Goal: Task Accomplishment & Management: Manage account settings

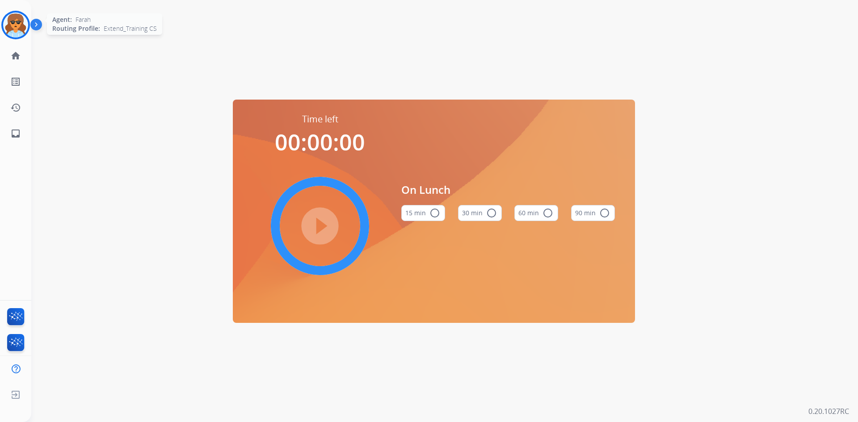
click at [16, 26] on img at bounding box center [15, 25] width 25 height 25
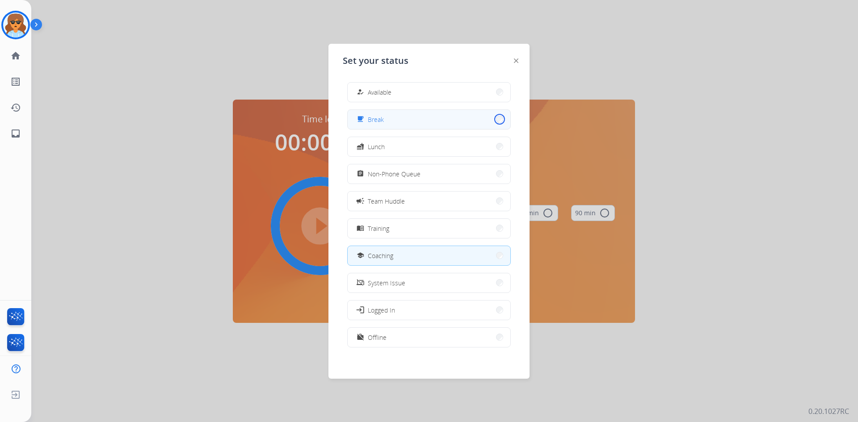
click at [494, 121] on button "free_breakfast Break" at bounding box center [429, 119] width 163 height 19
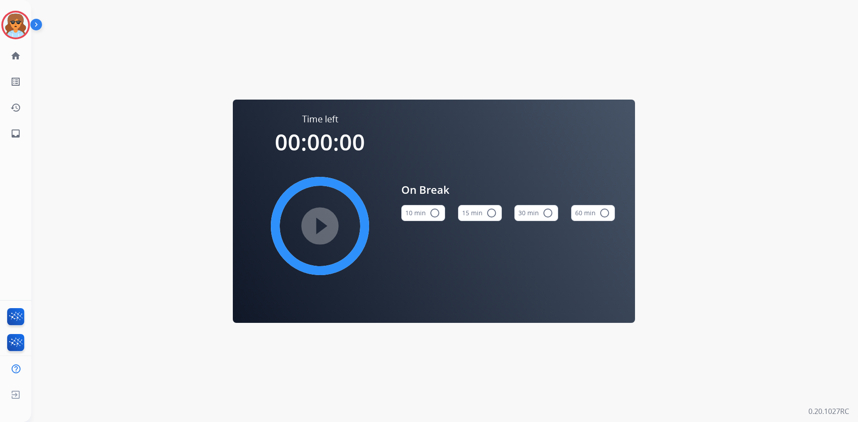
click at [432, 213] on mat-icon "radio_button_unchecked" at bounding box center [434, 213] width 11 height 11
click at [12, 17] on img at bounding box center [15, 25] width 25 height 25
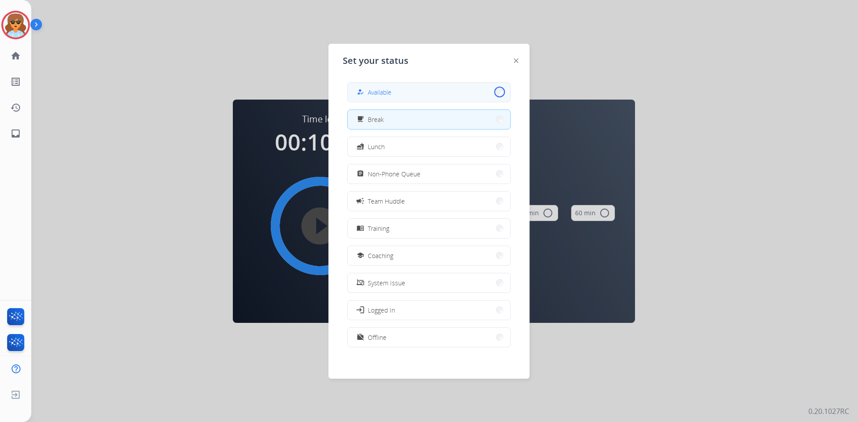
click at [493, 94] on button "how_to_reg Available" at bounding box center [429, 92] width 163 height 19
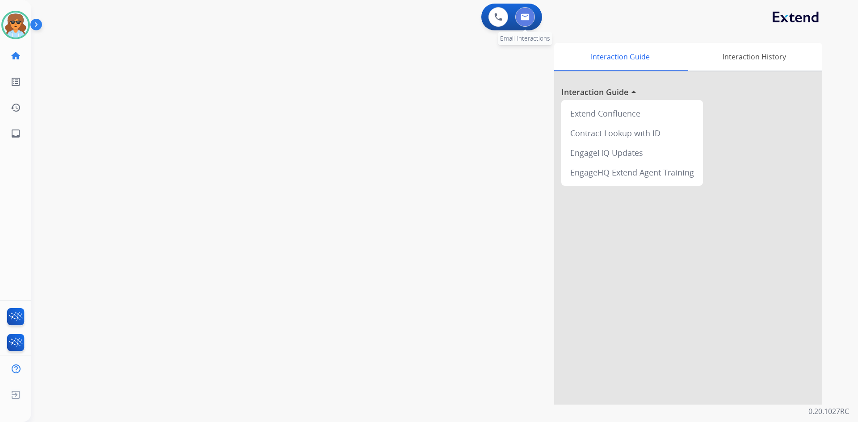
click at [522, 18] on img at bounding box center [525, 16] width 9 height 7
select select "**********"
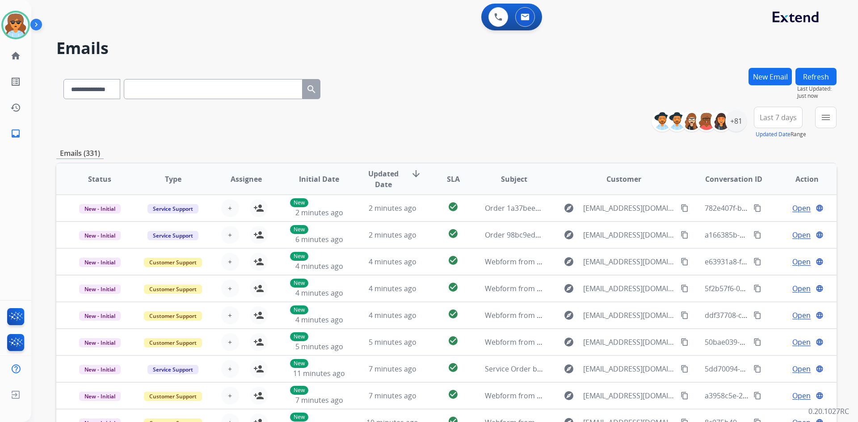
click at [772, 119] on span "Last 7 days" at bounding box center [778, 118] width 37 height 4
click at [764, 227] on div "Last 90 days" at bounding box center [775, 225] width 49 height 13
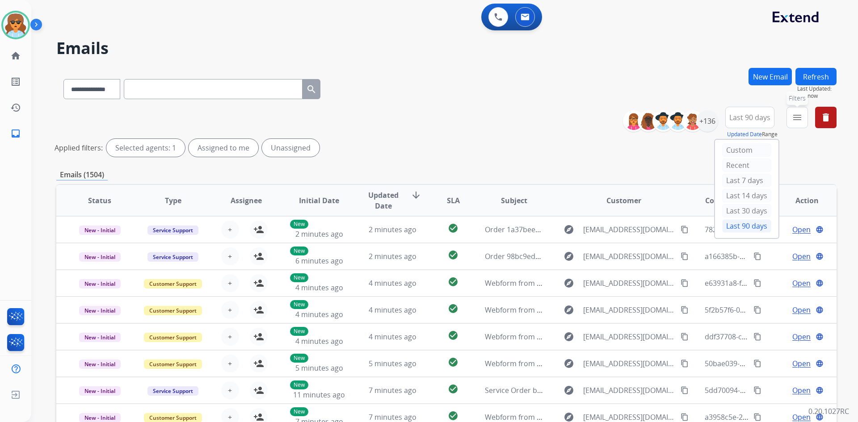
click at [793, 122] on mat-icon "menu" at bounding box center [797, 117] width 11 height 11
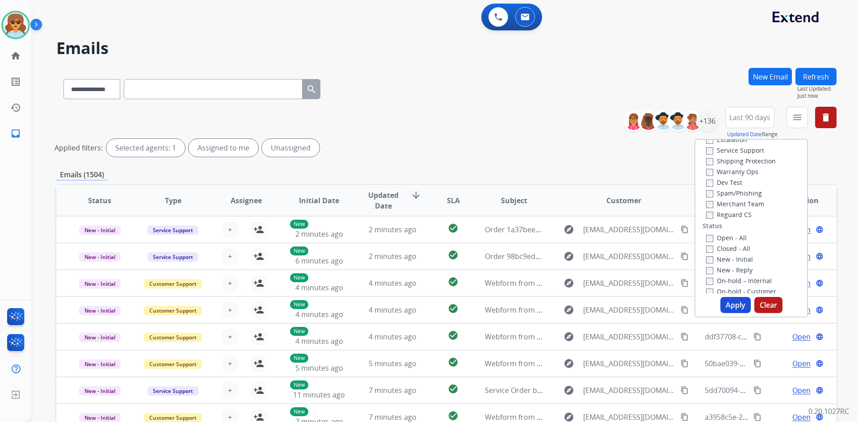
scroll to position [89, 0]
click at [708, 196] on div "Open - All" at bounding box center [753, 191] width 94 height 11
click at [727, 300] on button "Apply" at bounding box center [735, 305] width 30 height 16
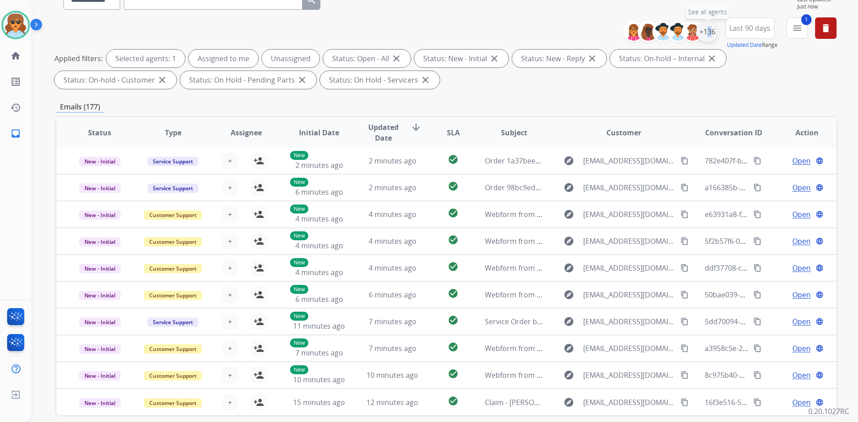
click at [704, 32] on div "+136" at bounding box center [707, 31] width 21 height 21
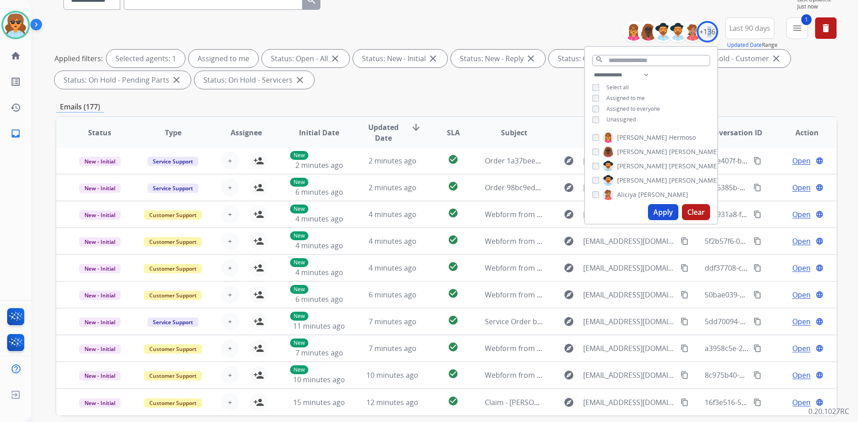
drag, startPoint x: 665, startPoint y: 211, endPoint x: 625, endPoint y: 222, distance: 42.2
click at [665, 210] on button "Apply" at bounding box center [663, 212] width 30 height 16
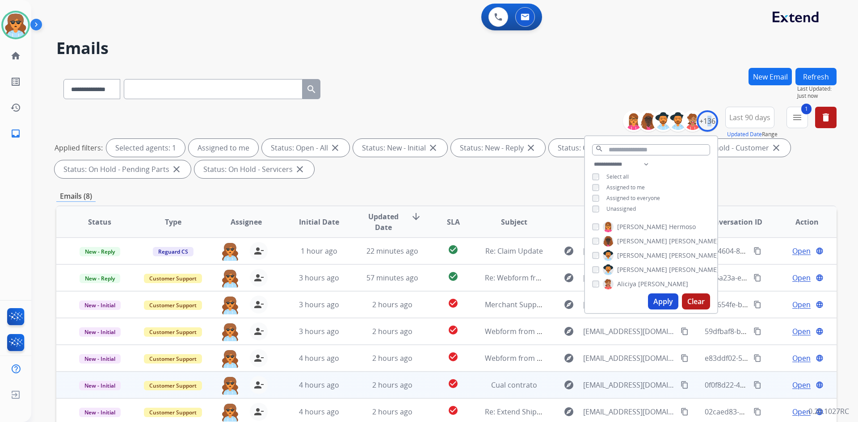
scroll to position [129, 0]
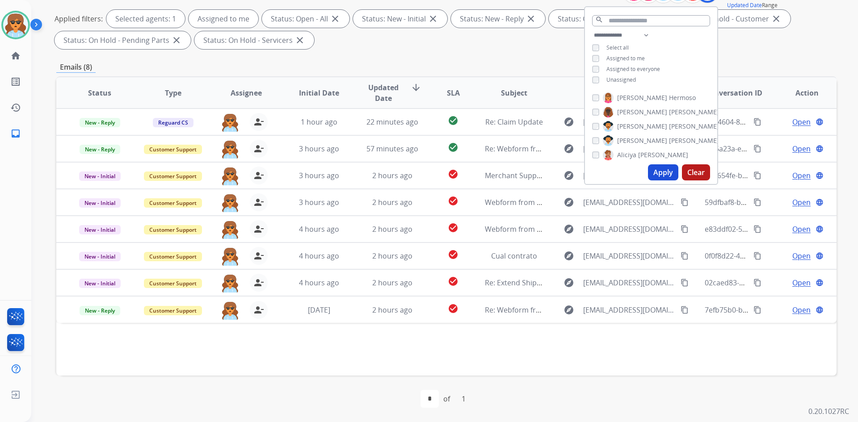
click at [741, 55] on div "**********" at bounding box center [446, 181] width 780 height 484
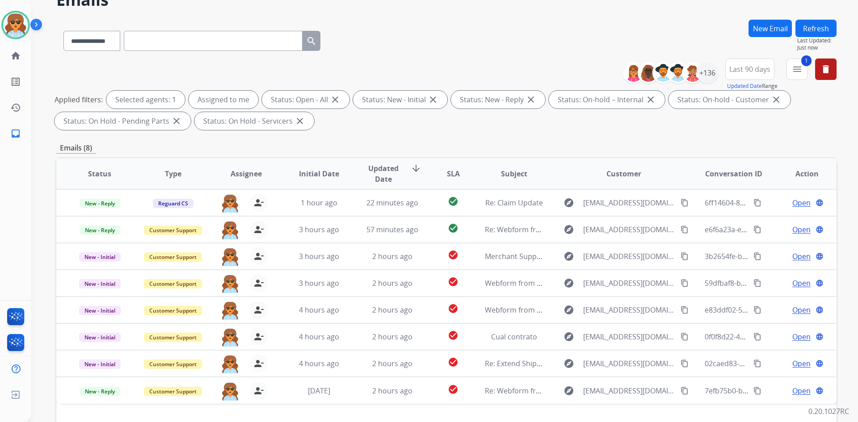
scroll to position [0, 0]
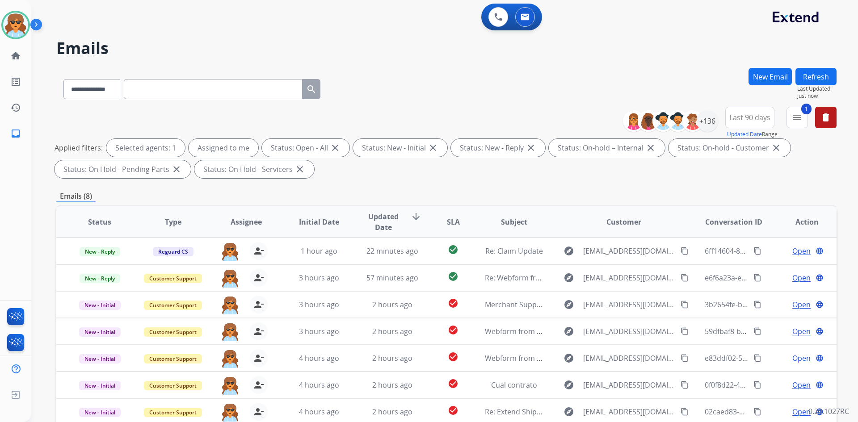
click at [756, 118] on span "Last 90 days" at bounding box center [749, 118] width 41 height 4
click at [745, 179] on div "Last 7 days" at bounding box center [746, 180] width 49 height 13
click at [677, 67] on div "**********" at bounding box center [433, 243] width 805 height 422
click at [748, 119] on span "Last 7 days" at bounding box center [749, 118] width 37 height 4
click at [739, 179] on div "Last 7 days" at bounding box center [746, 180] width 49 height 13
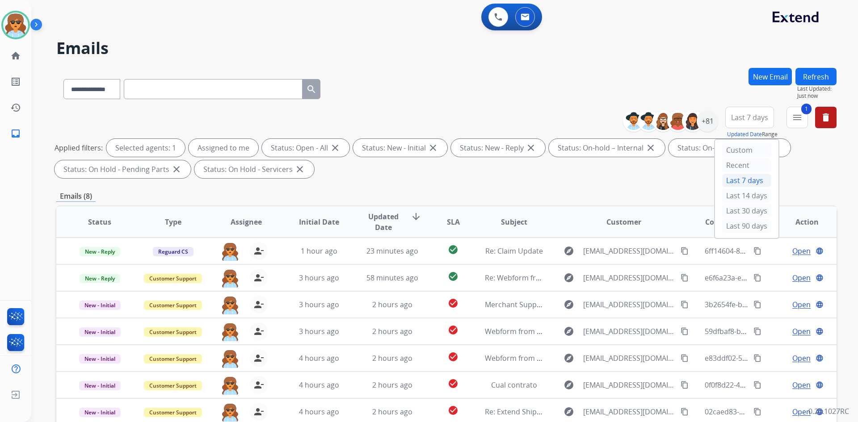
click at [716, 92] on div "**********" at bounding box center [446, 87] width 780 height 39
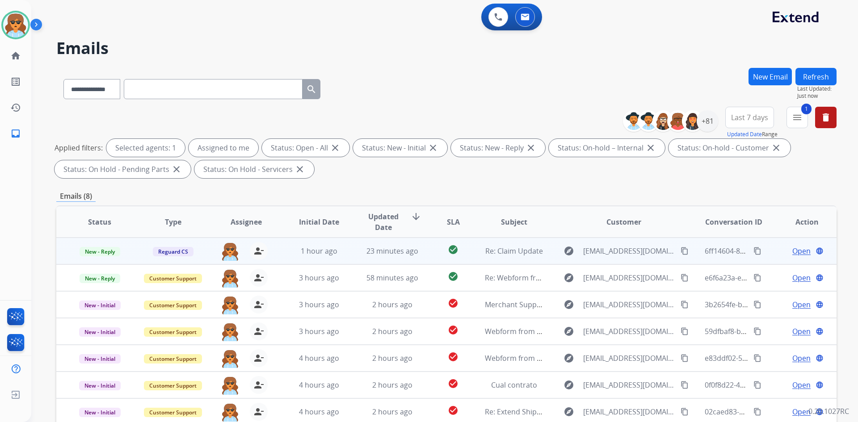
click at [799, 250] on span "Open" at bounding box center [801, 251] width 18 height 11
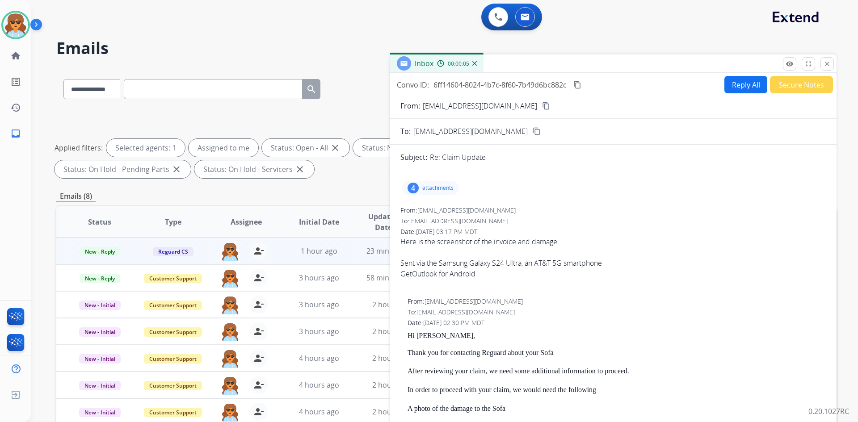
click at [412, 192] on div "4" at bounding box center [413, 188] width 11 height 11
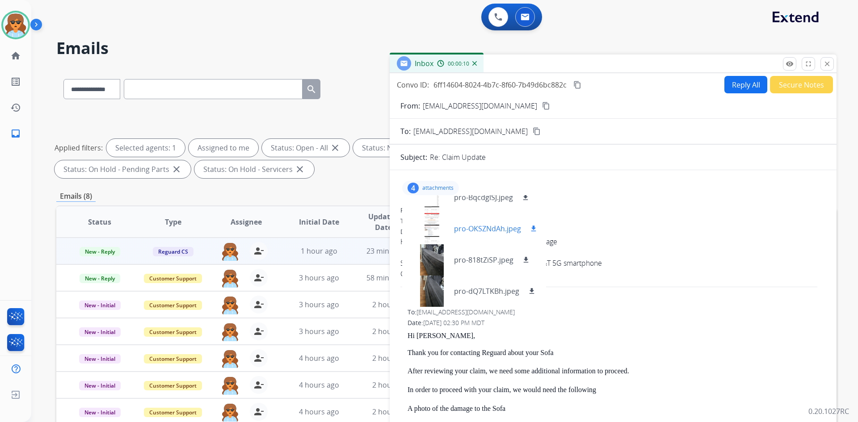
click at [430, 217] on div at bounding box center [431, 228] width 45 height 31
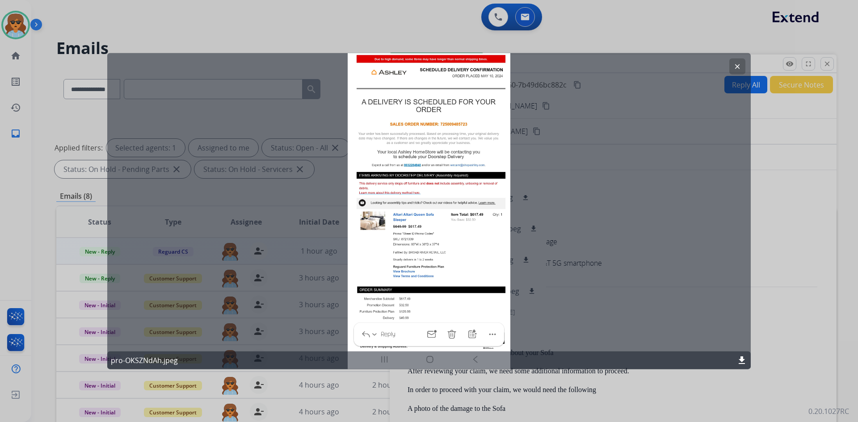
click at [408, 246] on div "clear pro-OKSZNdAh.jpeg download" at bounding box center [429, 211] width 644 height 317
click at [409, 245] on div "clear pro-OKSZNdAh.jpeg download" at bounding box center [429, 211] width 644 height 317
click at [738, 63] on mat-icon "clear" at bounding box center [737, 66] width 8 height 8
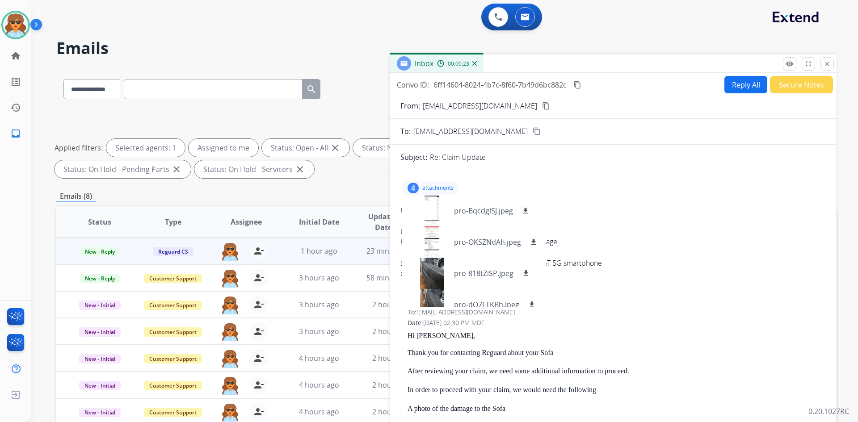
click at [575, 83] on mat-icon "content_copy" at bounding box center [577, 85] width 8 height 8
click at [542, 106] on mat-icon "content_copy" at bounding box center [546, 106] width 8 height 8
click at [455, 210] on p "pro-BqcdglSJ.jpeg" at bounding box center [483, 211] width 59 height 11
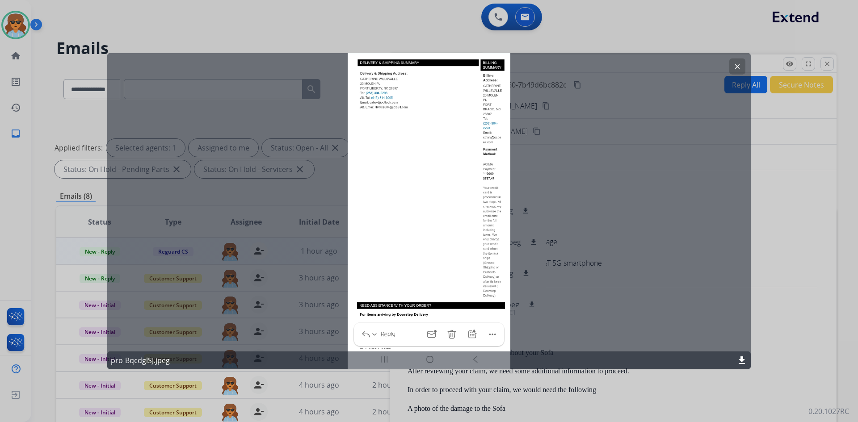
click at [742, 360] on mat-icon "download" at bounding box center [741, 360] width 11 height 11
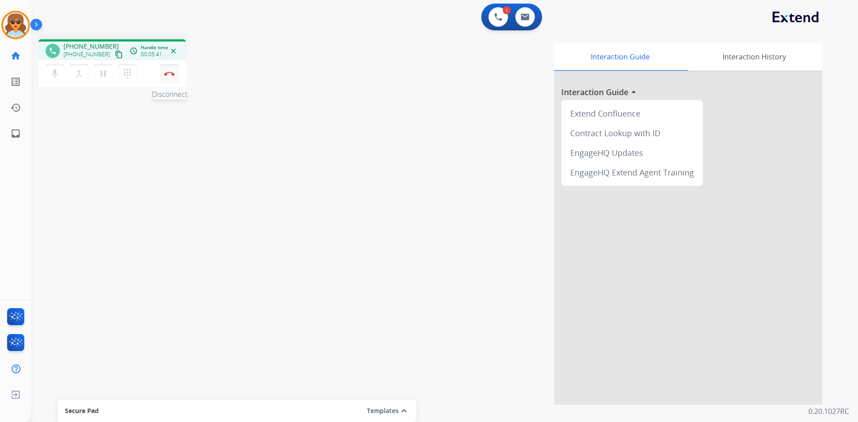
click at [173, 72] on img at bounding box center [169, 74] width 11 height 4
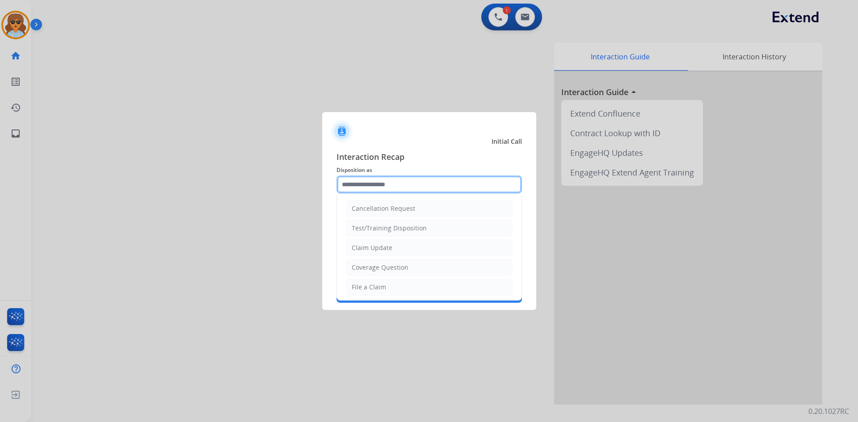
drag, startPoint x: 401, startPoint y: 193, endPoint x: 442, endPoint y: 133, distance: 72.4
click at [401, 193] on input "text" at bounding box center [429, 185] width 185 height 18
click at [388, 253] on li "Claim Update" at bounding box center [429, 248] width 167 height 17
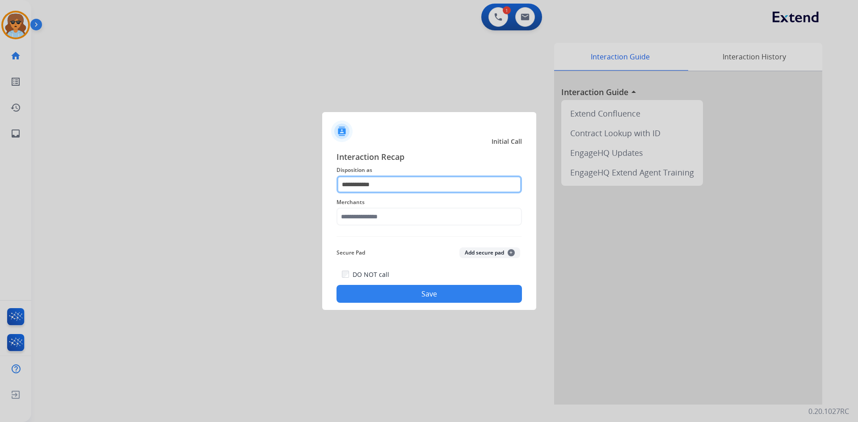
click at [406, 187] on input "**********" at bounding box center [429, 185] width 185 height 18
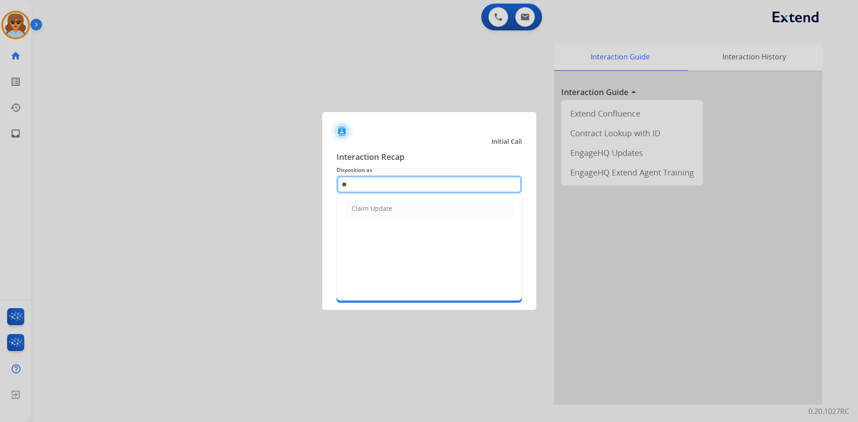
type input "*"
click at [372, 211] on li "Other" at bounding box center [429, 208] width 167 height 17
type input "*****"
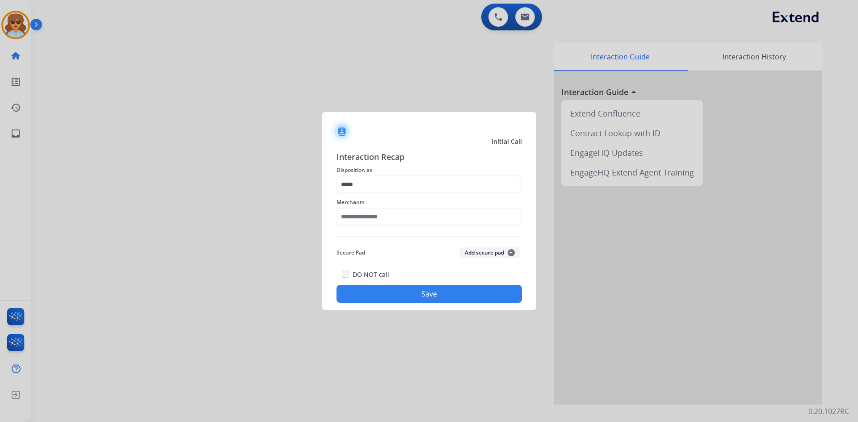
click at [355, 227] on div "Merchants" at bounding box center [429, 212] width 185 height 36
click at [360, 223] on input "text" at bounding box center [429, 217] width 185 height 18
click at [415, 244] on li "Not found" at bounding box center [431, 242] width 170 height 17
type input "*********"
click at [387, 287] on button "Save" at bounding box center [429, 294] width 185 height 18
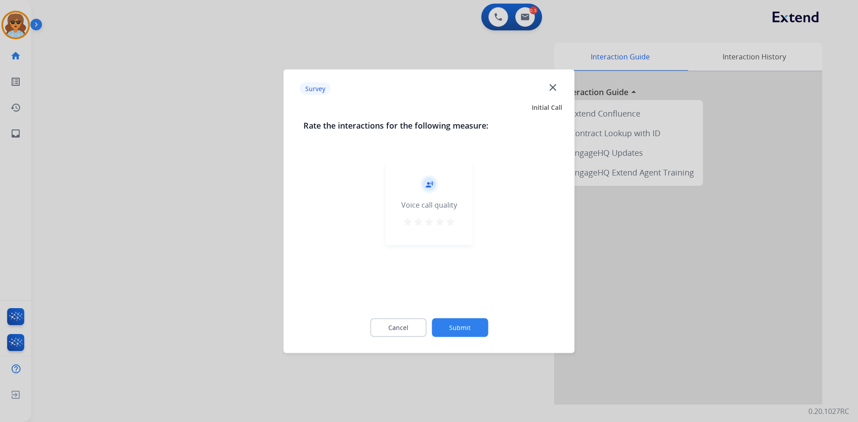
drag, startPoint x: 452, startPoint y: 218, endPoint x: 457, endPoint y: 235, distance: 17.8
click at [452, 217] on mat-icon "star" at bounding box center [450, 221] width 11 height 11
click at [472, 320] on button "Submit" at bounding box center [460, 327] width 56 height 19
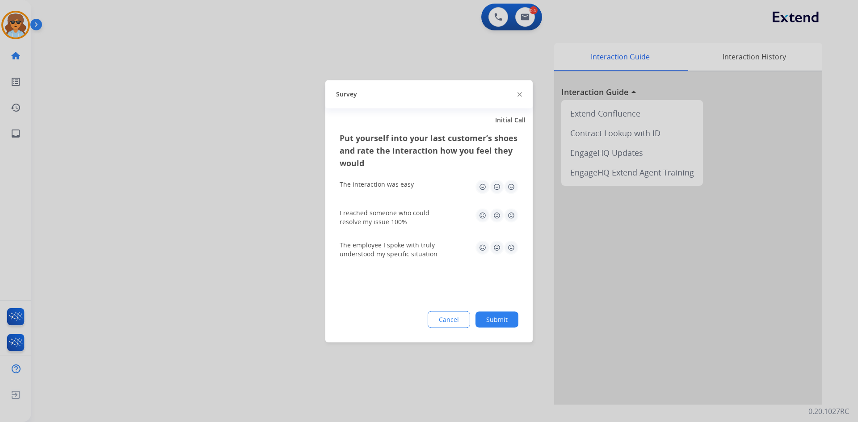
drag, startPoint x: 443, startPoint y: 317, endPoint x: 432, endPoint y: 322, distance: 12.2
click at [442, 318] on button "Cancel" at bounding box center [449, 319] width 42 height 17
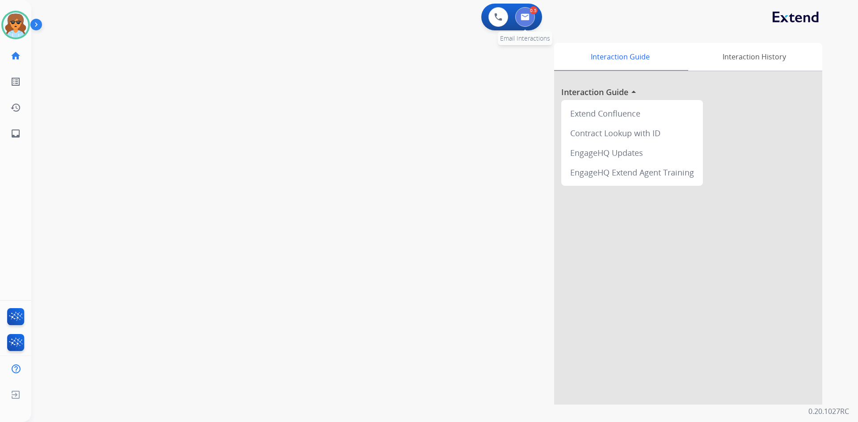
click at [526, 13] on button at bounding box center [525, 17] width 20 height 20
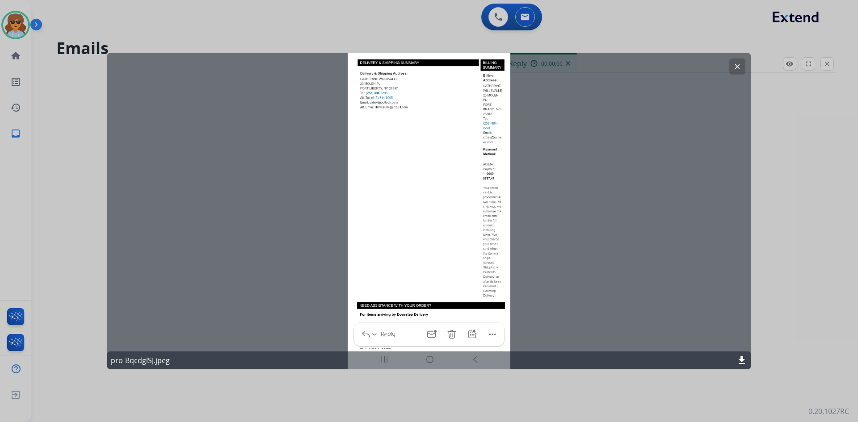
select select "**********"
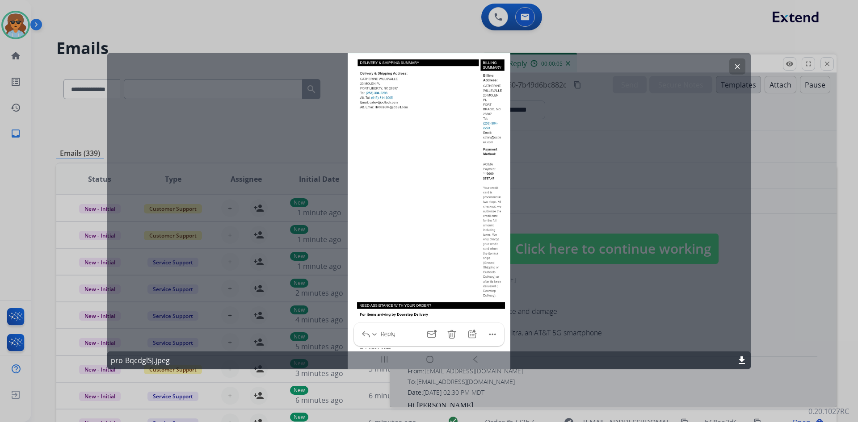
click at [741, 67] on button "clear" at bounding box center [737, 66] width 16 height 16
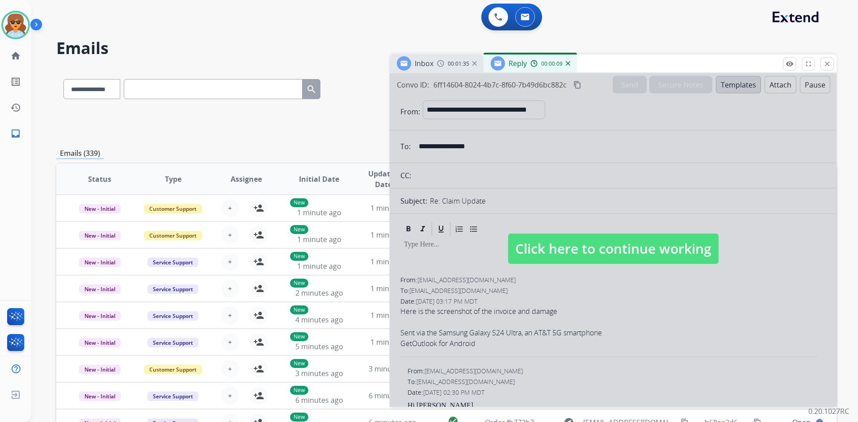
click at [438, 63] on img at bounding box center [440, 63] width 7 height 7
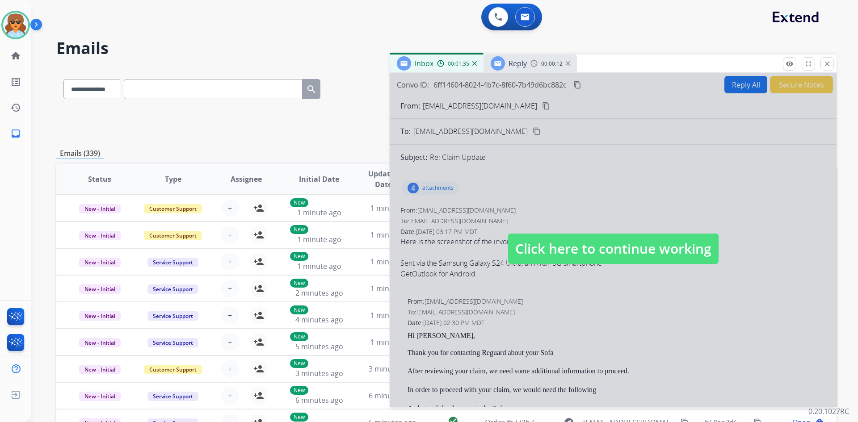
click at [575, 245] on span "Click here to continue working" at bounding box center [613, 249] width 210 height 30
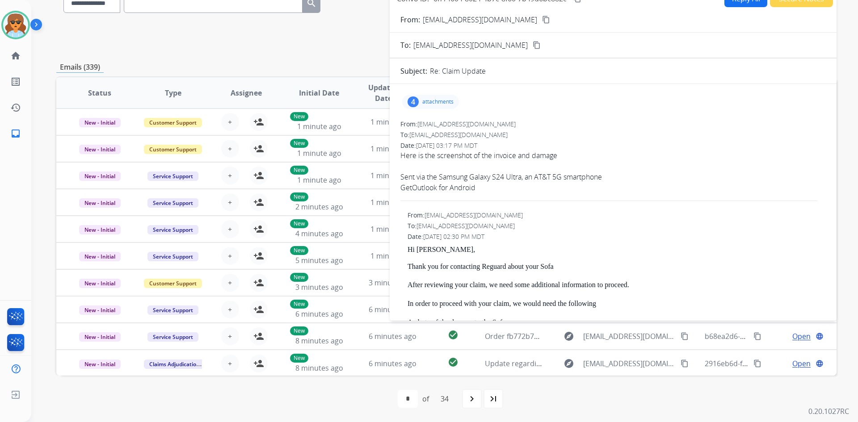
click at [412, 101] on div "4" at bounding box center [413, 102] width 11 height 11
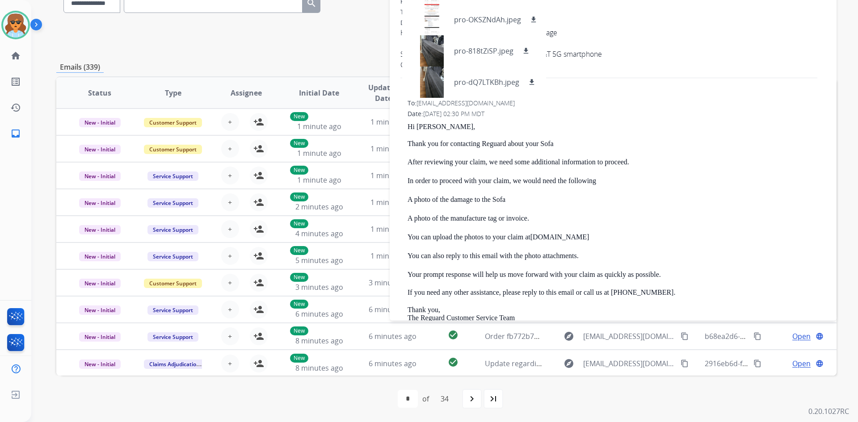
scroll to position [134, 0]
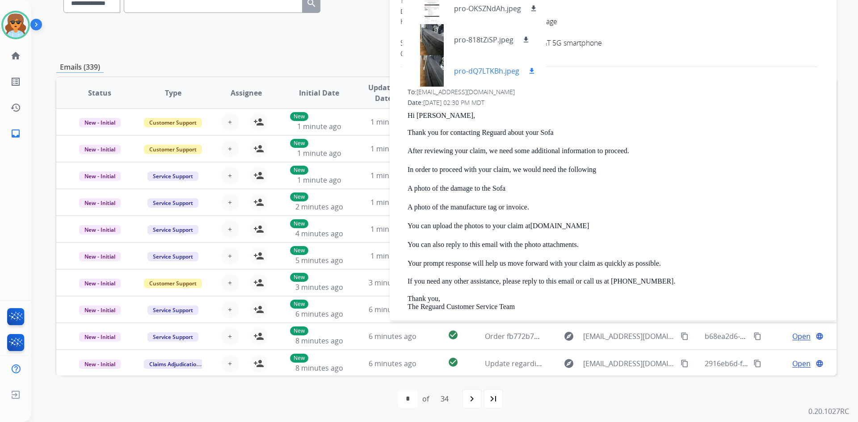
click at [532, 69] on mat-icon "download" at bounding box center [532, 71] width 8 height 8
click at [524, 37] on mat-icon "download" at bounding box center [526, 40] width 8 height 8
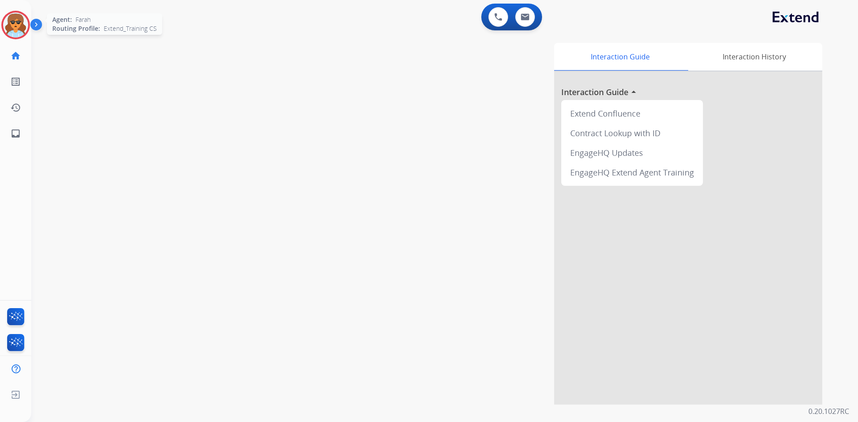
click at [19, 32] on img at bounding box center [15, 25] width 25 height 25
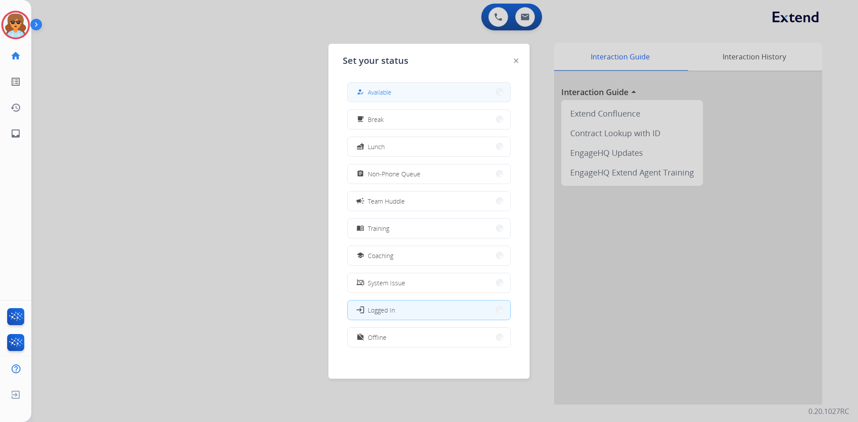
click at [500, 90] on div "how_to_reg Available" at bounding box center [429, 92] width 164 height 20
click at [488, 92] on button "how_to_reg Available" at bounding box center [429, 92] width 163 height 19
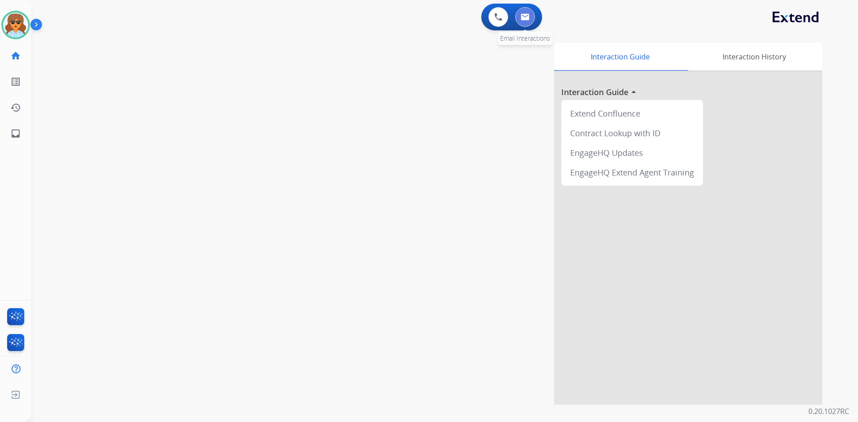
click at [530, 21] on button at bounding box center [525, 17] width 20 height 20
select select "**********"
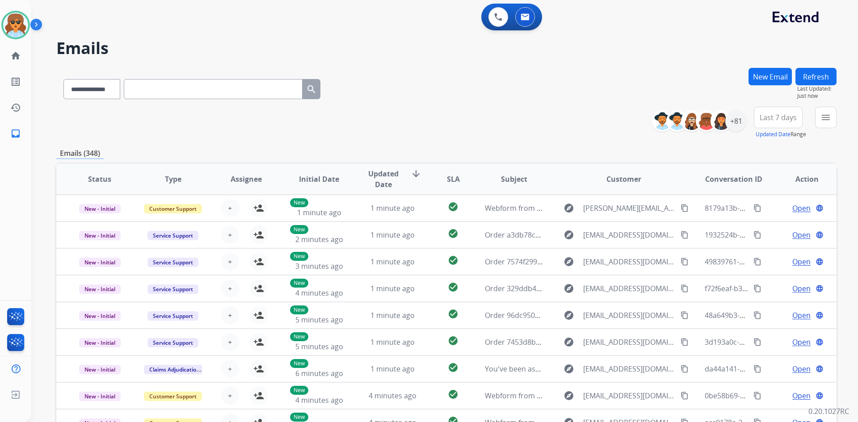
click at [792, 118] on span "Last 7 days" at bounding box center [778, 118] width 37 height 4
click at [759, 231] on div "Last 90 days" at bounding box center [775, 225] width 49 height 13
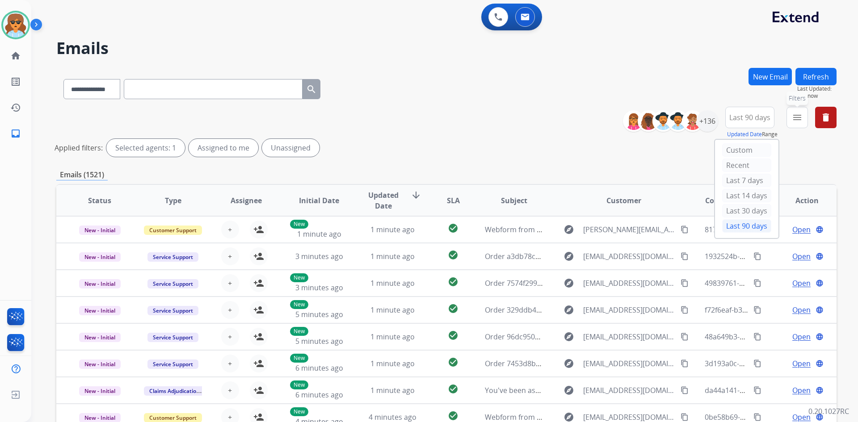
click at [799, 117] on mat-icon "menu" at bounding box center [797, 117] width 11 height 11
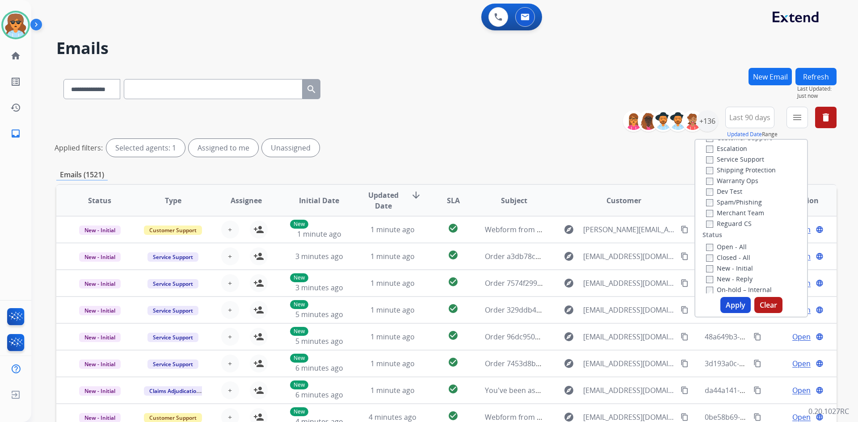
scroll to position [89, 0]
drag, startPoint x: 730, startPoint y: 304, endPoint x: 708, endPoint y: 304, distance: 22.3
click at [730, 303] on button "Apply" at bounding box center [735, 305] width 30 height 16
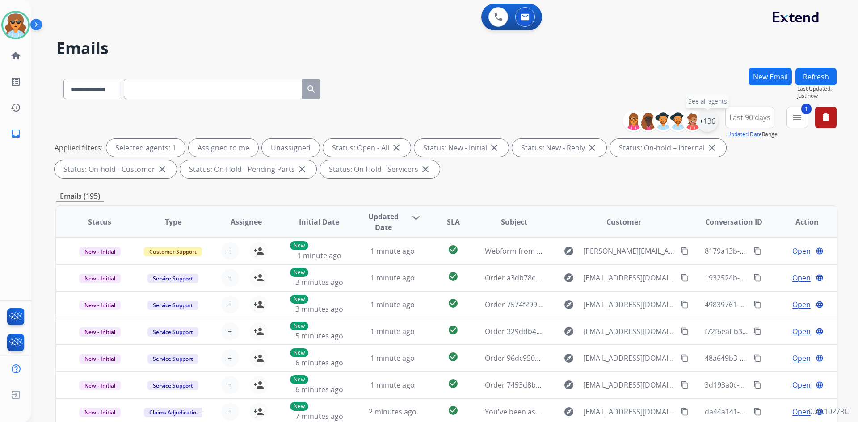
click at [702, 118] on div "+136" at bounding box center [707, 120] width 21 height 21
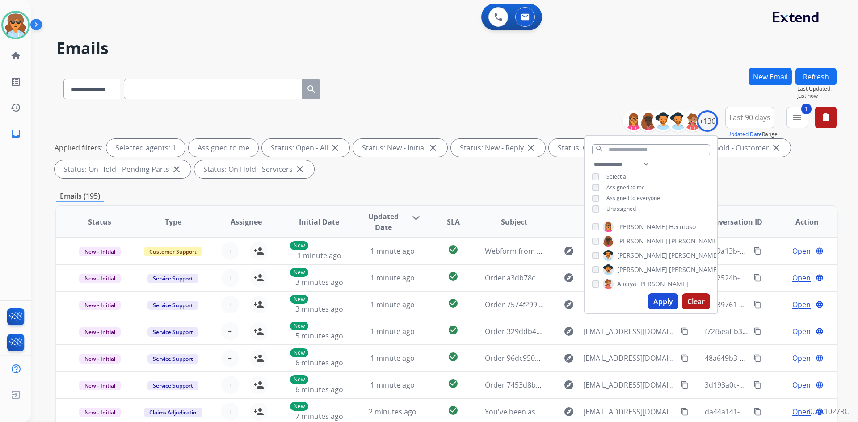
drag, startPoint x: 665, startPoint y: 307, endPoint x: 667, endPoint y: 301, distance: 6.1
click at [665, 306] on button "Apply" at bounding box center [663, 302] width 30 height 16
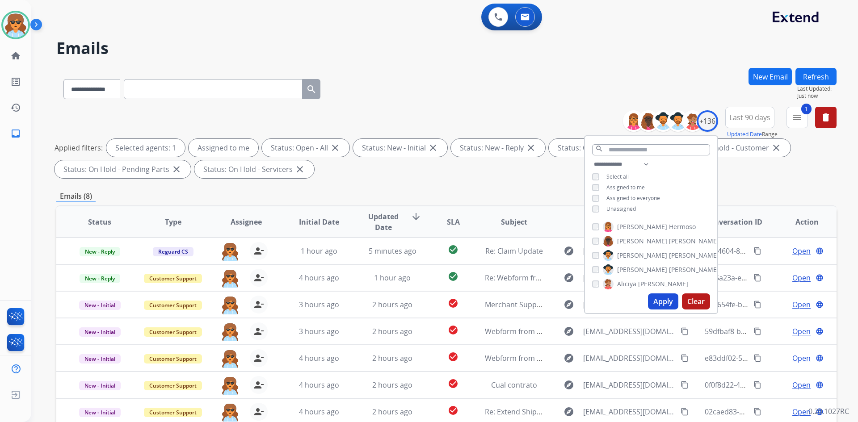
click at [449, 192] on div "Emails (8)" at bounding box center [446, 196] width 780 height 11
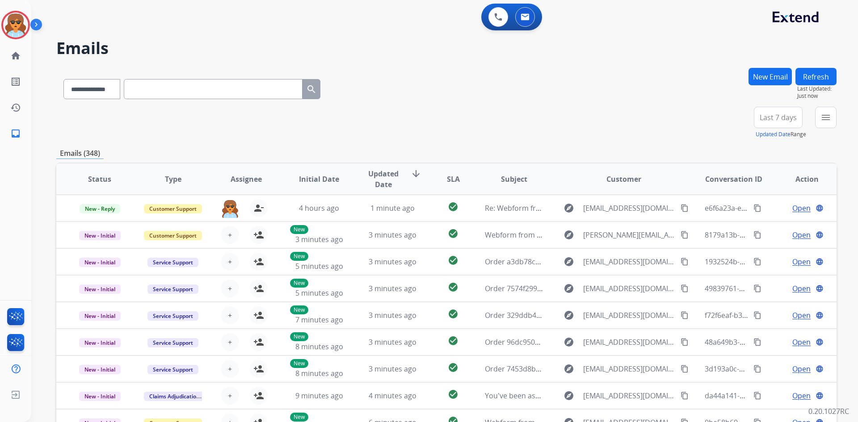
click at [817, 72] on button "Refresh" at bounding box center [815, 76] width 41 height 17
click at [34, 21] on img at bounding box center [37, 26] width 15 height 17
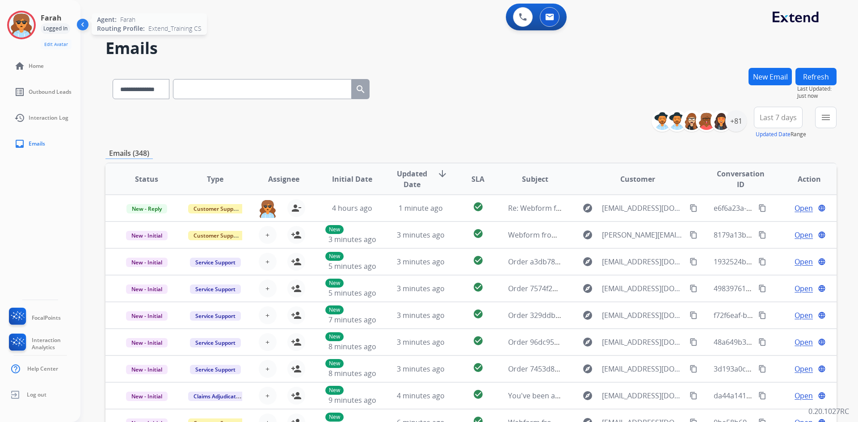
click at [21, 25] on img at bounding box center [21, 25] width 25 height 25
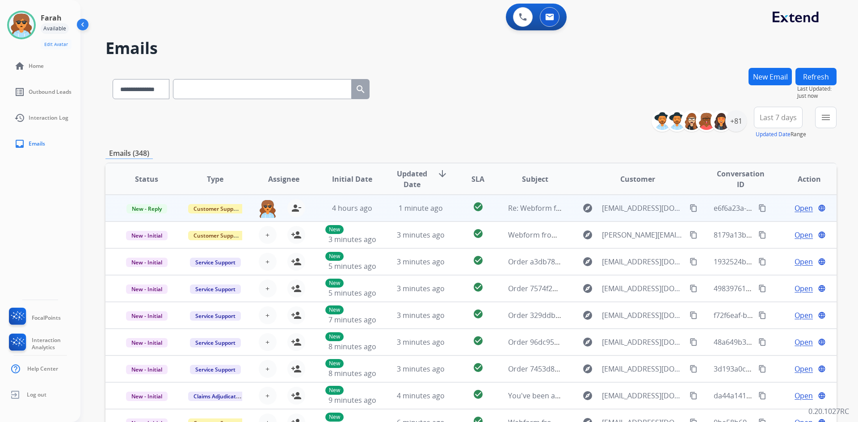
click at [804, 202] on td "Open language" at bounding box center [802, 208] width 68 height 27
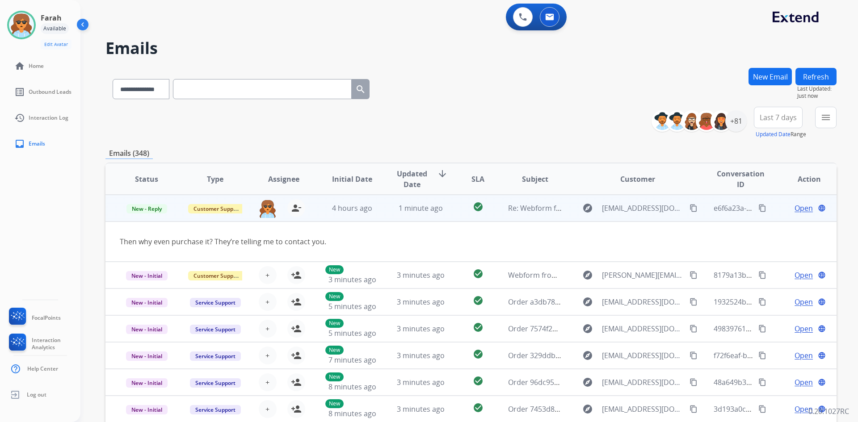
click at [795, 208] on span "Open" at bounding box center [804, 208] width 18 height 11
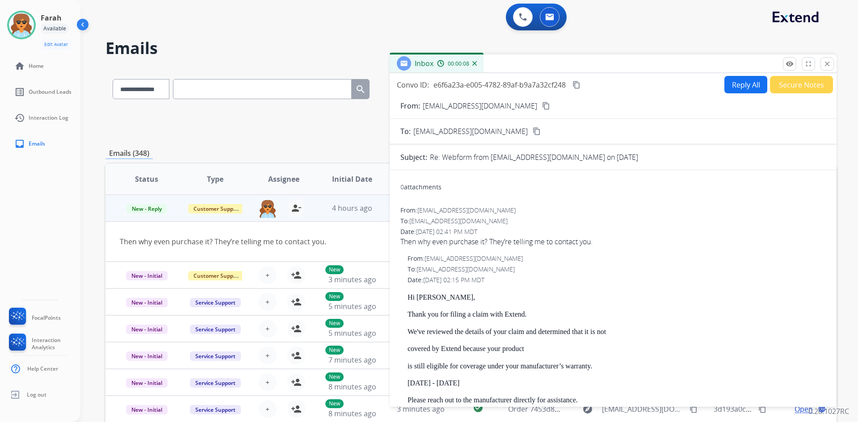
click at [793, 79] on button "Secure Notes" at bounding box center [801, 84] width 63 height 17
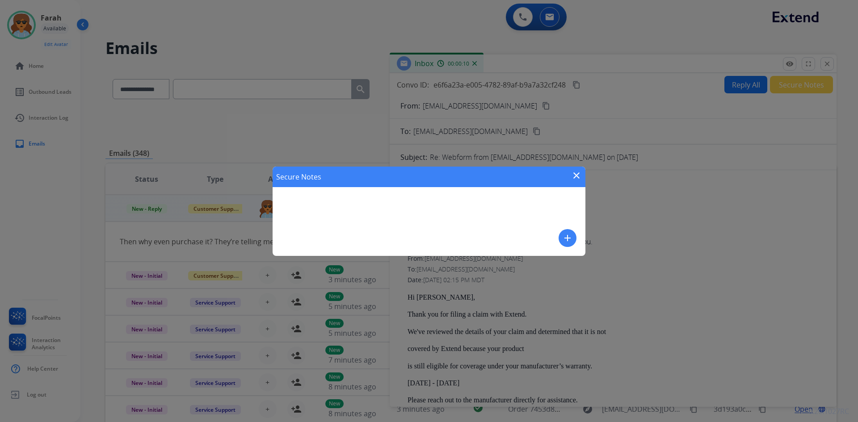
click at [564, 240] on mat-icon "add" at bounding box center [567, 238] width 11 height 11
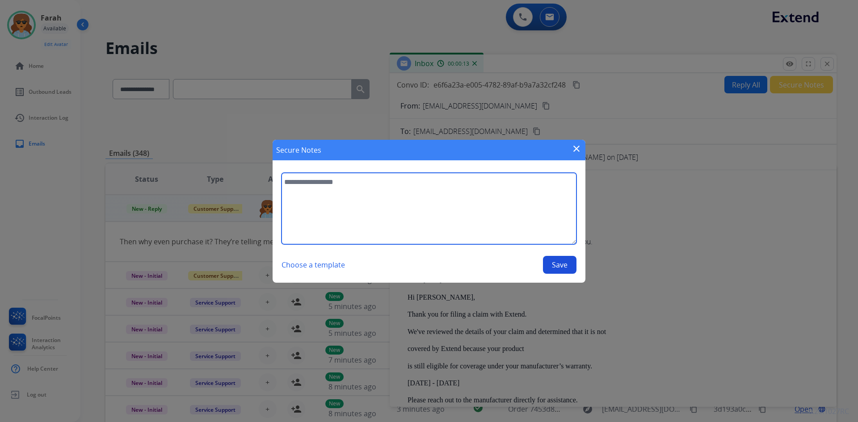
click at [328, 183] on textarea at bounding box center [429, 209] width 295 height 72
paste textarea "**********"
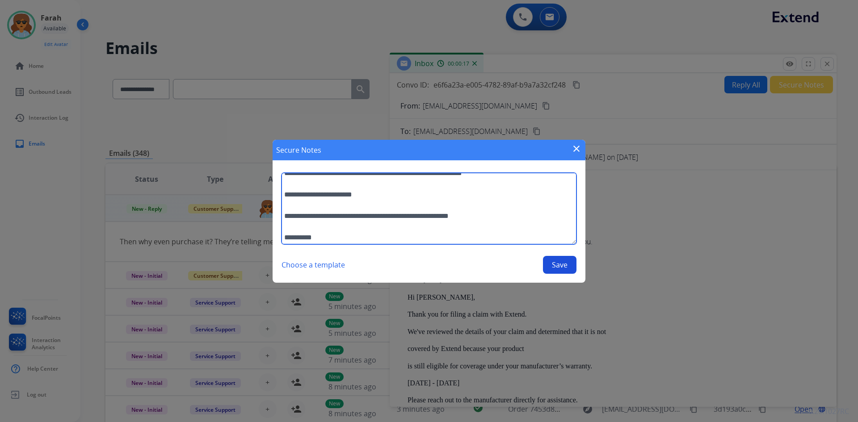
scroll to position [97, 0]
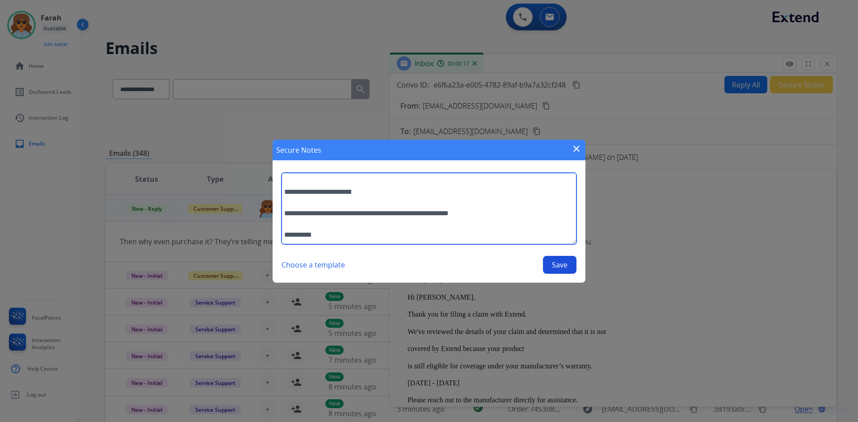
type textarea "**********"
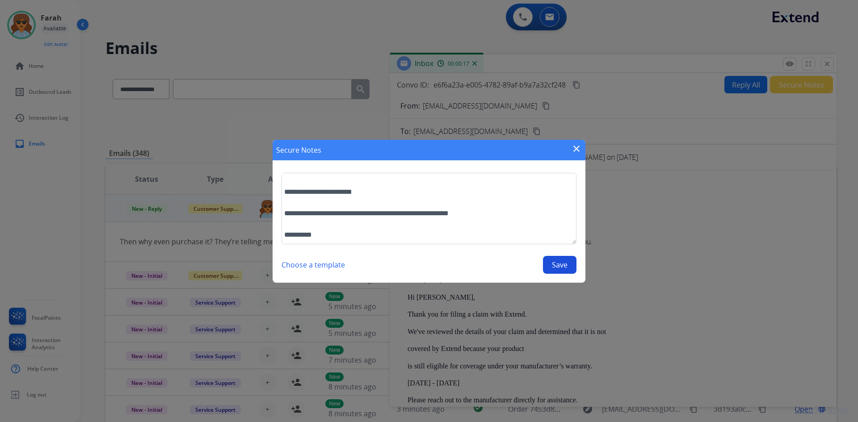
click at [553, 265] on button "Save" at bounding box center [560, 265] width 34 height 18
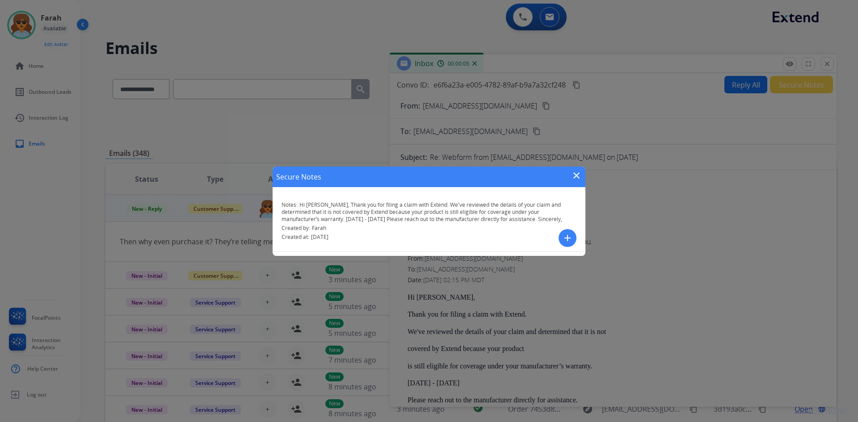
click at [571, 169] on div "Secure Notes close" at bounding box center [429, 177] width 313 height 21
click at [571, 173] on mat-icon "close" at bounding box center [576, 175] width 11 height 11
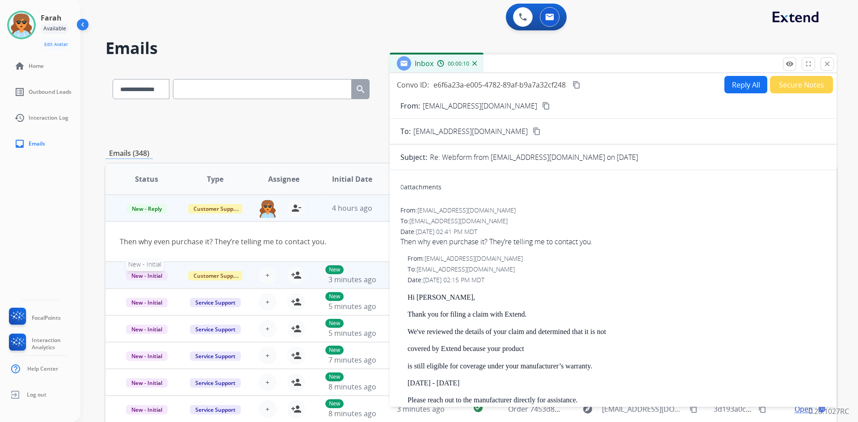
click at [146, 274] on span "New - Initial" at bounding box center [147, 275] width 42 height 9
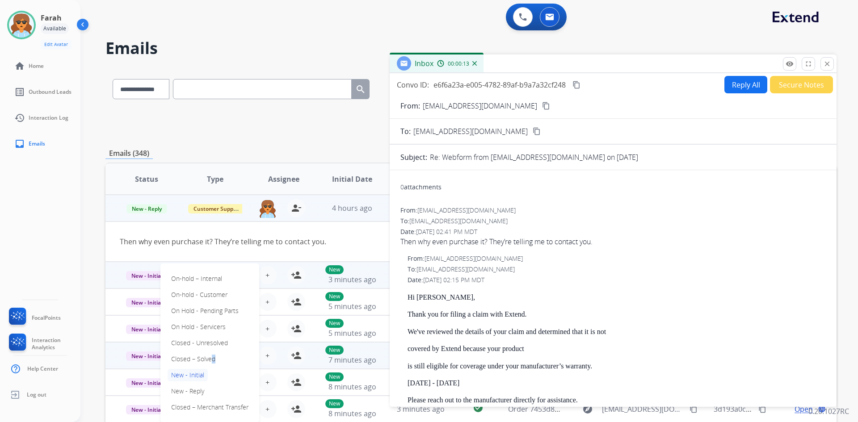
click at [209, 361] on p "Closed – Solved" at bounding box center [193, 359] width 51 height 13
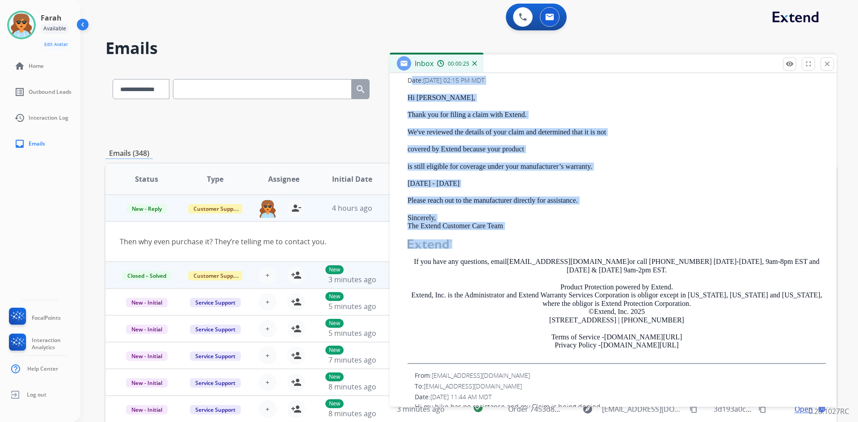
scroll to position [163, 0]
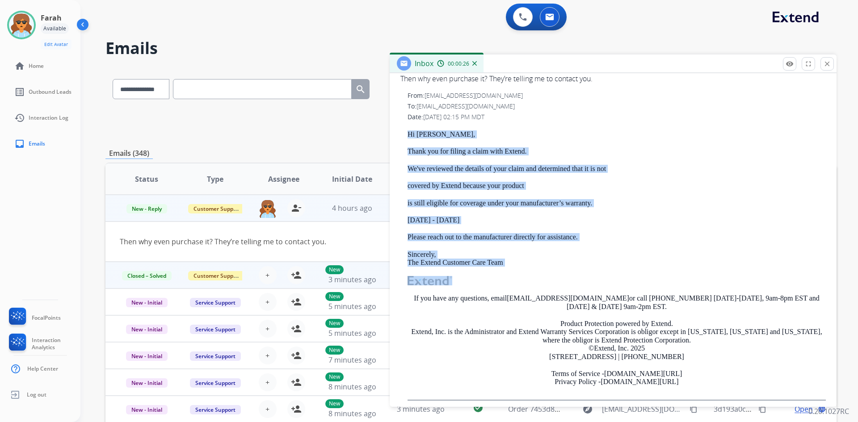
drag, startPoint x: 484, startPoint y: 210, endPoint x: 409, endPoint y: 134, distance: 106.2
click at [409, 134] on div "Hi Aimee, Thank you for filing a claim with Extend. We've reviewed the details …" at bounding box center [617, 265] width 418 height 270
drag, startPoint x: 416, startPoint y: 136, endPoint x: 818, endPoint y: 67, distance: 408.4
click at [831, 59] on button "close Close" at bounding box center [827, 63] width 13 height 13
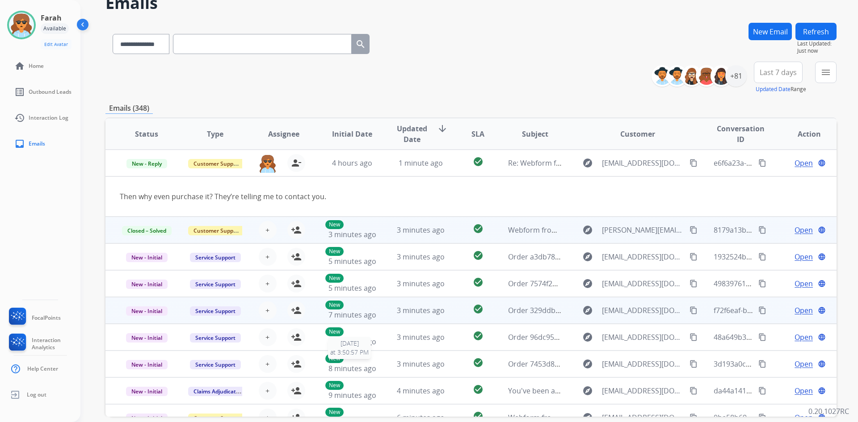
scroll to position [42, 0]
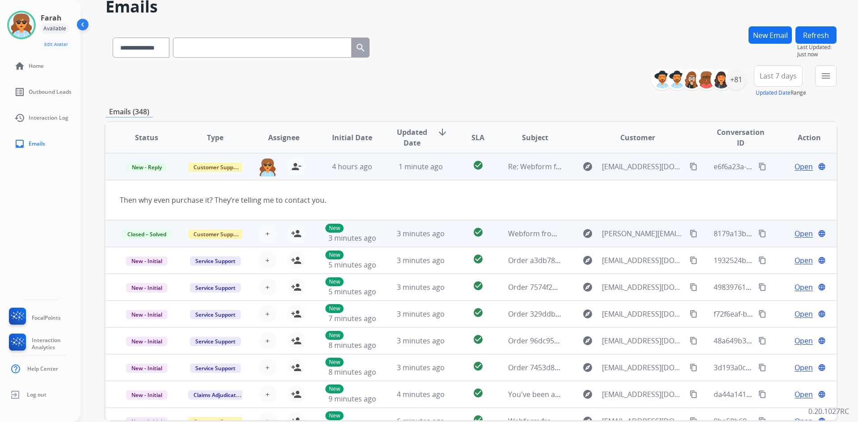
click at [799, 167] on span "Open" at bounding box center [804, 166] width 18 height 11
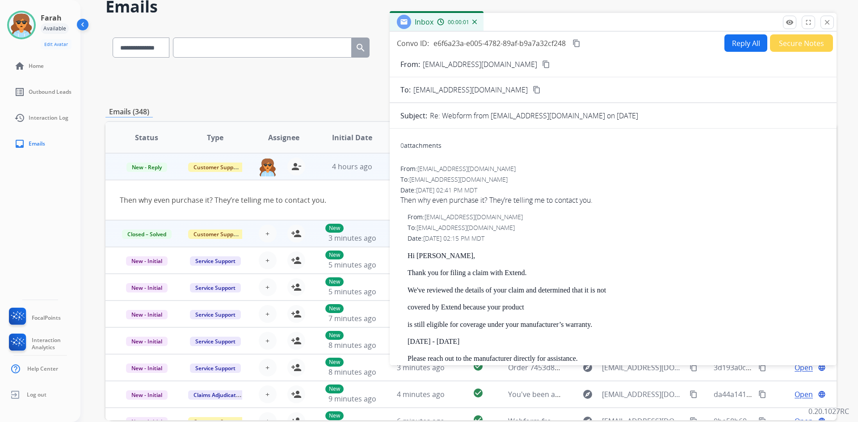
drag, startPoint x: 141, startPoint y: 173, endPoint x: 143, endPoint y: 167, distance: 6.1
click at [142, 169] on td "New - Reply" at bounding box center [139, 166] width 68 height 27
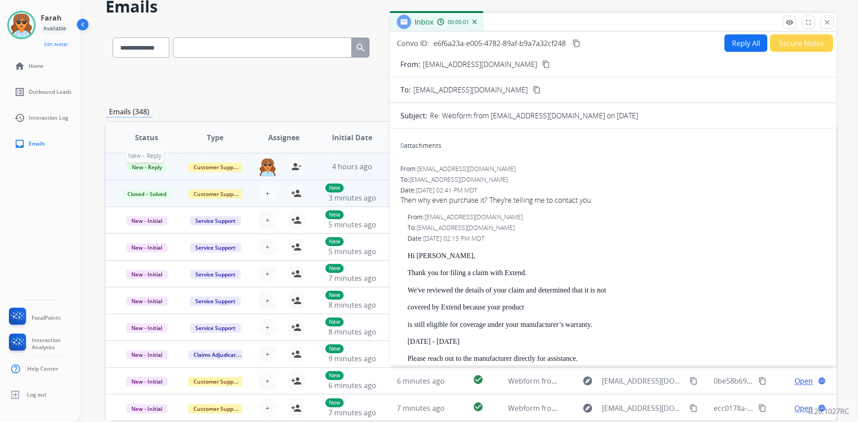
click at [145, 165] on span "New - Reply" at bounding box center [146, 167] width 41 height 9
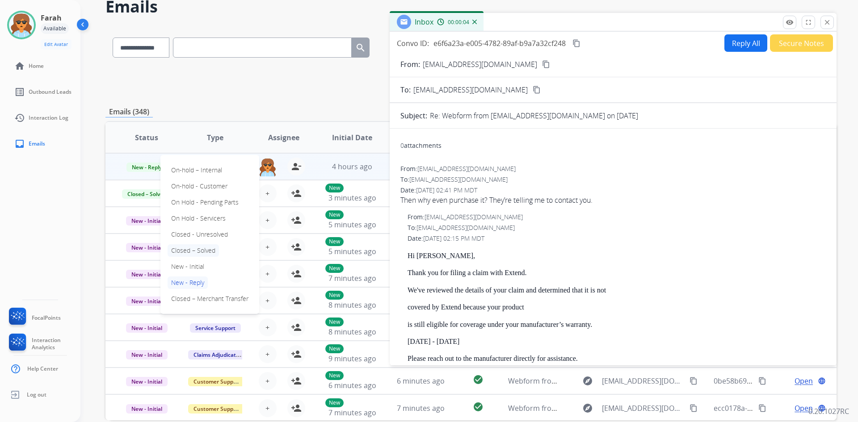
click at [203, 248] on p "Closed – Solved" at bounding box center [193, 250] width 51 height 13
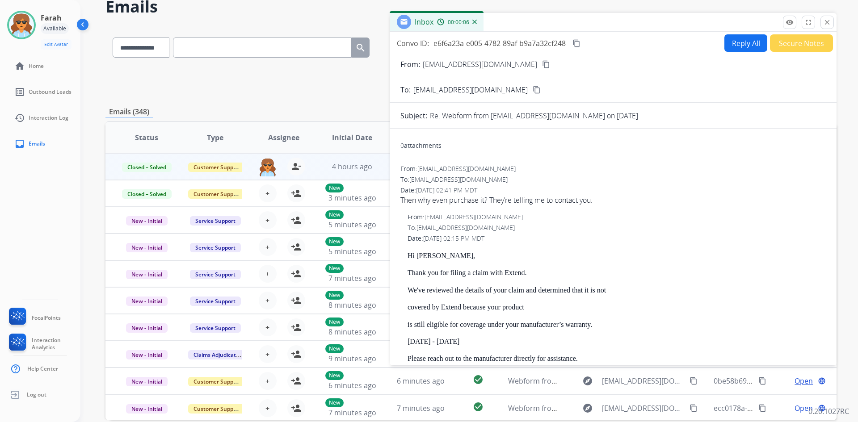
drag, startPoint x: 825, startPoint y: 24, endPoint x: 808, endPoint y: 34, distance: 19.0
click at [824, 24] on mat-icon "close" at bounding box center [827, 22] width 8 height 8
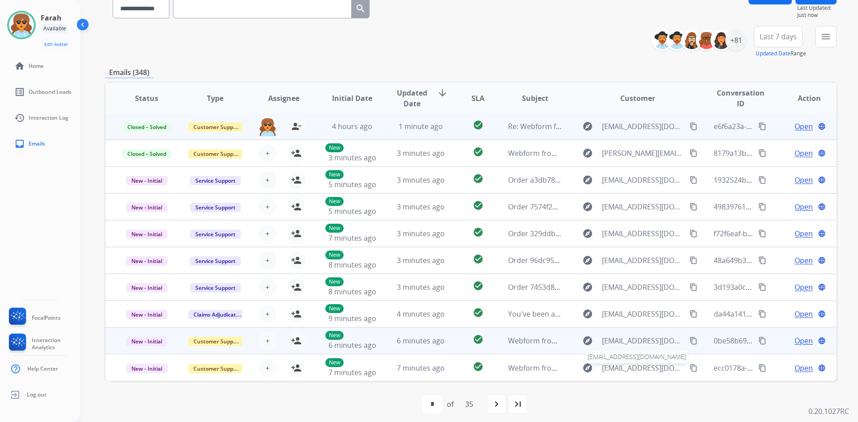
scroll to position [86, 0]
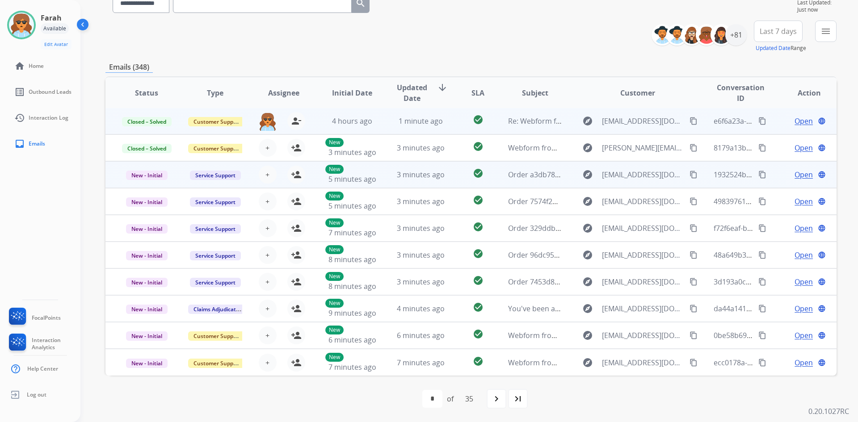
click at [799, 173] on span "Open" at bounding box center [804, 174] width 18 height 11
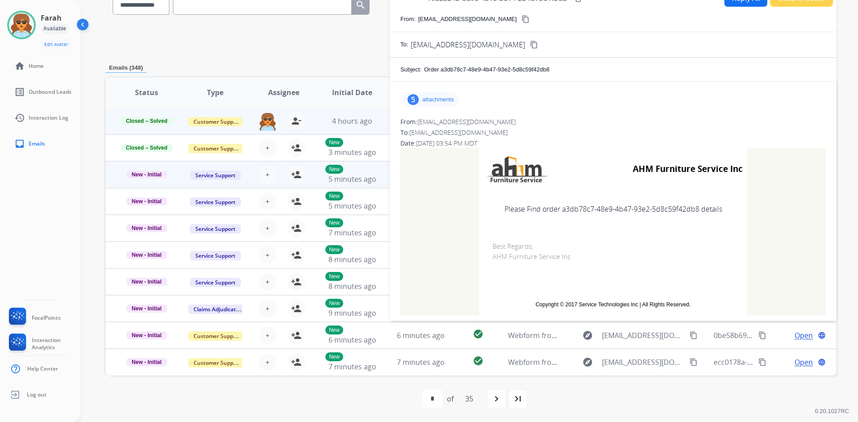
scroll to position [0, 0]
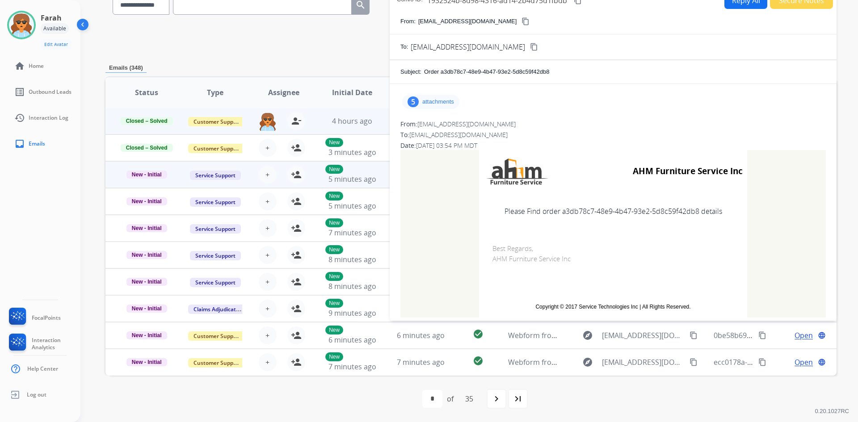
click at [443, 100] on p "attachments" at bounding box center [438, 101] width 32 height 7
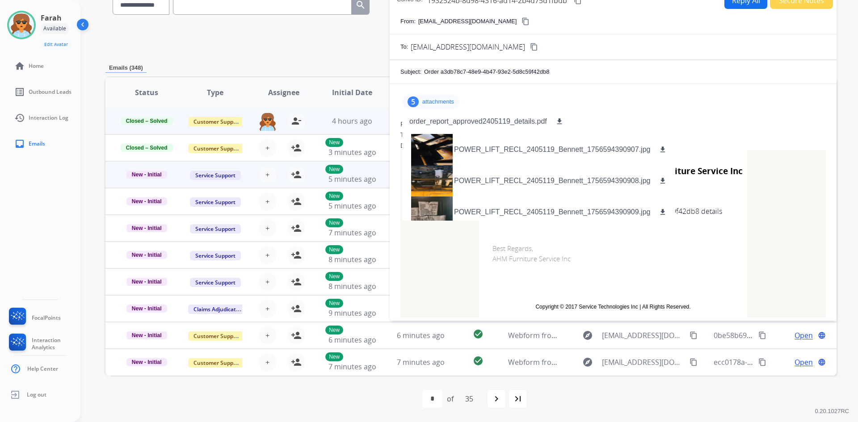
click at [724, 110] on div "5 attachments order_report_approved2405119_details.pdf download POWER_LIFT_RECL…" at bounding box center [612, 101] width 425 height 21
drag, startPoint x: 463, startPoint y: 251, endPoint x: 469, endPoint y: 252, distance: 6.8
click at [462, 252] on td "AHM Furniture Service Inc Please Find order a3db78c7-48e9-4b47-93e2-5d8c59f42db…" at bounding box center [612, 234] width 425 height 168
click at [600, 271] on td "Best Regards, AHM Furniture Service Inc" at bounding box center [613, 262] width 268 height 64
click at [601, 269] on td "Best Regards, AHM Furniture Service Inc" at bounding box center [613, 262] width 268 height 64
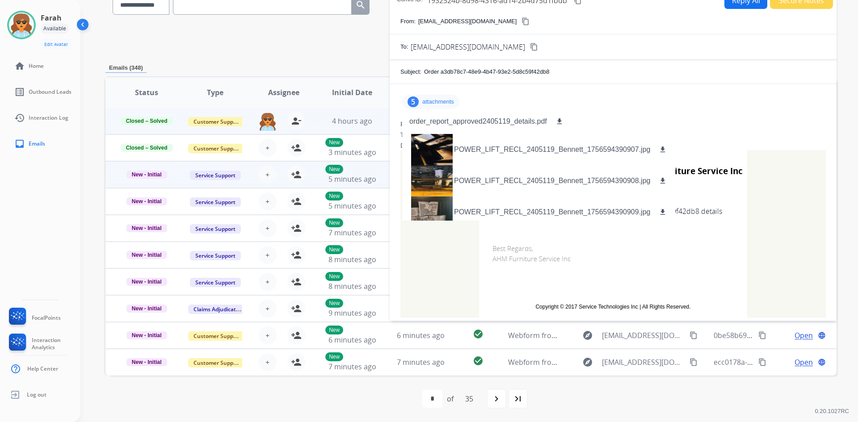
click at [417, 101] on div "5" at bounding box center [413, 102] width 11 height 11
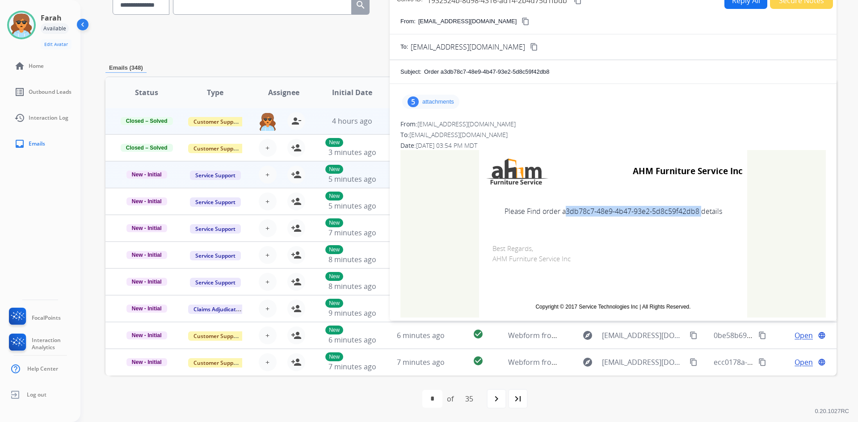
drag, startPoint x: 694, startPoint y: 208, endPoint x: 559, endPoint y: 208, distance: 135.4
click at [559, 208] on td "Please Find order a3db78c7-48e9-4b47-93e2-5d8c59f42db8 details" at bounding box center [613, 212] width 268 height 38
copy td "a3db78c7-48e9-4b47-93e2-5d8c59f42db8"
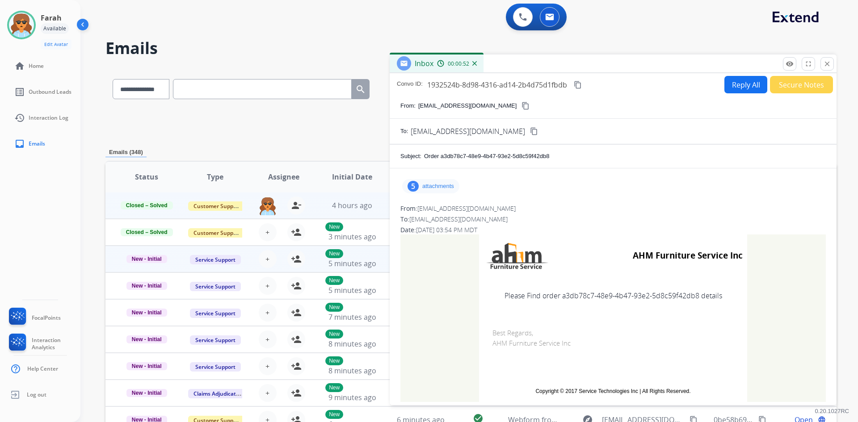
click at [622, 321] on td "Best Regards, AHM Furniture Service Inc" at bounding box center [613, 347] width 268 height 64
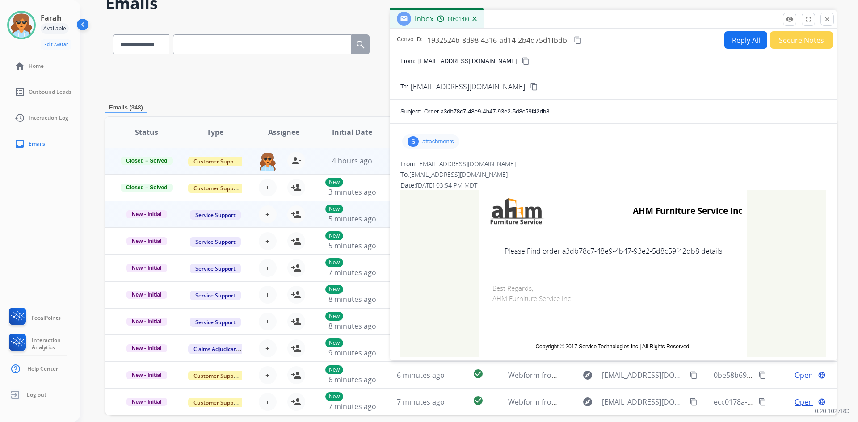
click at [824, 23] on mat-icon "close" at bounding box center [827, 19] width 8 height 8
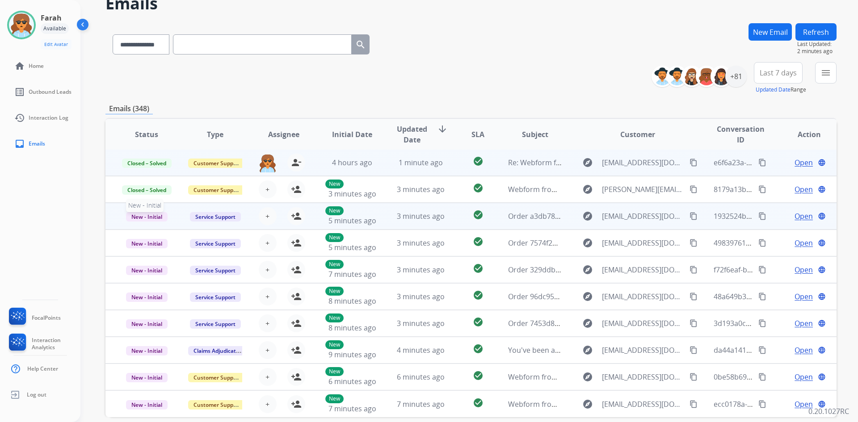
click at [142, 214] on span "New - Initial" at bounding box center [147, 216] width 42 height 9
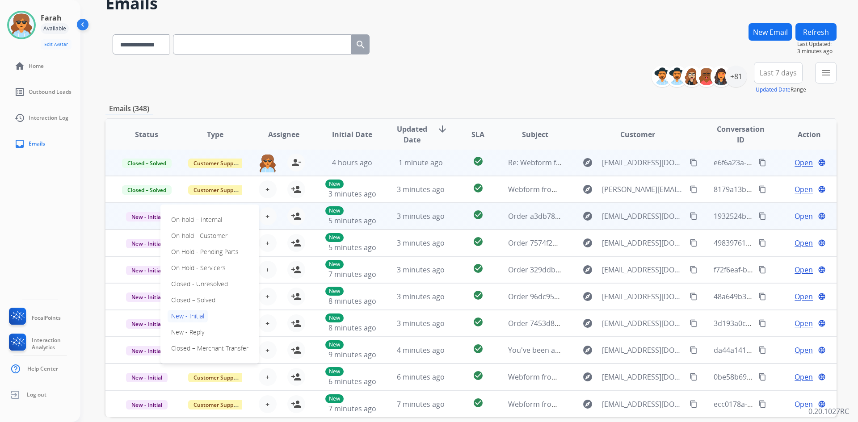
click at [512, 67] on div "**********" at bounding box center [470, 78] width 731 height 32
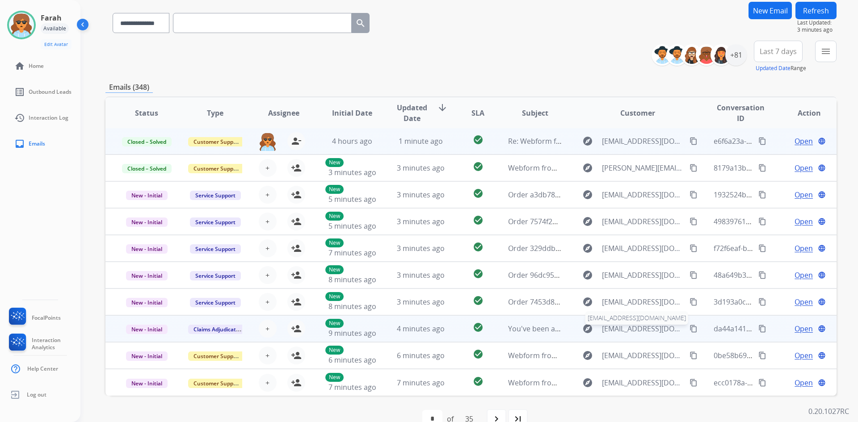
scroll to position [86, 0]
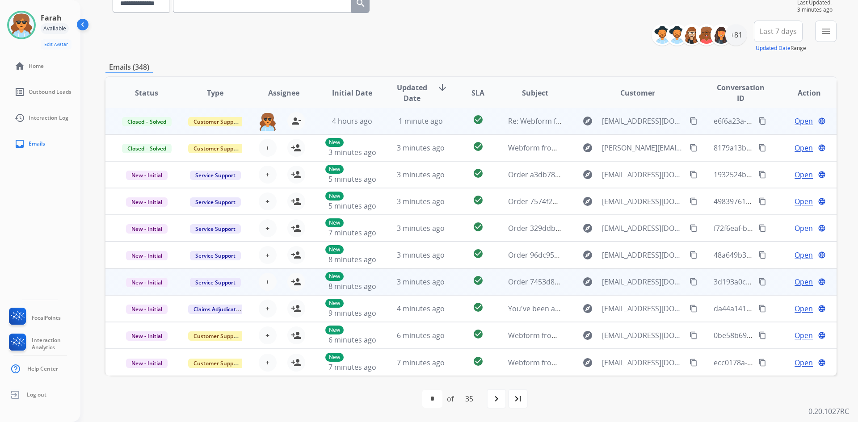
click at [795, 282] on span "Open" at bounding box center [804, 282] width 18 height 11
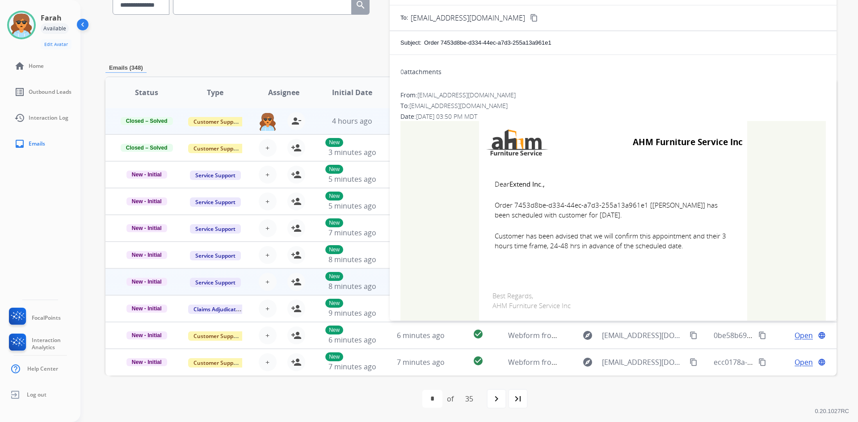
scroll to position [45, 0]
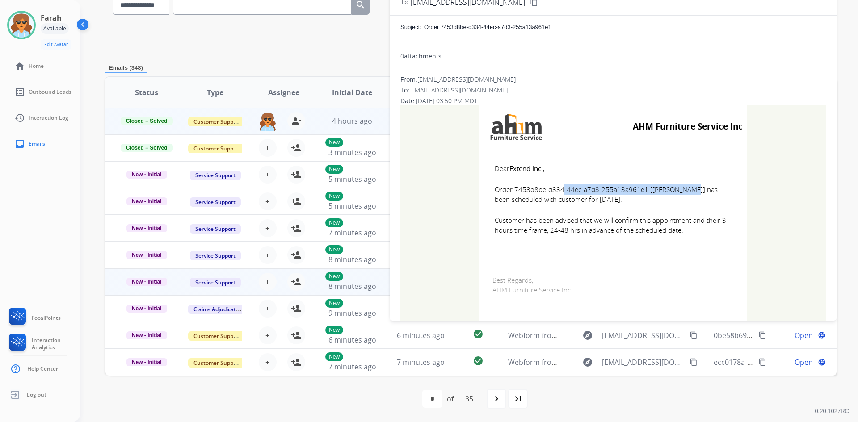
drag, startPoint x: 642, startPoint y: 190, endPoint x: 511, endPoint y: 208, distance: 132.2
click at [511, 193] on span "Order 7453d8be-d334-44ec-a7d3-255a13a961e1 [Dennis Davis] has been scheduled wi…" at bounding box center [613, 195] width 237 height 20
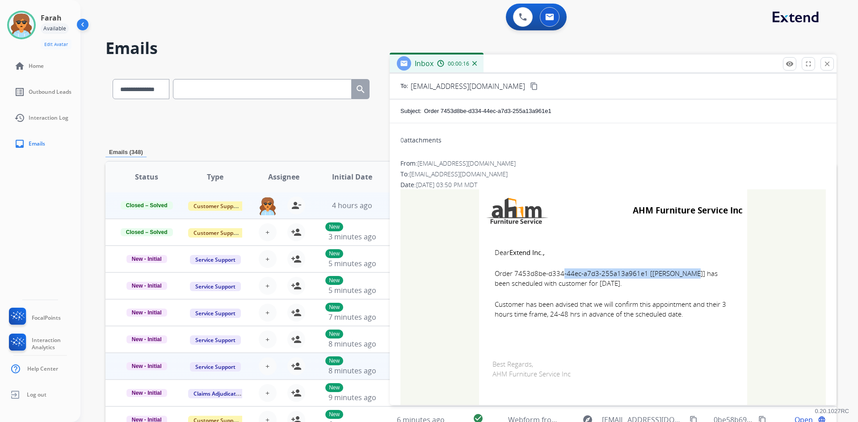
scroll to position [87, 0]
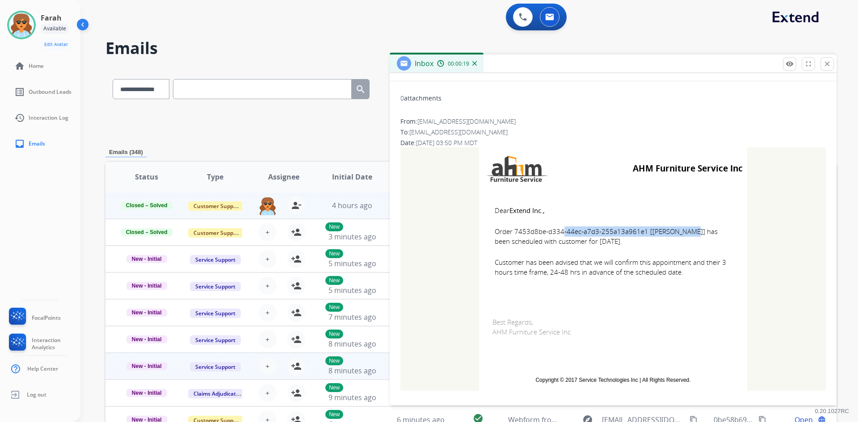
drag, startPoint x: 702, startPoint y: 271, endPoint x: 492, endPoint y: 209, distance: 218.5
click at [492, 209] on td "Dear Extend Inc., Order 7453d8be-d334-44ec-a7d3-255a13a961e1 [Dennis Davis] has…" at bounding box center [613, 247] width 268 height 114
copy td "Dear Extend Inc., Order 7453d8be-d334-44ec-a7d3-255a13a961e1 [Dennis Davis] has…"
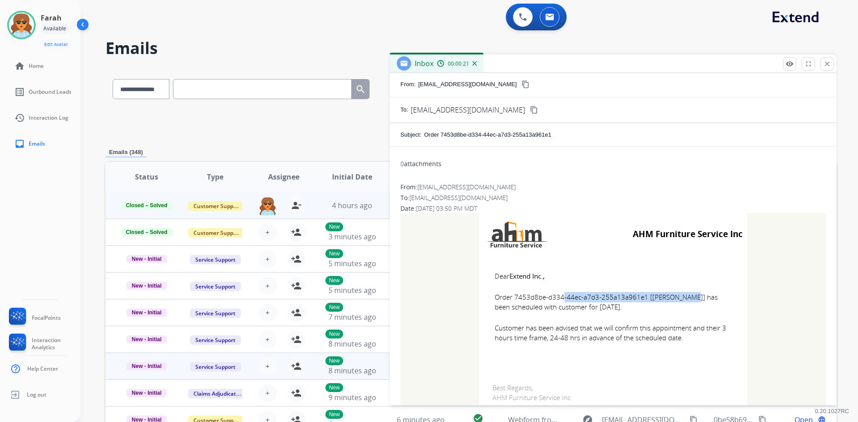
scroll to position [0, 0]
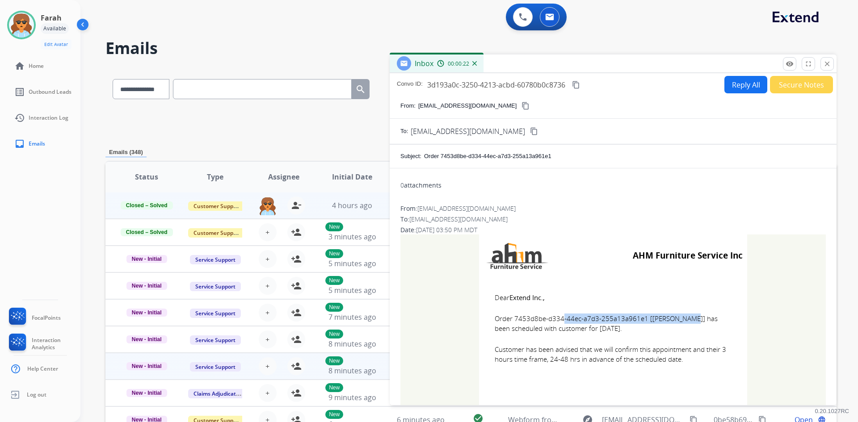
click at [793, 85] on button "Secure Notes" at bounding box center [801, 84] width 63 height 17
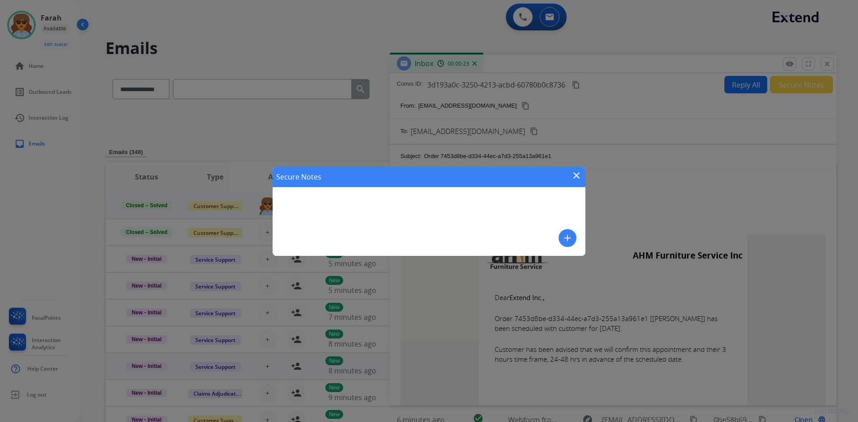
drag, startPoint x: 327, startPoint y: 198, endPoint x: 325, endPoint y: 193, distance: 5.1
click at [327, 195] on div "Secure Notes close add" at bounding box center [429, 211] width 313 height 89
drag, startPoint x: 322, startPoint y: 196, endPoint x: 296, endPoint y: 194, distance: 26.0
click at [296, 194] on div "Secure Notes close add" at bounding box center [429, 211] width 313 height 89
click at [299, 194] on div "Secure Notes close add" at bounding box center [429, 211] width 313 height 89
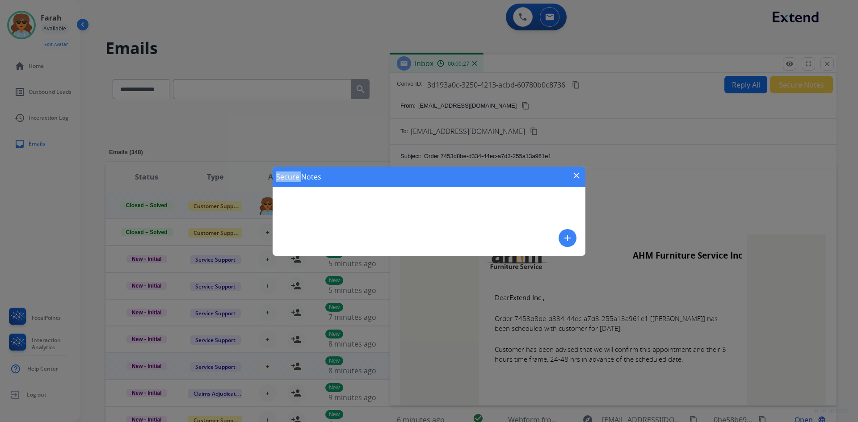
click at [286, 203] on div "Secure Notes close add" at bounding box center [429, 211] width 313 height 89
click at [288, 199] on div "Secure Notes close add" at bounding box center [429, 211] width 313 height 89
click at [446, 222] on div "Secure Notes close add" at bounding box center [429, 211] width 313 height 89
drag, startPoint x: 441, startPoint y: 221, endPoint x: 423, endPoint y: 218, distance: 18.1
click at [439, 221] on div "Secure Notes close add" at bounding box center [429, 211] width 313 height 89
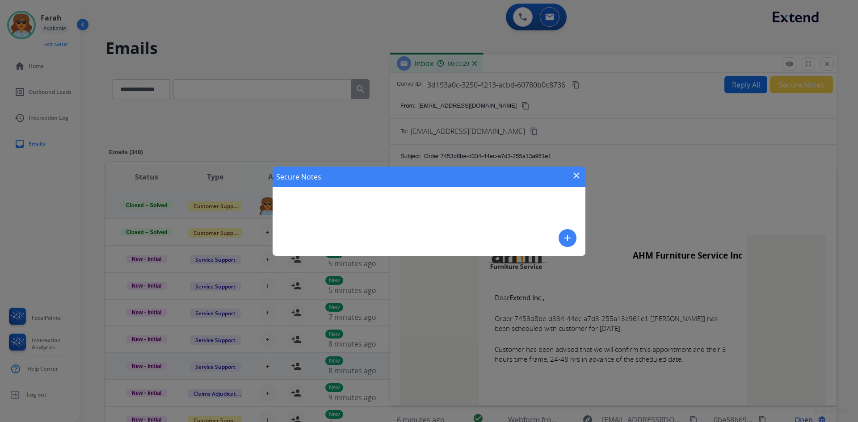
click at [362, 206] on div "Secure Notes close add" at bounding box center [429, 211] width 313 height 89
click at [355, 206] on div "Secure Notes close add" at bounding box center [429, 211] width 313 height 89
click at [297, 205] on div "Secure Notes close add" at bounding box center [429, 211] width 313 height 89
click at [567, 235] on mat-icon "add" at bounding box center [567, 238] width 11 height 11
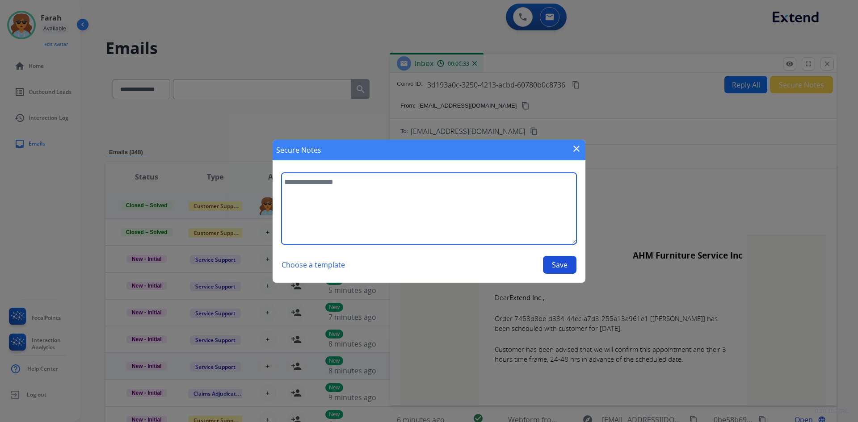
click at [308, 189] on textarea at bounding box center [429, 209] width 295 height 72
paste textarea "**********"
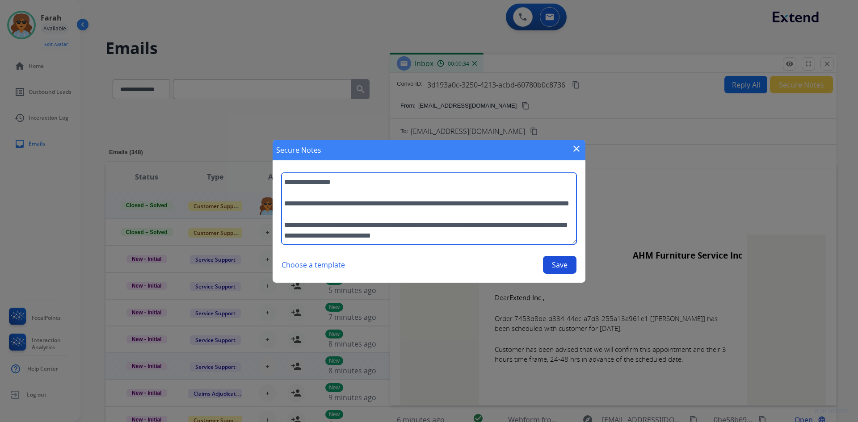
scroll to position [8, 0]
type textarea "**********"
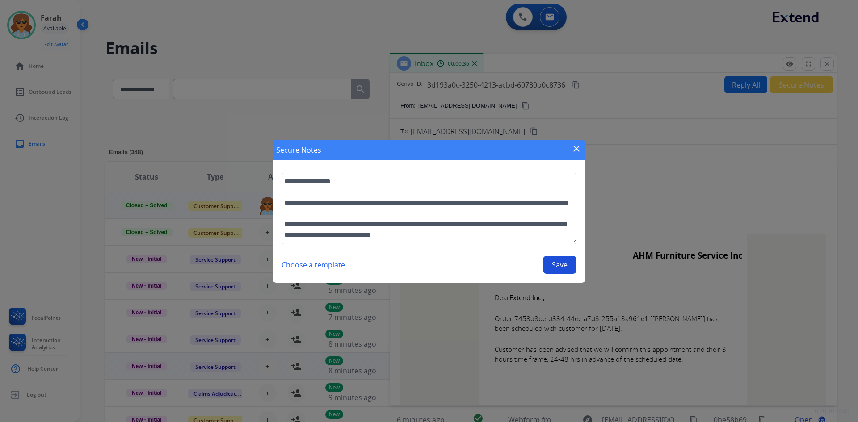
drag, startPoint x: 560, startPoint y: 264, endPoint x: 555, endPoint y: 264, distance: 5.4
click at [560, 264] on button "Save" at bounding box center [560, 265] width 34 height 18
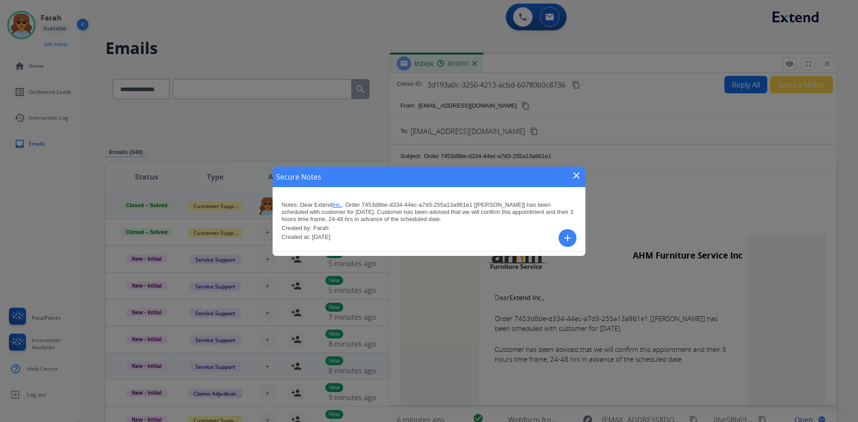
click at [573, 176] on mat-icon "close" at bounding box center [576, 175] width 11 height 11
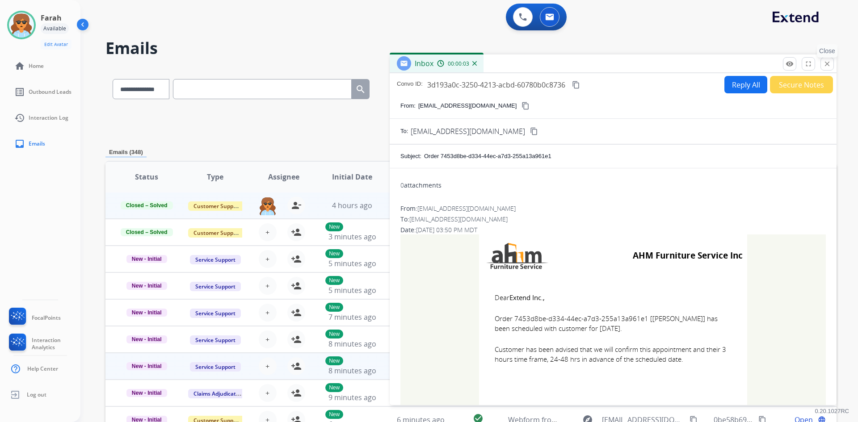
click at [826, 61] on mat-icon "close" at bounding box center [827, 64] width 8 height 8
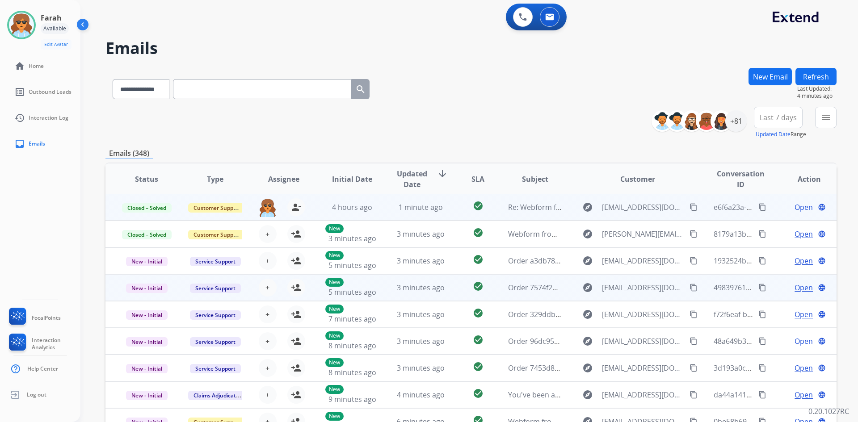
click at [799, 288] on span "Open" at bounding box center [804, 287] width 18 height 11
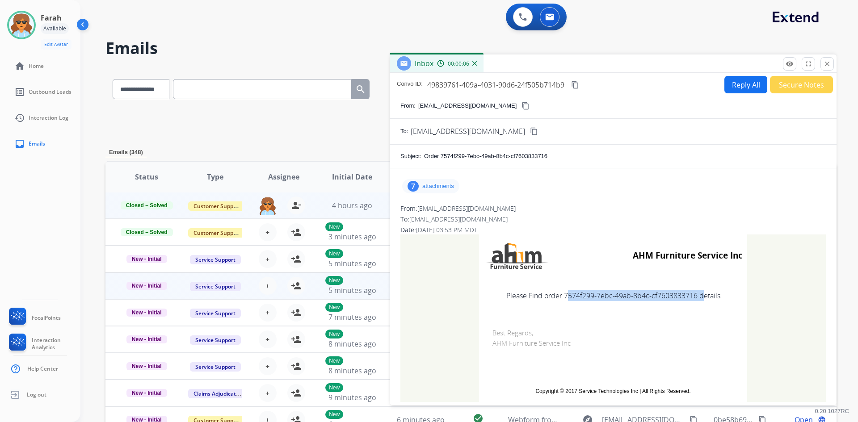
drag, startPoint x: 697, startPoint y: 293, endPoint x: 562, endPoint y: 295, distance: 134.5
click at [560, 295] on td "Please Find order 7574f299-7ebc-49ab-8b4c-cf7603833716 details" at bounding box center [613, 296] width 268 height 38
copy td "7574f299-7ebc-49ab-8b4c-cf7603833716"
drag, startPoint x: 579, startPoint y: 330, endPoint x: 584, endPoint y: 340, distance: 11.2
click at [582, 338] on td "Best Regards, AHM Furniture Service Inc" at bounding box center [613, 347] width 268 height 64
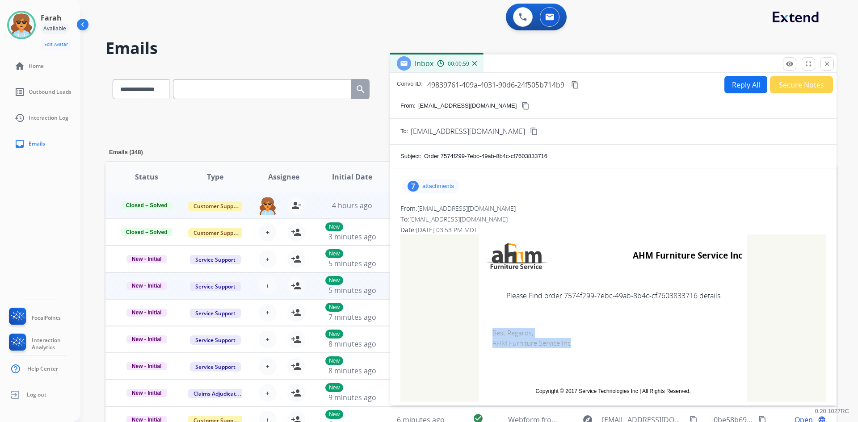
scroll to position [11, 0]
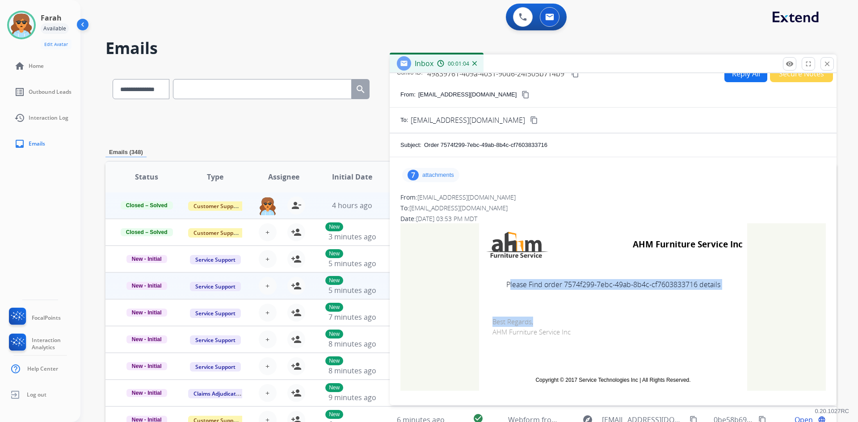
drag, startPoint x: 498, startPoint y: 282, endPoint x: 612, endPoint y: 319, distance: 119.3
click at [612, 320] on tbody "AHM Furniture Service Inc Please Find order 7574f299-7ebc-49ab-8b4c-cf760383371…" at bounding box center [613, 307] width 268 height 168
click at [409, 177] on div "7" at bounding box center [413, 175] width 11 height 11
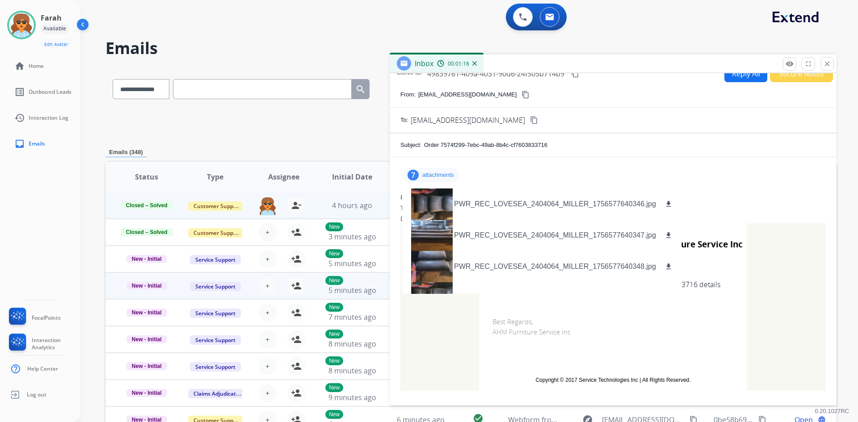
scroll to position [0, 0]
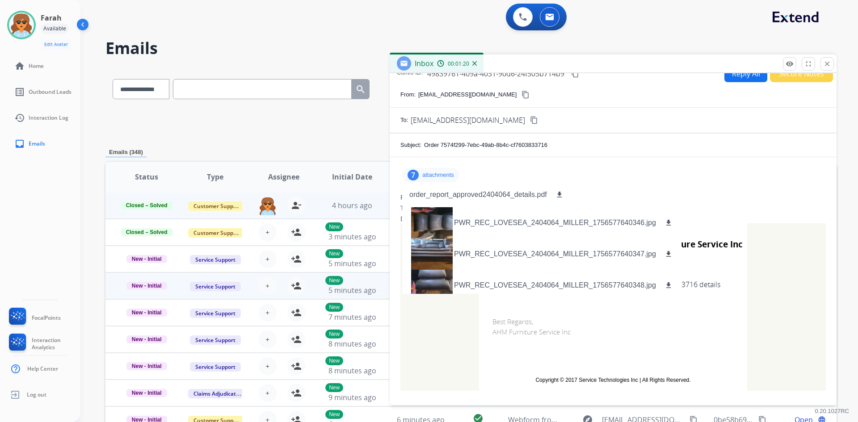
click at [568, 149] on div "Order 7574f299-7ebc-49ab-8b4c-cf7603833716" at bounding box center [625, 145] width 402 height 9
drag, startPoint x: 556, startPoint y: 146, endPoint x: 442, endPoint y: 143, distance: 114.9
click at [441, 143] on div "Order 7574f299-7ebc-49ab-8b4c-cf7603833716" at bounding box center [625, 145] width 402 height 9
copy p "7574f299-7ebc-49ab-8b4c-cf7603833716"
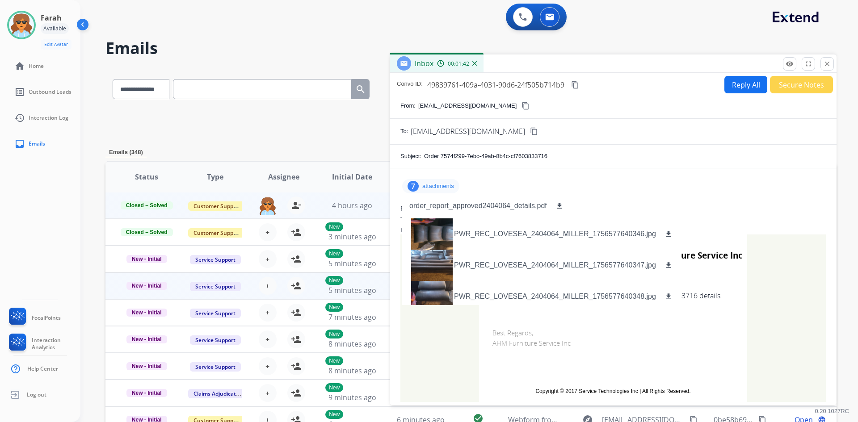
click at [721, 173] on div "7 attachments order_report_approved2404064_details.pdf download PWR_REC_LOVESEA…" at bounding box center [613, 292] width 447 height 248
click at [669, 327] on td "Best Regards, AHM Furniture Service Inc" at bounding box center [613, 347] width 268 height 64
click at [602, 348] on td "Best Regards, AHM Furniture Service Inc" at bounding box center [613, 347] width 268 height 64
click at [790, 87] on button "Secure Notes" at bounding box center [801, 84] width 63 height 17
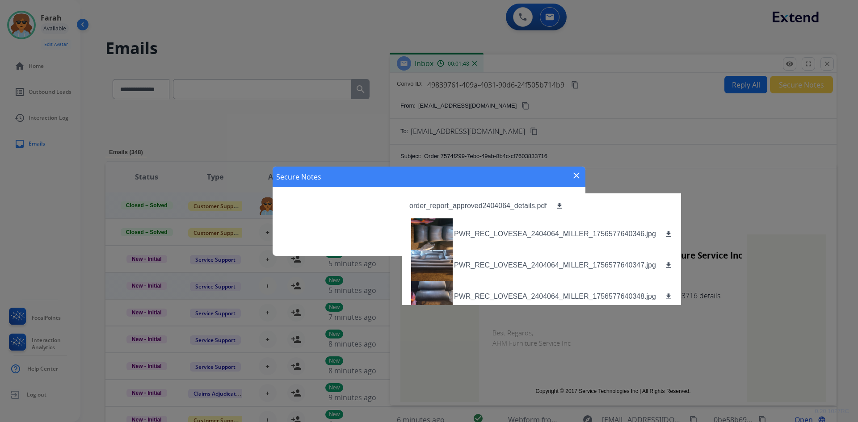
scroll to position [101, 0]
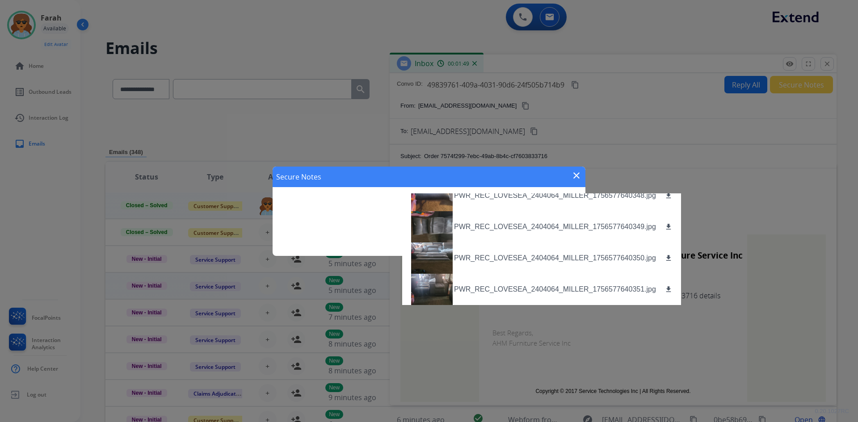
click at [576, 173] on mat-icon "close" at bounding box center [576, 175] width 11 height 11
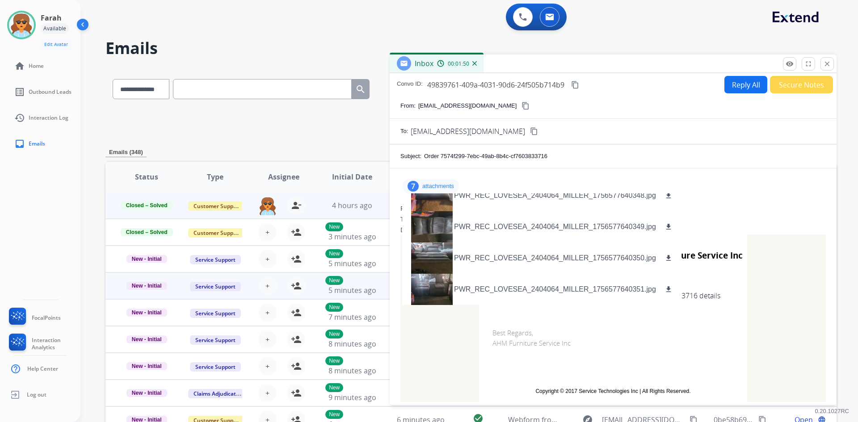
click at [657, 342] on td "Best Regards, AHM Furniture Service Inc" at bounding box center [613, 347] width 268 height 64
click at [505, 335] on td "Best Regards, AHM Furniture Service Inc" at bounding box center [613, 347] width 268 height 64
drag, startPoint x: 503, startPoint y: 336, endPoint x: 496, endPoint y: 336, distance: 6.7
click at [499, 336] on td "Best Regards, AHM Furniture Service Inc" at bounding box center [613, 347] width 268 height 64
drag, startPoint x: 829, startPoint y: 61, endPoint x: 809, endPoint y: 71, distance: 22.6
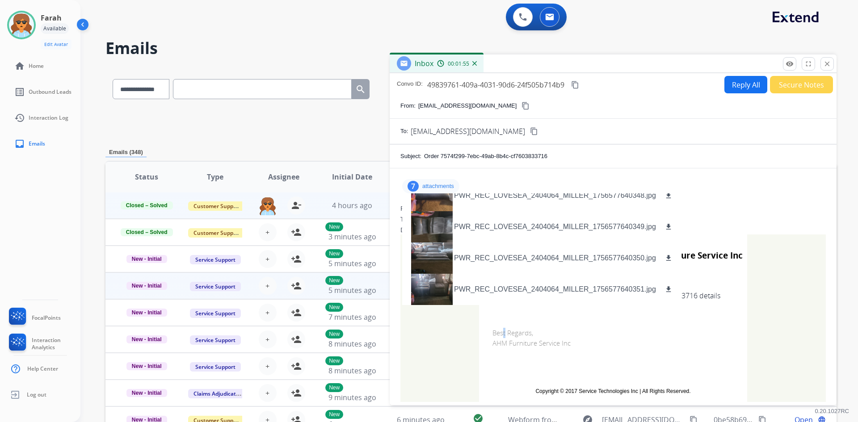
click at [829, 61] on mat-icon "close" at bounding box center [827, 64] width 8 height 8
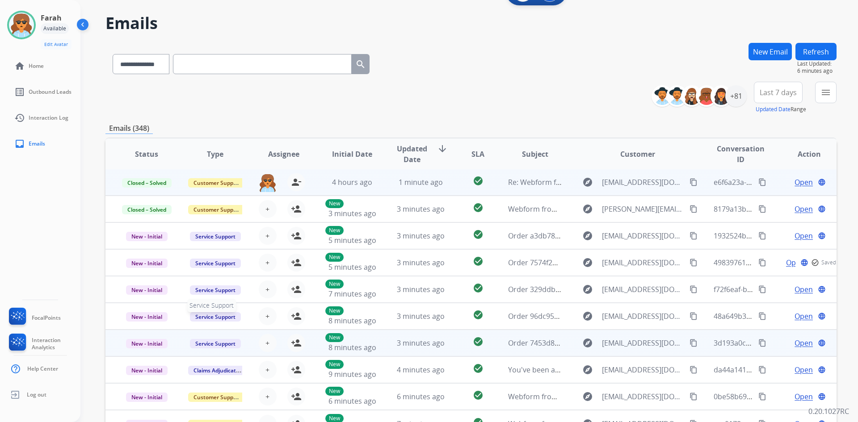
scroll to position [86, 0]
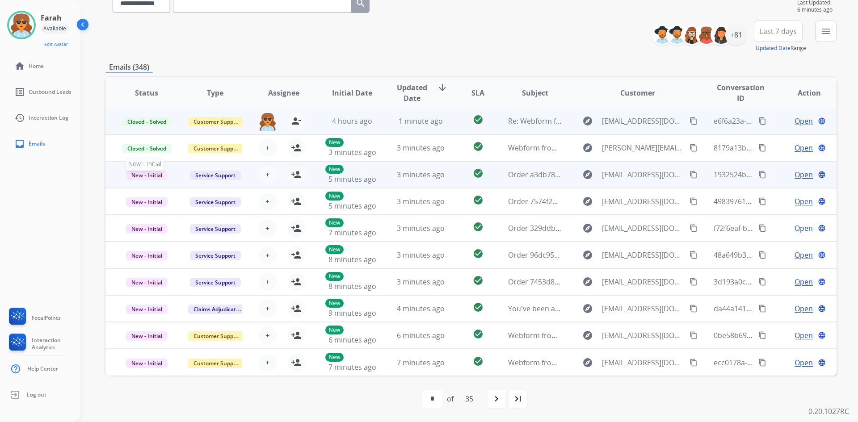
click at [135, 172] on span "New - Initial" at bounding box center [147, 175] width 42 height 9
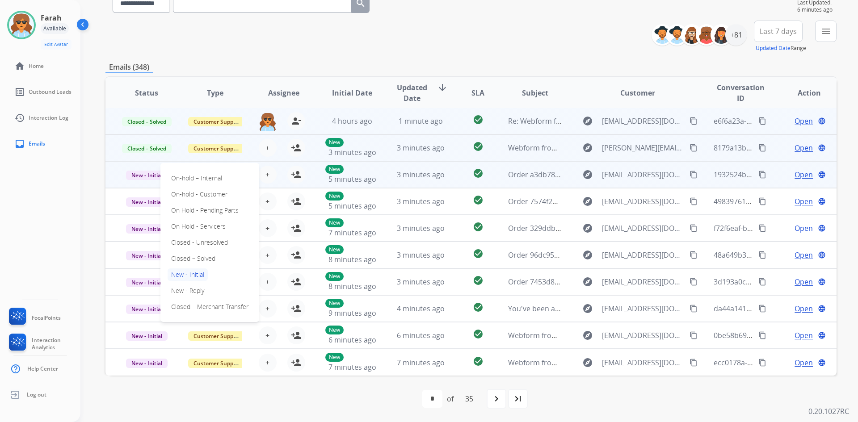
click at [796, 149] on span "Open" at bounding box center [804, 148] width 18 height 11
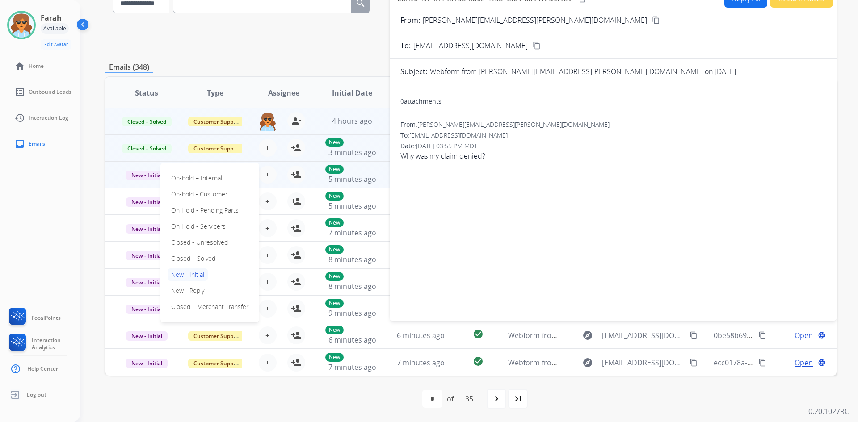
click at [274, 40] on div "**********" at bounding box center [470, 37] width 731 height 32
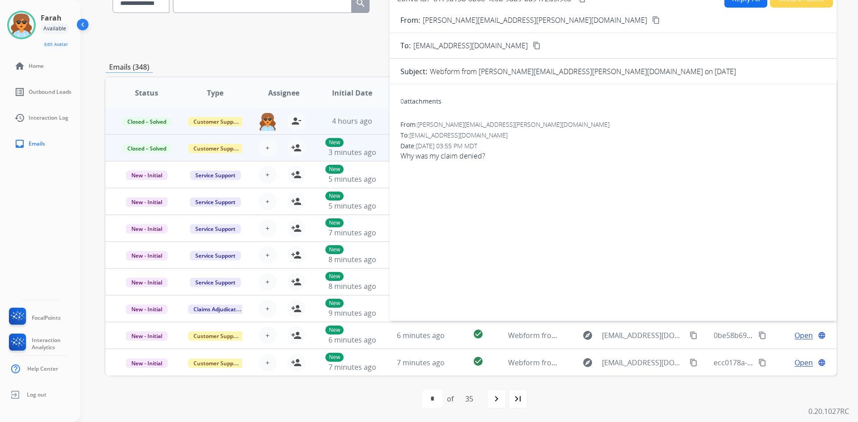
click at [276, 40] on div "**********" at bounding box center [470, 37] width 731 height 32
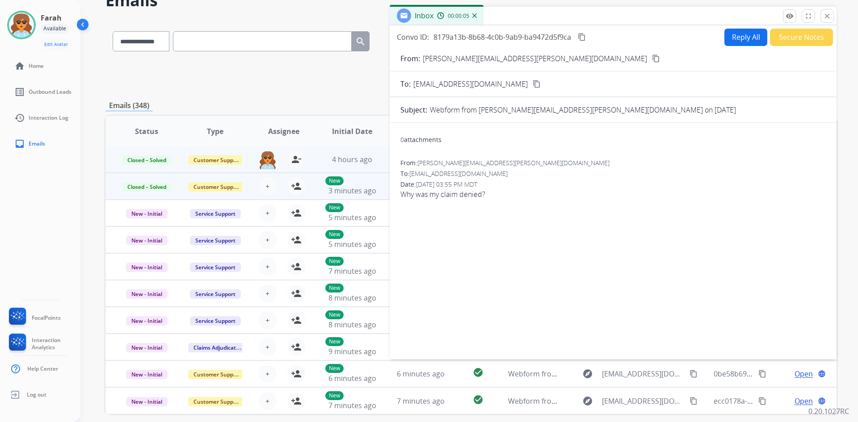
scroll to position [0, 0]
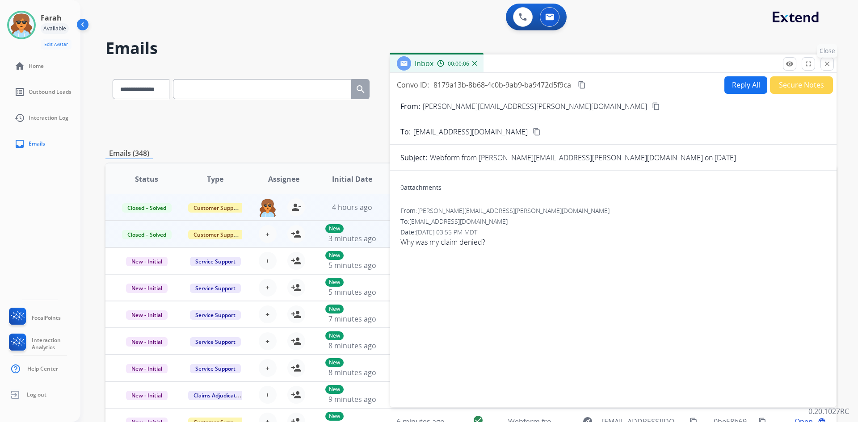
click at [828, 67] on mat-icon "close" at bounding box center [827, 64] width 8 height 8
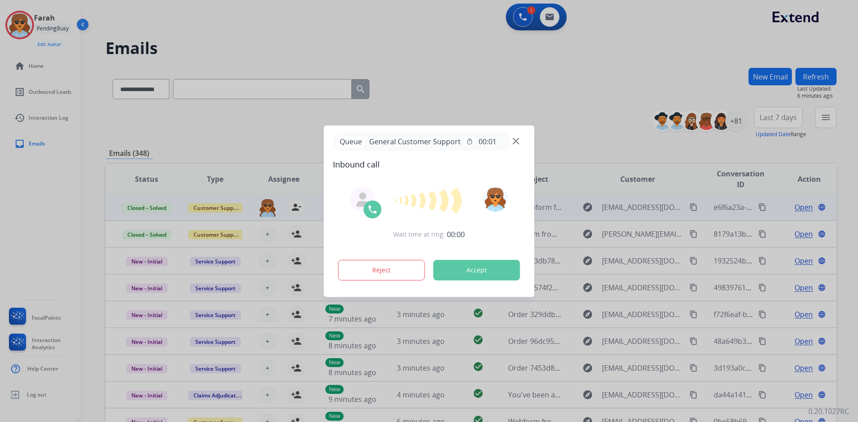
click at [799, 258] on div at bounding box center [429, 211] width 858 height 422
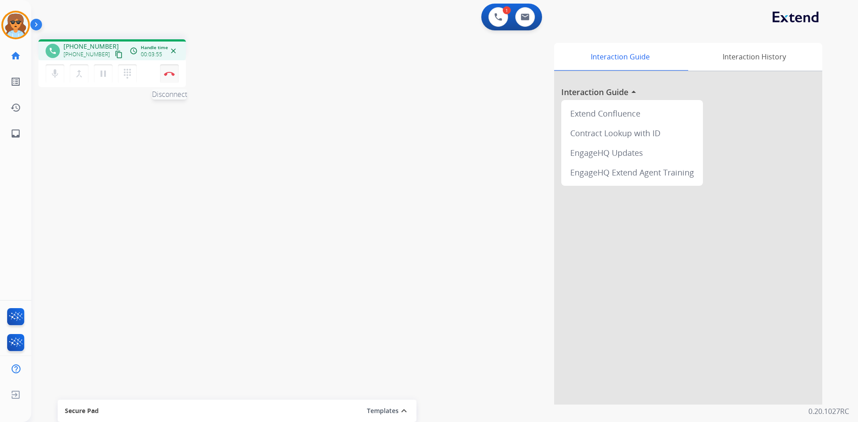
click at [173, 72] on img at bounding box center [169, 74] width 11 height 4
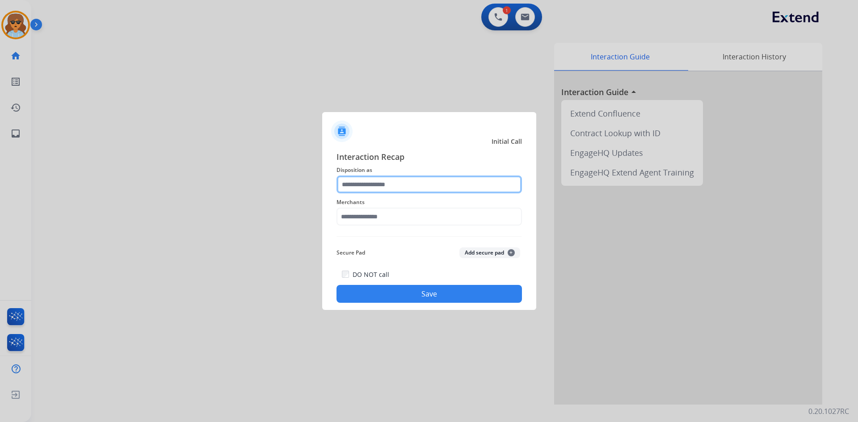
click at [360, 181] on input "text" at bounding box center [429, 185] width 185 height 18
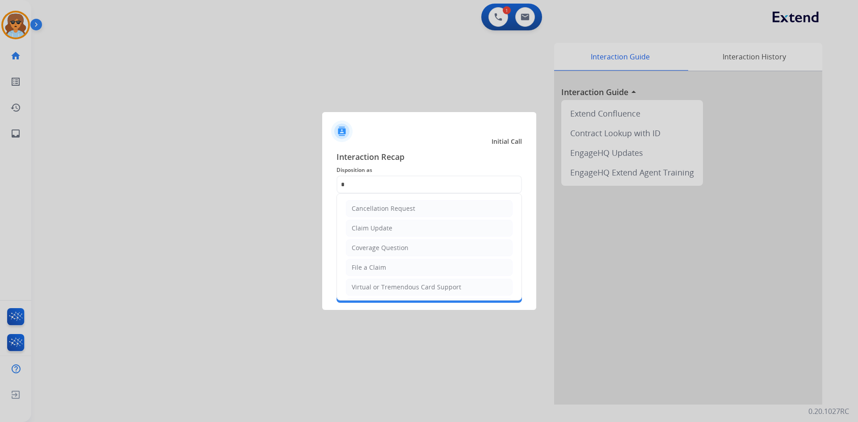
click at [378, 206] on div "Cancellation Request" at bounding box center [383, 208] width 63 height 9
type input "**********"
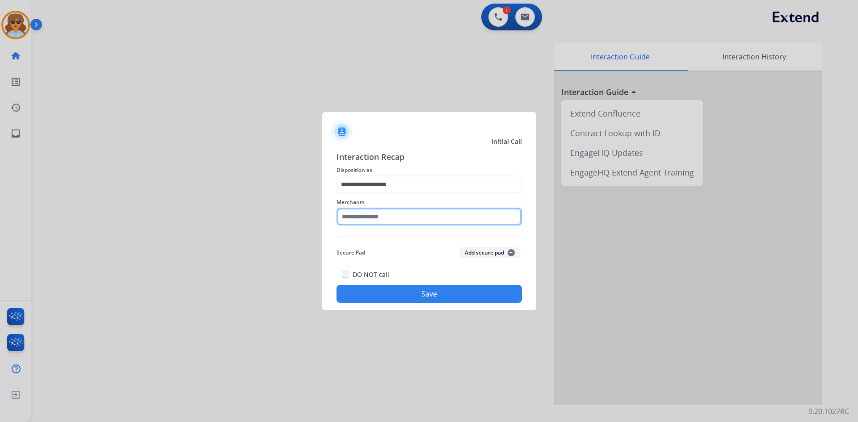
click at [353, 218] on input "text" at bounding box center [429, 217] width 185 height 18
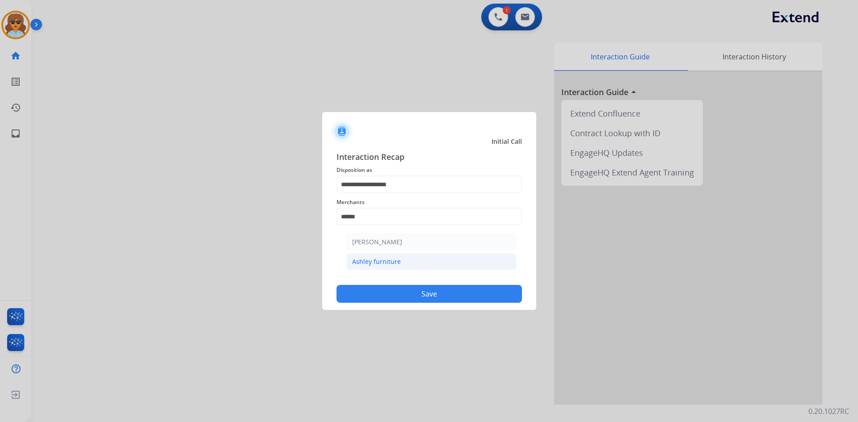
click at [394, 266] on div "Ashley furniture" at bounding box center [376, 261] width 49 height 9
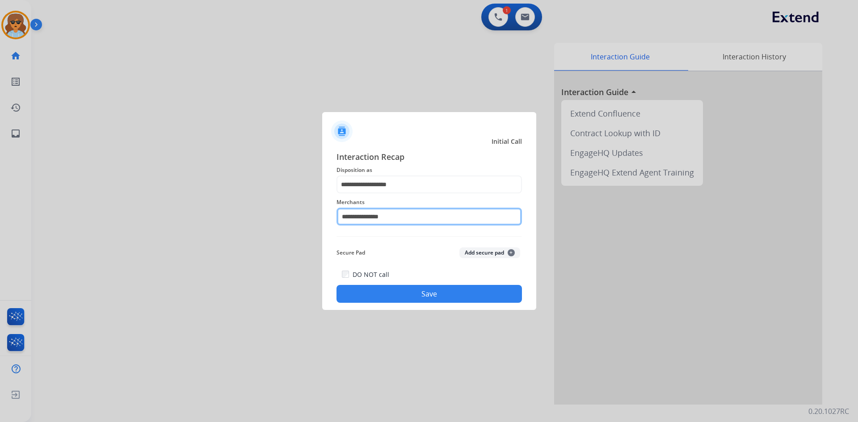
click at [402, 216] on input "**********" at bounding box center [429, 217] width 185 height 18
type input "*"
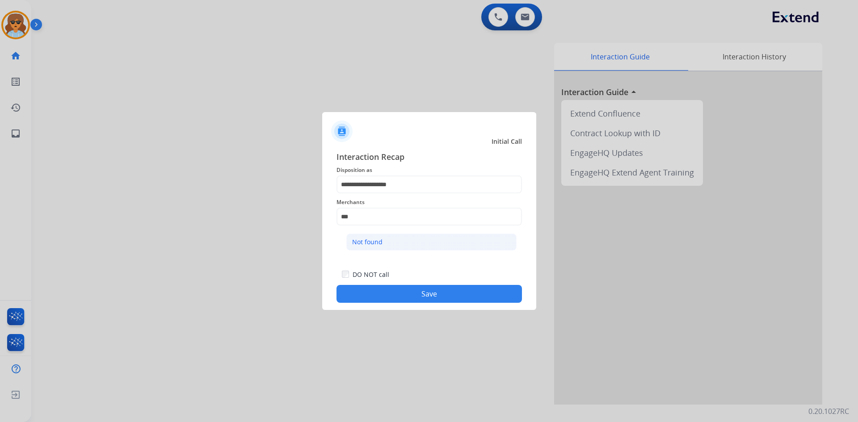
click at [370, 246] on div "Not found" at bounding box center [367, 242] width 30 height 9
type input "*********"
click at [395, 294] on button "Save" at bounding box center [429, 294] width 185 height 18
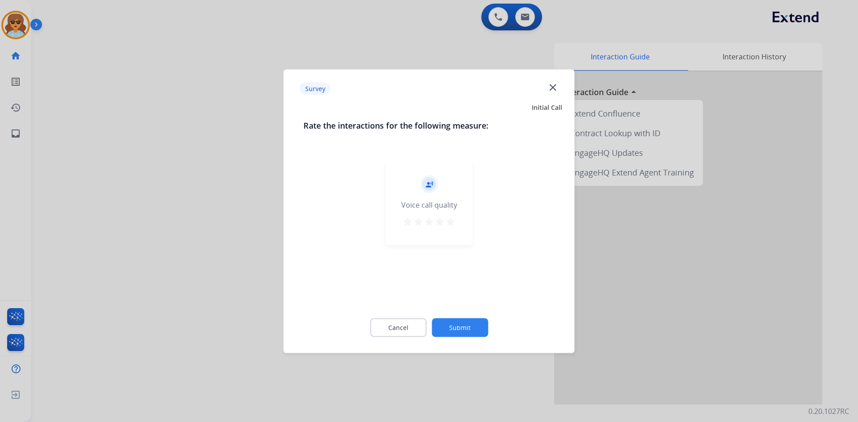
click at [449, 226] on mat-icon "star" at bounding box center [450, 221] width 11 height 11
click at [454, 327] on button "Submit" at bounding box center [460, 327] width 56 height 19
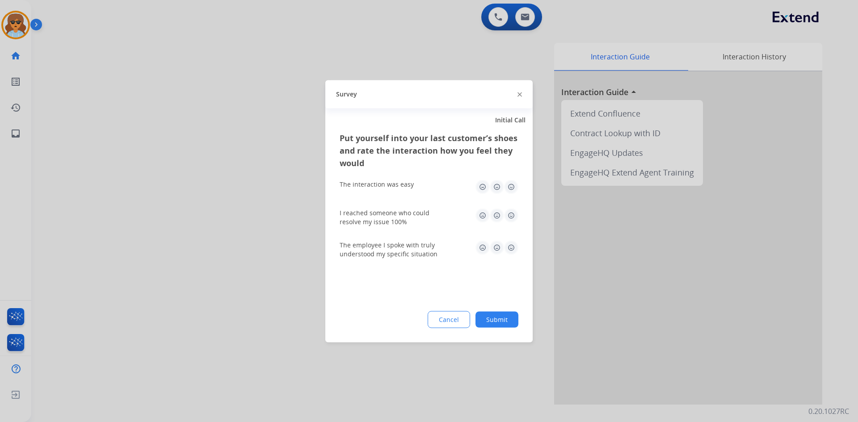
drag, startPoint x: 438, startPoint y: 318, endPoint x: 433, endPoint y: 317, distance: 5.0
click at [438, 318] on button "Cancel" at bounding box center [449, 319] width 42 height 17
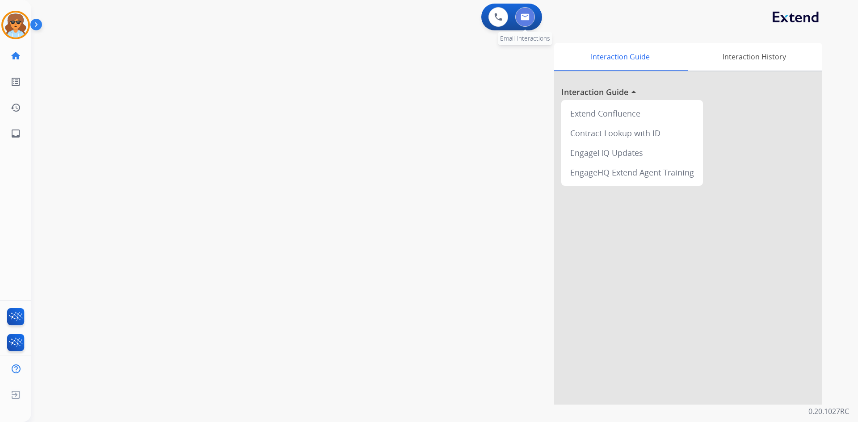
click at [534, 17] on button at bounding box center [525, 17] width 20 height 20
select select "**********"
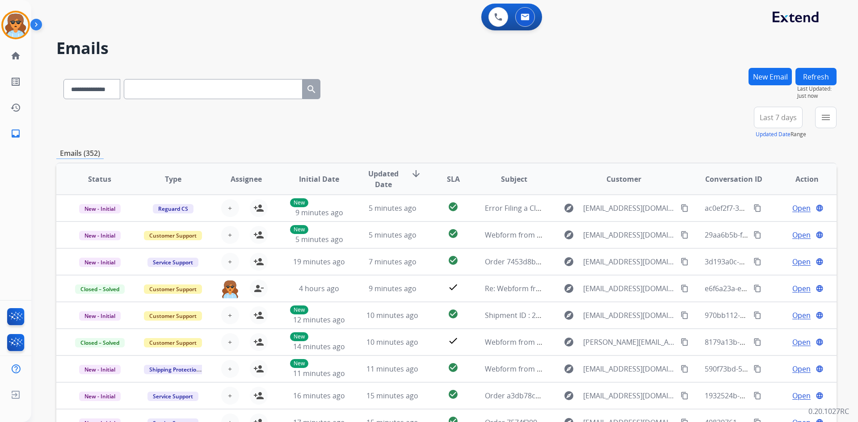
click at [787, 117] on span "Last 7 days" at bounding box center [778, 118] width 37 height 4
click at [764, 229] on div "Last 90 days" at bounding box center [775, 225] width 49 height 13
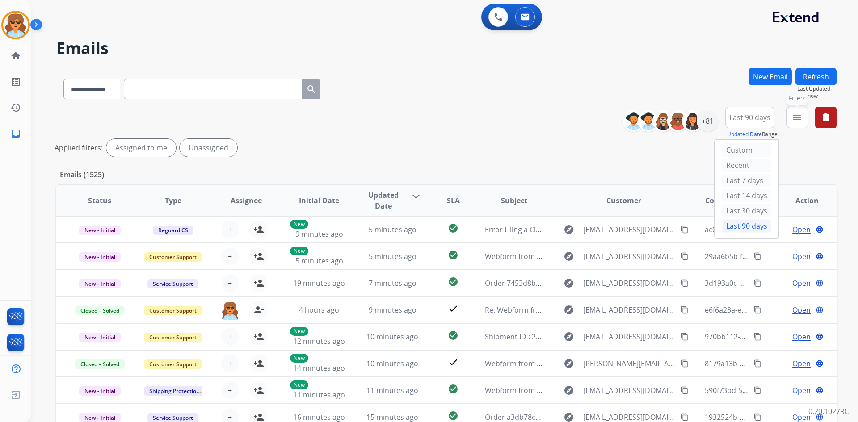
click at [806, 117] on button "menu Filters" at bounding box center [797, 117] width 21 height 21
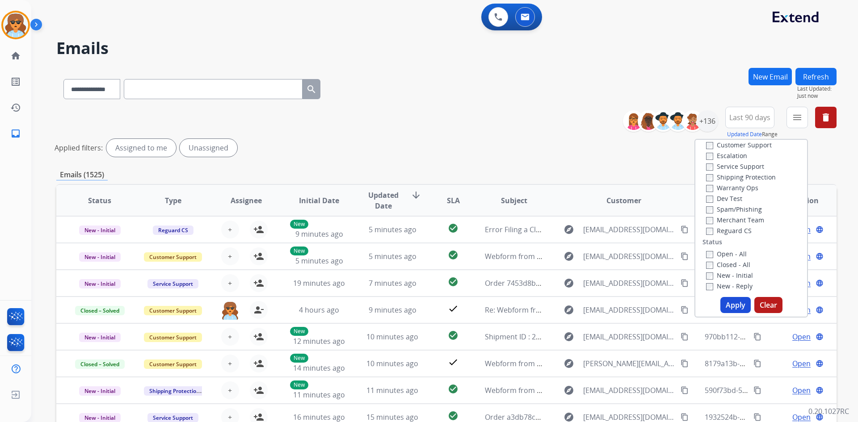
scroll to position [134, 0]
click at [733, 305] on button "Apply" at bounding box center [735, 305] width 30 height 16
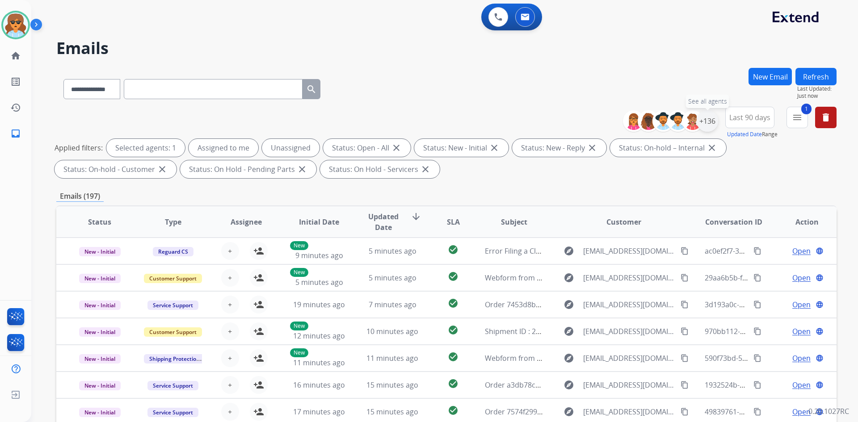
click at [712, 122] on div "+136" at bounding box center [707, 120] width 21 height 21
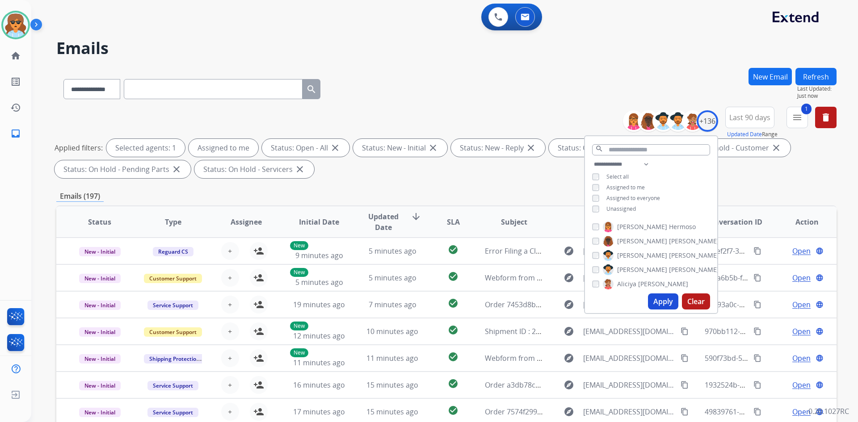
click at [657, 302] on button "Apply" at bounding box center [663, 302] width 30 height 16
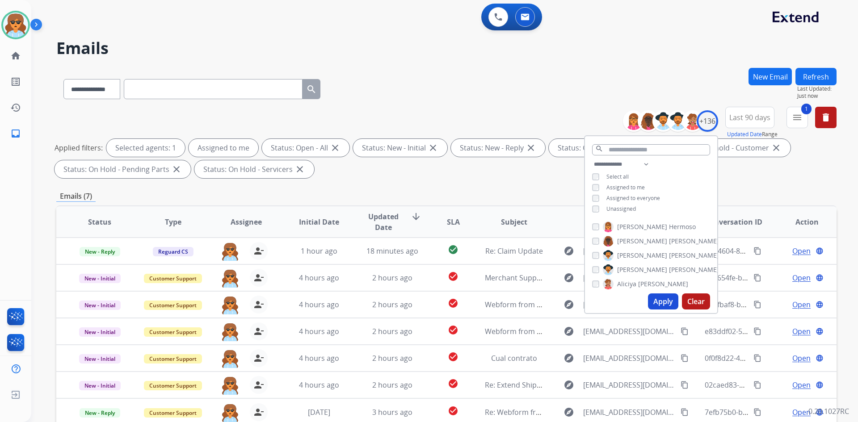
click at [518, 174] on div "Applied filters: Selected agents: 1 Assigned to me Status: Open - All close Sta…" at bounding box center [445, 158] width 780 height 39
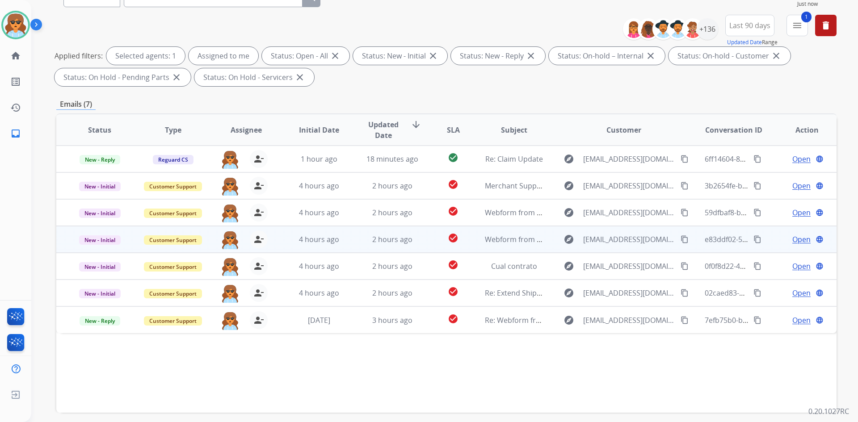
scroll to position [129, 0]
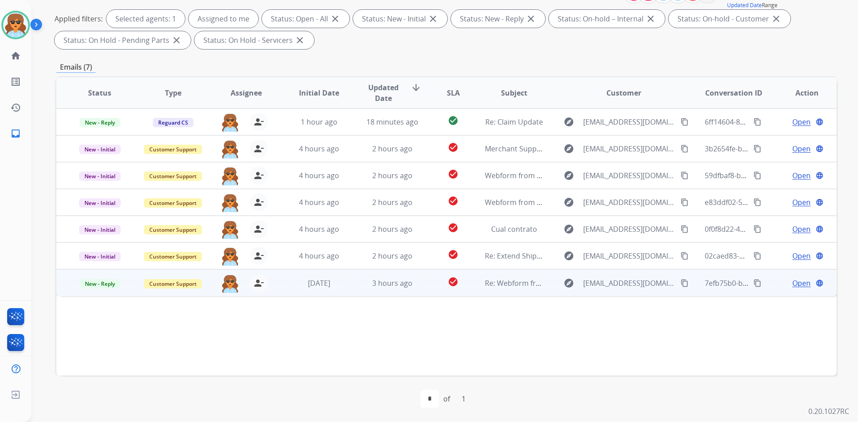
click at [792, 282] on span "Open" at bounding box center [801, 283] width 18 height 11
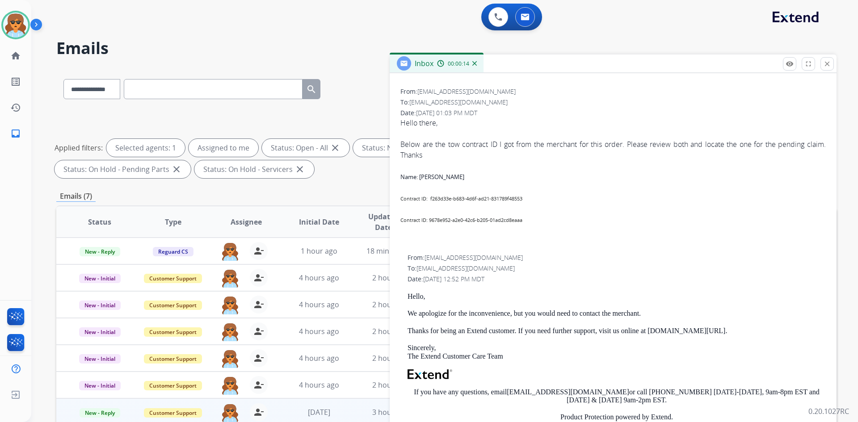
scroll to position [134, 0]
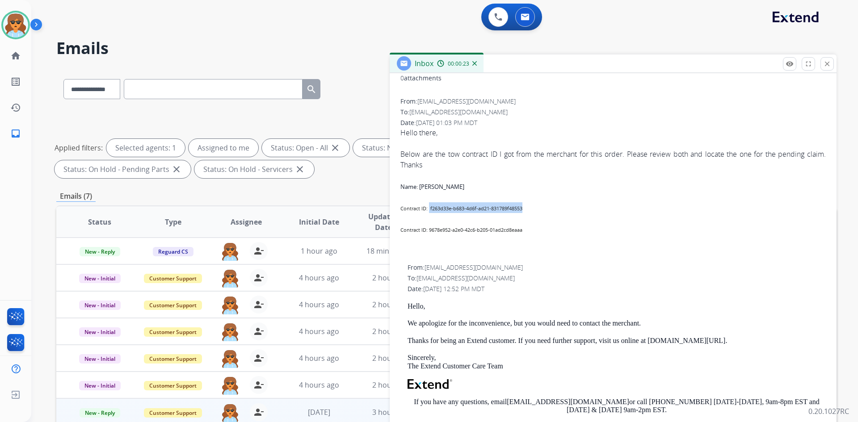
drag, startPoint x: 541, startPoint y: 205, endPoint x: 429, endPoint y: 209, distance: 112.2
click at [429, 209] on div "Contract ID: f263d33e-b683-4d6f-ad21-831789f48553" at bounding box center [612, 207] width 425 height 11
copy b "f263d33e-b683-4d6f-ad21-831789f48553"
drag, startPoint x: 534, startPoint y: 229, endPoint x: 429, endPoint y: 231, distance: 104.1
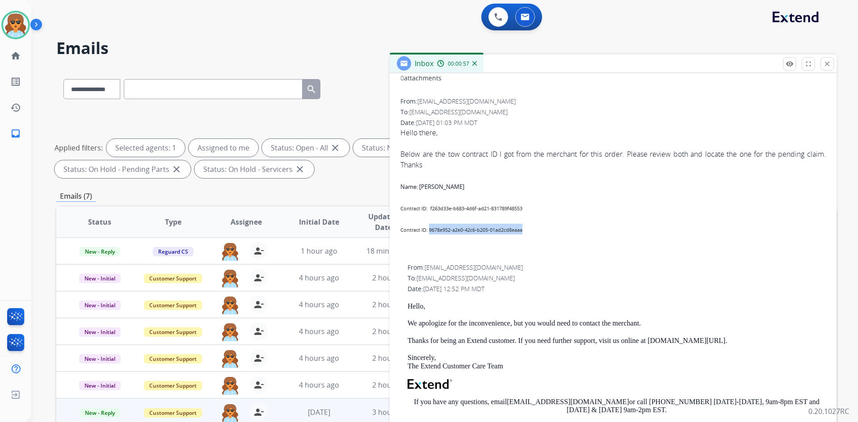
click at [429, 231] on div "Contract ID: 9678e952-a2e0-42c6-b205-01ad2cd8eaaa" at bounding box center [612, 223] width 425 height 21
copy b "9678e952-a2e0-42c6-b205-01ad2cd8eaaa"
click at [536, 218] on div "Contract ID: 9678e952-a2e0-42c6-b205-01ad2cd8eaaa" at bounding box center [612, 223] width 425 height 21
drag, startPoint x: 524, startPoint y: 209, endPoint x: 430, endPoint y: 209, distance: 93.8
click at [430, 209] on div "Contract ID: f263d33e-b683-4d6f-ad21-831789f48553" at bounding box center [612, 207] width 425 height 11
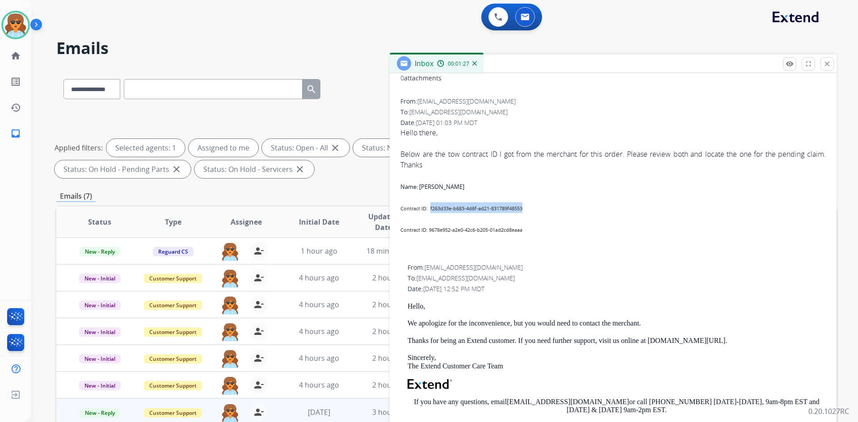
copy b "f263d33e-b683-4d6f-ad21-831789f48553"
click at [533, 255] on div at bounding box center [612, 250] width 425 height 11
drag, startPoint x: 524, startPoint y: 231, endPoint x: 429, endPoint y: 232, distance: 94.8
click at [429, 232] on b "Contract ID: 9678e952-a2e0-42c6-b205-01ad2cd8eaaa" at bounding box center [461, 230] width 122 height 7
copy b "9678e952-a2e0-42c6-b205-01ad2cd8eaaa"
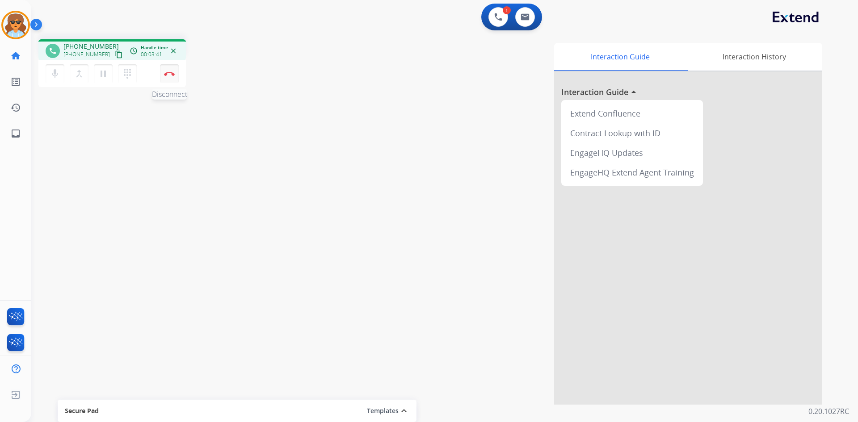
drag, startPoint x: 172, startPoint y: 71, endPoint x: 115, endPoint y: 168, distance: 112.4
click at [172, 71] on button "Disconnect" at bounding box center [169, 73] width 19 height 19
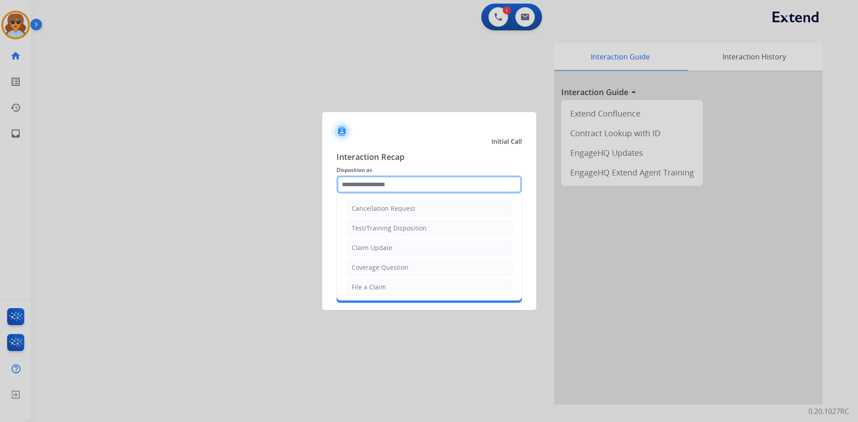
click at [429, 183] on input "text" at bounding box center [429, 185] width 185 height 18
click at [367, 288] on div "File a Claim" at bounding box center [369, 287] width 34 height 9
type input "**********"
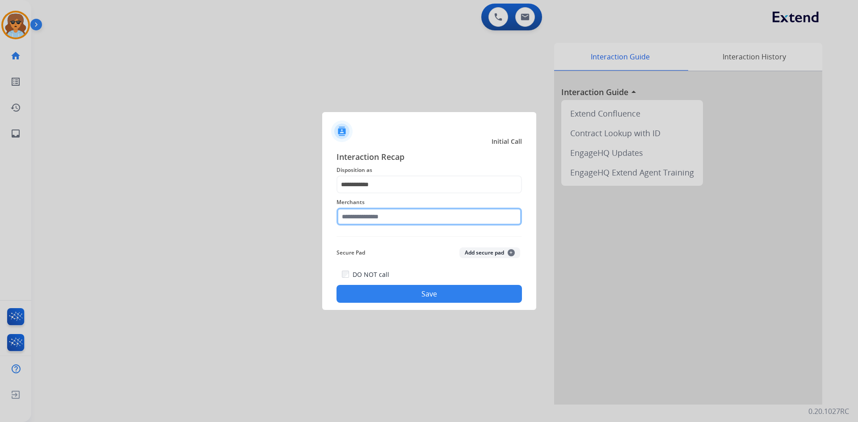
click at [379, 215] on input "text" at bounding box center [429, 217] width 185 height 18
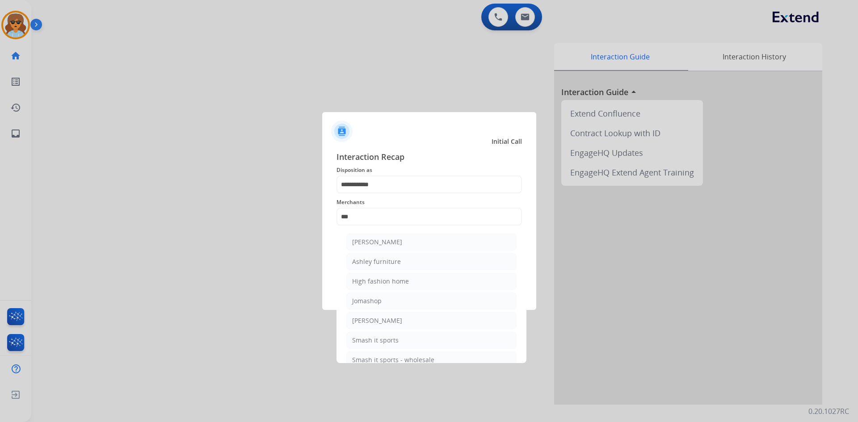
click at [401, 259] on li "Ashley furniture" at bounding box center [431, 261] width 170 height 17
type input "**********"
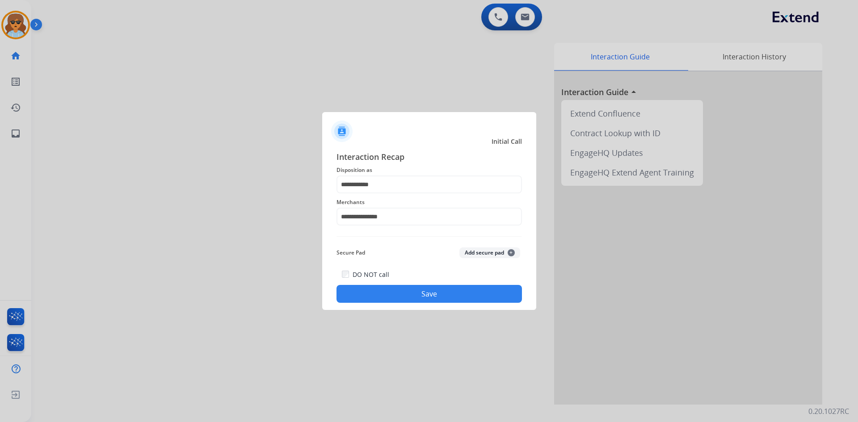
click at [429, 293] on button "Save" at bounding box center [429, 294] width 185 height 18
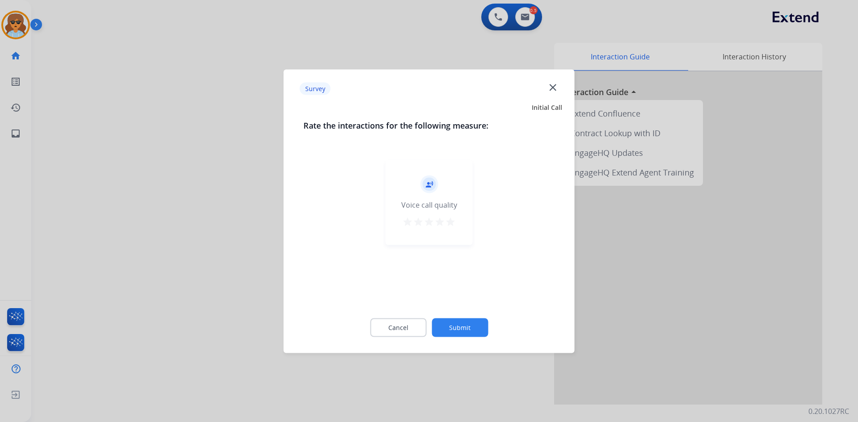
click at [452, 223] on mat-icon "star" at bounding box center [450, 221] width 11 height 11
click at [462, 327] on button "Submit" at bounding box center [460, 327] width 56 height 19
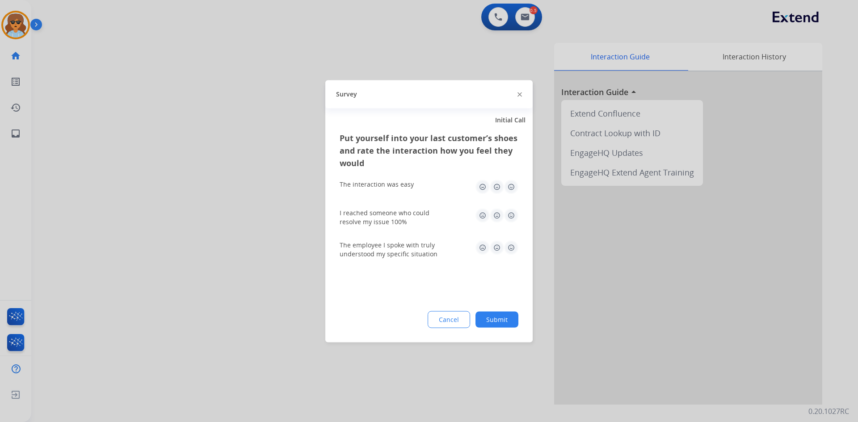
drag, startPoint x: 515, startPoint y: 186, endPoint x: 511, endPoint y: 206, distance: 20.6
click at [515, 187] on img at bounding box center [511, 187] width 14 height 14
click at [511, 212] on img at bounding box center [511, 215] width 14 height 14
click at [510, 249] on img at bounding box center [511, 247] width 14 height 14
click at [517, 325] on button "Submit" at bounding box center [496, 319] width 43 height 16
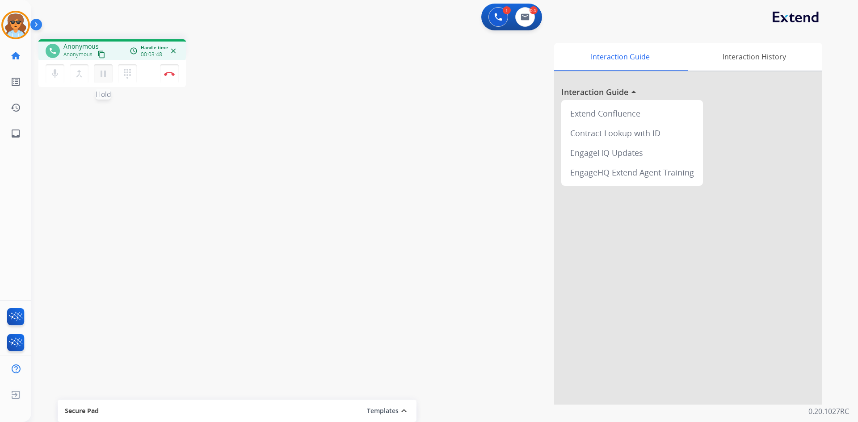
click at [100, 71] on mat-icon "pause" at bounding box center [103, 73] width 11 height 11
click at [195, 220] on div "phone Anonymous Anonymous content_copy access_time Call metrics Queue 01:18 Hol…" at bounding box center [433, 218] width 805 height 373
click at [105, 73] on mat-icon "play_arrow" at bounding box center [103, 73] width 11 height 11
click at [528, 19] on img at bounding box center [525, 16] width 9 height 7
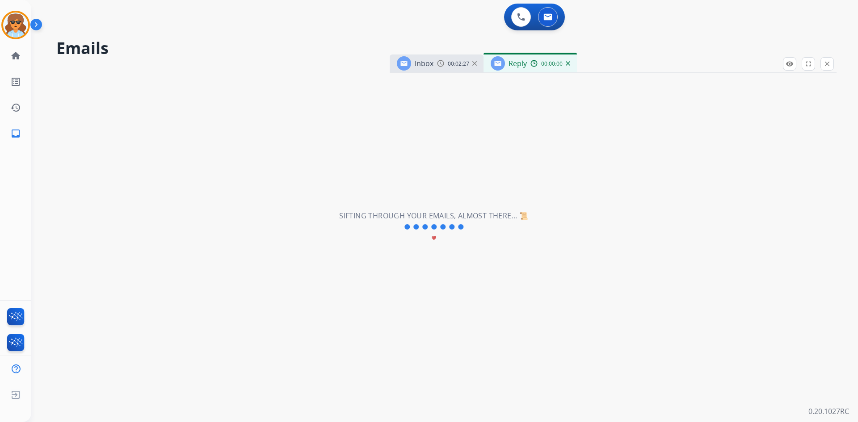
select select "**********"
click at [491, 16] on button at bounding box center [498, 17] width 20 height 20
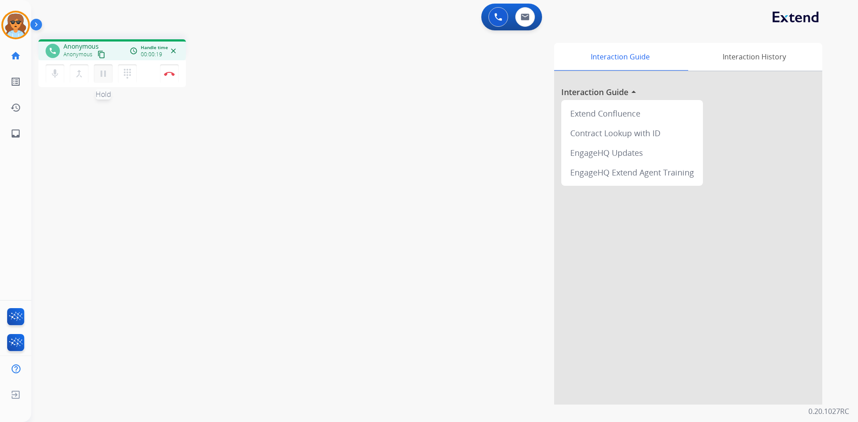
click at [102, 74] on mat-icon "pause" at bounding box center [103, 73] width 11 height 11
click at [109, 76] on button "play_arrow Hold" at bounding box center [103, 73] width 19 height 19
click at [172, 72] on button "Disconnect" at bounding box center [169, 73] width 19 height 19
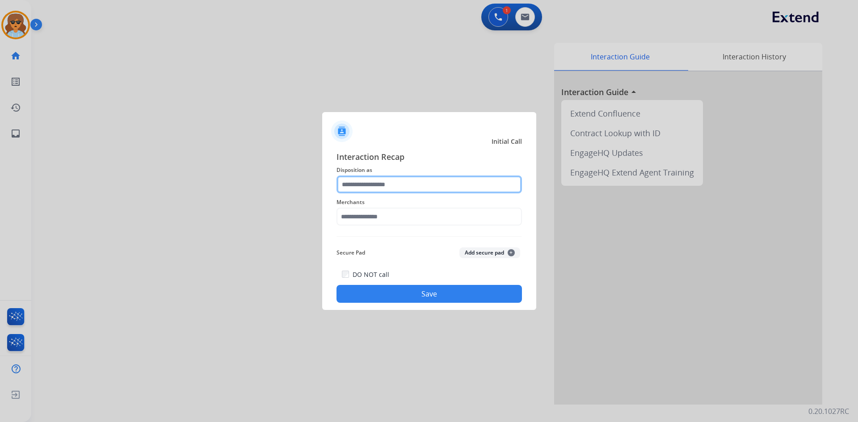
drag, startPoint x: 502, startPoint y: 185, endPoint x: 493, endPoint y: 191, distance: 10.8
click at [501, 185] on input "text" at bounding box center [429, 185] width 185 height 18
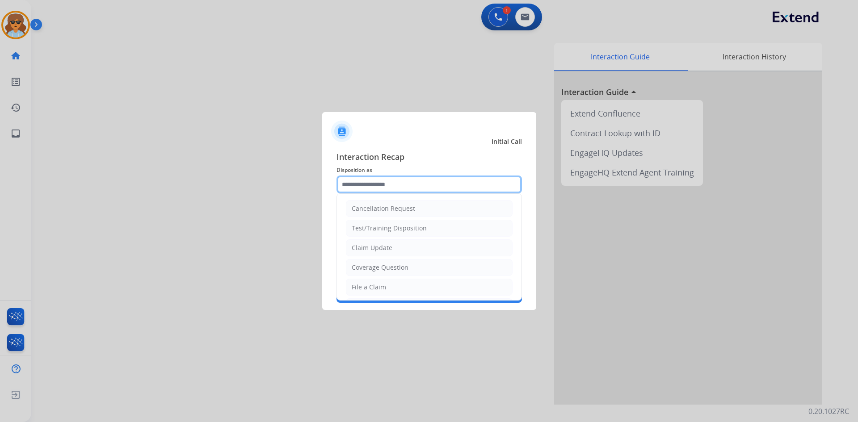
click at [389, 181] on input "text" at bounding box center [429, 185] width 185 height 18
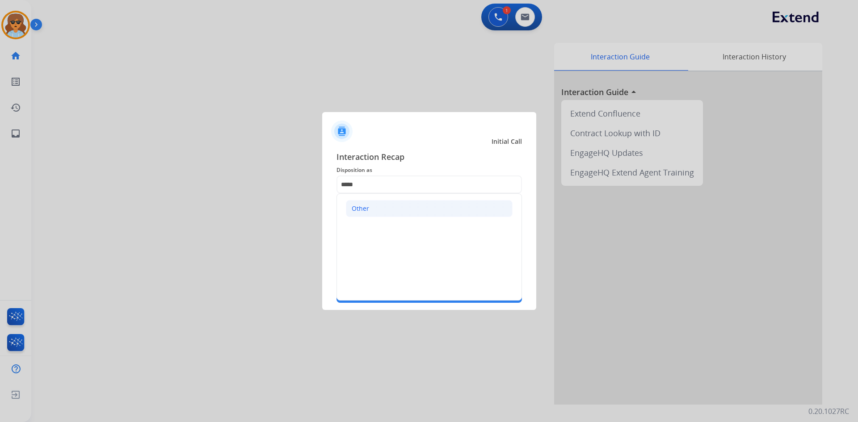
click at [402, 202] on li "Other" at bounding box center [429, 208] width 167 height 17
type input "*****"
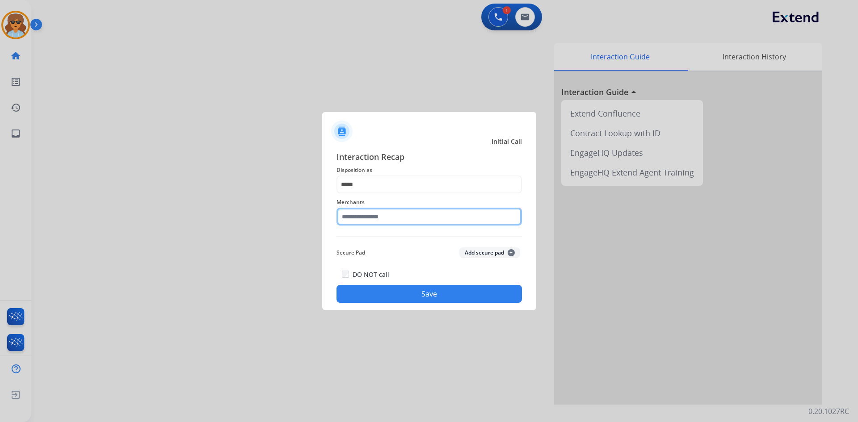
click at [358, 217] on input "text" at bounding box center [429, 217] width 185 height 18
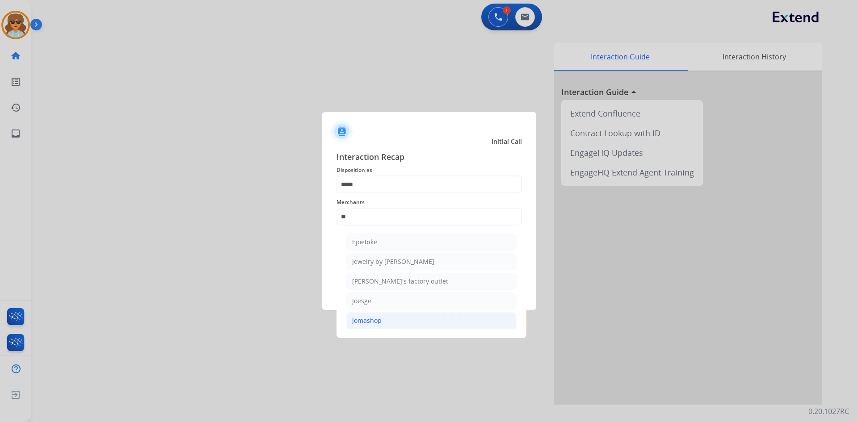
click at [373, 323] on div "Jomashop" at bounding box center [366, 320] width 29 height 9
type input "********"
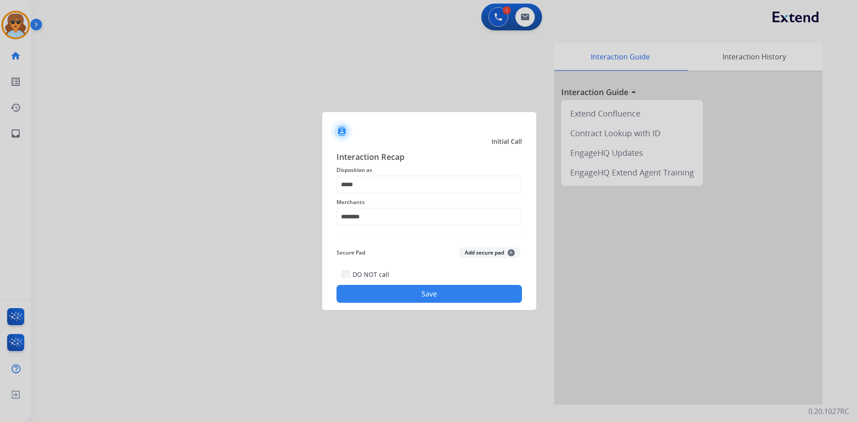
click at [400, 290] on button "Save" at bounding box center [429, 294] width 185 height 18
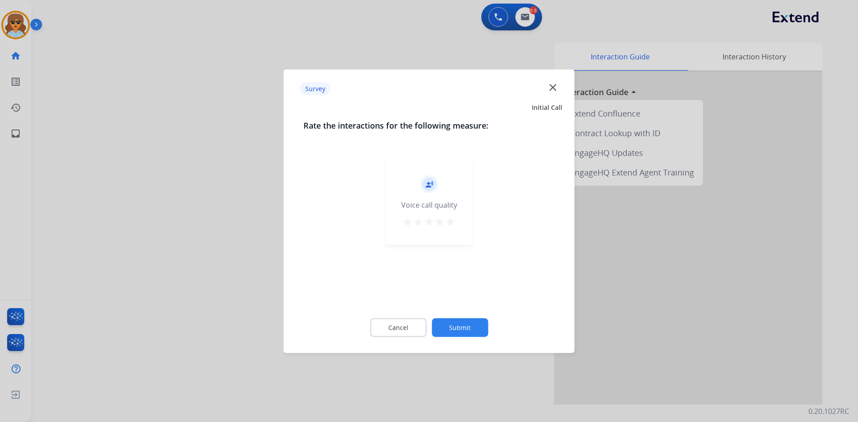
click at [448, 222] on mat-icon "star" at bounding box center [450, 221] width 11 height 11
click at [459, 329] on button "Submit" at bounding box center [460, 327] width 56 height 19
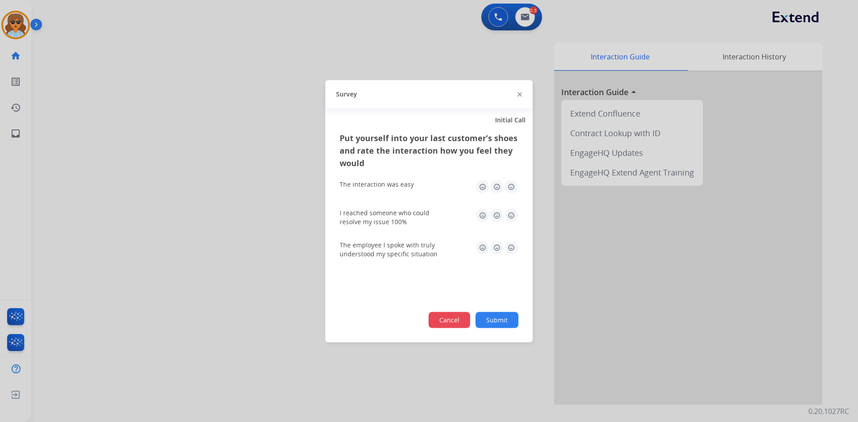
drag, startPoint x: 443, startPoint y: 322, endPoint x: 345, endPoint y: 324, distance: 97.4
click at [433, 321] on button "Cancel" at bounding box center [450, 320] width 42 height 16
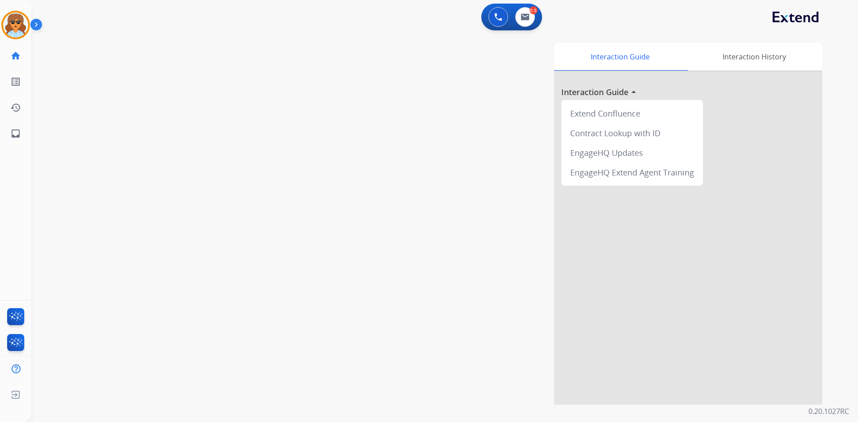
click at [386, 261] on div "Interaction Guide Interaction History Interaction Guide arrow_drop_up Extend Co…" at bounding box center [559, 224] width 526 height 362
click at [527, 21] on button at bounding box center [525, 17] width 20 height 20
select select "**********"
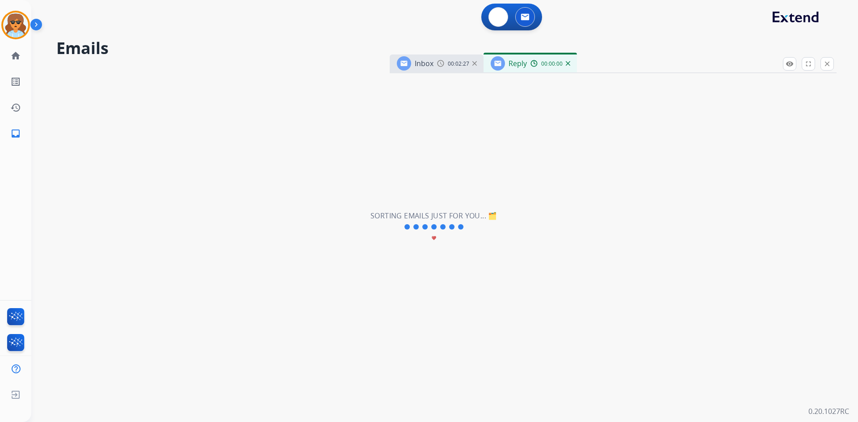
select select "**********"
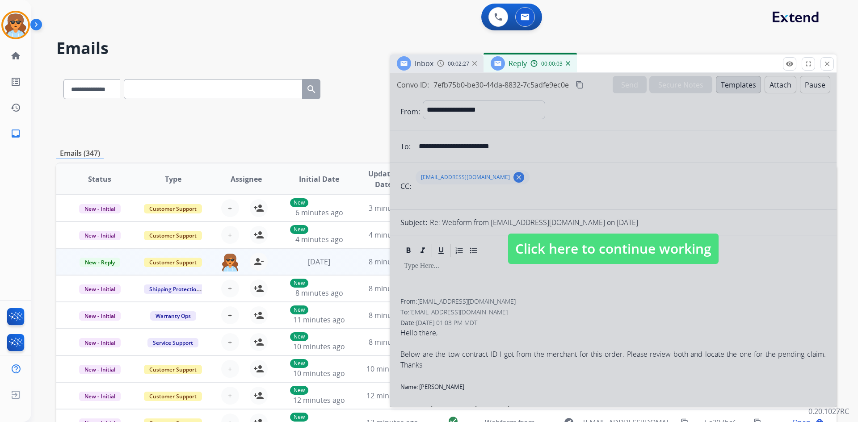
click at [571, 249] on span "Click here to continue working" at bounding box center [613, 249] width 210 height 30
select select
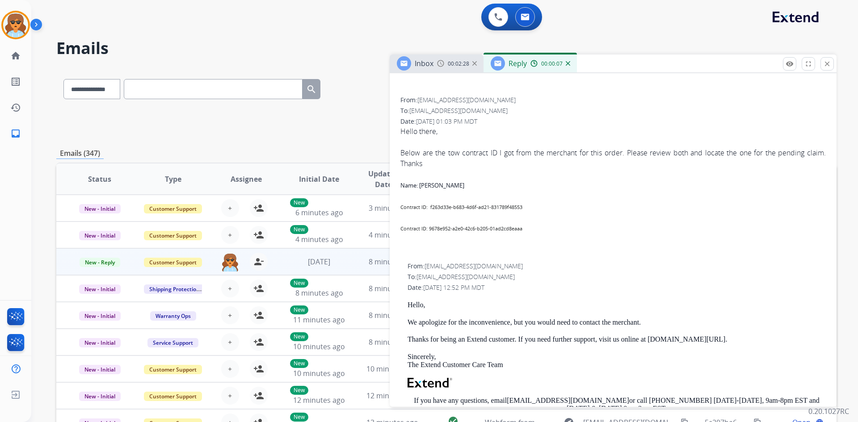
scroll to position [223, 0]
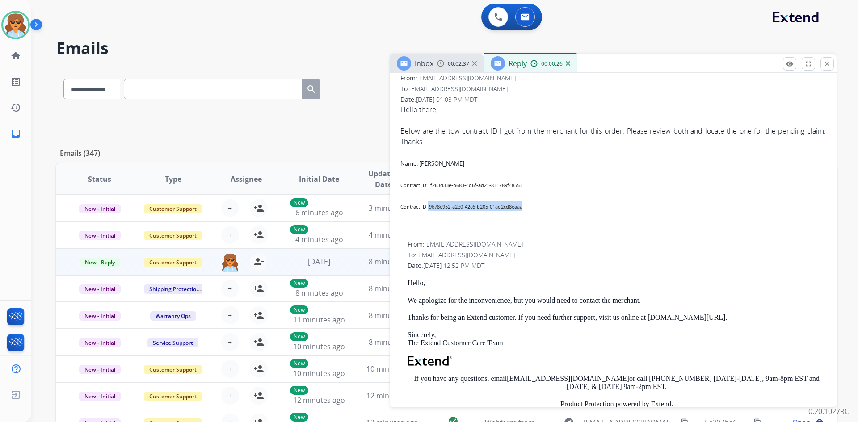
drag, startPoint x: 531, startPoint y: 207, endPoint x: 428, endPoint y: 207, distance: 103.7
click at [428, 207] on div "Contract ID: 9678e952-a2e0-42c6-b205-01ad2cd8eaaa" at bounding box center [612, 200] width 425 height 21
copy b "9678e952-a2e0-42c6-b205-01ad2cd8eaaa"
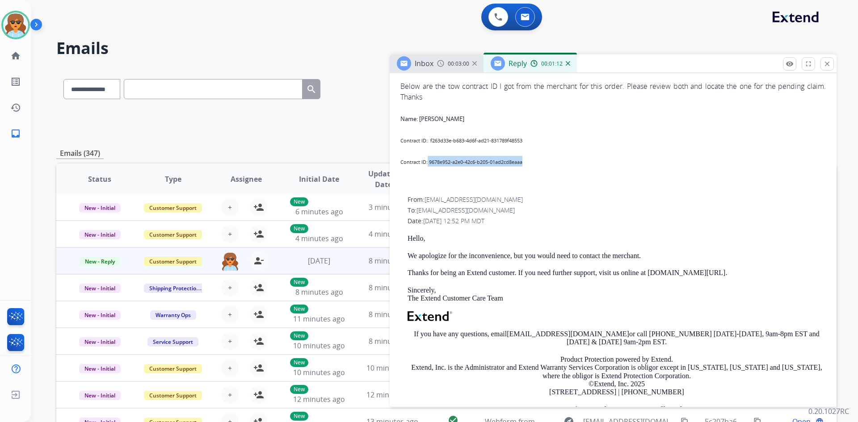
scroll to position [0, 0]
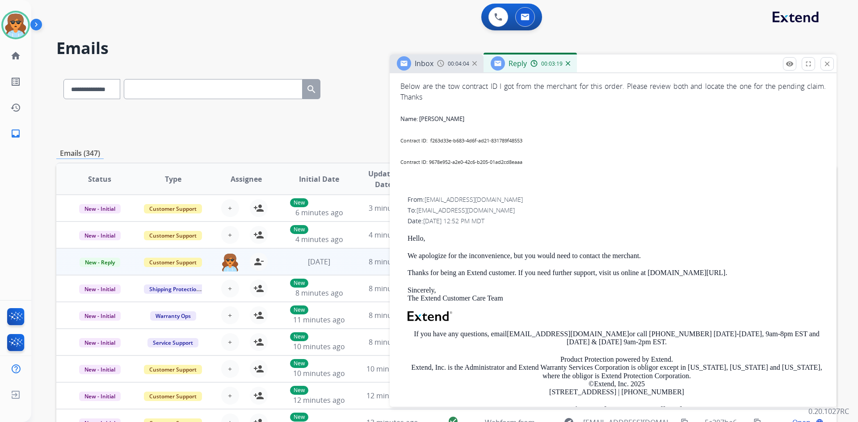
click at [516, 214] on div "To: franklinjoseph15@gmail.com" at bounding box center [617, 210] width 418 height 9
drag, startPoint x: 525, startPoint y: 163, endPoint x: 429, endPoint y: 164, distance: 95.2
click at [429, 164] on div "Contract ID: 9678e952-a2e0-42c6-b205-01ad2cd8eaaa" at bounding box center [612, 155] width 425 height 21
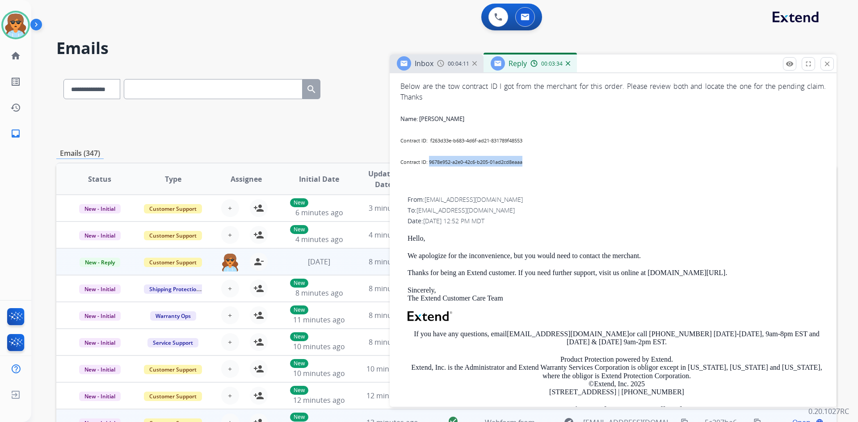
copy b "9678e952-a2e0-42c6-b205-01ad2cd8eaaa"
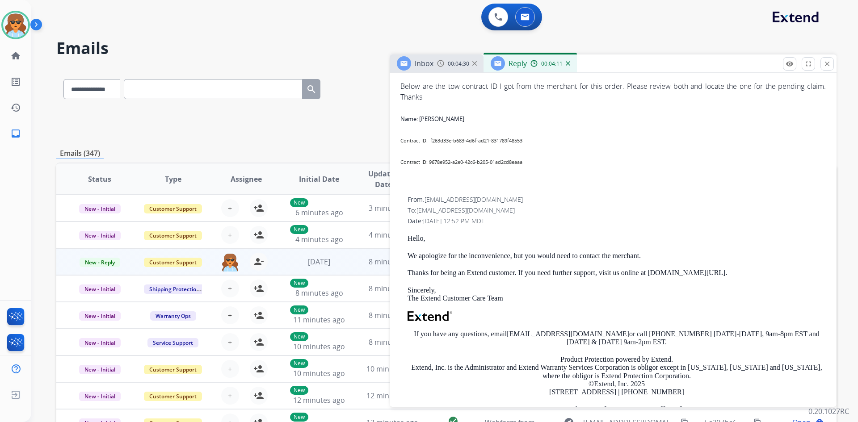
click at [538, 292] on p "Sincerely, The Extend Customer Care Team" at bounding box center [617, 294] width 418 height 17
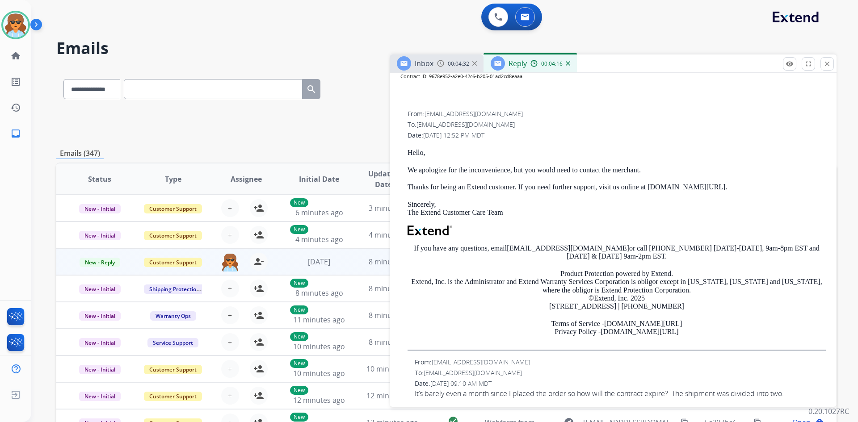
scroll to position [268, 0]
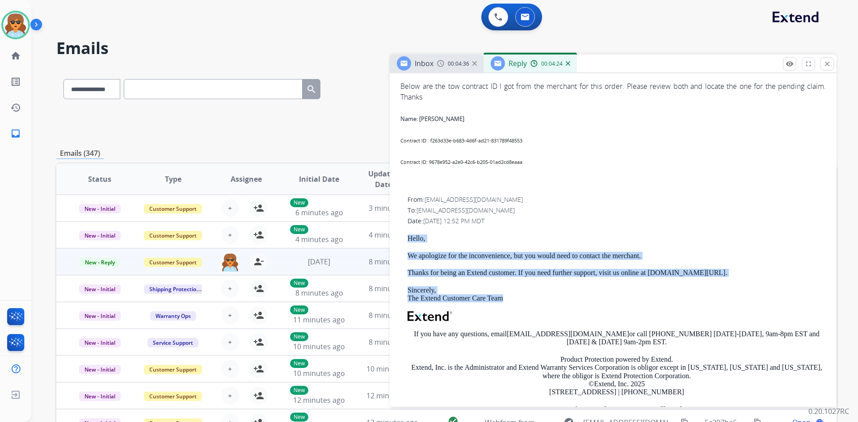
drag, startPoint x: 503, startPoint y: 298, endPoint x: 398, endPoint y: 235, distance: 122.7
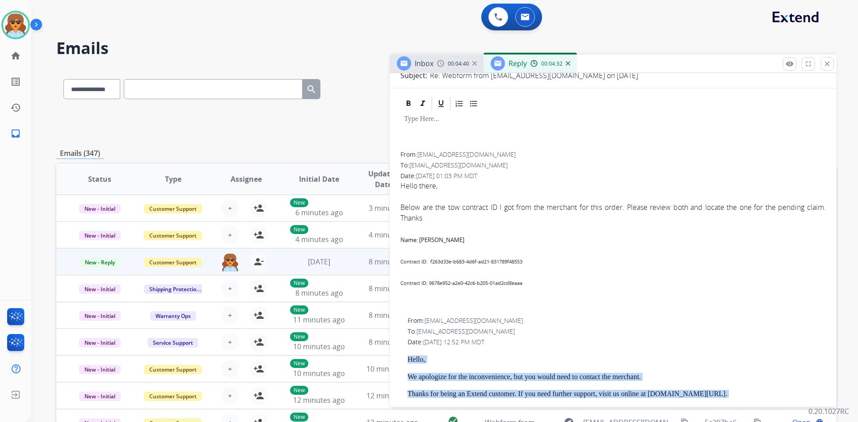
scroll to position [179, 0]
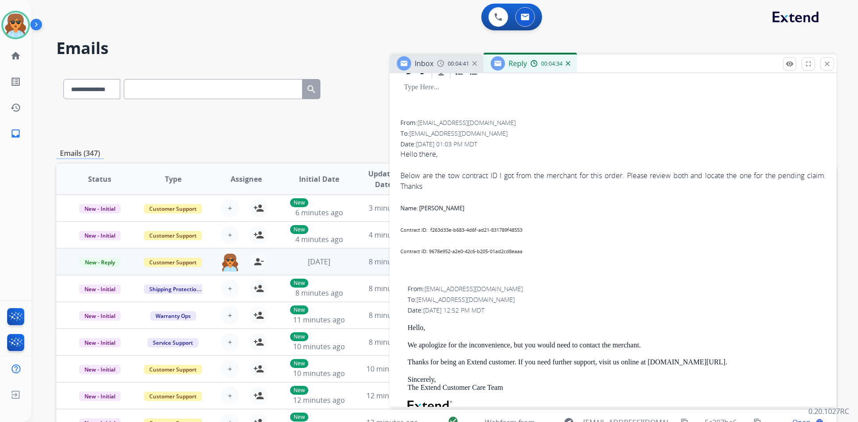
drag, startPoint x: 532, startPoint y: 262, endPoint x: 526, endPoint y: 270, distance: 10.5
click at [531, 262] on div at bounding box center [612, 261] width 425 height 11
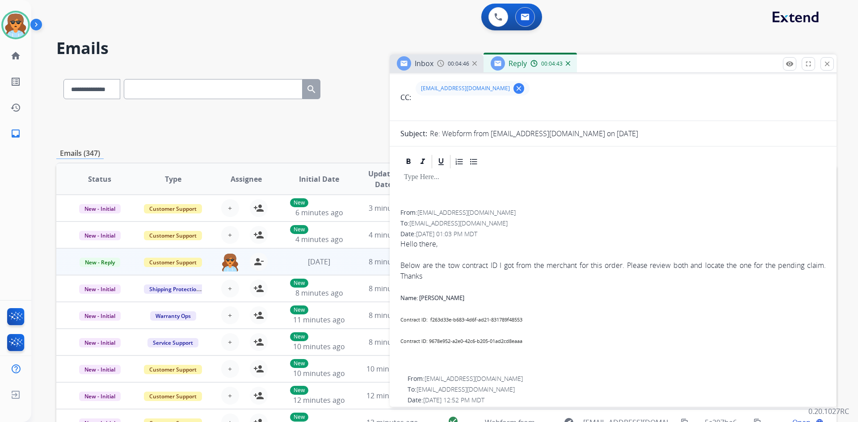
scroll to position [89, 0]
drag, startPoint x: 506, startPoint y: 215, endPoint x: 426, endPoint y: 212, distance: 79.6
click at [419, 215] on div "From: franklinjoseph15@gmail.com" at bounding box center [612, 212] width 425 height 9
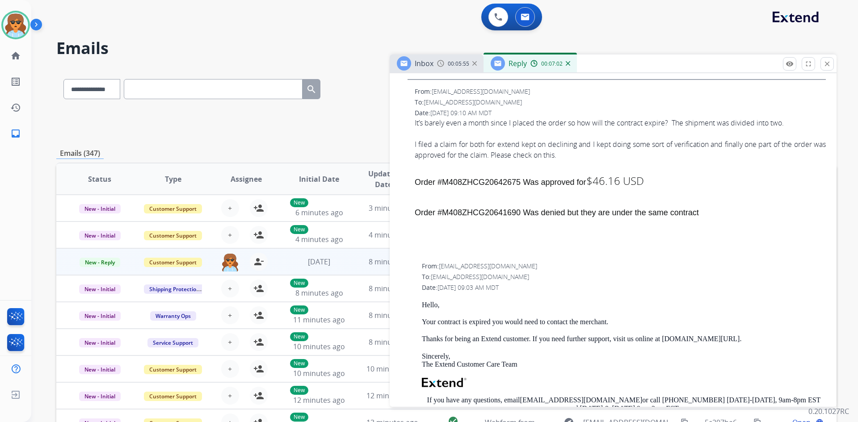
scroll to position [626, 0]
drag, startPoint x: 521, startPoint y: 212, endPoint x: 440, endPoint y: 213, distance: 80.9
click at [441, 213] on h4 "Order #M408ZHCG20641690 Was denied but they are under the same contract" at bounding box center [620, 211] width 411 height 11
click at [833, 60] on button "close Close" at bounding box center [827, 63] width 13 height 13
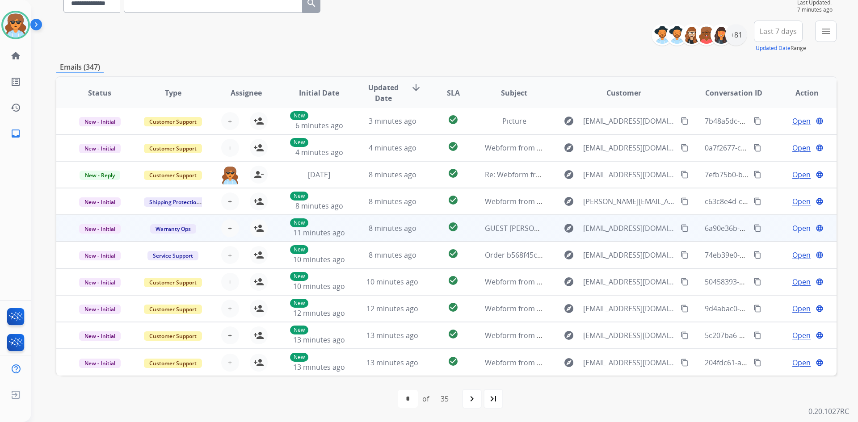
scroll to position [0, 0]
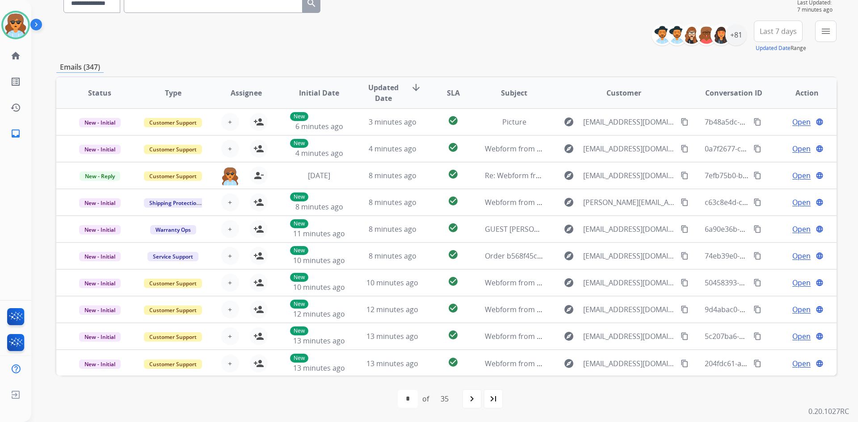
click at [770, 30] on span "Last 7 days" at bounding box center [778, 31] width 37 height 4
click at [766, 143] on div "Last 90 days" at bounding box center [775, 139] width 49 height 13
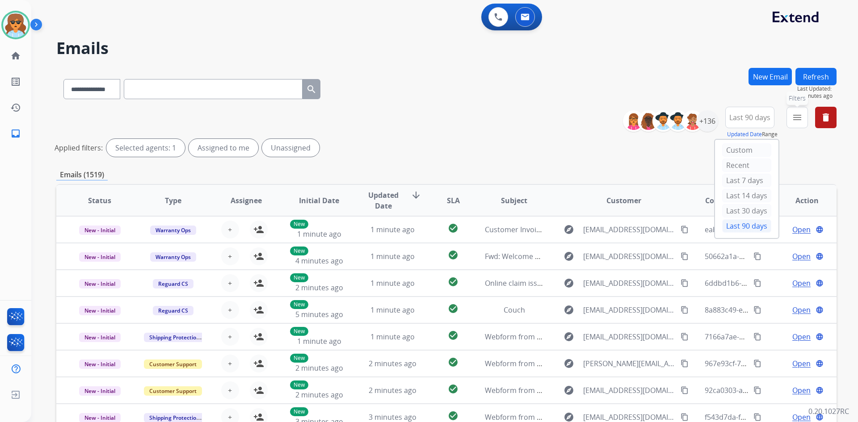
click at [796, 112] on button "menu Filters" at bounding box center [797, 117] width 21 height 21
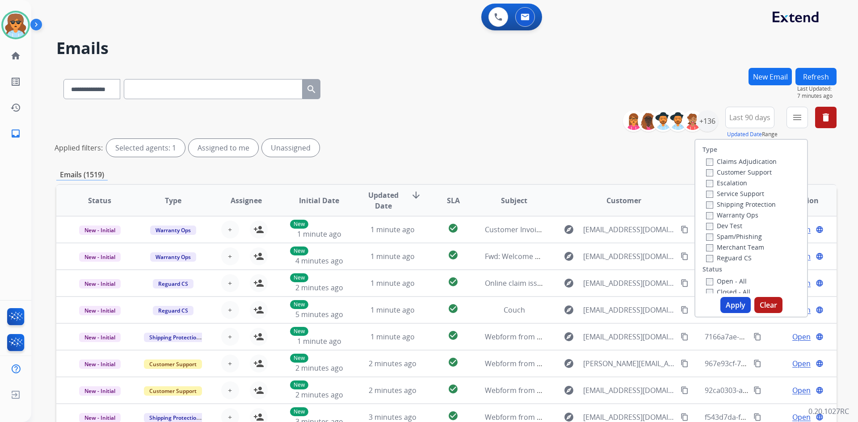
scroll to position [45, 0]
click at [710, 118] on div "+136" at bounding box center [707, 120] width 21 height 21
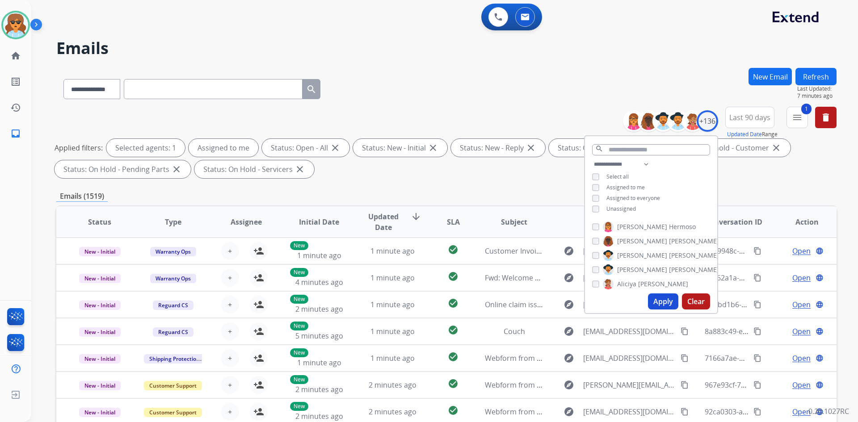
click at [656, 301] on button "Apply" at bounding box center [663, 302] width 30 height 16
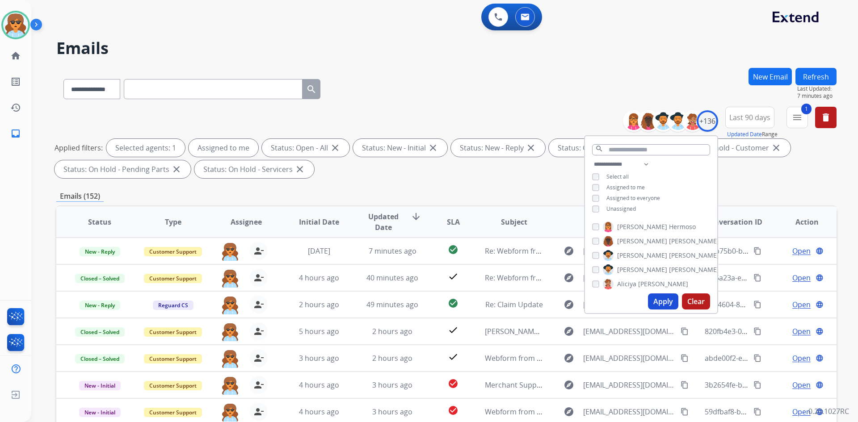
click at [478, 195] on div "Emails (152)" at bounding box center [446, 196] width 780 height 11
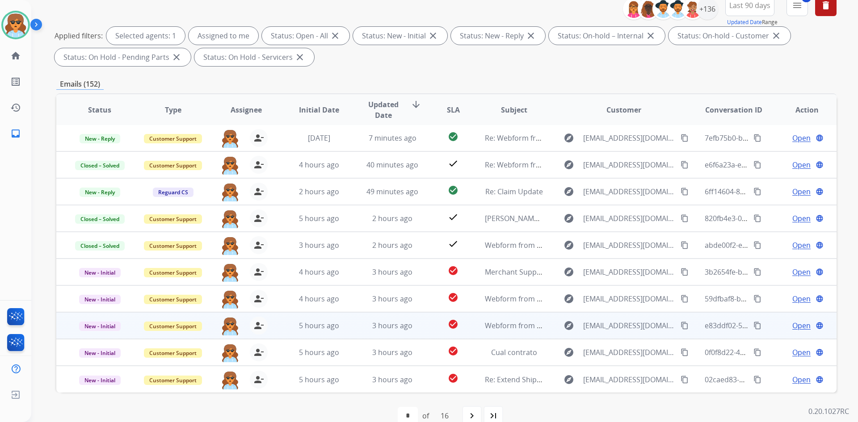
scroll to position [129, 0]
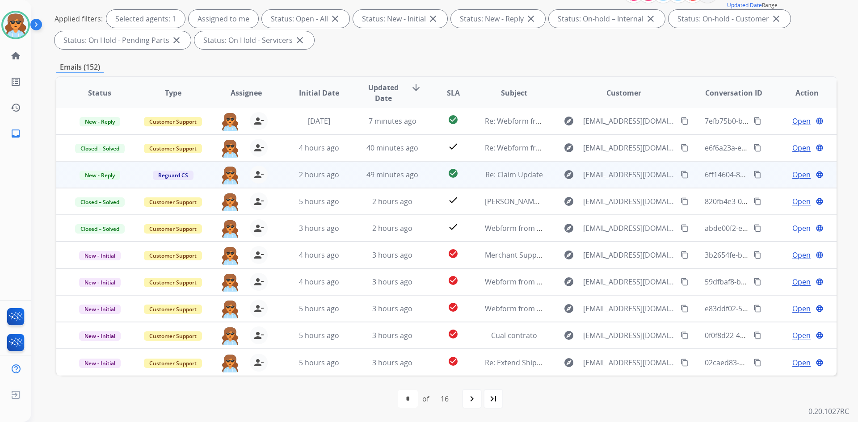
click at [798, 177] on span "Open" at bounding box center [801, 174] width 18 height 11
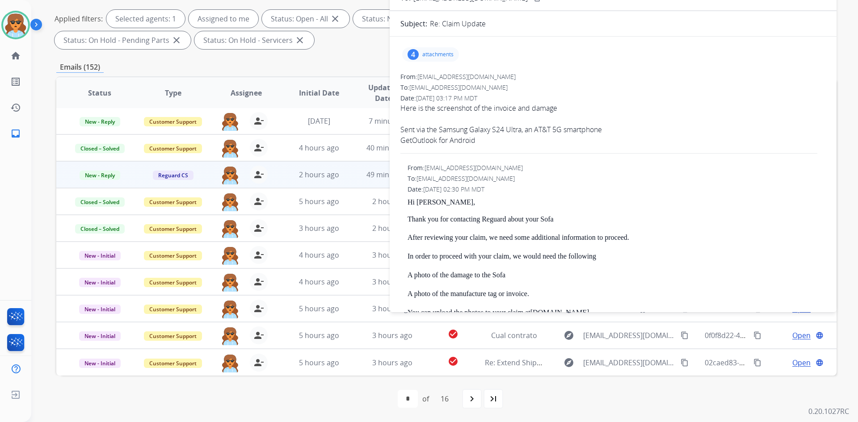
scroll to position [0, 0]
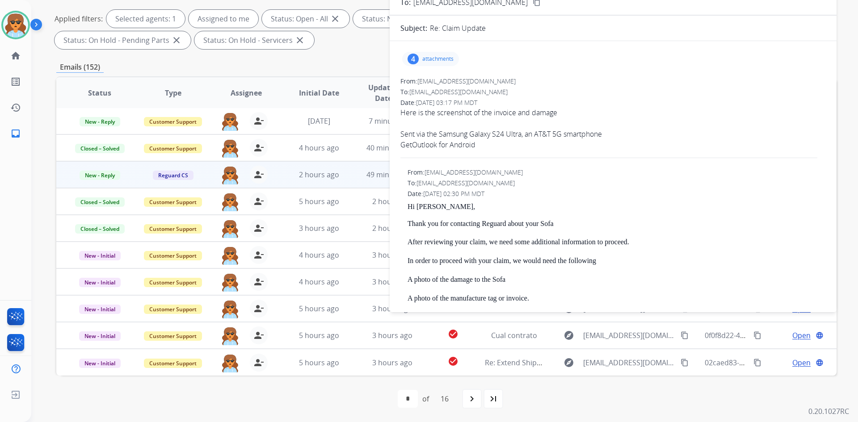
click at [411, 57] on div "4" at bounding box center [413, 59] width 11 height 11
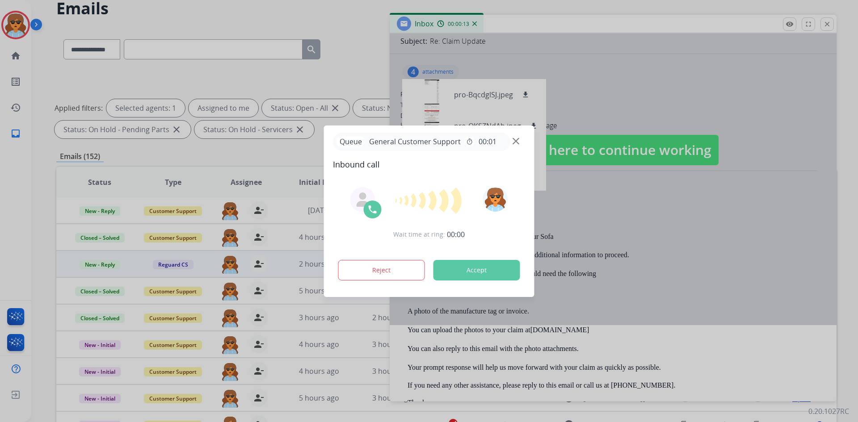
scroll to position [76, 0]
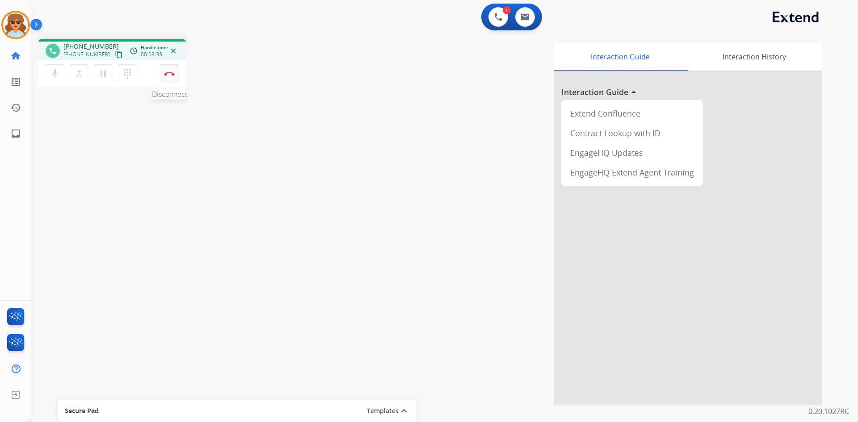
click at [169, 70] on button "Disconnect" at bounding box center [169, 73] width 19 height 19
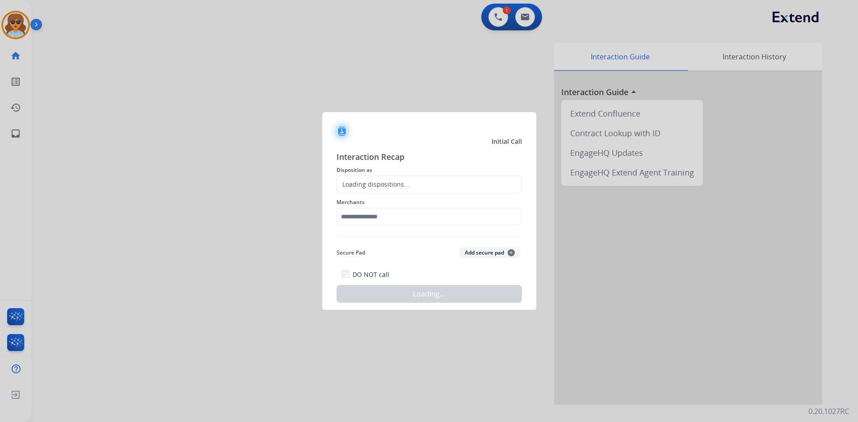
drag, startPoint x: 436, startPoint y: 179, endPoint x: 431, endPoint y: 180, distance: 5.4
click at [437, 179] on div "Loading dispositions..." at bounding box center [429, 185] width 185 height 18
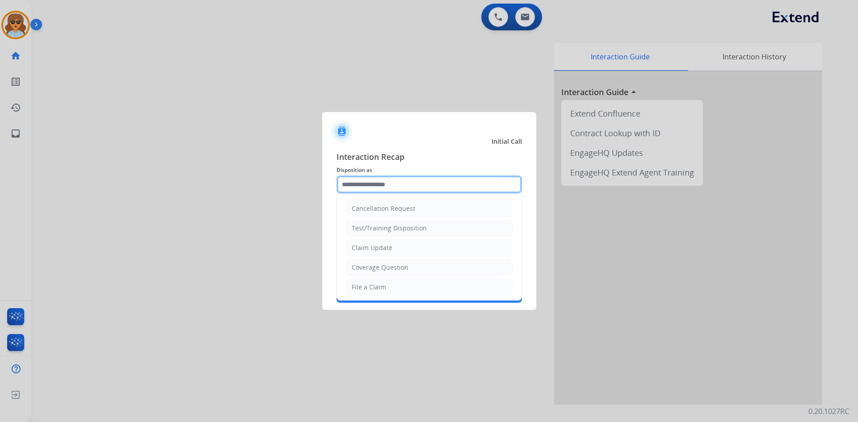
click at [398, 182] on input "text" at bounding box center [429, 185] width 185 height 18
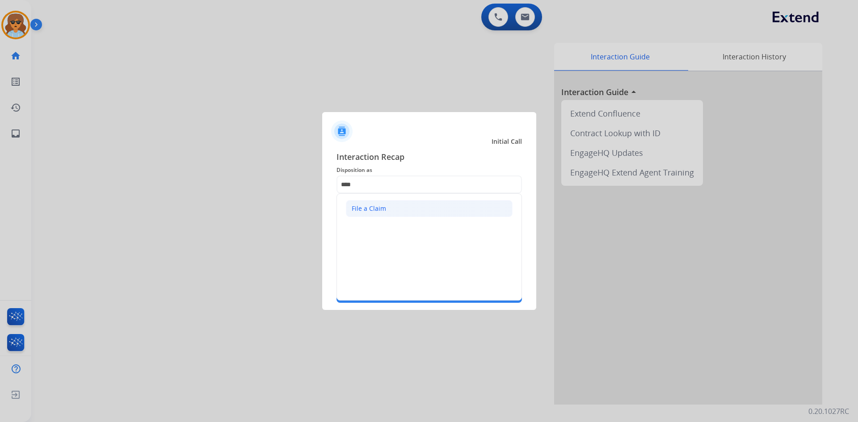
click at [407, 208] on li "File a Claim" at bounding box center [429, 208] width 167 height 17
type input "**********"
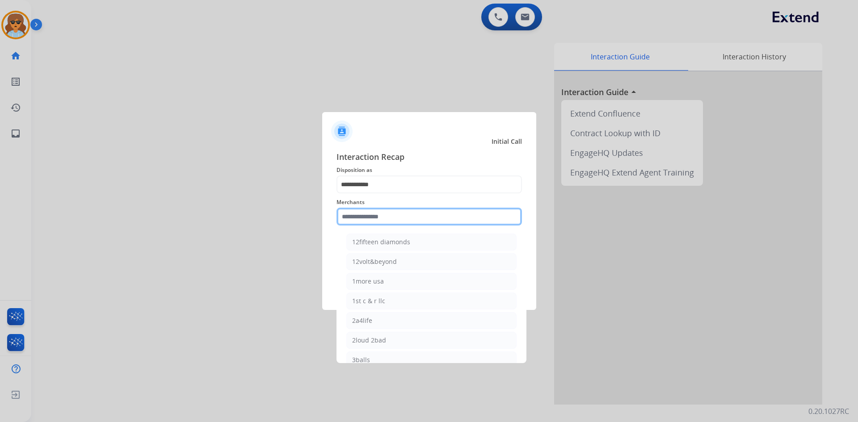
click at [383, 218] on input "text" at bounding box center [429, 217] width 185 height 18
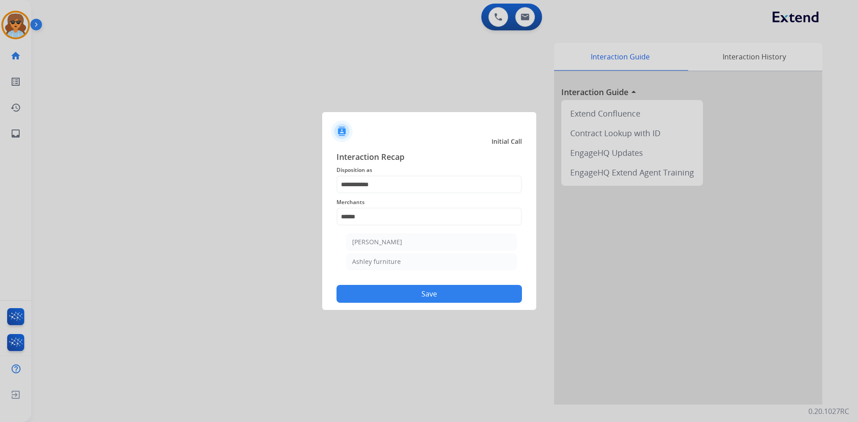
click at [404, 256] on li "Ashley furniture" at bounding box center [431, 261] width 170 height 17
type input "**********"
click at [433, 290] on button "Save" at bounding box center [429, 294] width 185 height 18
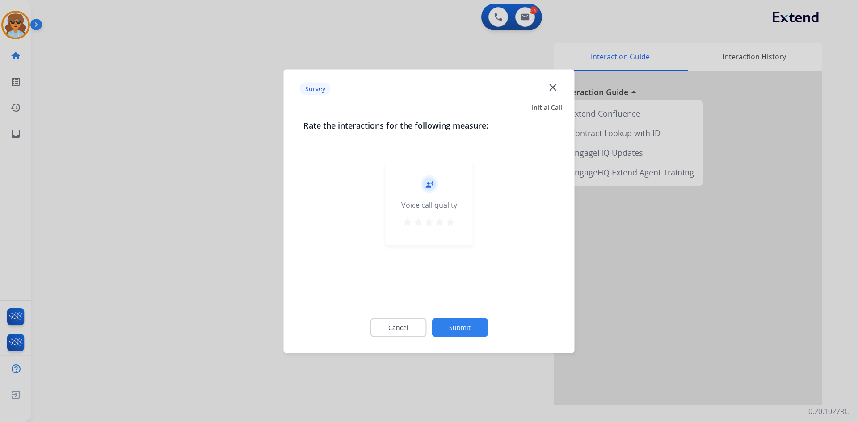
click at [447, 220] on mat-icon "star" at bounding box center [450, 221] width 11 height 11
click at [459, 328] on button "Submit" at bounding box center [460, 327] width 56 height 19
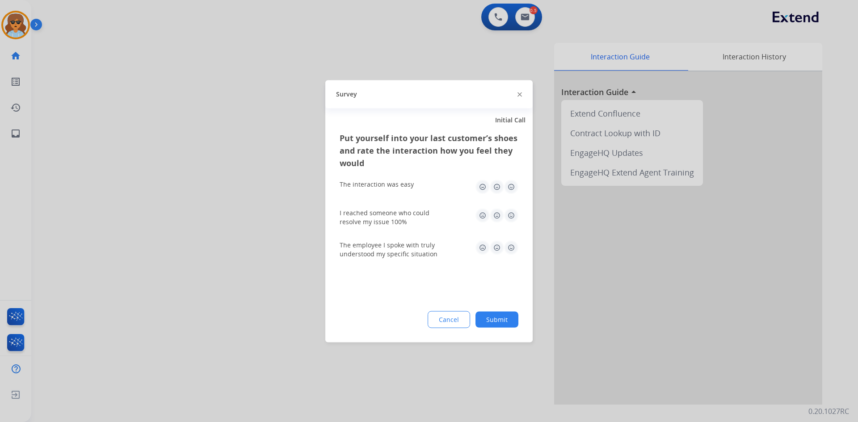
click at [512, 186] on img at bounding box center [511, 187] width 14 height 14
click at [514, 215] on img at bounding box center [511, 215] width 14 height 14
click at [509, 238] on div "The employee I spoke with truly understood my specific situation" at bounding box center [429, 249] width 179 height 32
click at [513, 248] on img at bounding box center [511, 247] width 14 height 14
click at [496, 324] on button "Submit" at bounding box center [496, 319] width 43 height 16
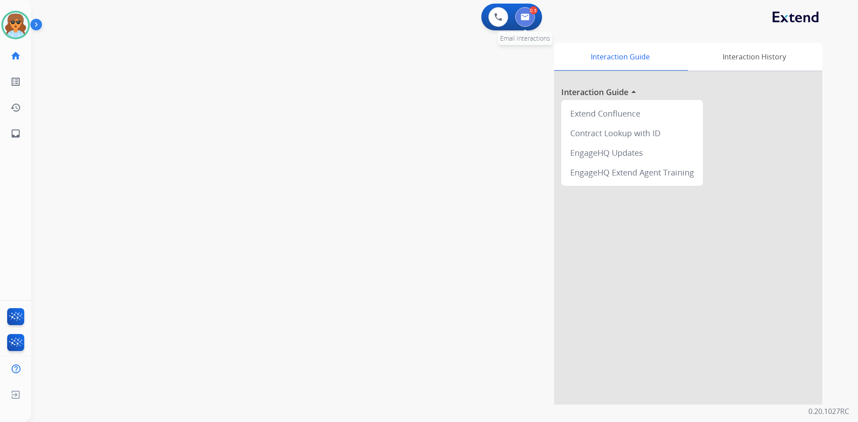
click at [526, 18] on img at bounding box center [525, 16] width 9 height 7
select select "**********"
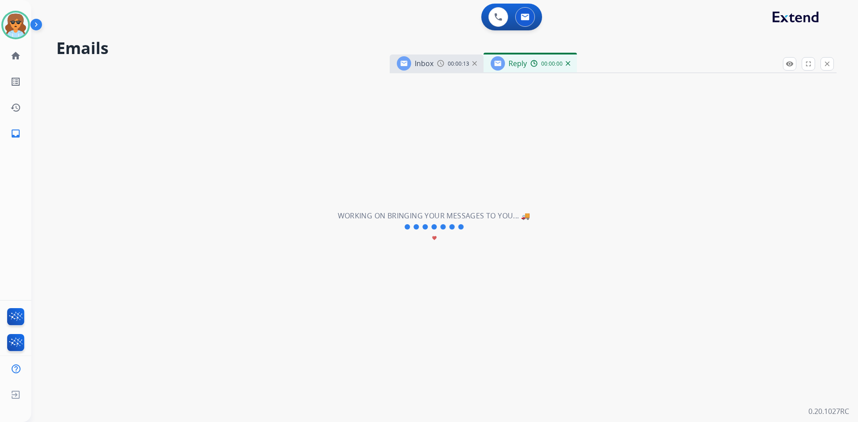
select select "**********"
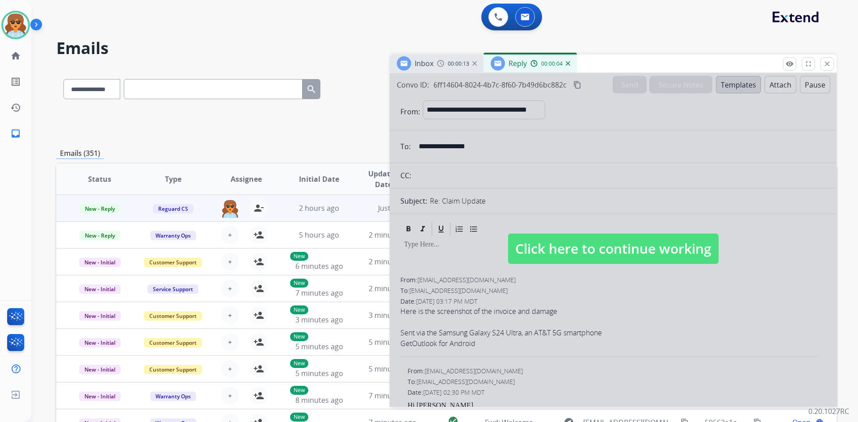
click at [572, 253] on span "Click here to continue working" at bounding box center [613, 249] width 210 height 30
select select
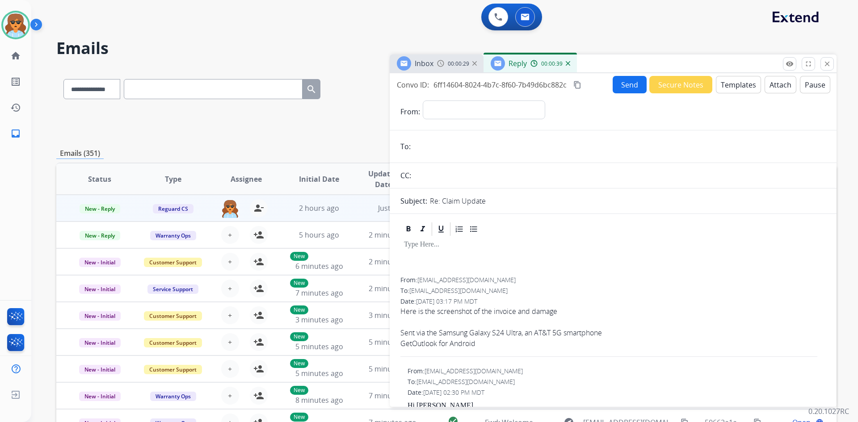
click at [431, 67] on span "Inbox" at bounding box center [424, 64] width 19 height 10
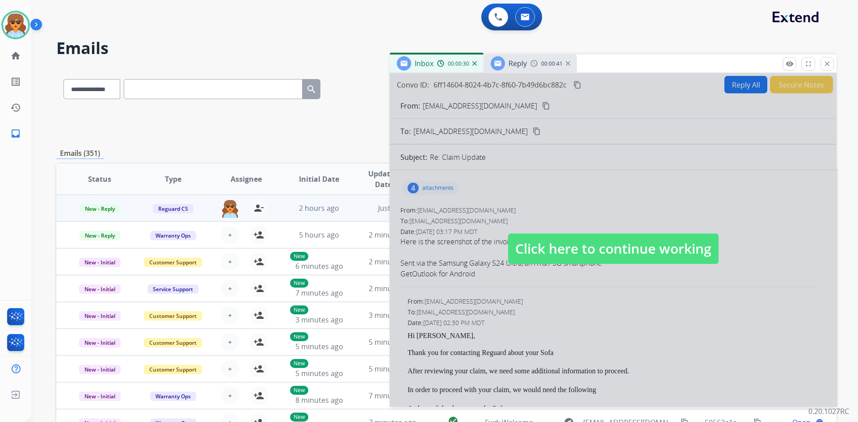
click at [611, 242] on span "Click here to continue working" at bounding box center [613, 249] width 210 height 30
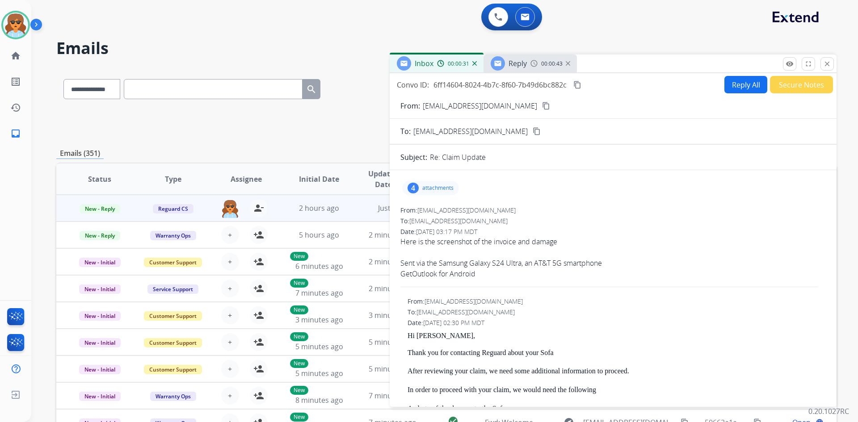
click at [422, 185] on div "4 attachments" at bounding box center [430, 188] width 57 height 14
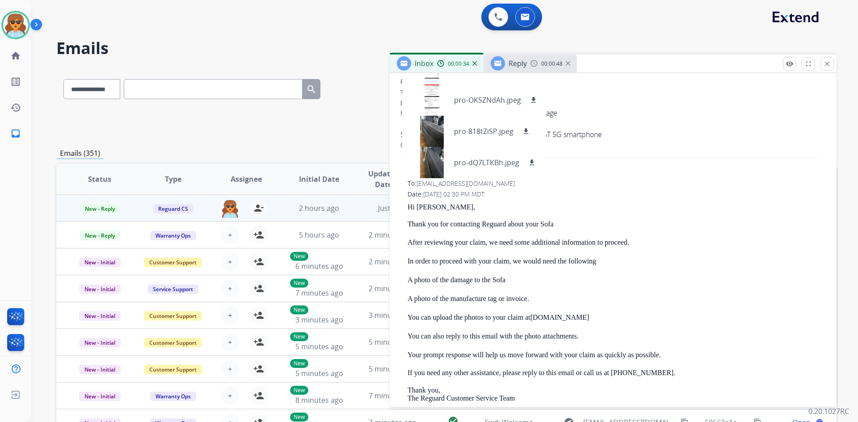
scroll to position [134, 0]
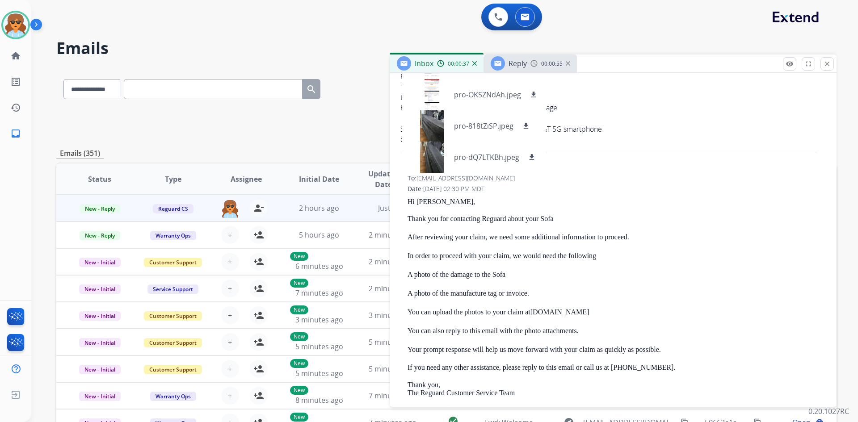
drag, startPoint x: 635, startPoint y: 189, endPoint x: 624, endPoint y: 189, distance: 11.2
click at [635, 190] on div "Date: 09/02/2025 - 02:30 PM MDT" at bounding box center [617, 189] width 418 height 9
click at [573, 164] on div "From: customerservice@reguardprotection.com" at bounding box center [617, 167] width 418 height 9
click at [669, 109] on div "Here is the screenshot of the invoice and damage" at bounding box center [612, 107] width 425 height 11
drag, startPoint x: 597, startPoint y: 162, endPoint x: 604, endPoint y: 164, distance: 7.2
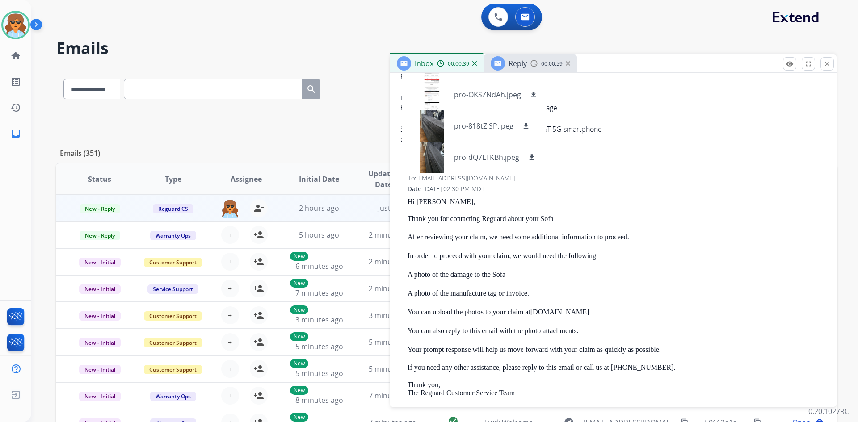
click at [603, 164] on div "From: CatWV@outlook.com To: customerservice@reguardprotection.com Date: 09/02/2…" at bounding box center [612, 265] width 425 height 387
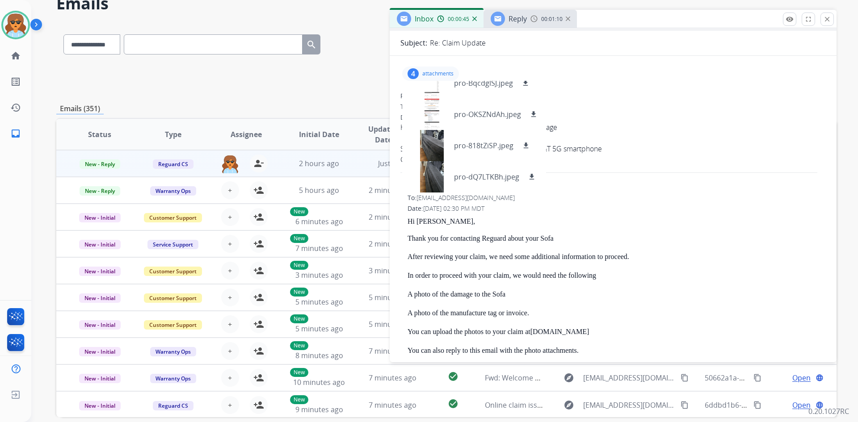
scroll to position [66, 0]
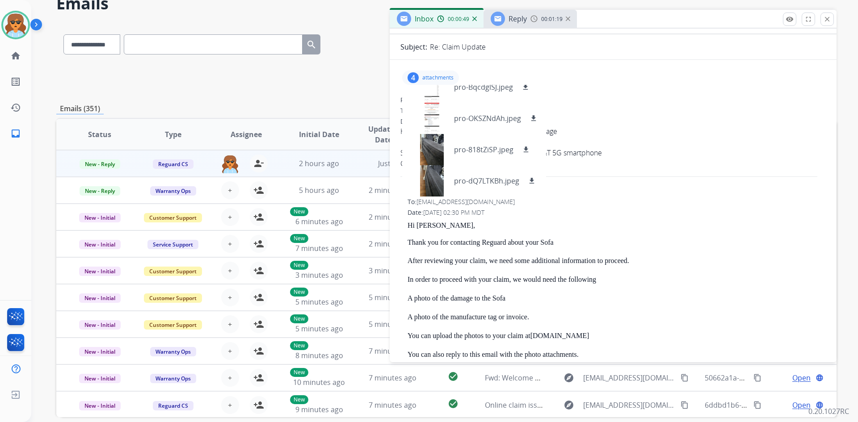
click at [830, 21] on mat-icon "close" at bounding box center [827, 19] width 8 height 8
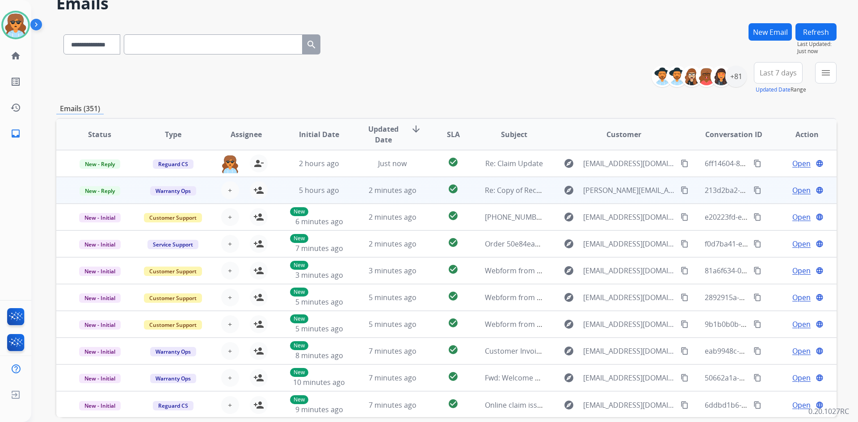
click at [793, 188] on span "Open" at bounding box center [801, 190] width 18 height 11
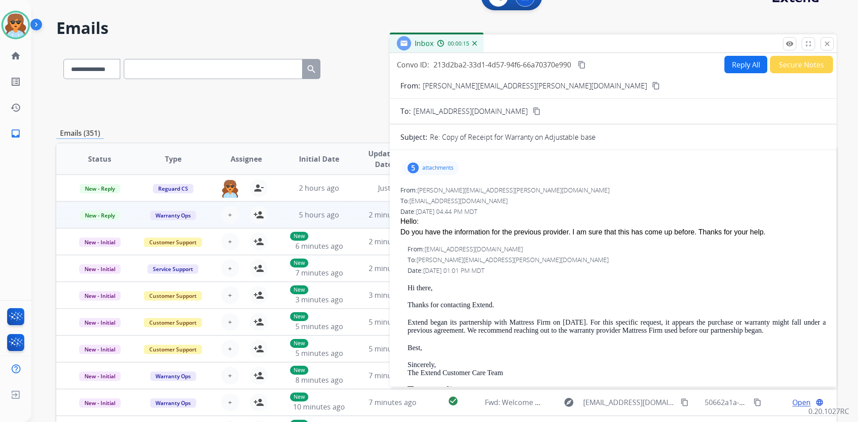
scroll to position [0, 0]
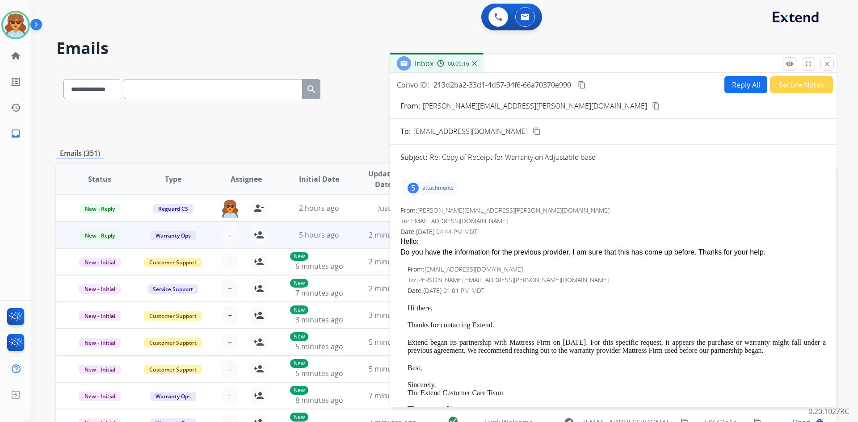
click at [415, 186] on div "5" at bounding box center [413, 188] width 11 height 11
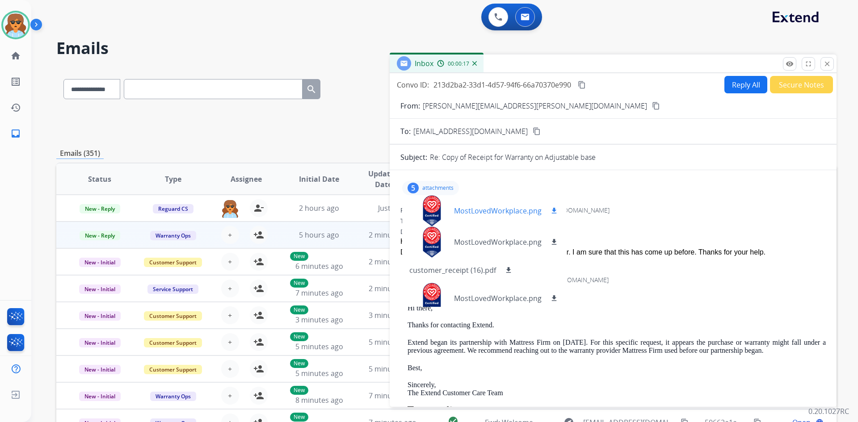
click at [437, 208] on div at bounding box center [431, 210] width 45 height 31
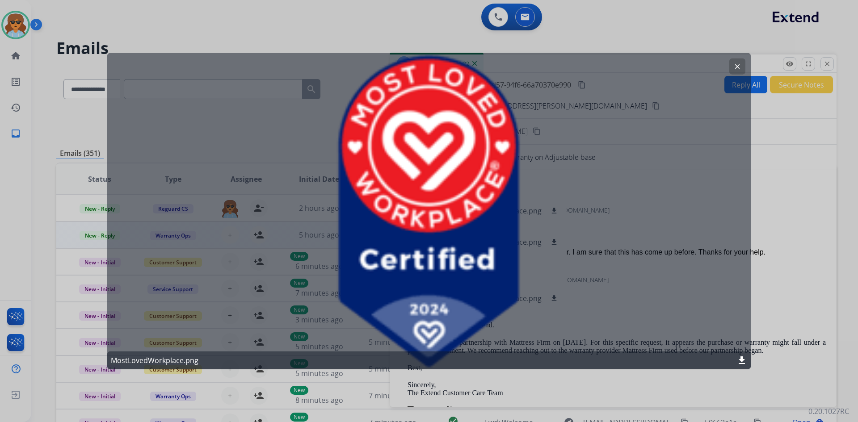
drag, startPoint x: 740, startPoint y: 68, endPoint x: 723, endPoint y: 70, distance: 17.6
click at [737, 71] on button "clear" at bounding box center [737, 66] width 16 height 16
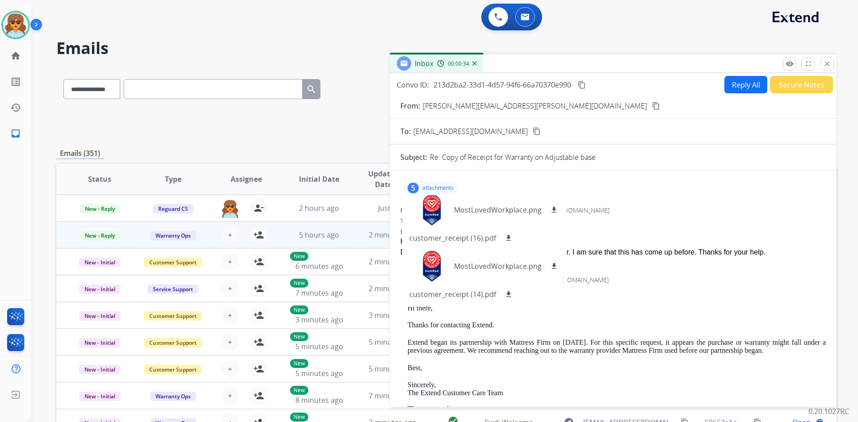
click at [652, 102] on mat-icon "content_copy" at bounding box center [656, 106] width 8 height 8
click at [604, 287] on div "Date: 09/02/2025 - 01:01 PM MDT" at bounding box center [617, 290] width 418 height 9
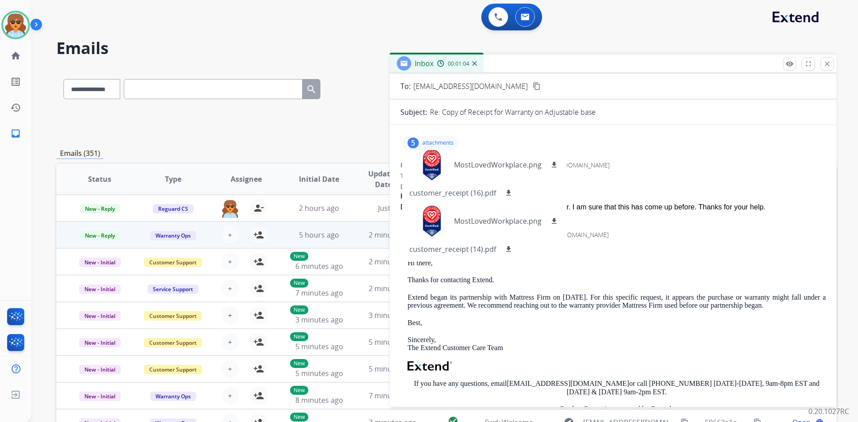
scroll to position [45, 0]
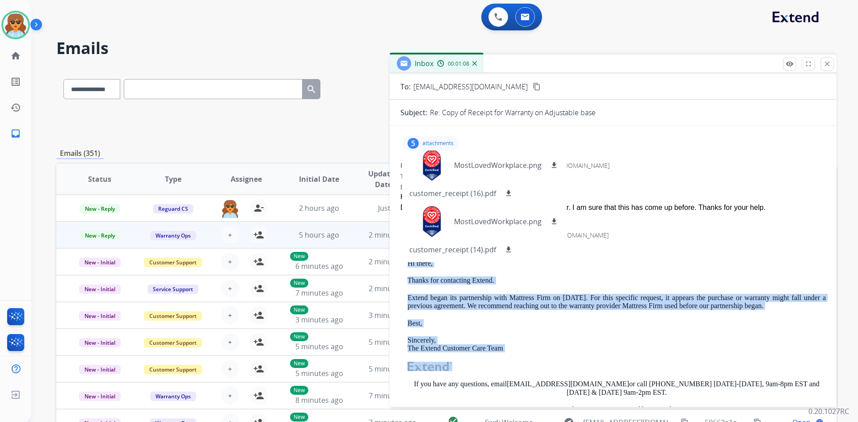
drag, startPoint x: 509, startPoint y: 355, endPoint x: 408, endPoint y: 262, distance: 136.6
click at [408, 262] on div "Hi there, Thanks for contacting Extend. Extend began its partnership with Mattr…" at bounding box center [617, 373] width 418 height 227
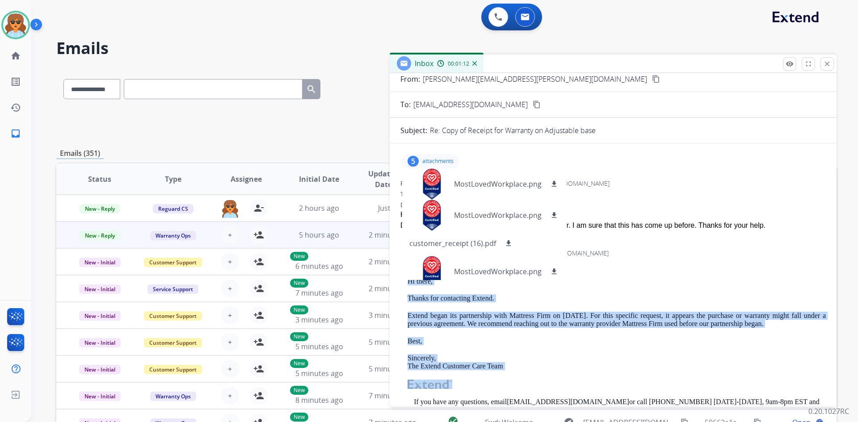
scroll to position [0, 0]
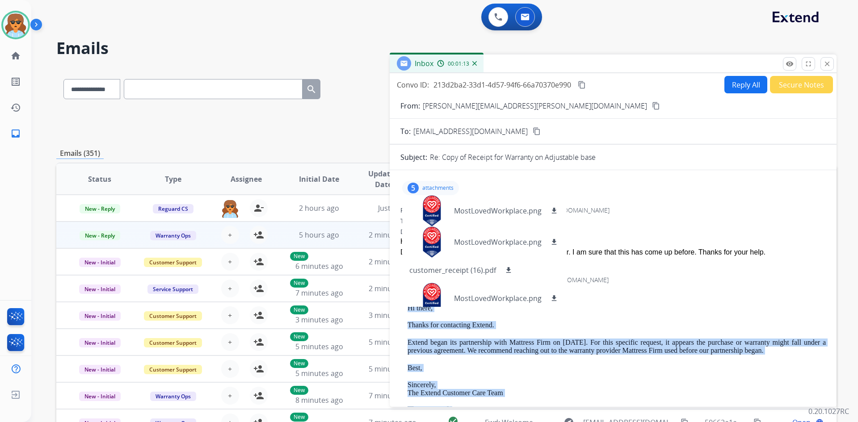
click at [733, 81] on button "Reply All" at bounding box center [745, 84] width 43 height 17
select select "**********"
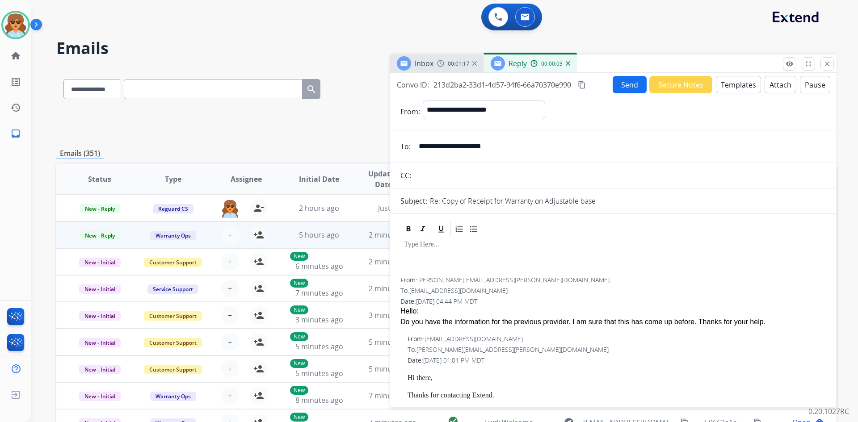
click at [731, 80] on button "Templates" at bounding box center [738, 84] width 45 height 17
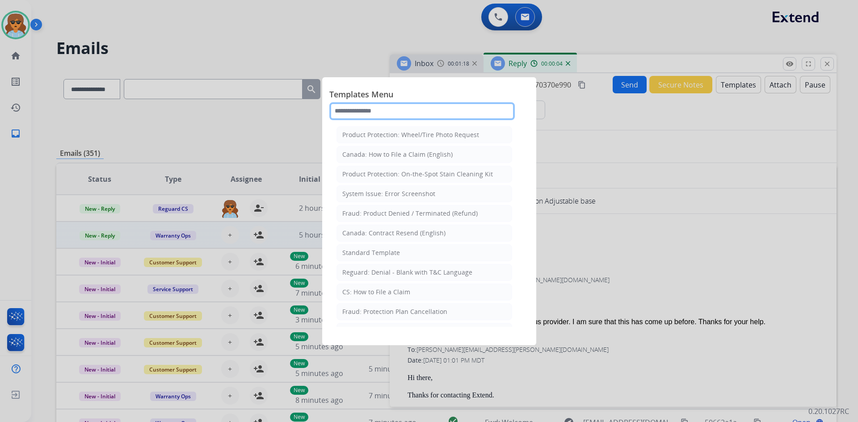
drag, startPoint x: 397, startPoint y: 104, endPoint x: 405, endPoint y: 103, distance: 7.6
click at [397, 104] on input "text" at bounding box center [421, 111] width 185 height 18
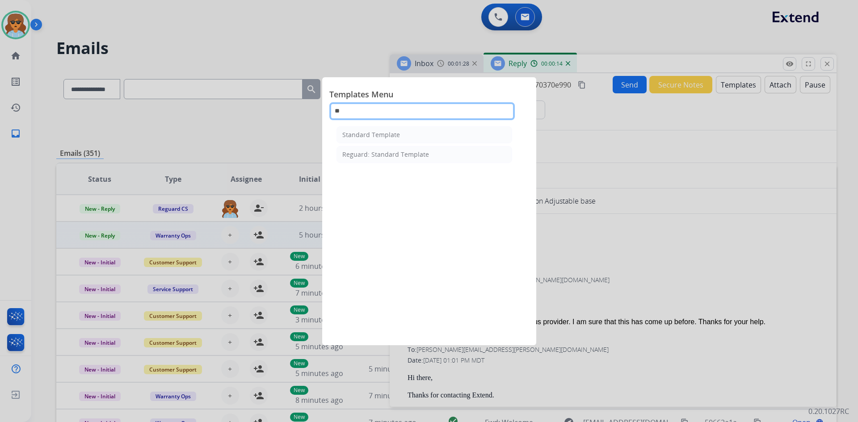
type input "*"
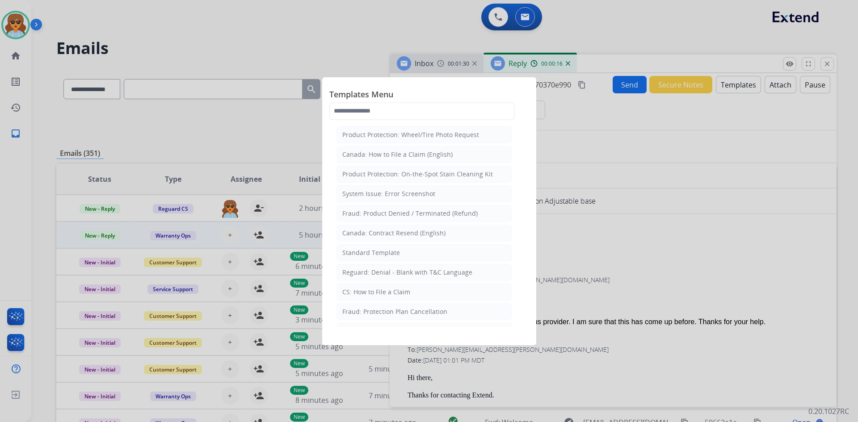
click at [678, 76] on div at bounding box center [429, 211] width 858 height 422
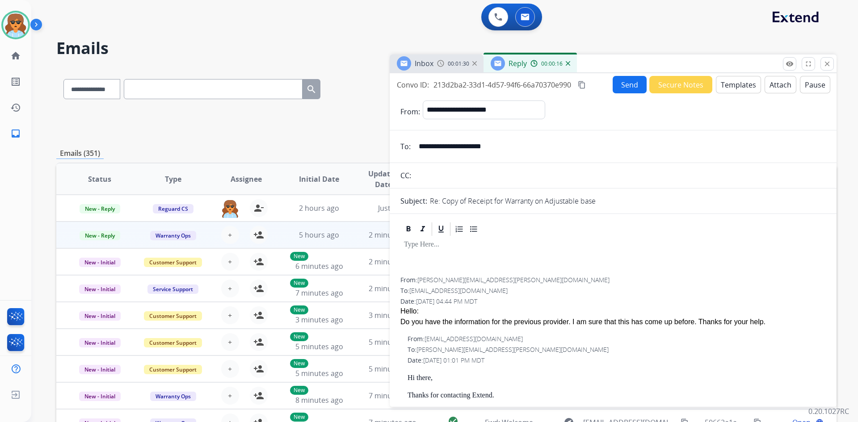
click at [669, 84] on button "Secure Notes" at bounding box center [680, 84] width 63 height 17
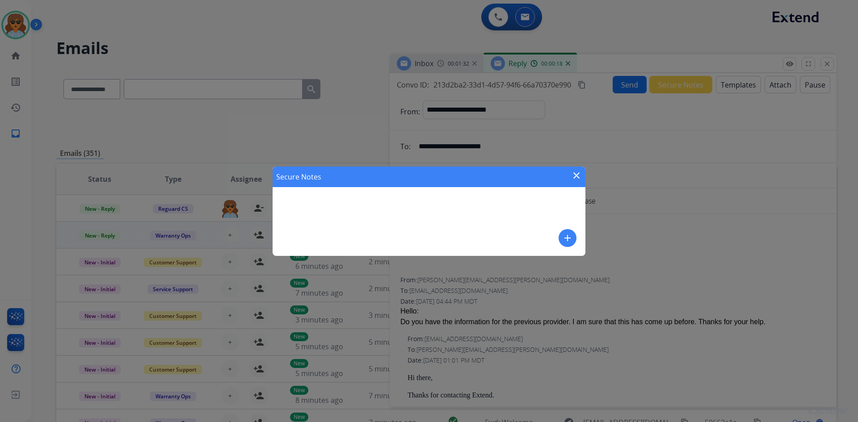
click at [564, 236] on mat-icon "add" at bounding box center [567, 238] width 11 height 11
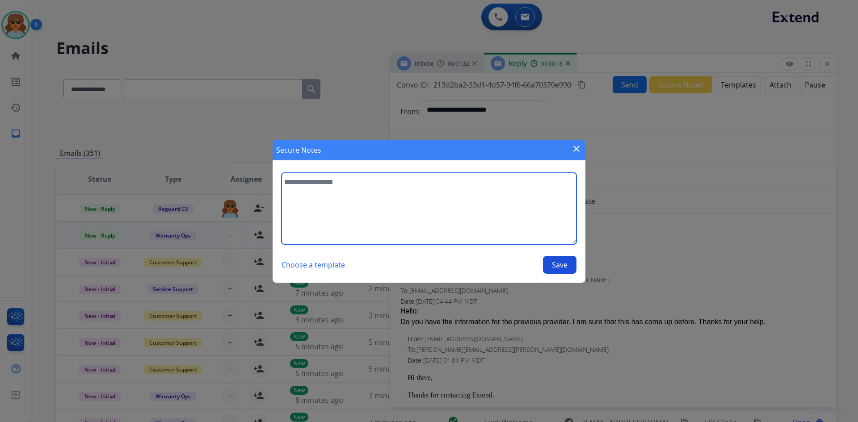
click at [345, 180] on textarea at bounding box center [429, 209] width 295 height 72
paste textarea "**********"
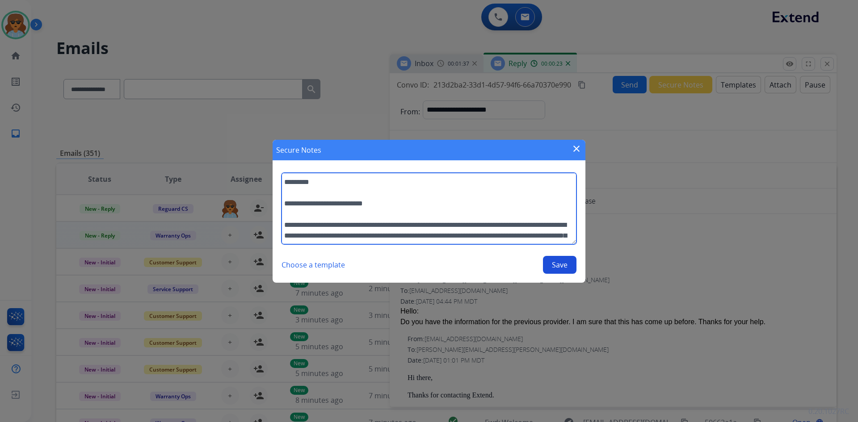
type textarea "**********"
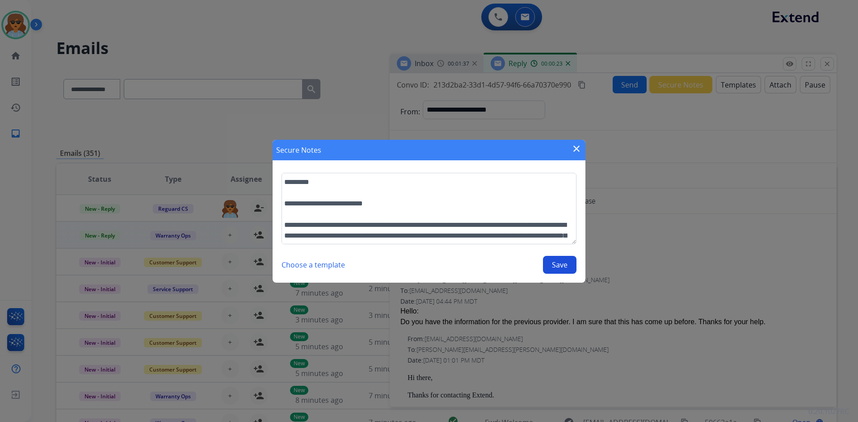
click at [561, 265] on button "Save" at bounding box center [560, 265] width 34 height 18
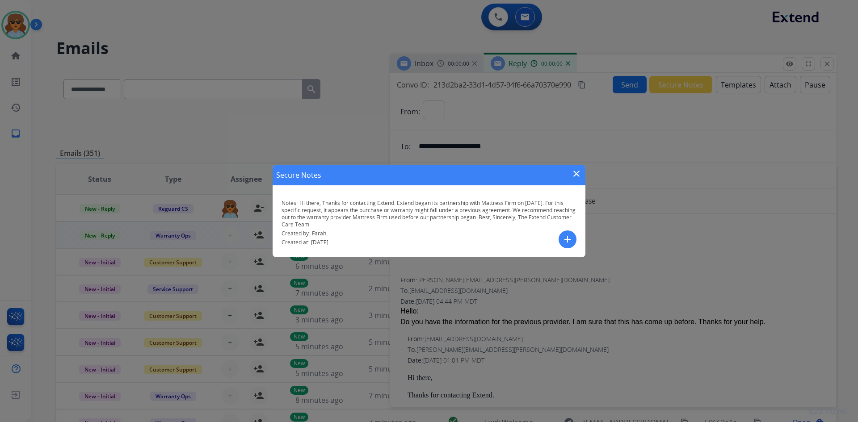
select select "**********"
click at [580, 175] on mat-icon "close" at bounding box center [576, 173] width 11 height 11
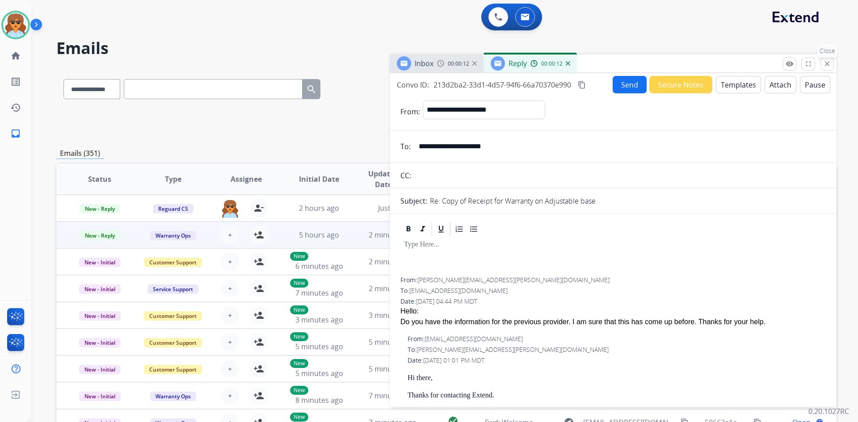
click at [826, 61] on mat-icon "close" at bounding box center [827, 64] width 8 height 8
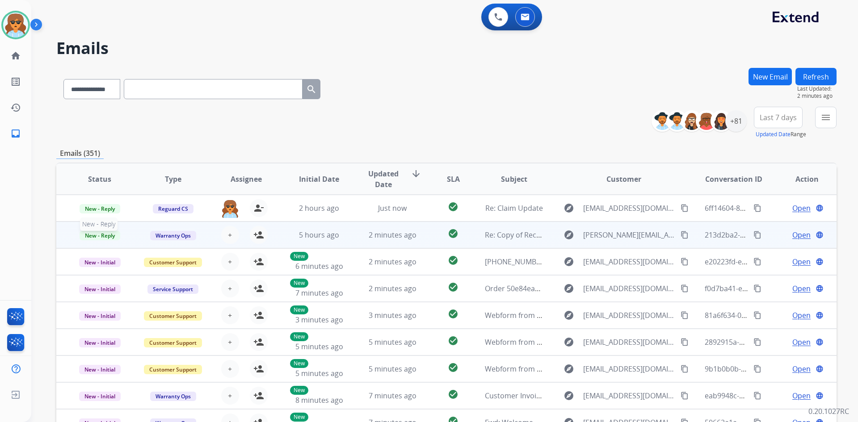
click at [92, 235] on span "New - Reply" at bounding box center [100, 235] width 41 height 9
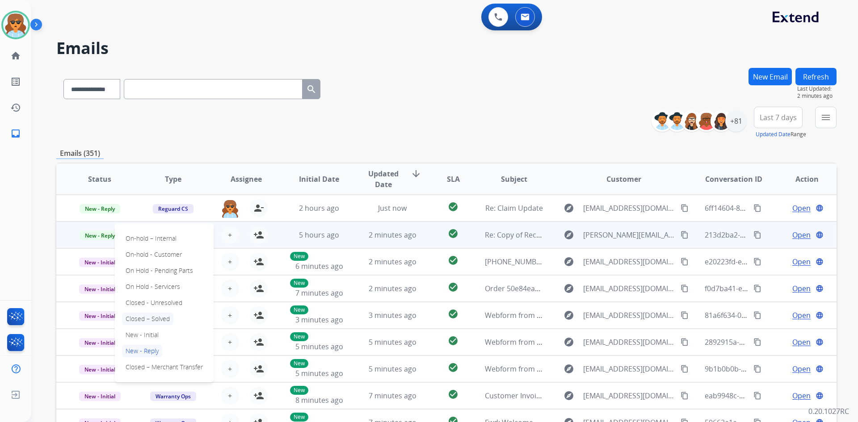
click at [164, 317] on p "Closed – Solved" at bounding box center [147, 319] width 51 height 13
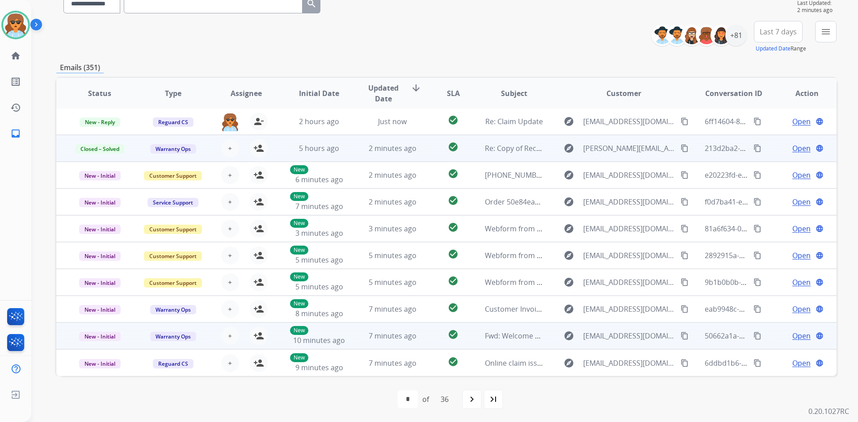
scroll to position [86, 0]
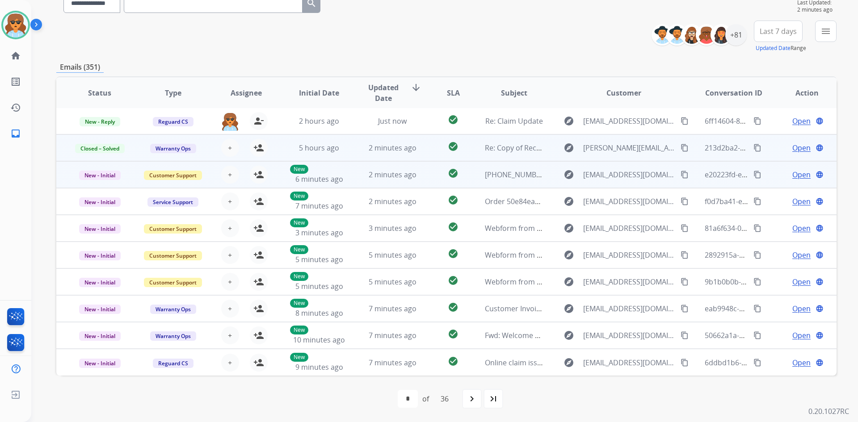
click at [795, 175] on span "Open" at bounding box center [801, 174] width 18 height 11
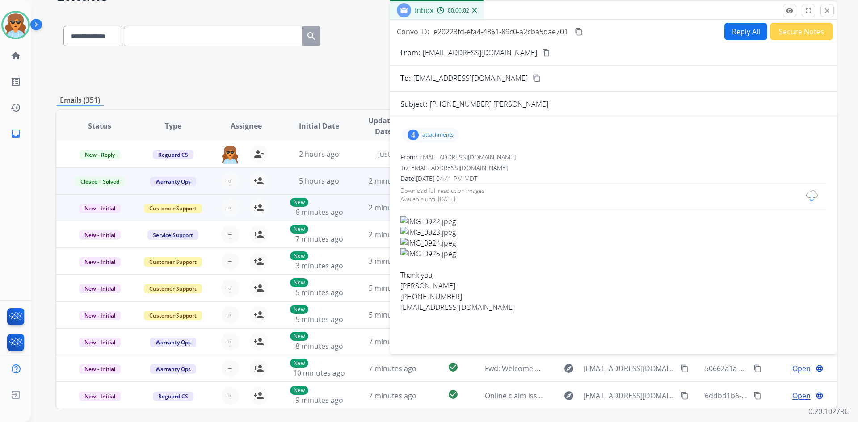
scroll to position [0, 0]
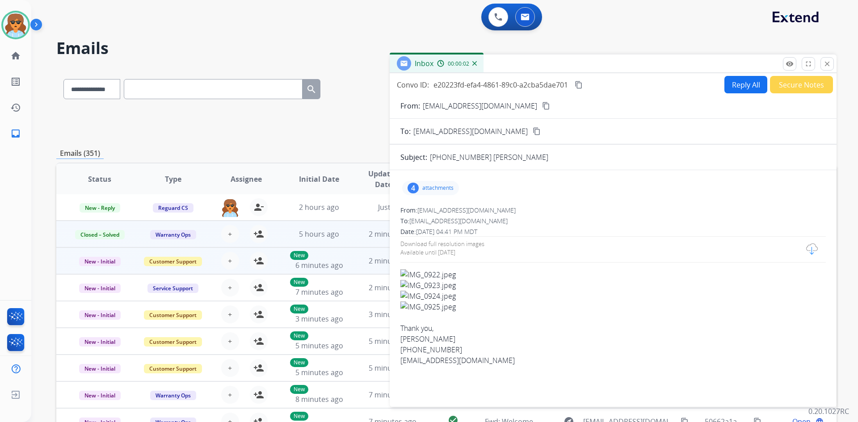
click at [412, 190] on div "4" at bounding box center [413, 188] width 11 height 11
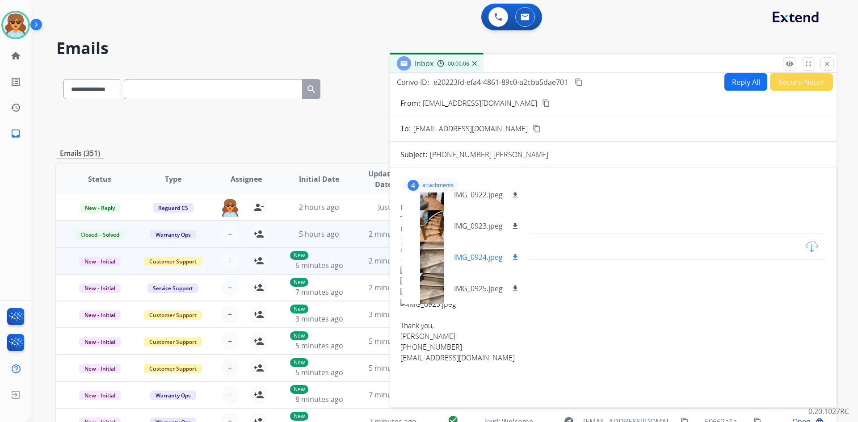
scroll to position [5, 0]
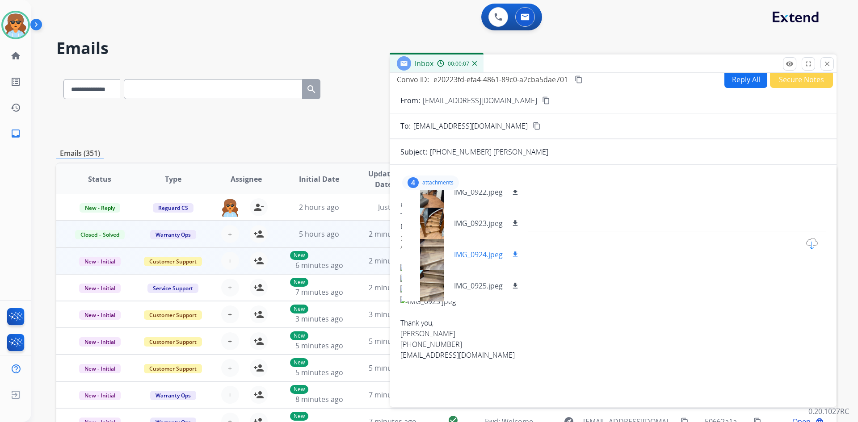
click at [437, 249] on div at bounding box center [431, 254] width 45 height 31
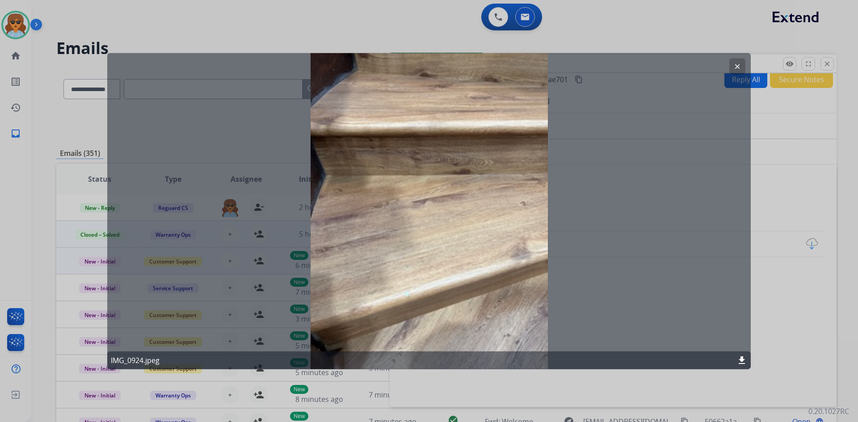
click at [741, 357] on mat-icon "download" at bounding box center [741, 360] width 11 height 11
click at [740, 63] on mat-icon "clear" at bounding box center [737, 66] width 8 height 8
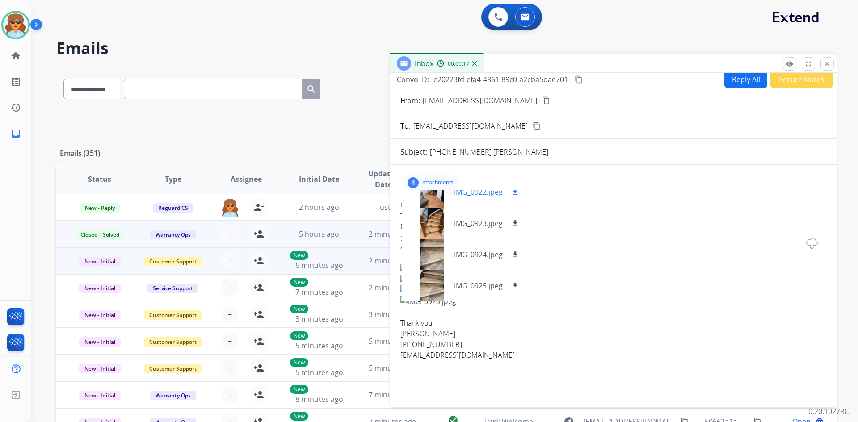
click at [432, 197] on div at bounding box center [431, 192] width 45 height 31
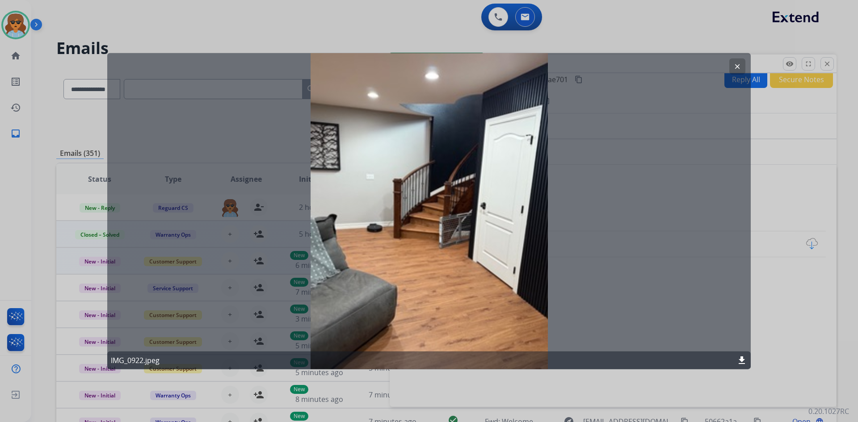
click at [745, 357] on mat-icon "download" at bounding box center [741, 360] width 11 height 11
click at [739, 62] on button "clear" at bounding box center [737, 66] width 16 height 16
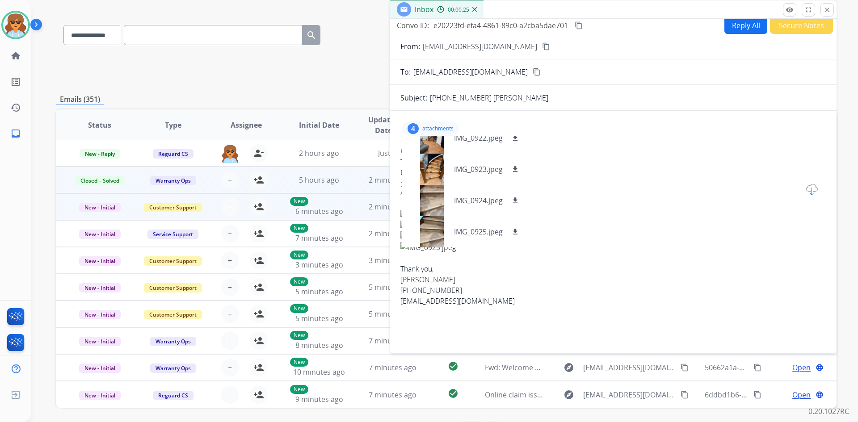
scroll to position [86, 0]
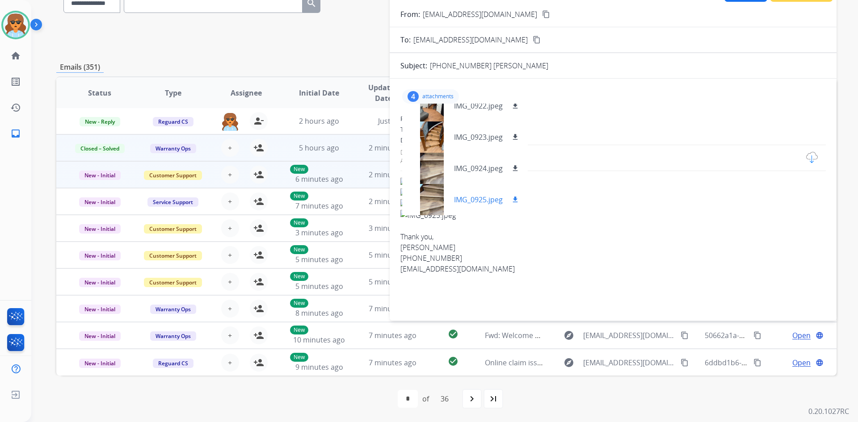
click at [517, 199] on mat-icon "download" at bounding box center [515, 200] width 8 height 8
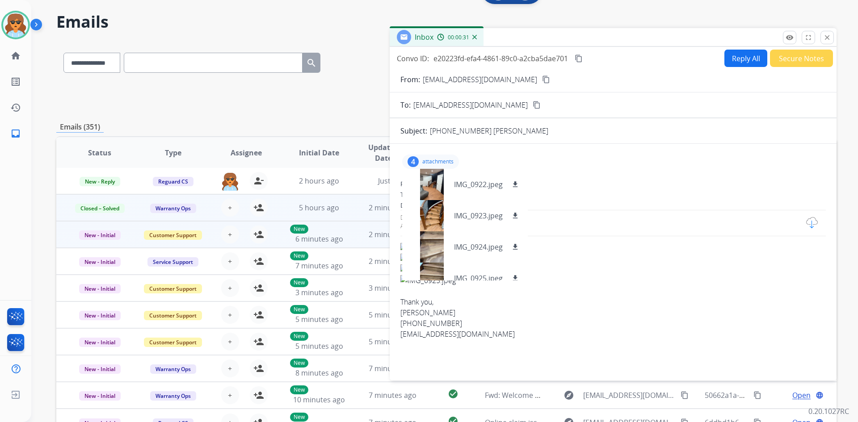
scroll to position [0, 0]
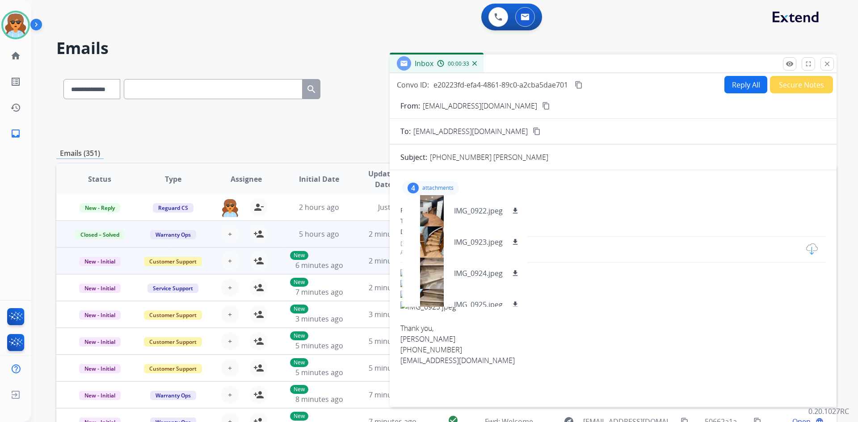
click at [542, 106] on mat-icon "content_copy" at bounding box center [546, 106] width 8 height 8
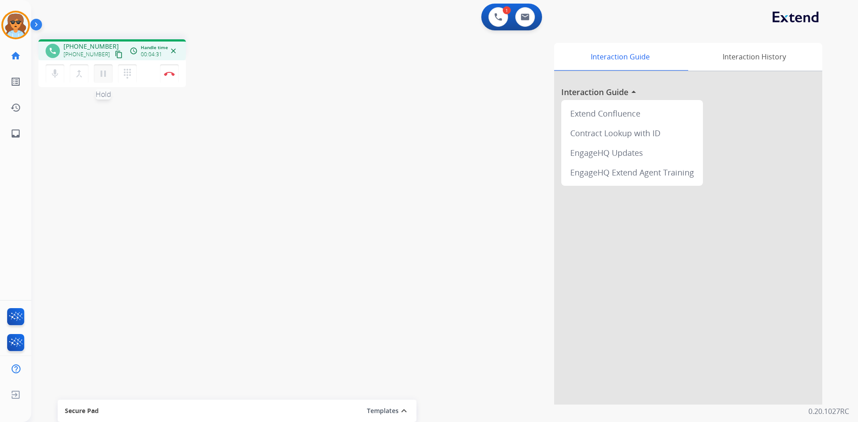
click at [101, 72] on mat-icon "pause" at bounding box center [103, 73] width 11 height 11
click at [131, 72] on mat-icon "dialpad" at bounding box center [127, 73] width 11 height 11
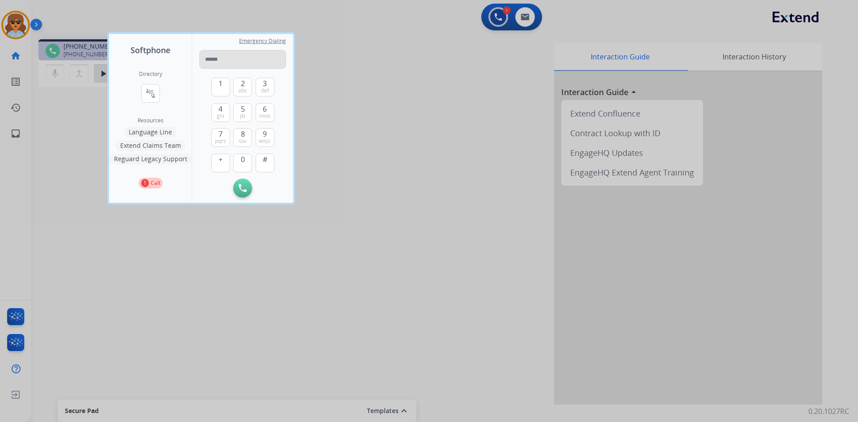
click at [220, 62] on input "tel" at bounding box center [242, 59] width 87 height 19
type input "**********"
drag, startPoint x: 246, startPoint y: 61, endPoint x: 138, endPoint y: 61, distance: 108.6
click at [138, 61] on div "**********" at bounding box center [201, 118] width 184 height 169
type input "**********"
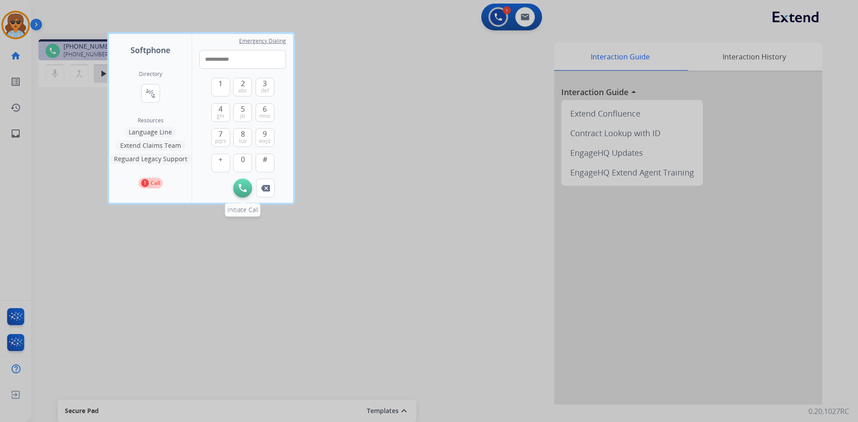
click at [244, 192] on button "Initiate Call" at bounding box center [242, 188] width 19 height 19
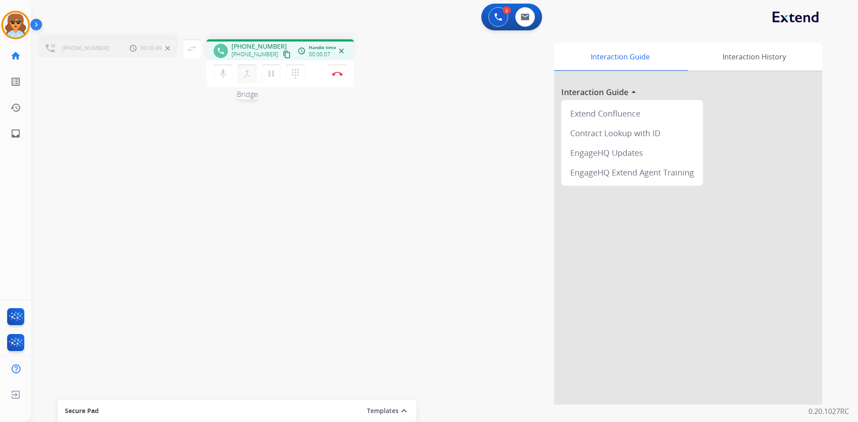
click at [252, 74] on button "merge_type Bridge" at bounding box center [247, 73] width 19 height 19
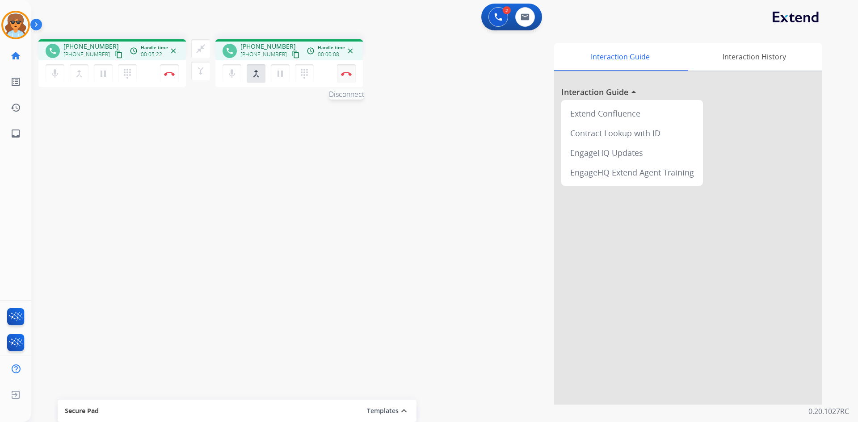
click at [355, 76] on div "mic Mute merge_type Bridge pause Hold dialpad Dialpad Disconnect" at bounding box center [288, 73] width 147 height 27
click at [349, 73] on img at bounding box center [346, 74] width 11 height 4
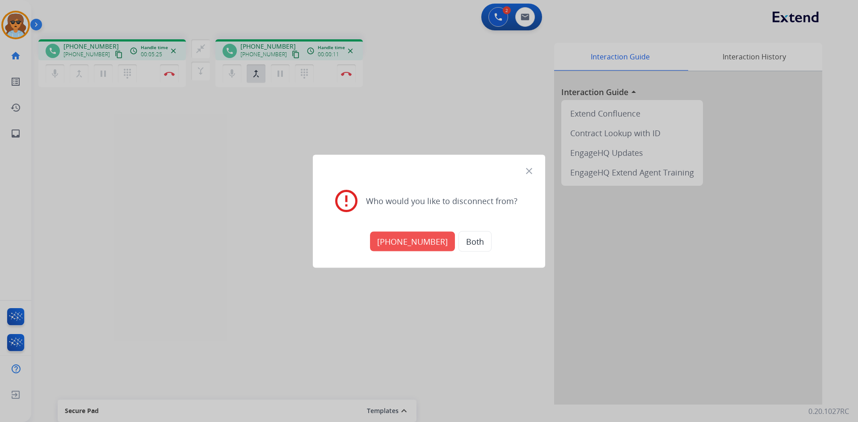
click at [467, 252] on div "+18664363393 Both" at bounding box center [429, 241] width 211 height 31
click at [467, 246] on button "Both" at bounding box center [475, 241] width 33 height 21
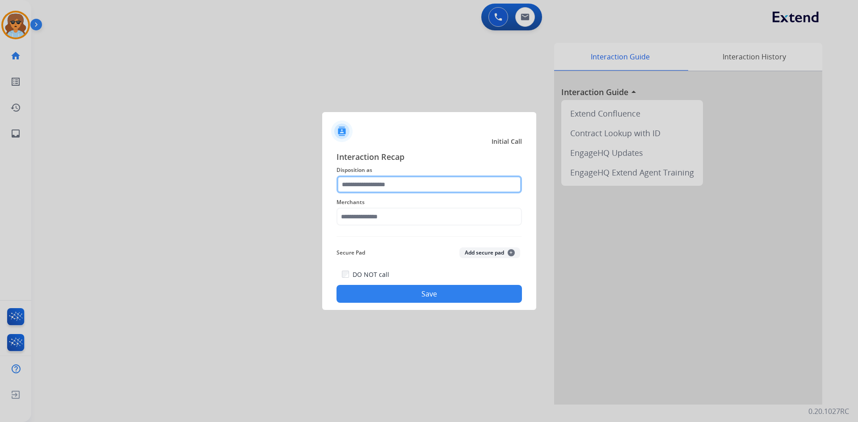
drag, startPoint x: 408, startPoint y: 187, endPoint x: 404, endPoint y: 183, distance: 6.6
click at [409, 183] on input "text" at bounding box center [429, 185] width 185 height 18
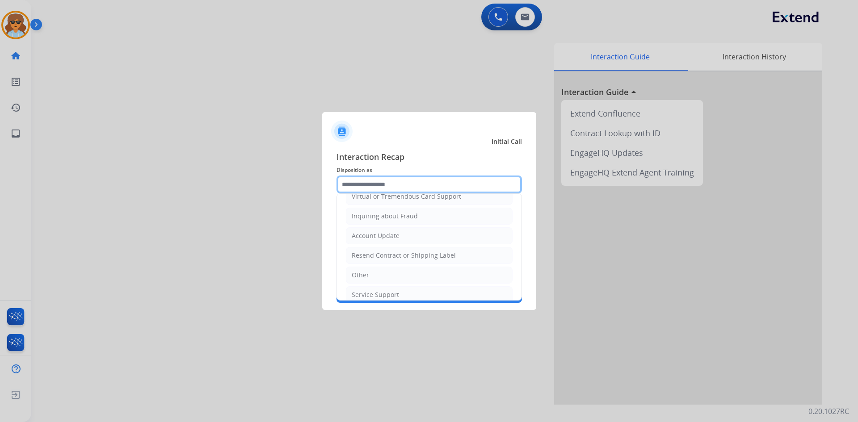
scroll to position [139, 0]
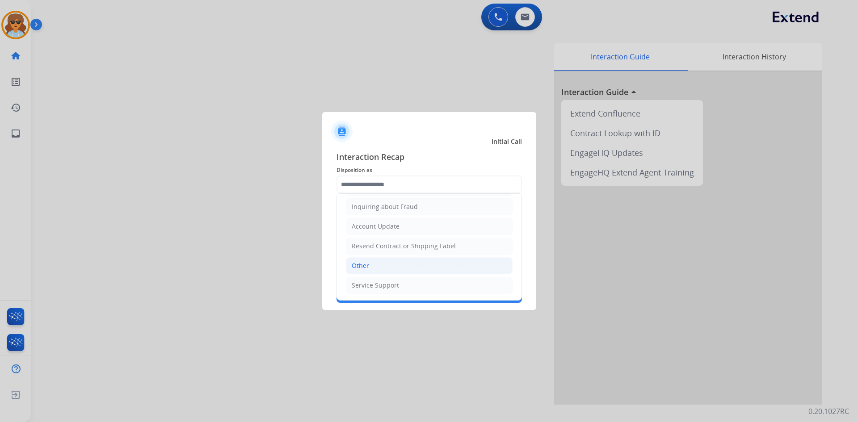
click at [383, 263] on li "Other" at bounding box center [429, 265] width 167 height 17
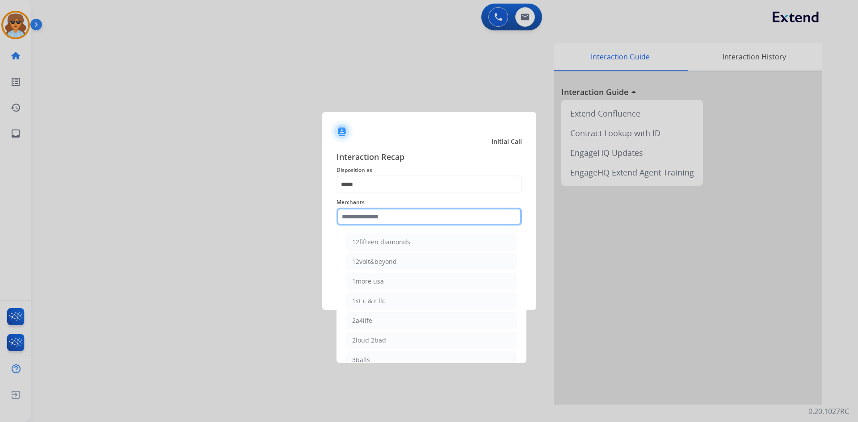
click at [370, 214] on input "text" at bounding box center [429, 217] width 185 height 18
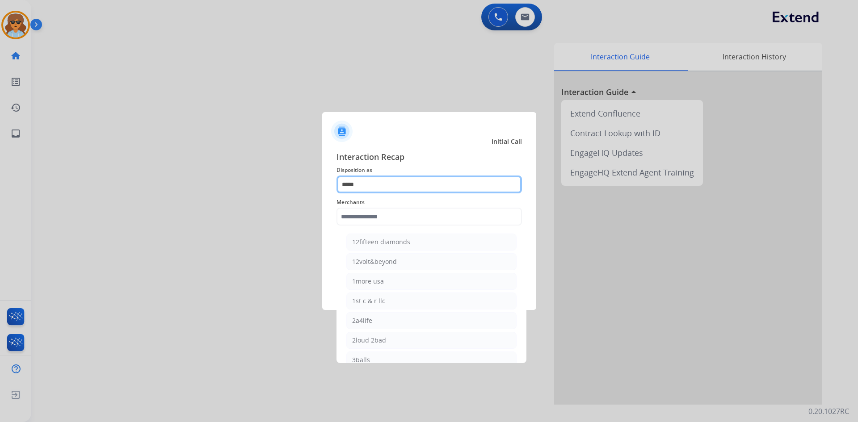
click at [387, 189] on input "*****" at bounding box center [429, 185] width 185 height 18
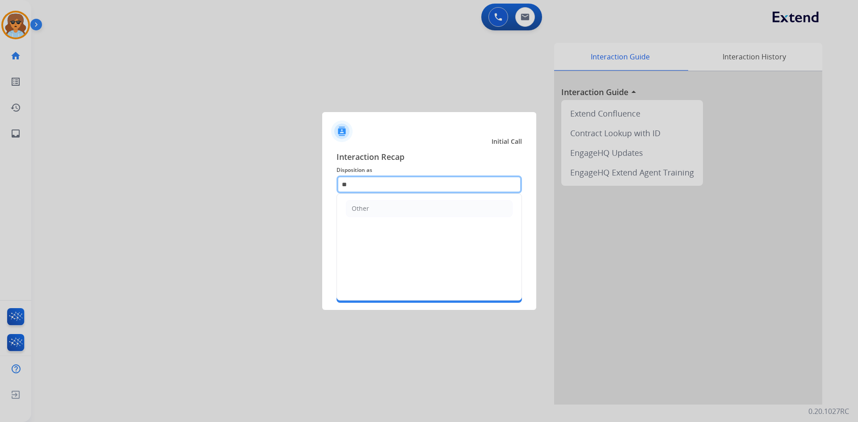
type input "*"
click at [358, 188] on input "text" at bounding box center [429, 185] width 185 height 18
click at [368, 208] on div "Other" at bounding box center [360, 208] width 17 height 9
type input "*****"
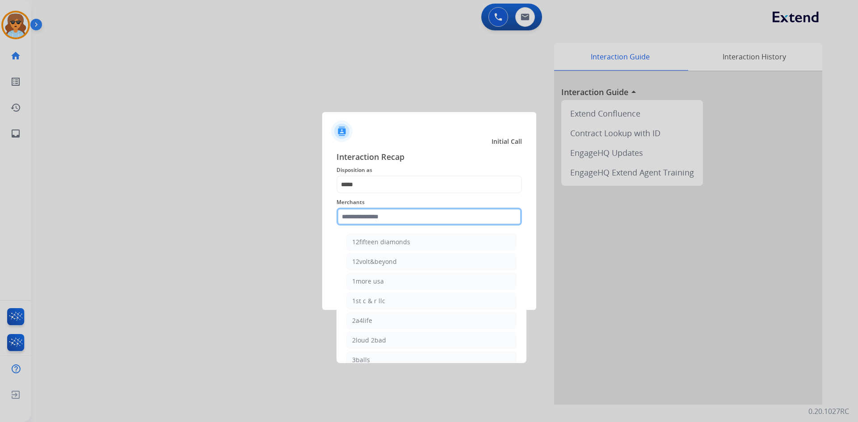
click at [392, 213] on input "text" at bounding box center [429, 217] width 185 height 18
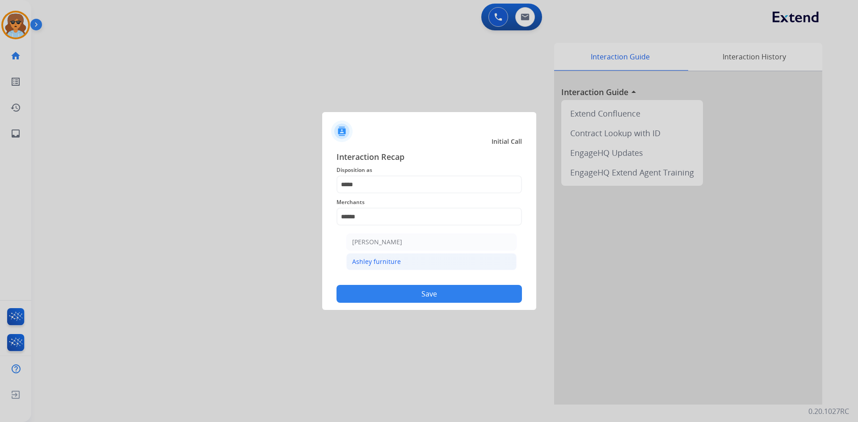
click at [366, 264] on div "Ashley furniture" at bounding box center [376, 261] width 49 height 9
type input "**********"
click at [430, 295] on button "Save" at bounding box center [429, 294] width 185 height 18
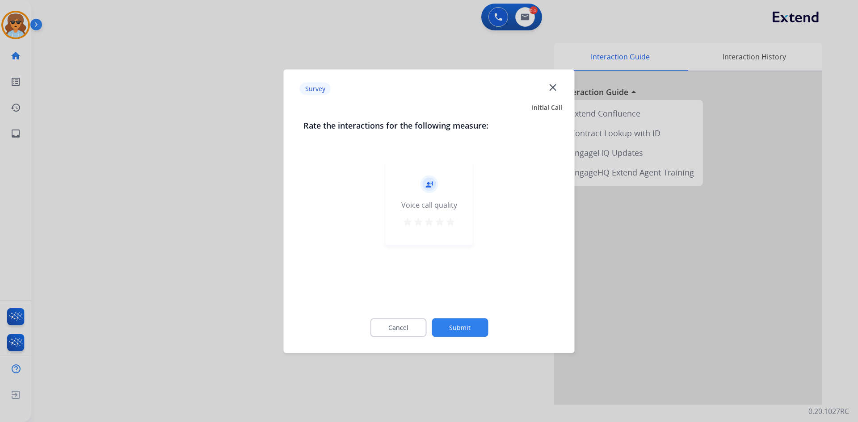
click at [557, 85] on mat-icon "close" at bounding box center [553, 87] width 12 height 12
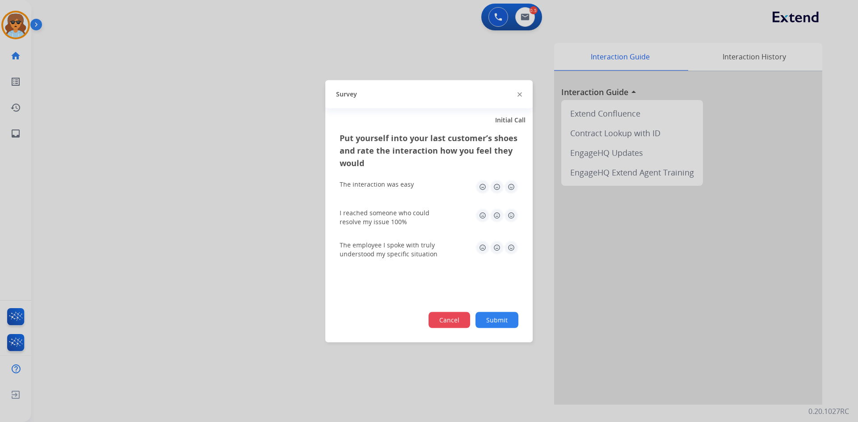
drag, startPoint x: 462, startPoint y: 317, endPoint x: 455, endPoint y: 324, distance: 9.5
click at [461, 318] on button "Cancel" at bounding box center [450, 320] width 42 height 16
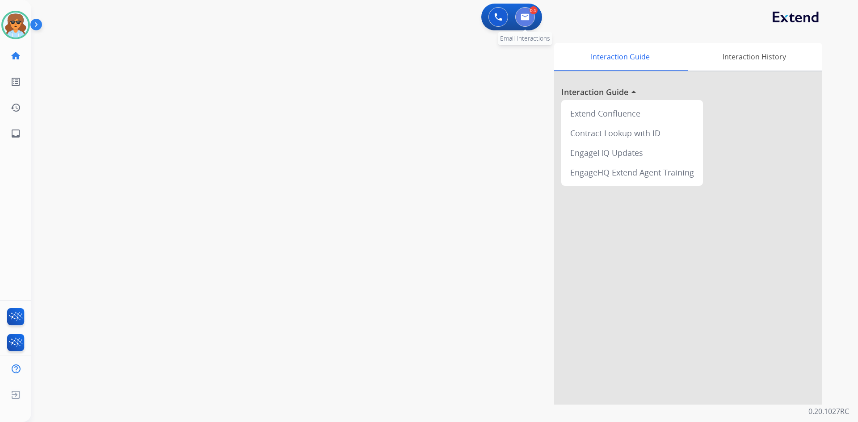
click at [533, 16] on button at bounding box center [525, 17] width 20 height 20
select select "**********"
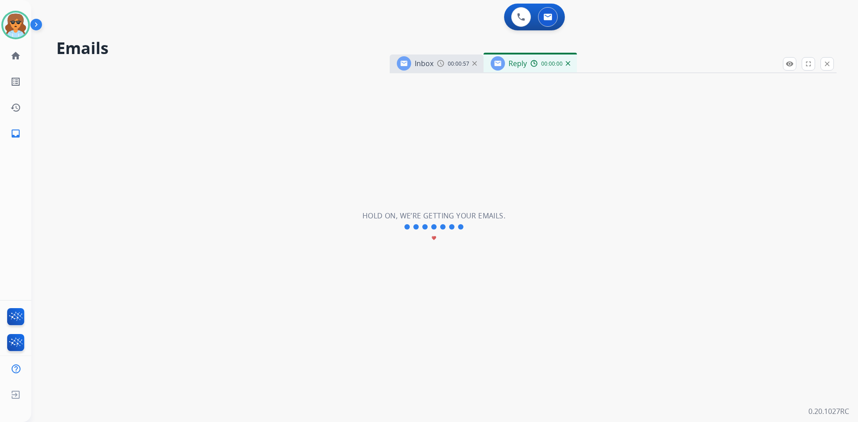
select select "**********"
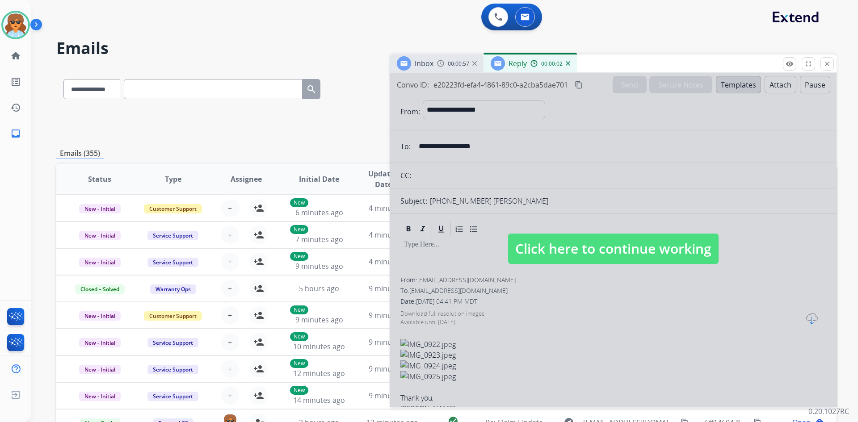
click at [593, 262] on span "Click here to continue working" at bounding box center [613, 249] width 210 height 30
select select
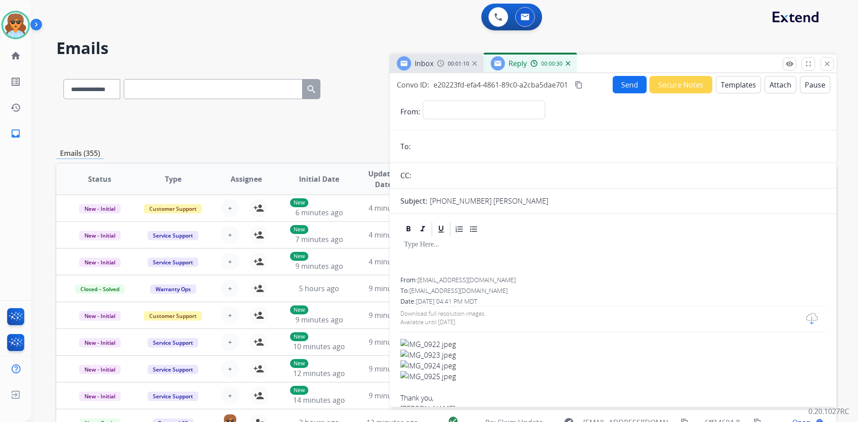
drag, startPoint x: 488, startPoint y: 281, endPoint x: 420, endPoint y: 278, distance: 68.4
click at [420, 278] on div "From: lahamby@comcast.net" at bounding box center [612, 280] width 425 height 9
click at [420, 278] on span "lahamby@comcast.net" at bounding box center [466, 280] width 98 height 8
drag, startPoint x: 490, startPoint y: 280, endPoint x: 419, endPoint y: 280, distance: 70.6
click at [419, 280] on div "From: lahamby@comcast.net" at bounding box center [612, 280] width 425 height 9
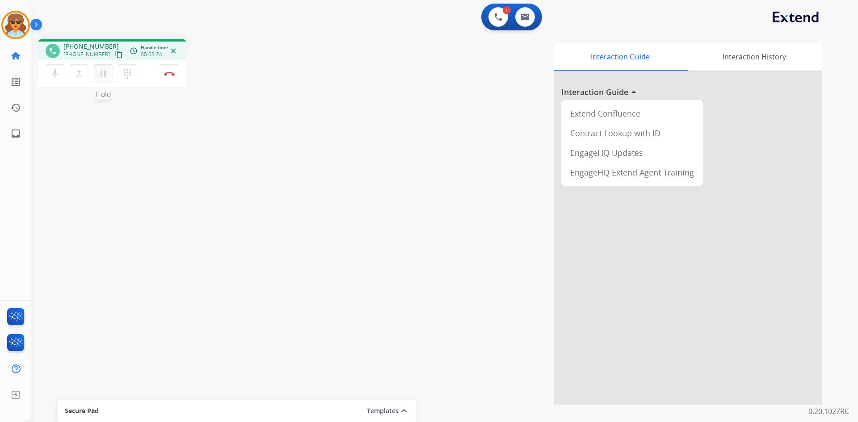
click at [106, 74] on mat-icon "pause" at bounding box center [103, 73] width 11 height 11
click at [128, 81] on button "dialpad Dialpad" at bounding box center [127, 73] width 19 height 19
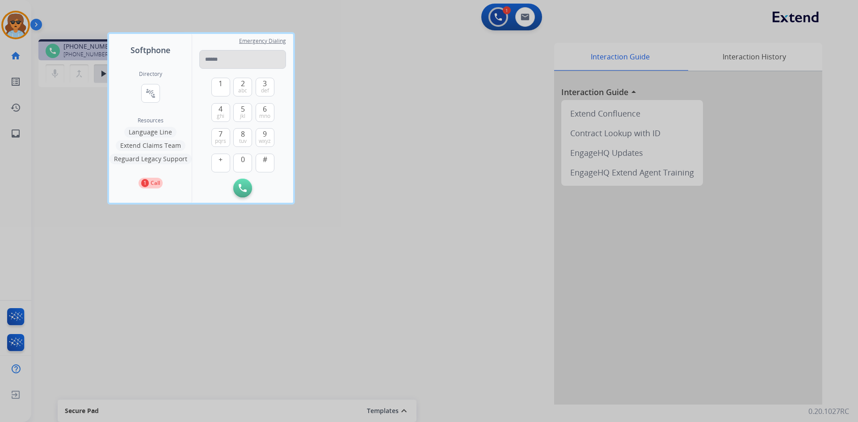
click at [219, 67] on input "tel" at bounding box center [242, 59] width 87 height 19
click at [219, 64] on input "tel" at bounding box center [242, 59] width 87 height 19
click at [227, 65] on input "tel" at bounding box center [242, 59] width 87 height 19
type input "**********"
click at [239, 187] on button "Initiate Call" at bounding box center [242, 188] width 19 height 19
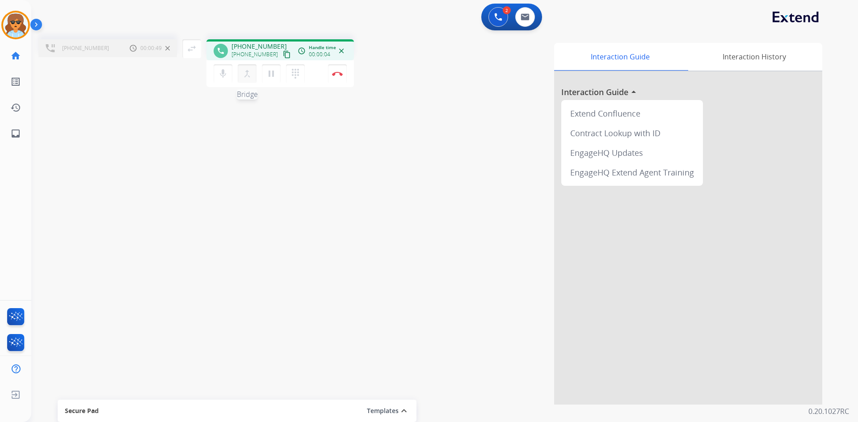
click at [245, 70] on mat-icon "merge_type" at bounding box center [247, 73] width 11 height 11
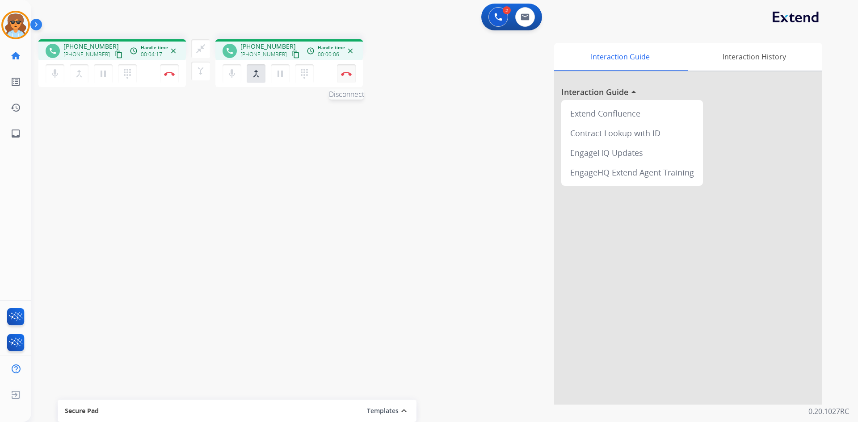
click at [347, 74] on img at bounding box center [346, 74] width 11 height 4
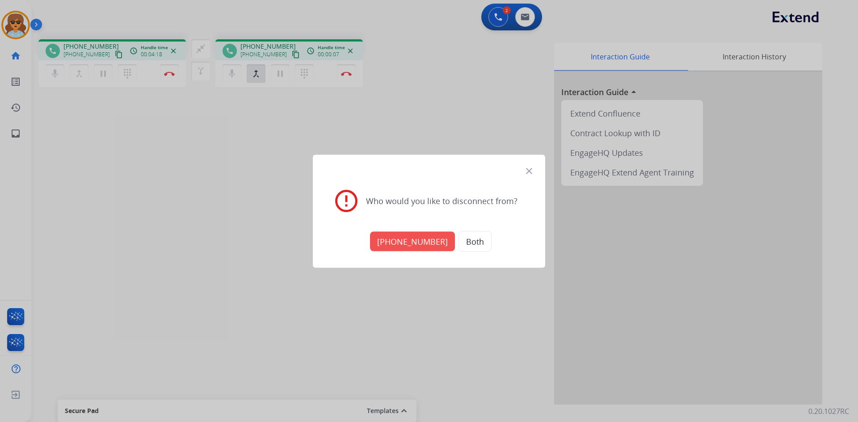
click at [466, 243] on button "Both" at bounding box center [475, 241] width 33 height 21
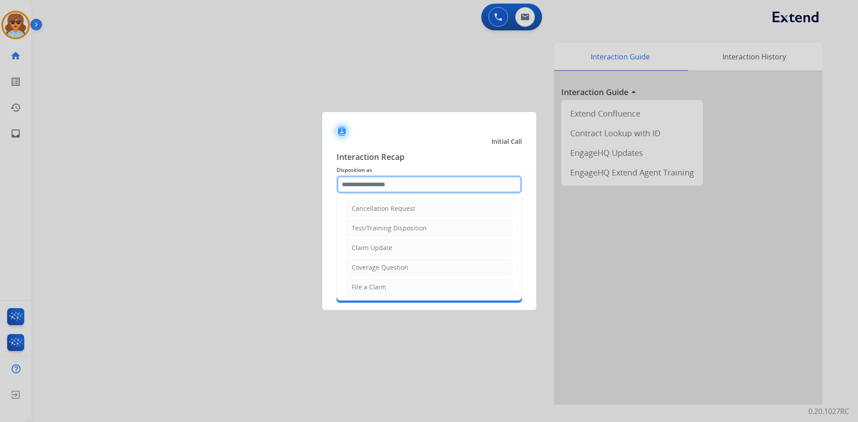
click at [422, 186] on input "text" at bounding box center [429, 185] width 185 height 18
click at [386, 210] on div "Cancellation Request" at bounding box center [383, 208] width 63 height 9
type input "**********"
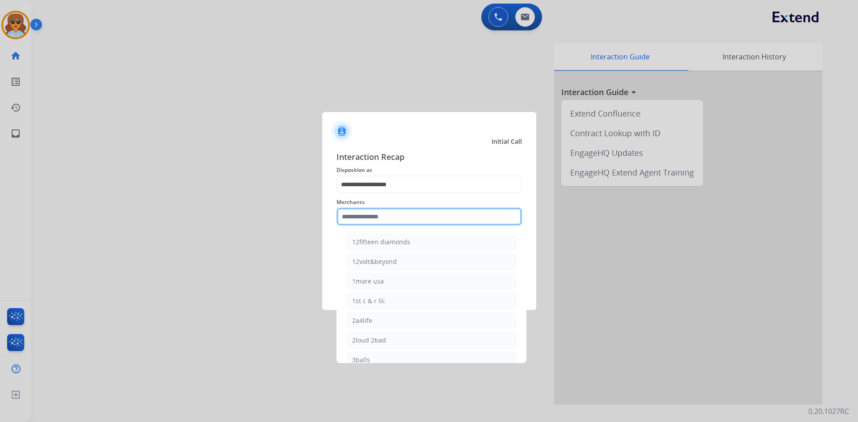
click at [376, 223] on input "text" at bounding box center [429, 217] width 185 height 18
click at [382, 210] on input "text" at bounding box center [429, 217] width 185 height 18
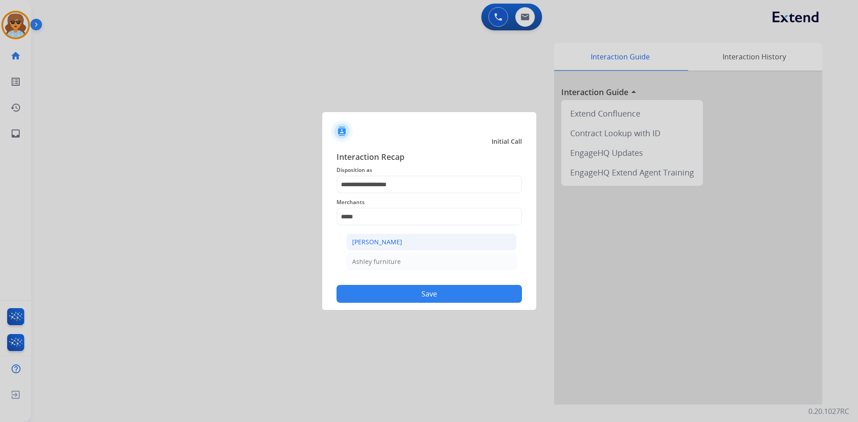
click at [388, 244] on div "Ashley - Reguard" at bounding box center [377, 242] width 50 height 9
type input "**********"
click at [423, 294] on button "Save" at bounding box center [429, 294] width 185 height 18
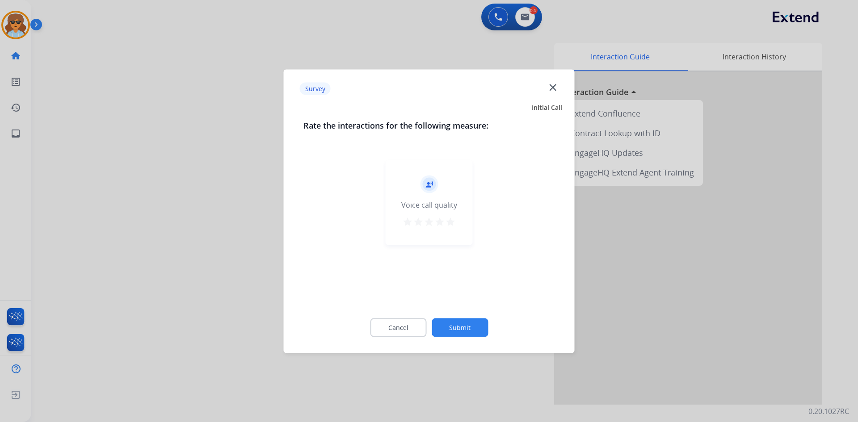
click at [454, 221] on mat-icon "star" at bounding box center [450, 221] width 11 height 11
click at [463, 320] on button "Submit" at bounding box center [460, 327] width 56 height 19
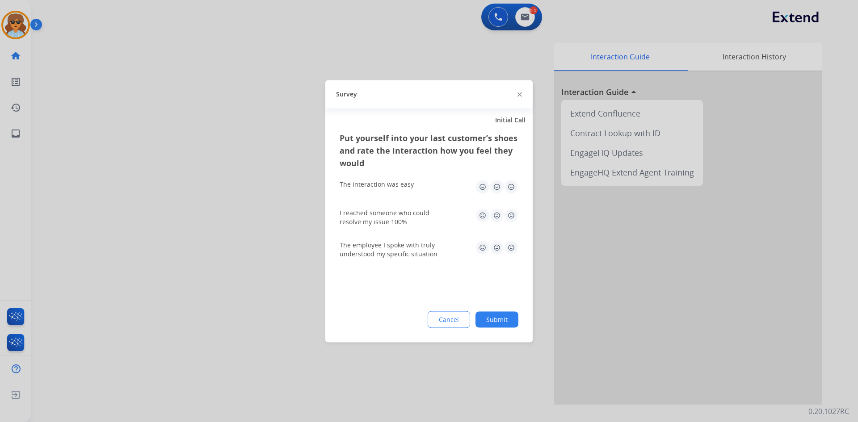
click at [460, 312] on button "Cancel" at bounding box center [449, 319] width 42 height 17
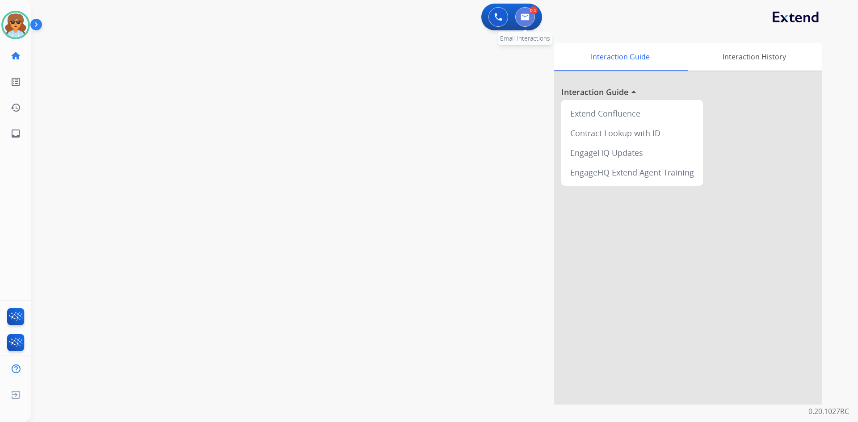
click at [523, 14] on img at bounding box center [525, 16] width 9 height 7
select select "**********"
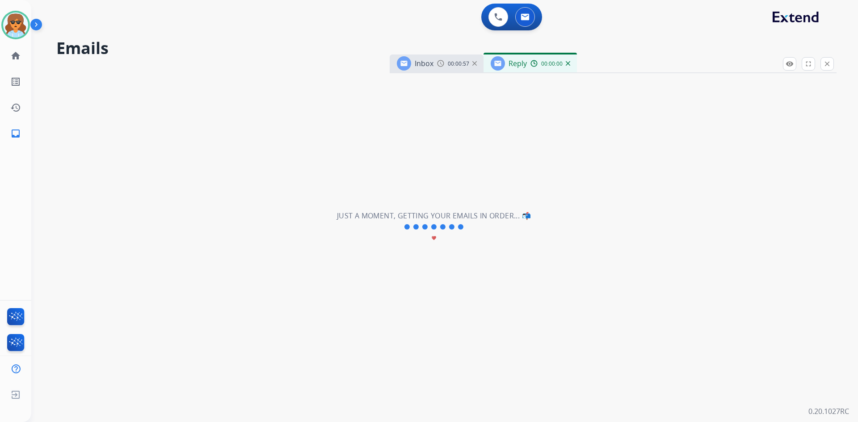
select select "**********"
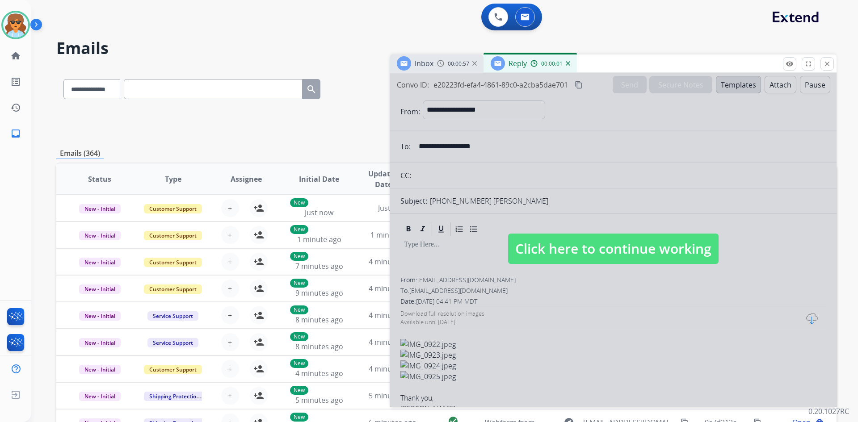
drag, startPoint x: 548, startPoint y: 243, endPoint x: 552, endPoint y: 242, distance: 4.7
click at [551, 242] on span "Click here to continue working" at bounding box center [613, 249] width 210 height 30
select select
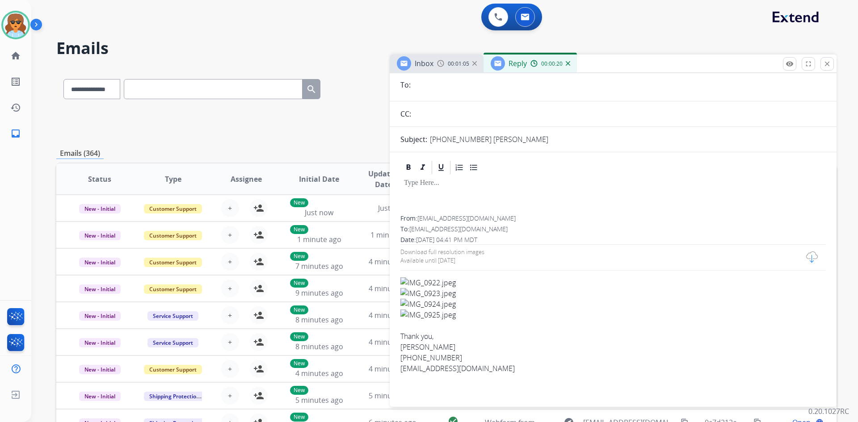
scroll to position [75, 0]
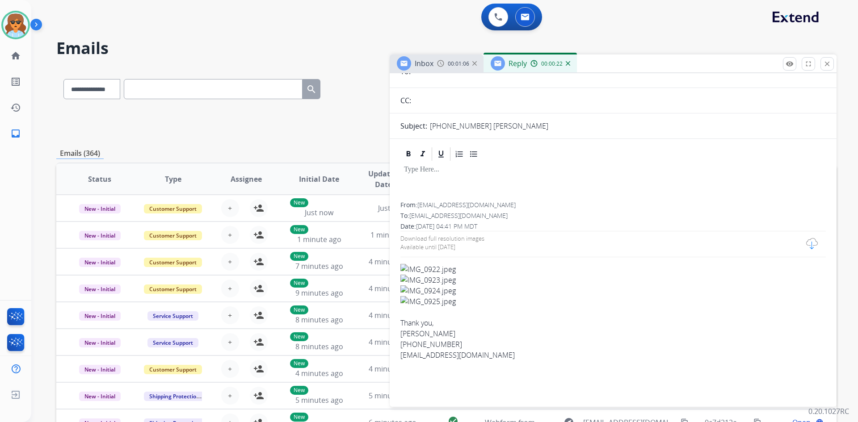
click at [402, 265] on img at bounding box center [612, 269] width 425 height 11
click at [445, 289] on img at bounding box center [612, 291] width 425 height 11
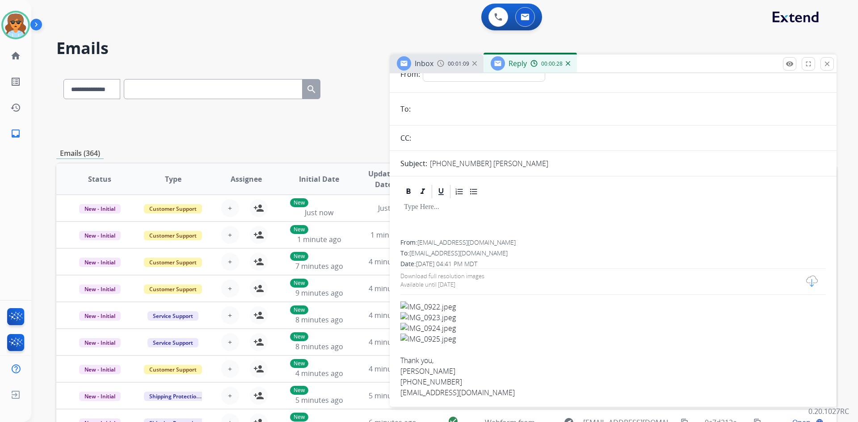
scroll to position [0, 0]
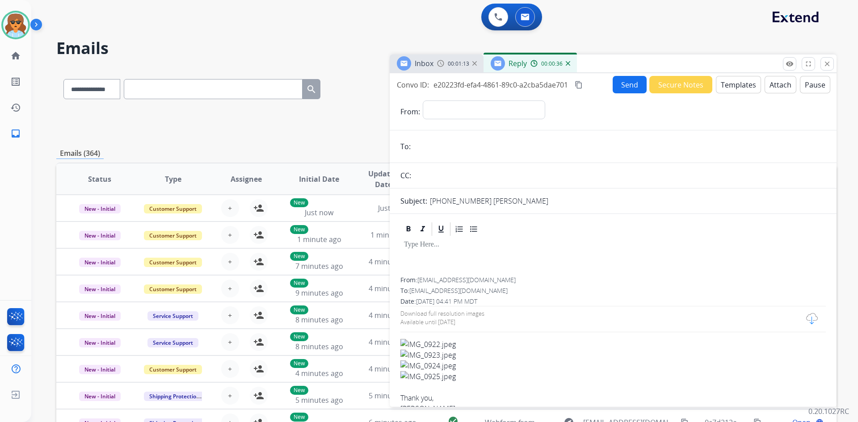
click at [405, 342] on img at bounding box center [612, 344] width 425 height 11
click at [471, 319] on div "Download full resolution images Available until Oct 2, 2025" at bounding box center [442, 317] width 84 height 20
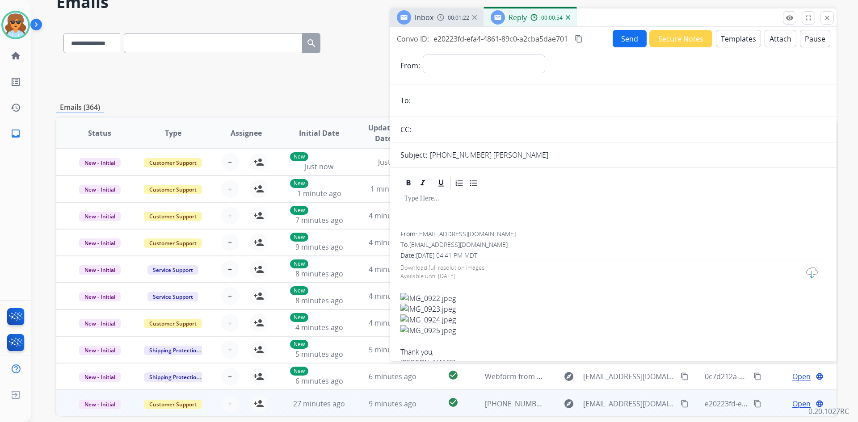
scroll to position [42, 0]
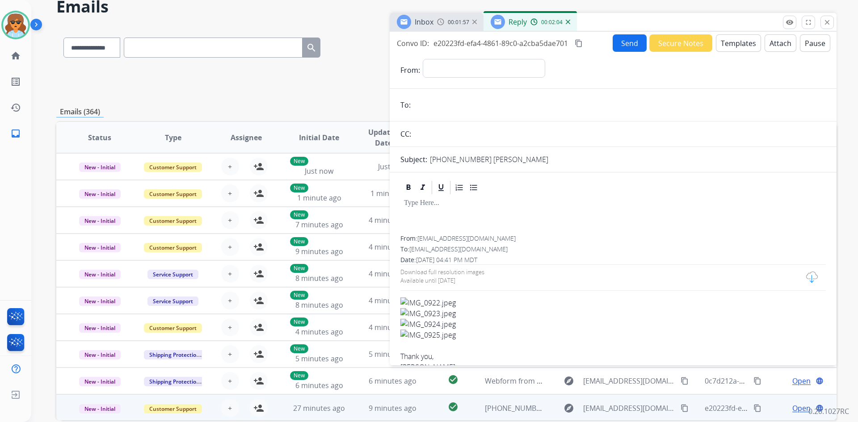
click at [557, 234] on div at bounding box center [612, 216] width 425 height 40
click at [725, 41] on button "Templates" at bounding box center [738, 42] width 45 height 17
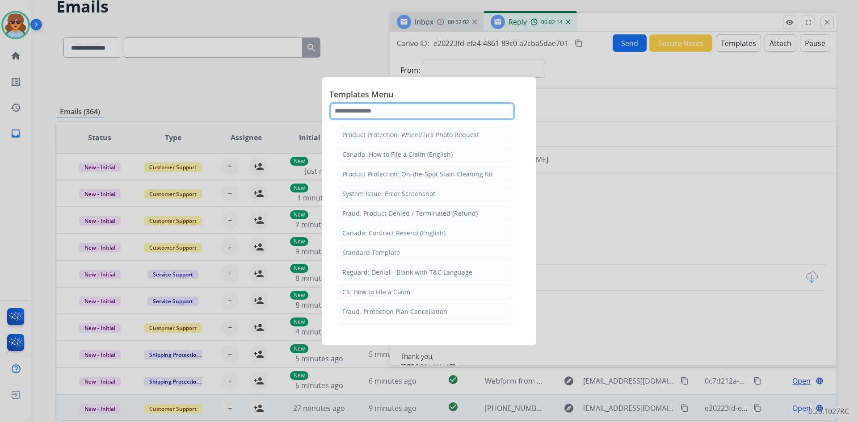
click at [364, 113] on input "text" at bounding box center [421, 111] width 185 height 18
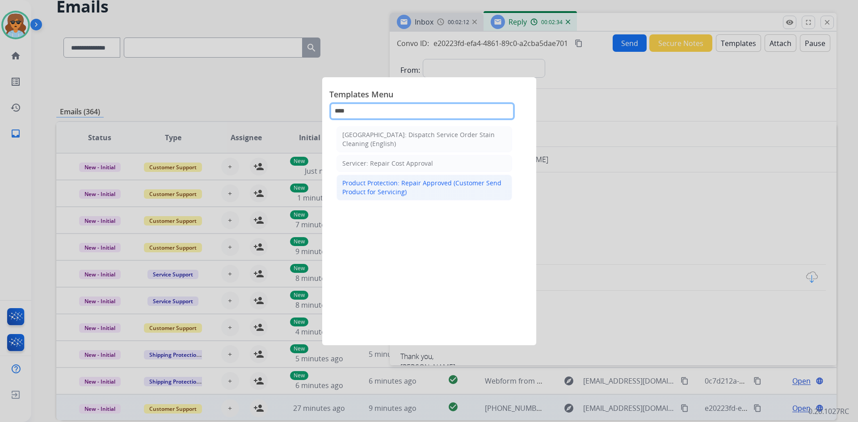
type input "****"
click at [392, 183] on div "Product Protection: Repair Approved (Customer Send Product for Servicing)" at bounding box center [424, 188] width 164 height 18
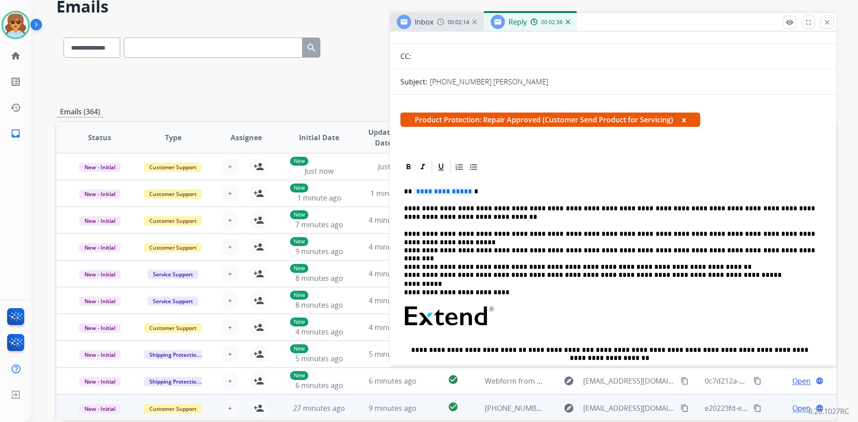
scroll to position [134, 0]
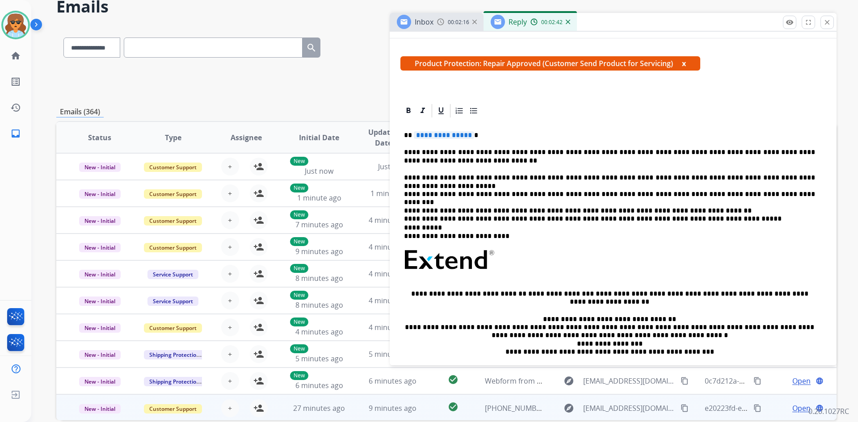
click at [475, 152] on p "**********" at bounding box center [609, 156] width 411 height 17
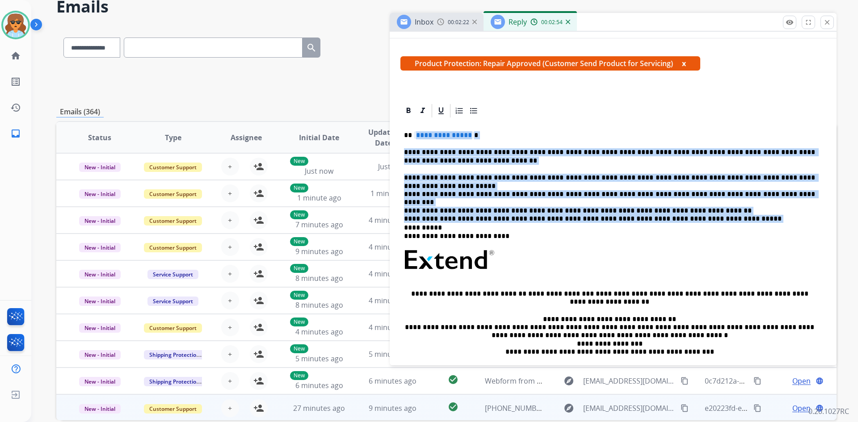
drag, startPoint x: 716, startPoint y: 207, endPoint x: 417, endPoint y: 136, distance: 307.7
click at [417, 136] on div "**********" at bounding box center [612, 264] width 425 height 291
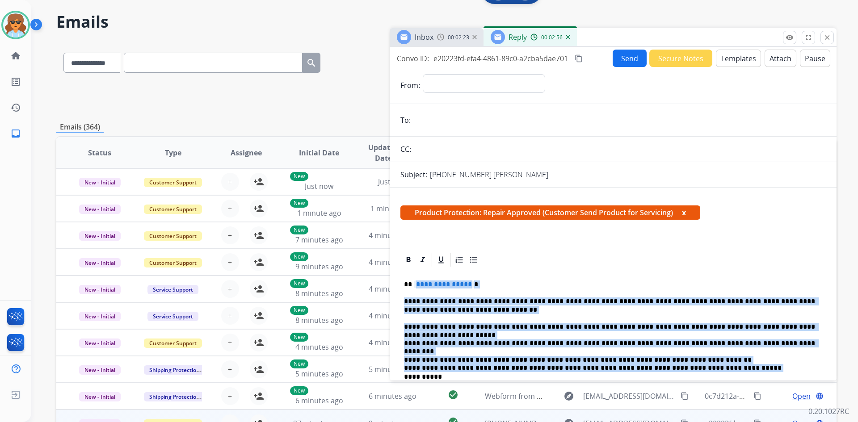
scroll to position [0, 0]
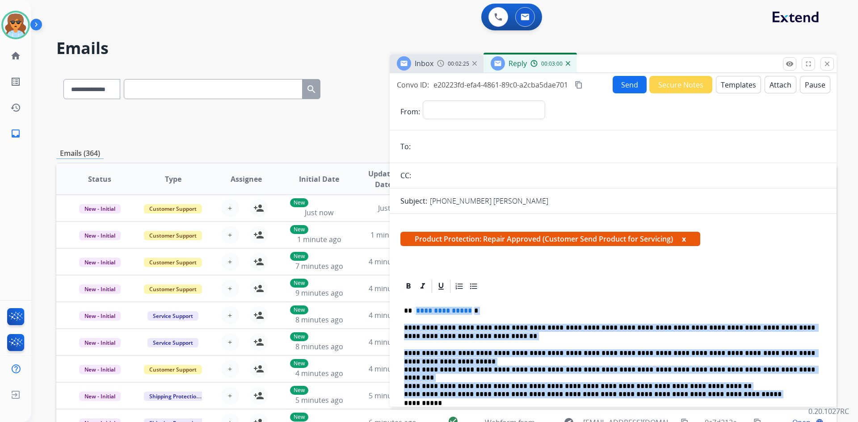
click at [719, 82] on button "Templates" at bounding box center [738, 84] width 45 height 17
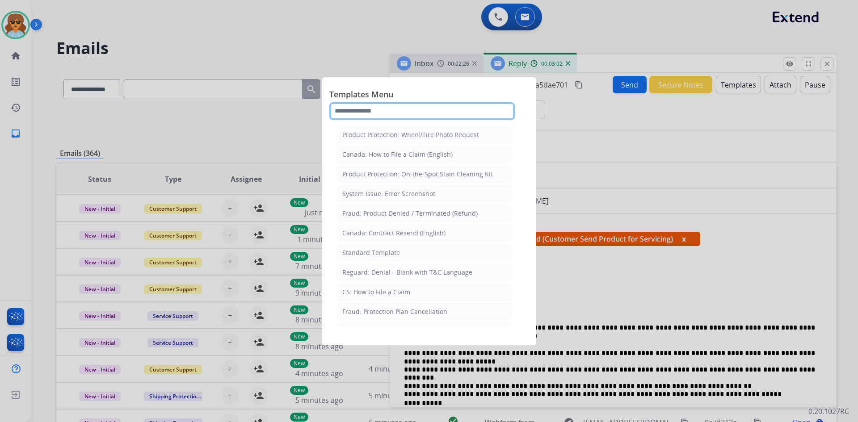
click at [364, 108] on input "text" at bounding box center [421, 111] width 185 height 18
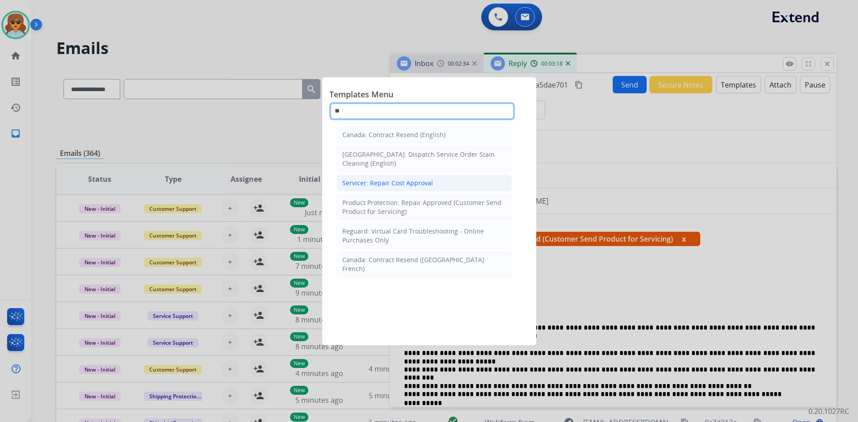
type input "**"
click at [379, 182] on div "Servicer: Repair Cost Approval" at bounding box center [387, 183] width 91 height 9
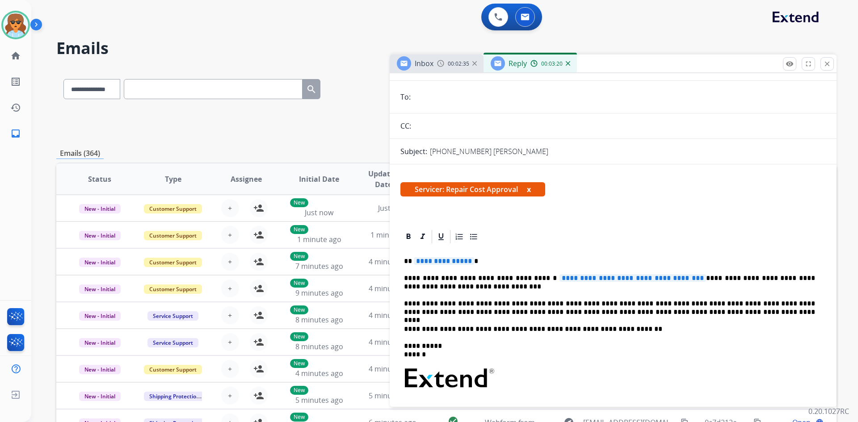
scroll to position [89, 0]
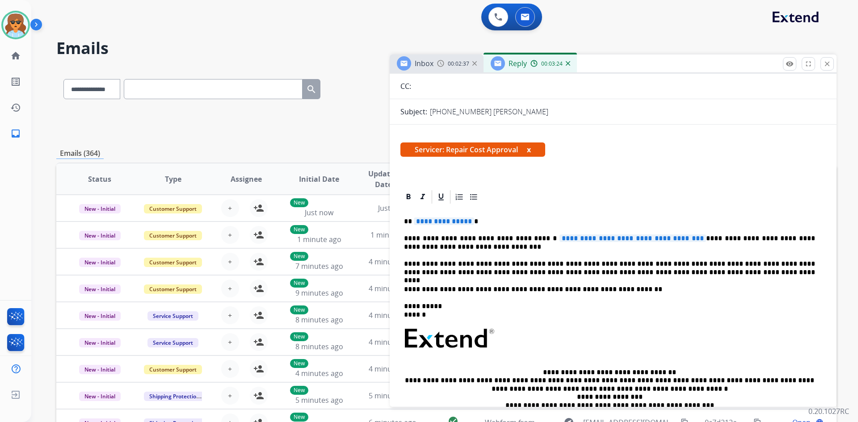
click at [690, 239] on p "**********" at bounding box center [609, 243] width 411 height 17
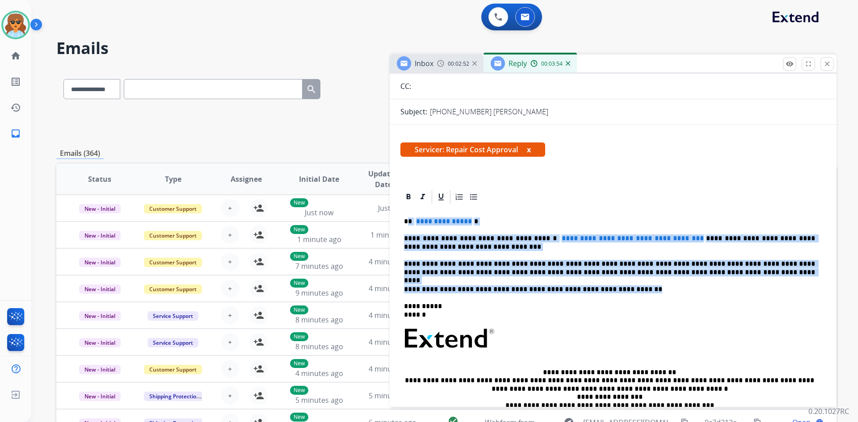
drag, startPoint x: 620, startPoint y: 290, endPoint x: 408, endPoint y: 212, distance: 226.3
click at [407, 212] on div "**********" at bounding box center [612, 334] width 425 height 259
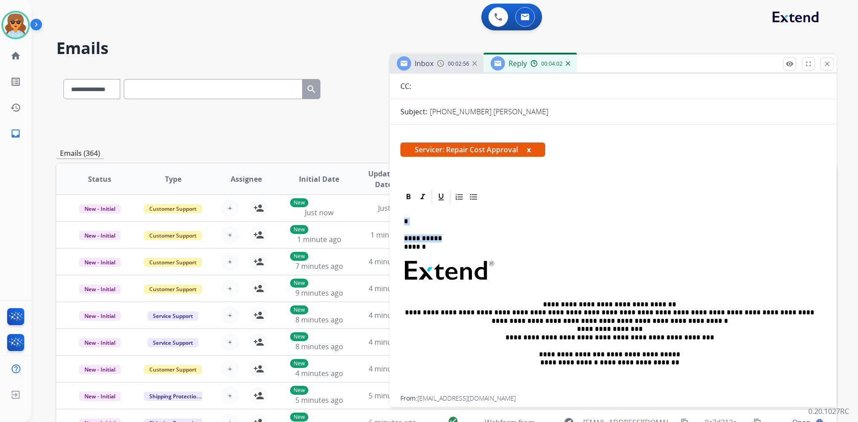
drag, startPoint x: 432, startPoint y: 248, endPoint x: 400, endPoint y: 210, distance: 49.4
click at [400, 210] on div "**********" at bounding box center [613, 391] width 447 height 404
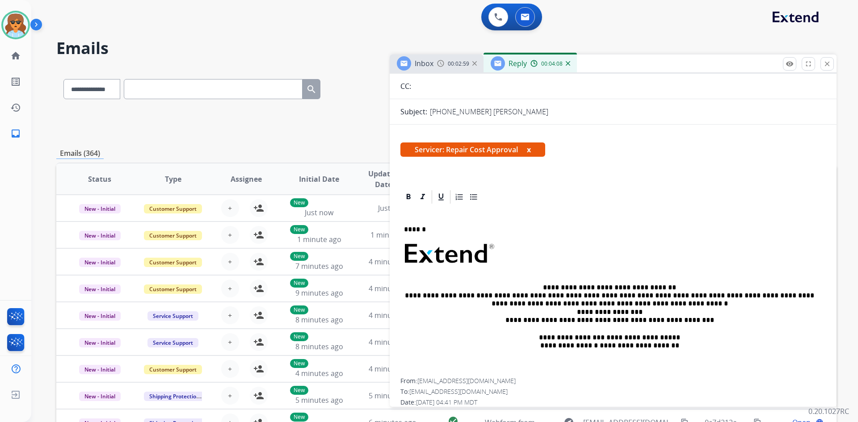
drag, startPoint x: 447, startPoint y: 221, endPoint x: 397, endPoint y: 226, distance: 50.7
click at [396, 226] on div "**********" at bounding box center [613, 382] width 447 height 387
drag, startPoint x: 444, startPoint y: 228, endPoint x: 373, endPoint y: 223, distance: 71.3
click at [376, 224] on div "**********" at bounding box center [446, 288] width 780 height 441
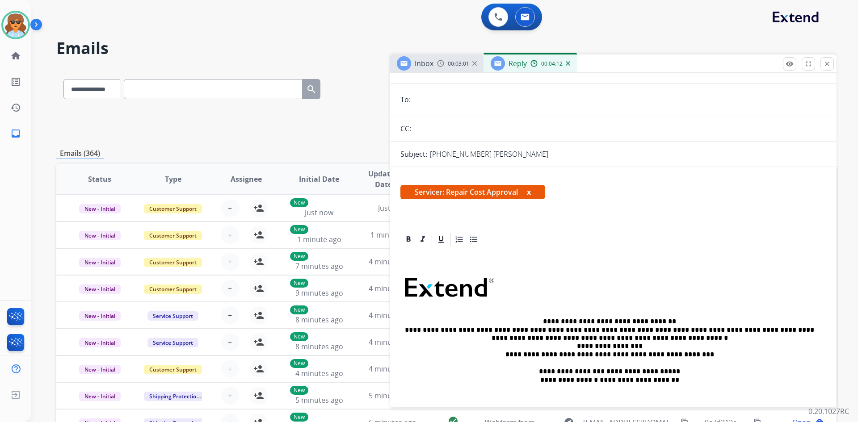
scroll to position [0, 0]
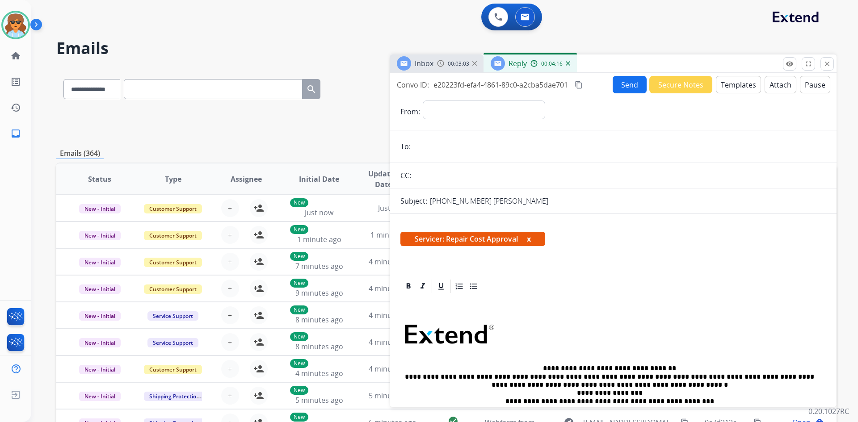
click at [728, 88] on button "Templates" at bounding box center [738, 84] width 45 height 17
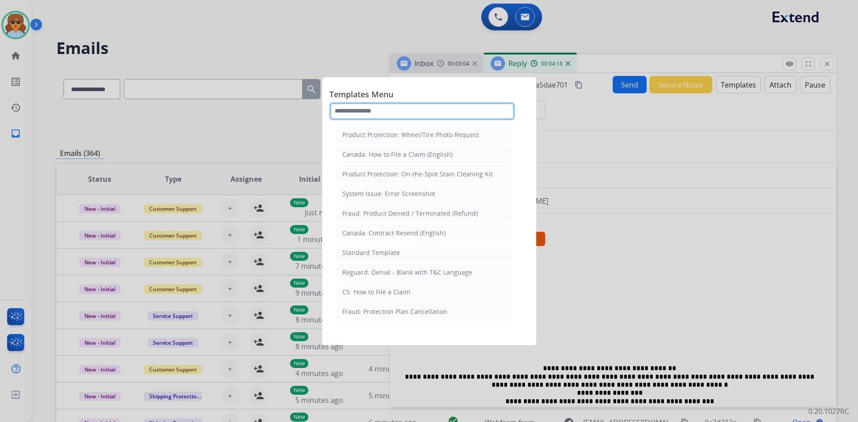
click at [373, 112] on input "text" at bounding box center [421, 111] width 185 height 18
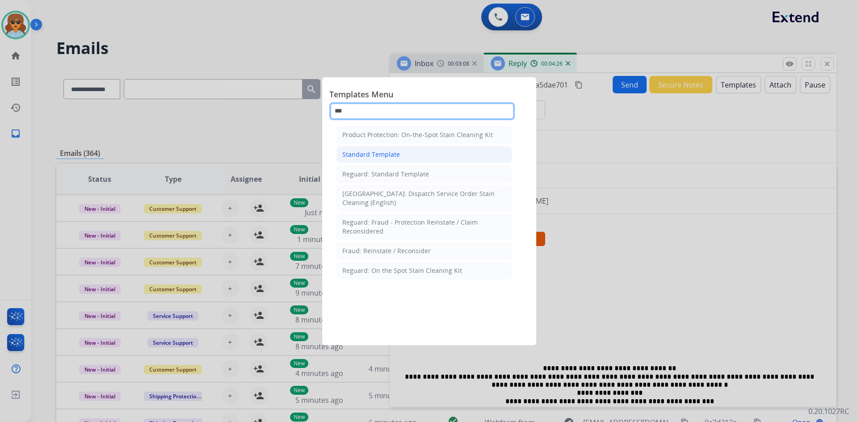
type input "***"
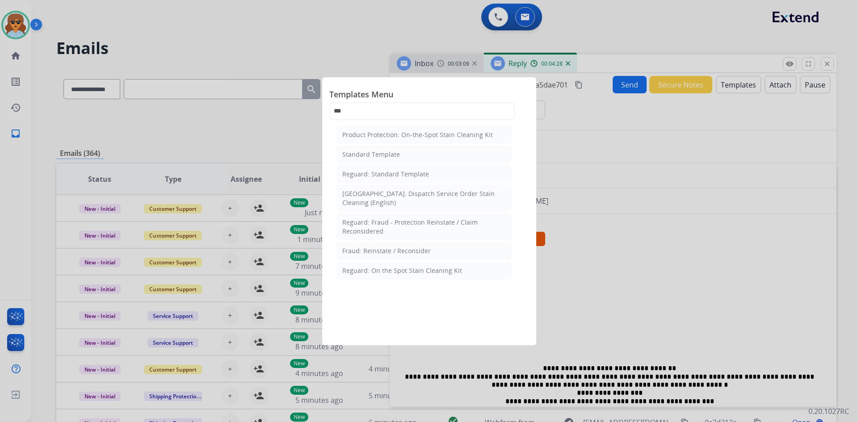
drag, startPoint x: 386, startPoint y: 151, endPoint x: 379, endPoint y: 152, distance: 7.2
click at [385, 151] on div "Standard Template" at bounding box center [371, 154] width 58 height 9
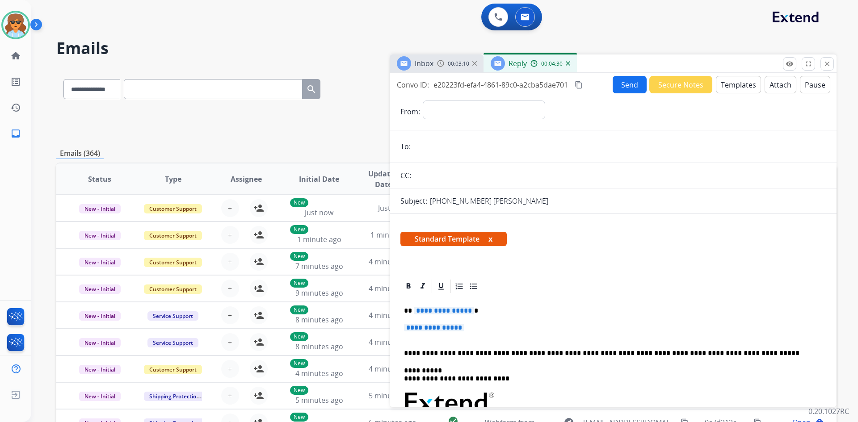
click at [494, 159] on form "**********" at bounding box center [613, 425] width 447 height 665
click at [493, 146] on input "email" at bounding box center [619, 147] width 412 height 18
click at [437, 68] on div "Inbox 00:03:14" at bounding box center [437, 64] width 94 height 18
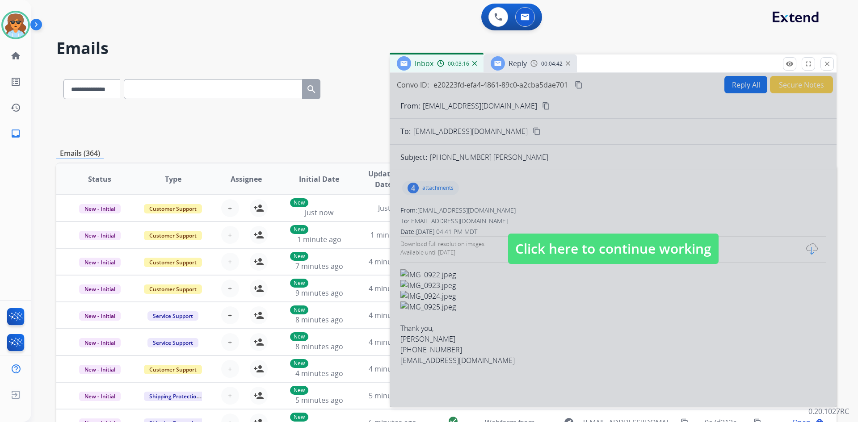
click at [539, 245] on span "Click here to continue working" at bounding box center [613, 249] width 210 height 30
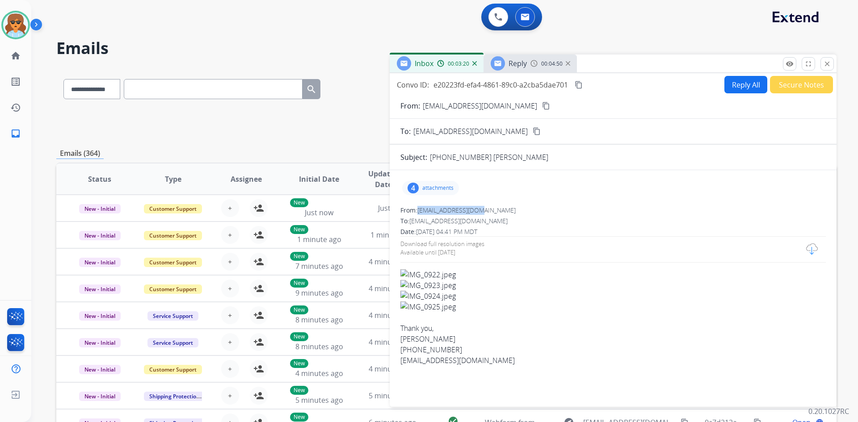
drag, startPoint x: 488, startPoint y: 214, endPoint x: 419, endPoint y: 208, distance: 70.0
click at [419, 208] on div "From: lahamby@comcast.net" at bounding box center [612, 210] width 425 height 9
click at [511, 61] on span "Reply" at bounding box center [518, 64] width 18 height 10
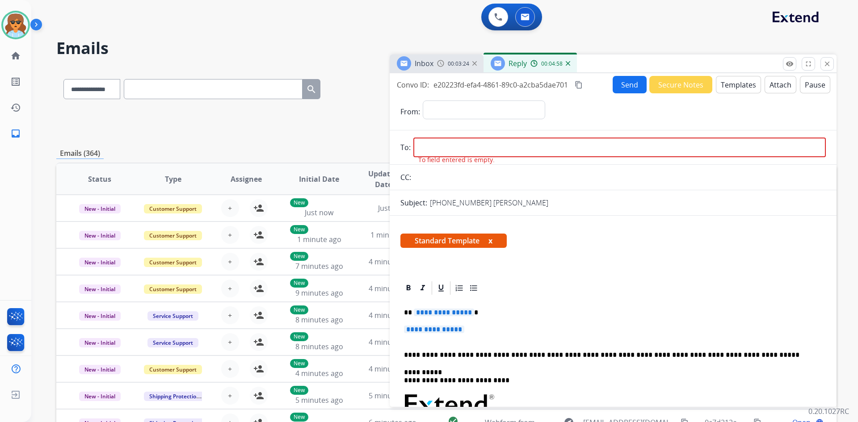
click at [440, 146] on input "email" at bounding box center [619, 148] width 412 height 20
paste input "**********"
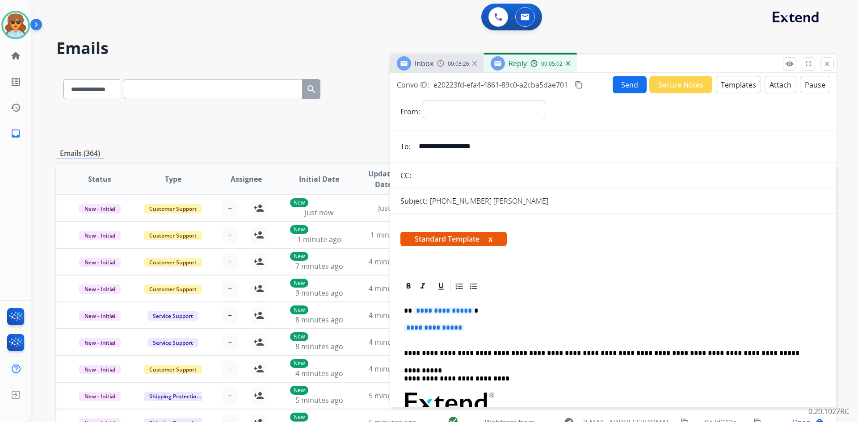
type input "**********"
click at [540, 110] on select "**********" at bounding box center [484, 110] width 122 height 18
select select "**********"
click at [423, 101] on select "**********" at bounding box center [484, 110] width 122 height 18
click at [543, 246] on div "Standard Template x" at bounding box center [612, 242] width 425 height 21
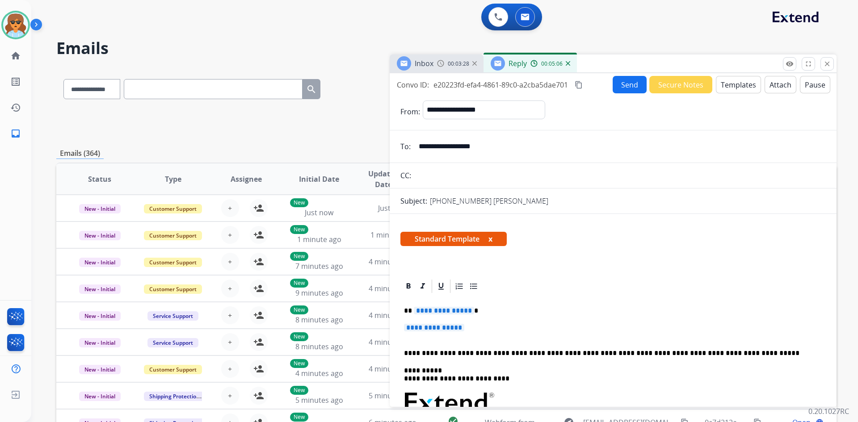
click at [507, 313] on div "**********" at bounding box center [612, 424] width 425 height 259
click at [475, 306] on div "**********" at bounding box center [612, 424] width 425 height 259
click at [470, 313] on p "**********" at bounding box center [609, 311] width 411 height 8
click at [481, 316] on div "**********" at bounding box center [612, 424] width 425 height 259
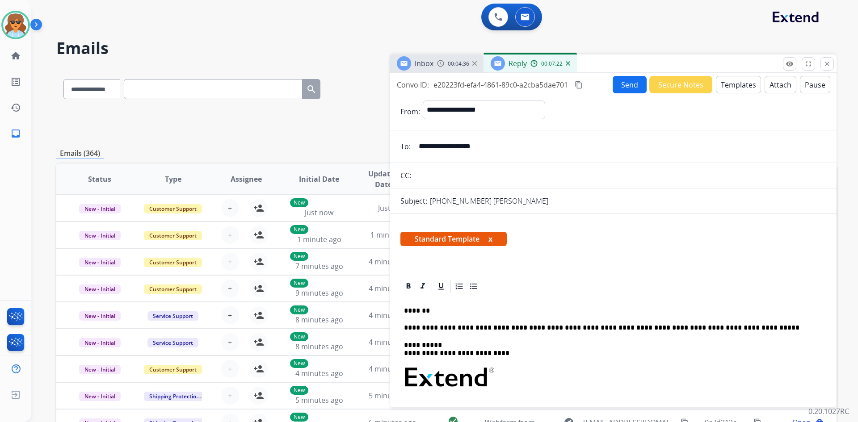
click at [407, 317] on div "**********" at bounding box center [612, 411] width 425 height 233
click at [406, 325] on p "**********" at bounding box center [609, 328] width 411 height 8
click at [408, 319] on div "**********" at bounding box center [612, 411] width 425 height 233
drag, startPoint x: 732, startPoint y: 328, endPoint x: 602, endPoint y: 321, distance: 129.3
click at [637, 328] on p "**********" at bounding box center [609, 328] width 411 height 8
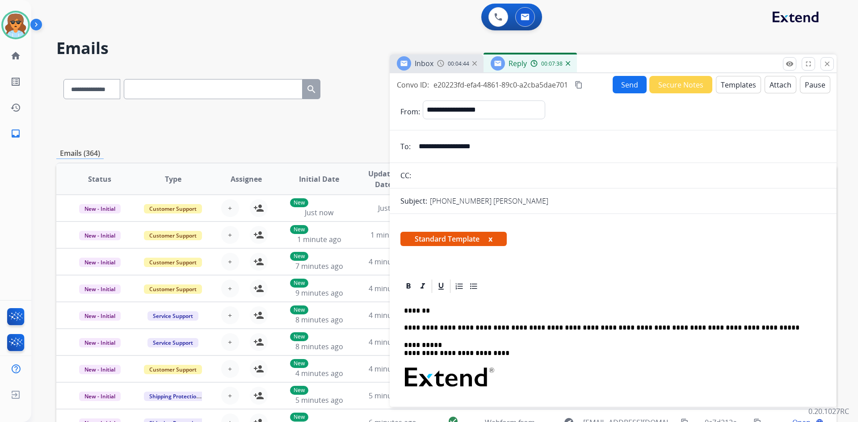
click at [410, 319] on div "**********" at bounding box center [612, 411] width 425 height 233
click at [404, 318] on div "**********" at bounding box center [612, 411] width 425 height 233
drag, startPoint x: 731, startPoint y: 327, endPoint x: 402, endPoint y: 324, distance: 328.9
click at [402, 324] on div "**********" at bounding box center [612, 411] width 425 height 233
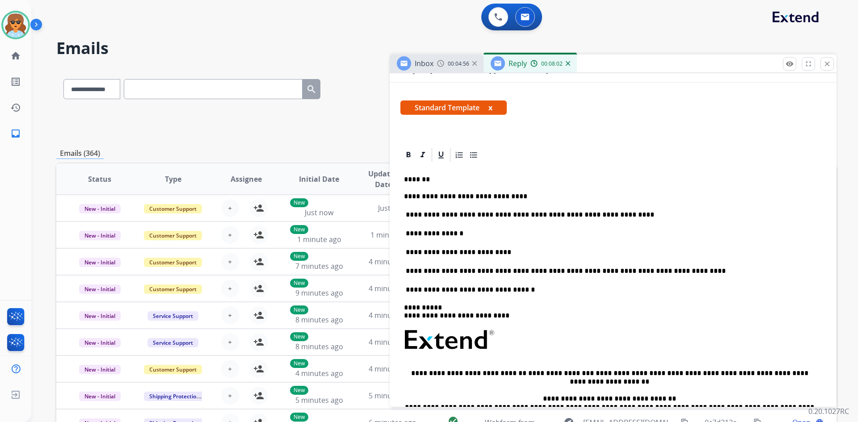
scroll to position [179, 0]
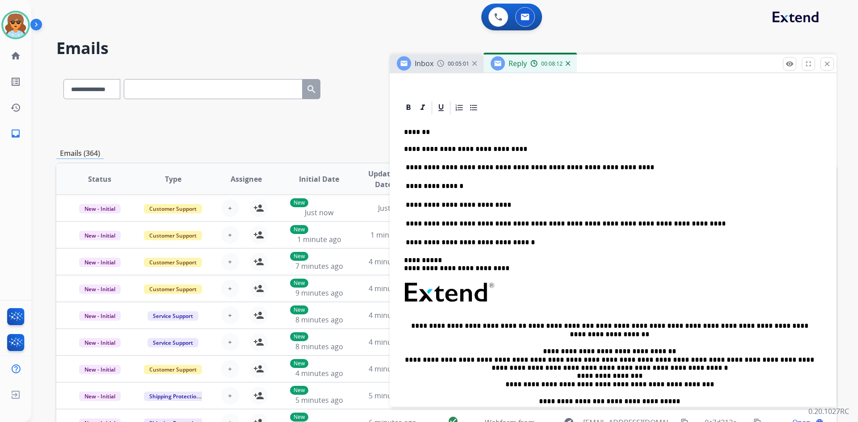
click at [610, 167] on p "**********" at bounding box center [609, 168] width 411 height 10
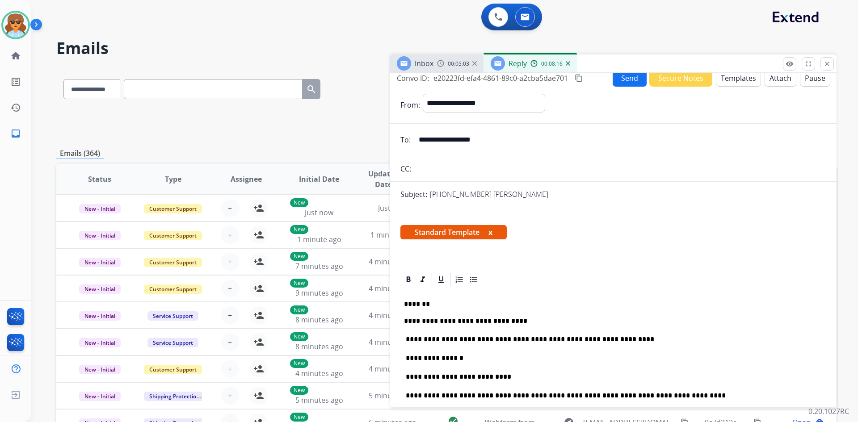
scroll to position [0, 0]
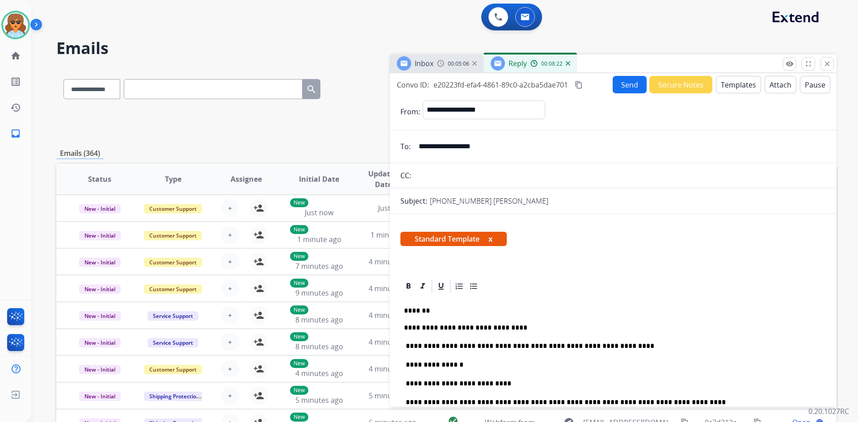
click at [576, 85] on mat-icon "content_copy" at bounding box center [579, 85] width 8 height 8
click at [625, 83] on button "Send" at bounding box center [630, 84] width 34 height 17
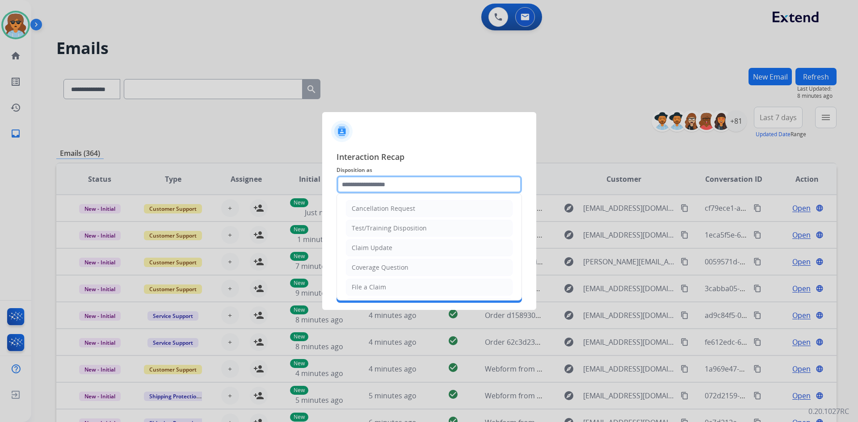
drag, startPoint x: 374, startPoint y: 183, endPoint x: 380, endPoint y: 186, distance: 6.2
click at [377, 183] on input "text" at bounding box center [429, 185] width 185 height 18
click at [399, 248] on li "Claim Update" at bounding box center [429, 248] width 167 height 17
type input "**********"
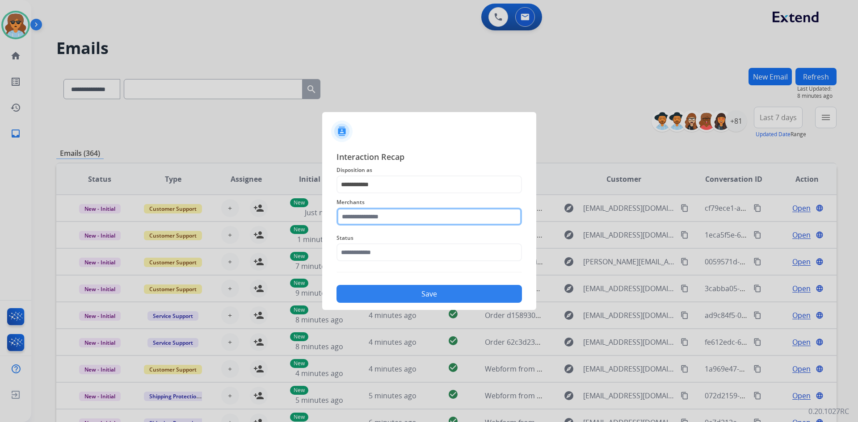
click at [384, 213] on input "text" at bounding box center [429, 217] width 185 height 18
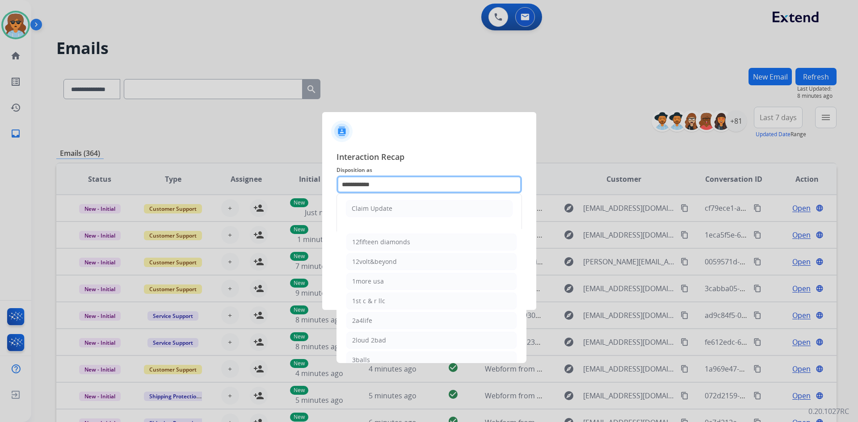
click at [383, 184] on input "**********" at bounding box center [429, 185] width 185 height 18
drag, startPoint x: 384, startPoint y: 183, endPoint x: 311, endPoint y: 183, distance: 73.3
click at [0, 183] on app-contact-recap-modal "**********" at bounding box center [0, 211] width 0 height 422
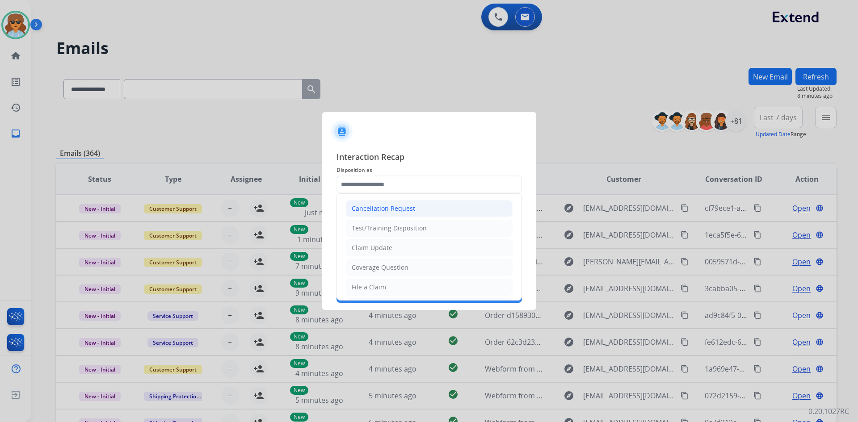
click at [373, 207] on div "Cancellation Request" at bounding box center [383, 208] width 63 height 9
type input "**********"
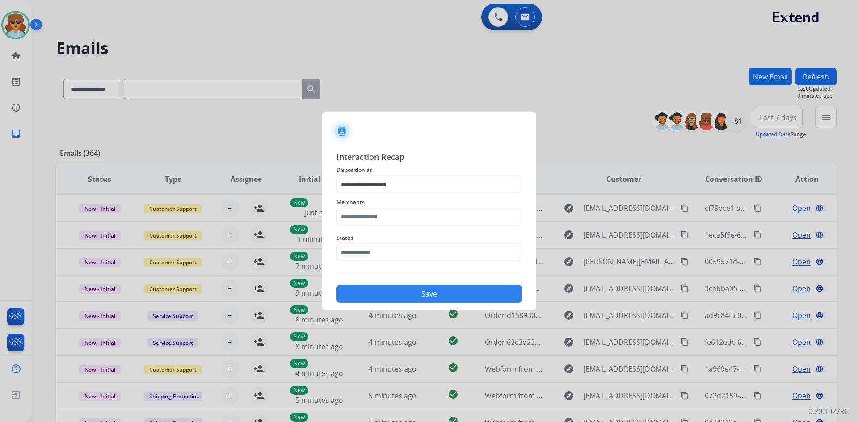
click at [372, 229] on div "Merchants" at bounding box center [429, 212] width 185 height 36
click at [370, 217] on input "text" at bounding box center [429, 217] width 185 height 18
click at [395, 241] on div "Ashley - Reguard" at bounding box center [377, 242] width 50 height 9
type input "**********"
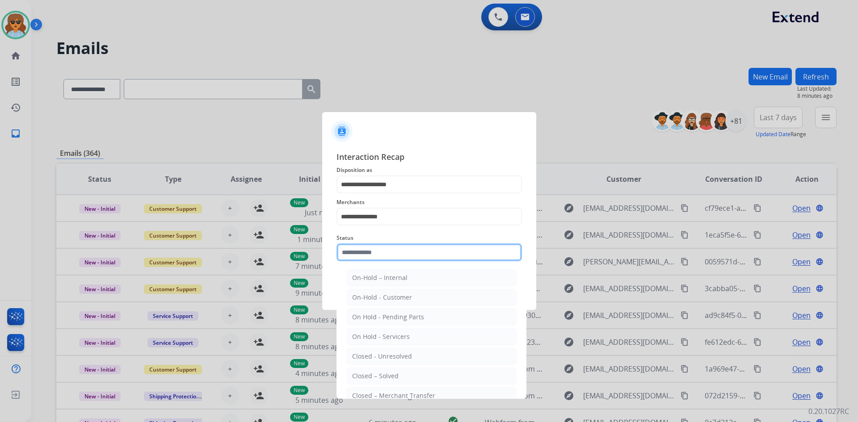
click at [404, 256] on input "text" at bounding box center [429, 253] width 185 height 18
drag, startPoint x: 370, startPoint y: 356, endPoint x: 379, endPoint y: 339, distance: 19.4
click at [370, 355] on div "Closed - Unresolved" at bounding box center [382, 356] width 60 height 9
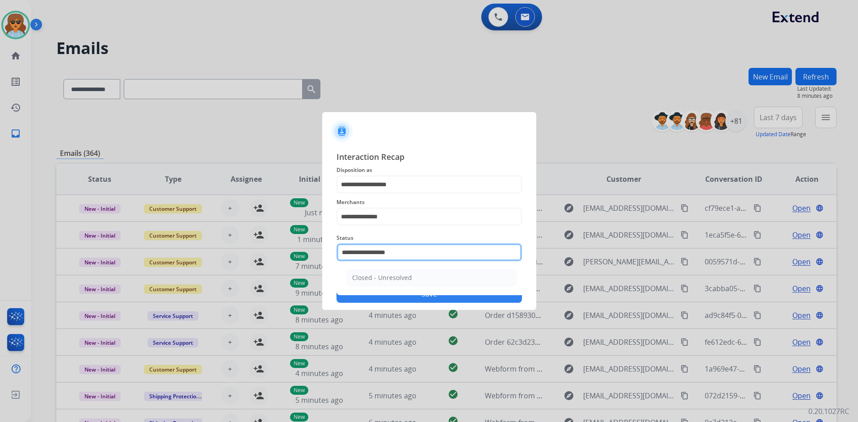
click at [402, 251] on input "**********" at bounding box center [429, 253] width 185 height 18
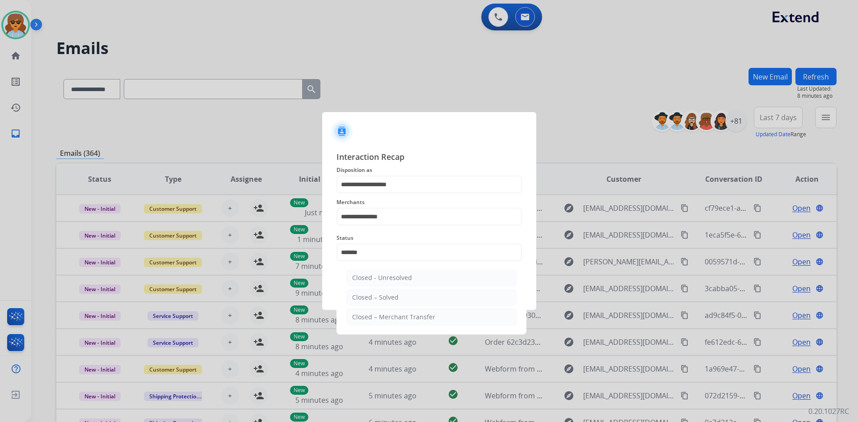
click at [386, 292] on li "Closed – Solved" at bounding box center [431, 297] width 170 height 17
type input "**********"
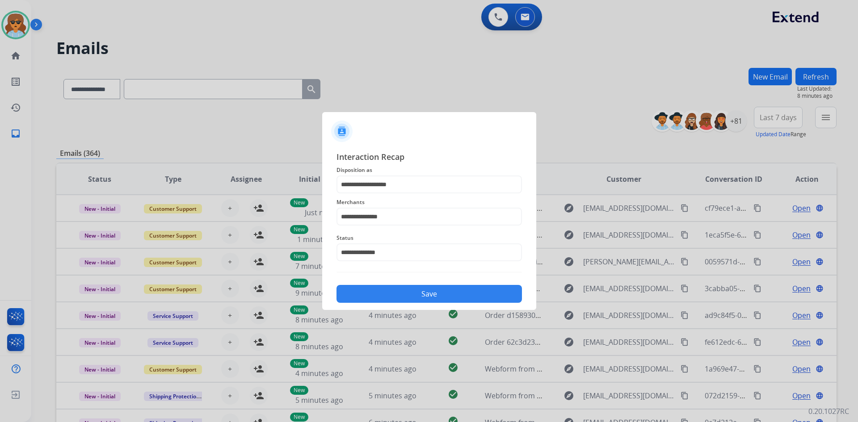
click at [409, 295] on button "Save" at bounding box center [429, 294] width 185 height 18
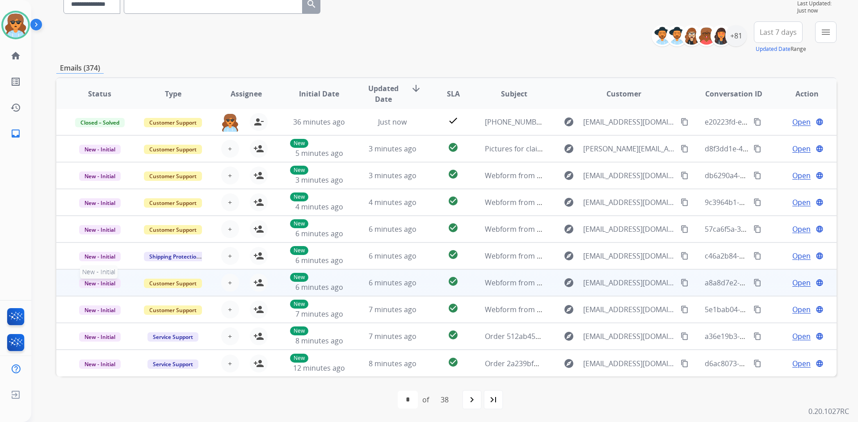
scroll to position [86, 0]
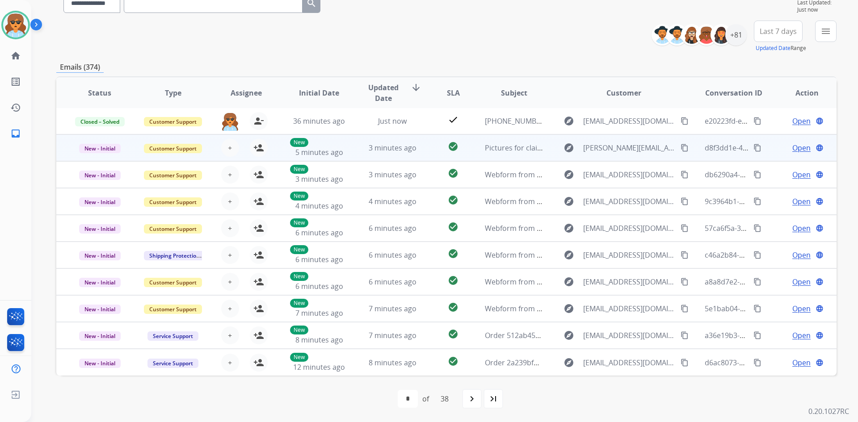
click at [799, 148] on span "Open" at bounding box center [801, 148] width 18 height 11
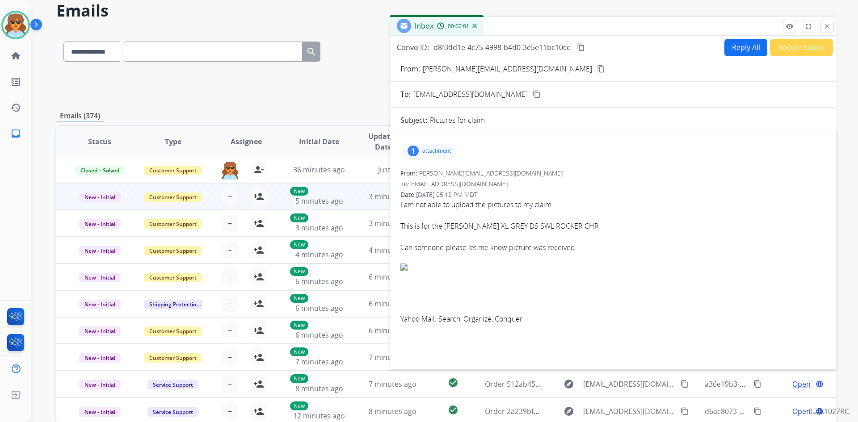
scroll to position [0, 0]
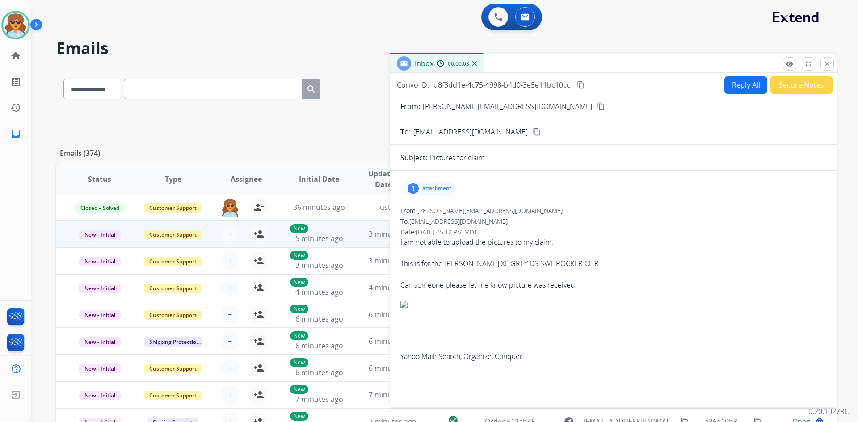
click at [417, 184] on div "1 attachment" at bounding box center [429, 188] width 54 height 14
click at [529, 210] on div "20250825_175311.jpg download" at bounding box center [498, 211] width 89 height 11
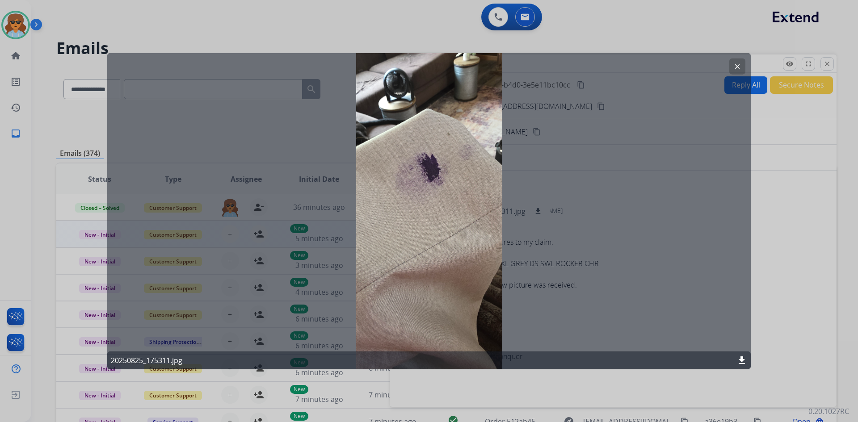
click at [742, 358] on mat-icon "download" at bounding box center [741, 360] width 11 height 11
click at [614, 55] on div "clear 20250825_175311.jpg download" at bounding box center [429, 211] width 644 height 317
click at [741, 65] on mat-icon "clear" at bounding box center [737, 66] width 8 height 8
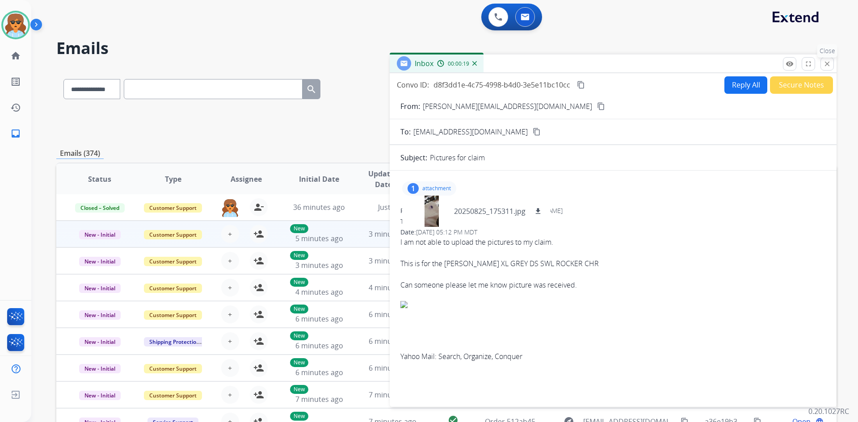
click at [829, 69] on button "close Close" at bounding box center [827, 63] width 13 height 13
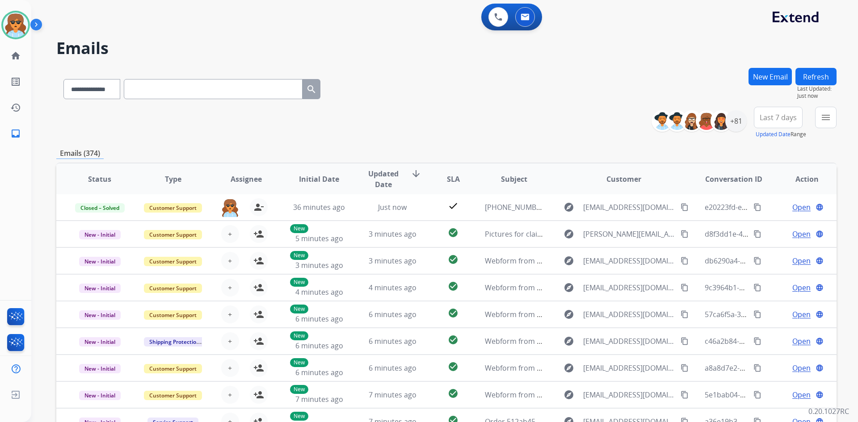
click at [782, 119] on span "Last 7 days" at bounding box center [778, 118] width 37 height 4
click at [768, 224] on div "Last 90 days" at bounding box center [775, 225] width 49 height 13
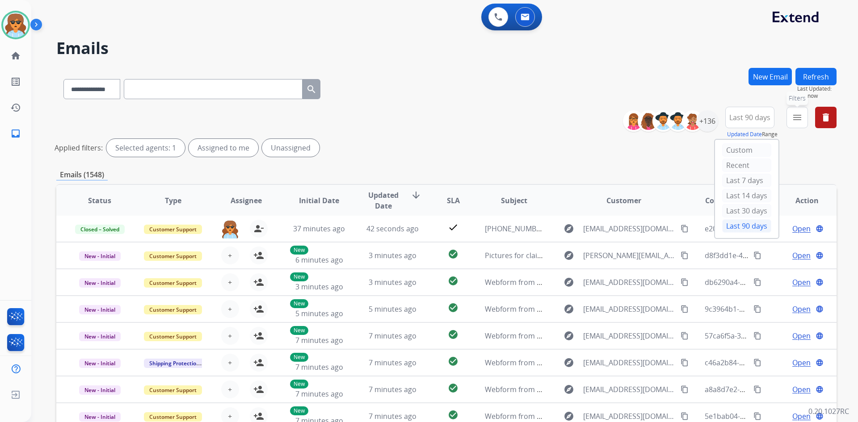
click at [799, 114] on mat-icon "menu" at bounding box center [797, 117] width 11 height 11
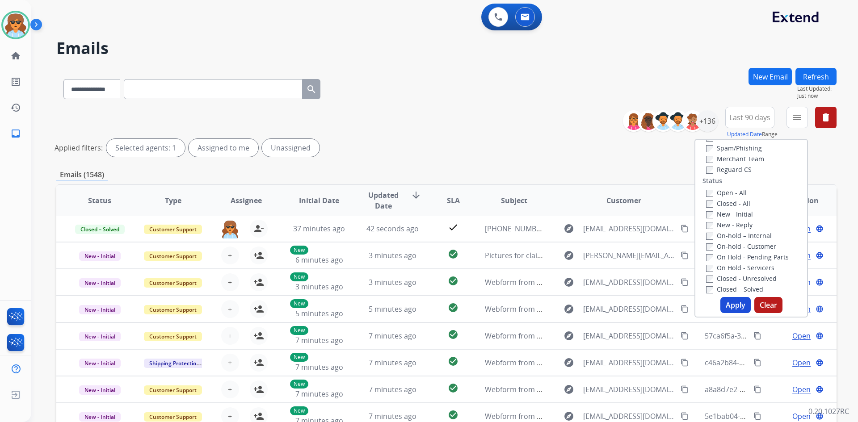
scroll to position [89, 0]
click at [728, 309] on button "Apply" at bounding box center [735, 305] width 30 height 16
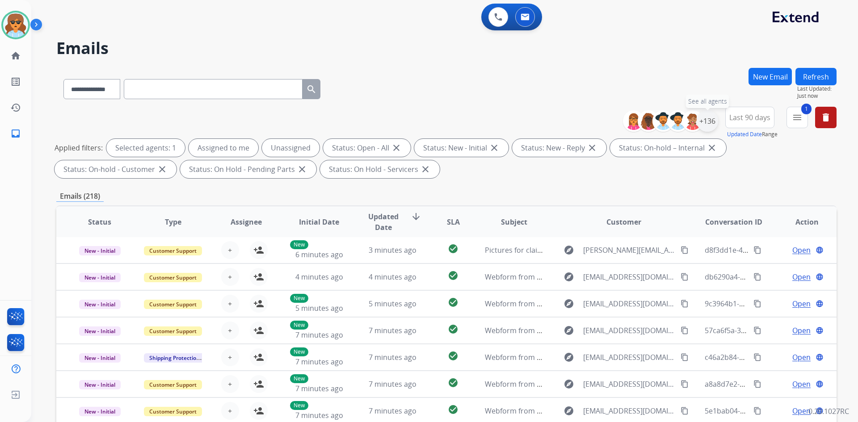
click at [710, 120] on div "+136" at bounding box center [707, 120] width 21 height 21
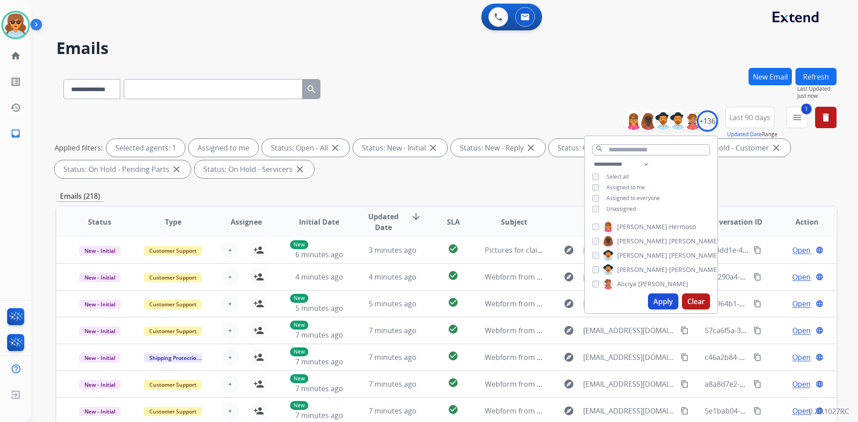
click at [666, 301] on button "Apply" at bounding box center [663, 302] width 30 height 16
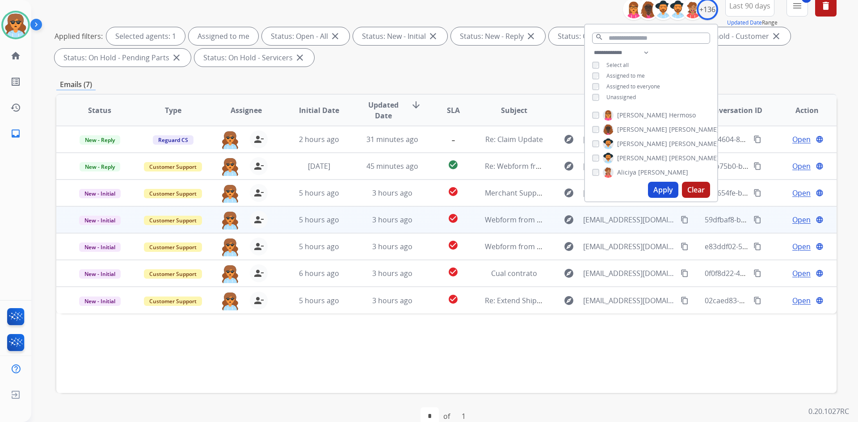
scroll to position [129, 0]
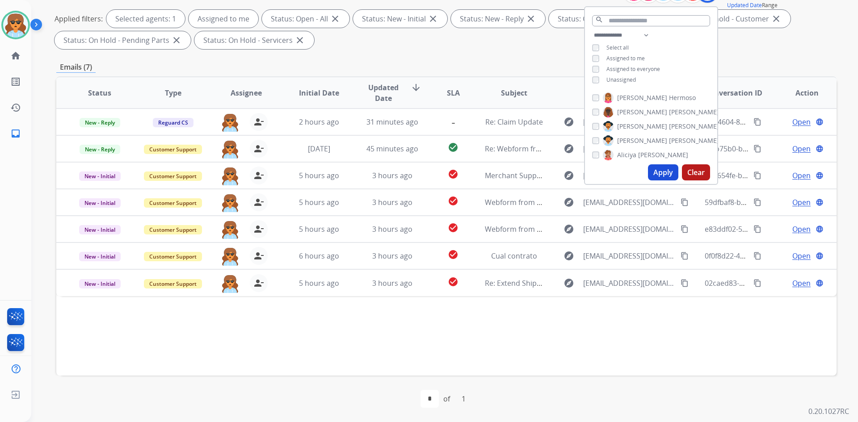
click at [749, 52] on div "**********" at bounding box center [446, 181] width 780 height 484
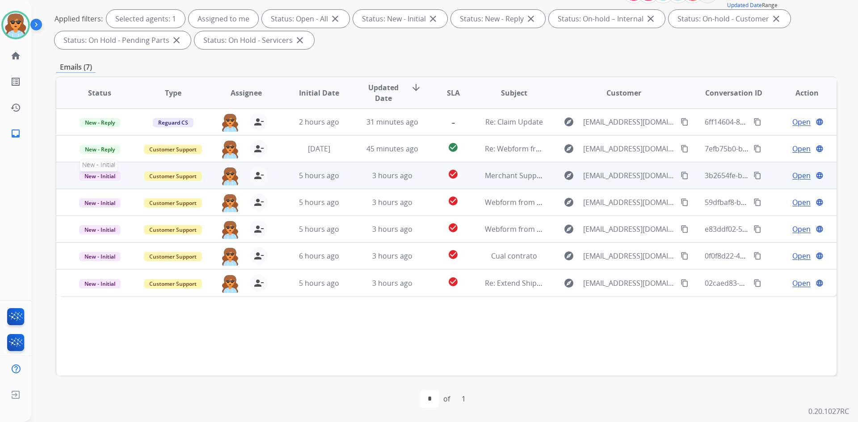
click at [103, 175] on span "New - Initial" at bounding box center [100, 176] width 42 height 9
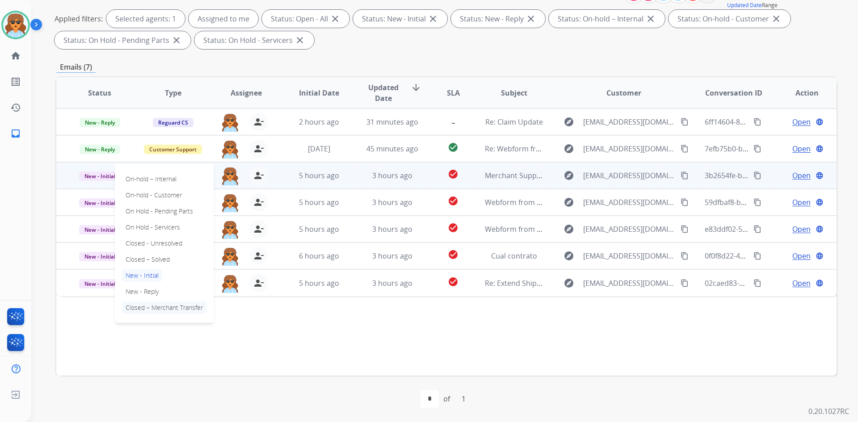
click at [139, 308] on p "Closed – Merchant Transfer" at bounding box center [164, 308] width 84 height 13
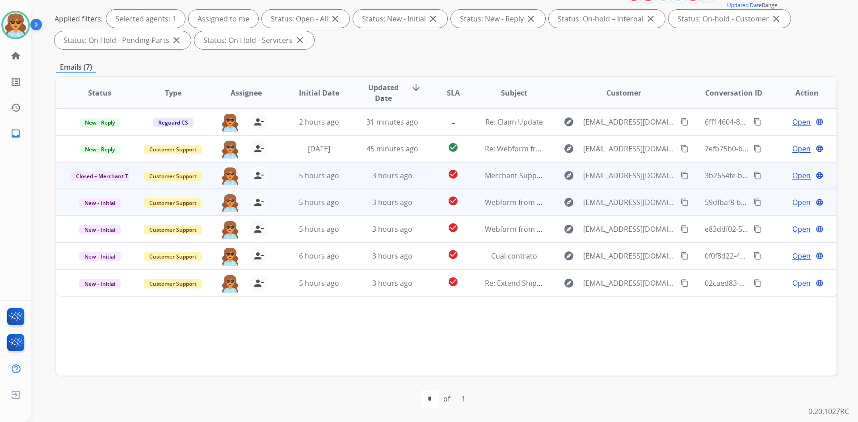
click at [792, 201] on span "Open" at bounding box center [801, 202] width 18 height 11
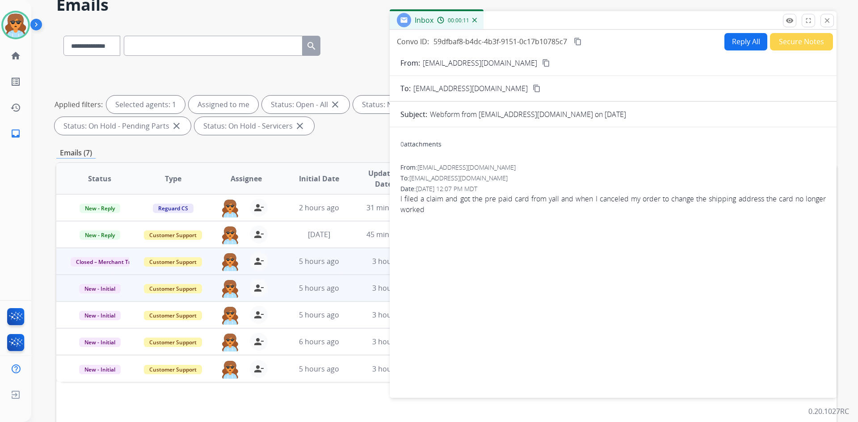
scroll to position [0, 0]
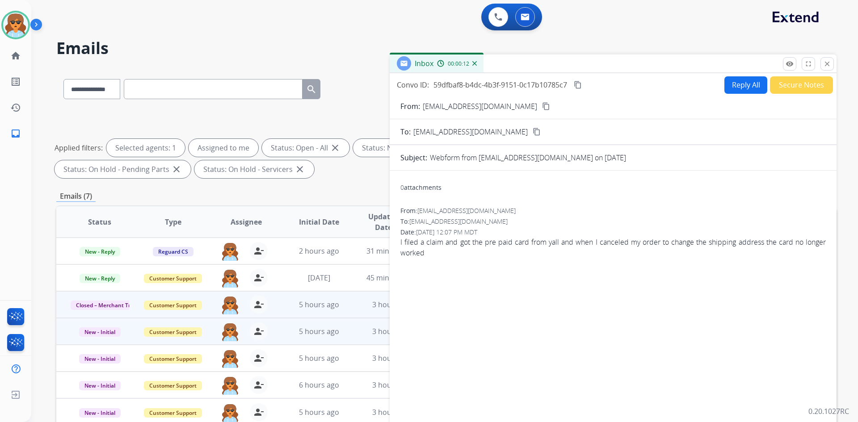
drag, startPoint x: 521, startPoint y: 105, endPoint x: 517, endPoint y: 109, distance: 5.4
click at [542, 106] on mat-icon "content_copy" at bounding box center [546, 106] width 8 height 8
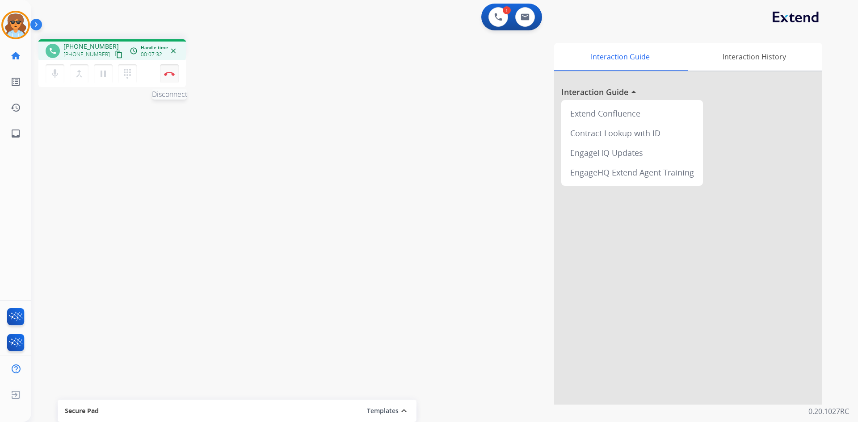
click at [171, 74] on img at bounding box center [169, 74] width 11 height 4
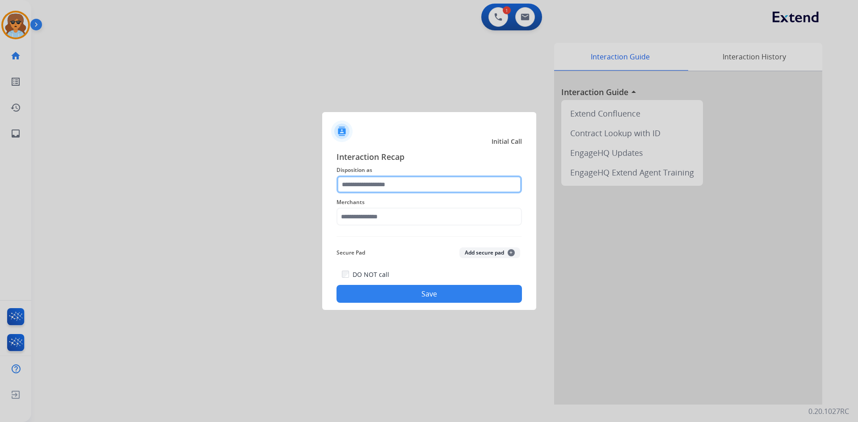
click at [459, 182] on input "text" at bounding box center [429, 185] width 185 height 18
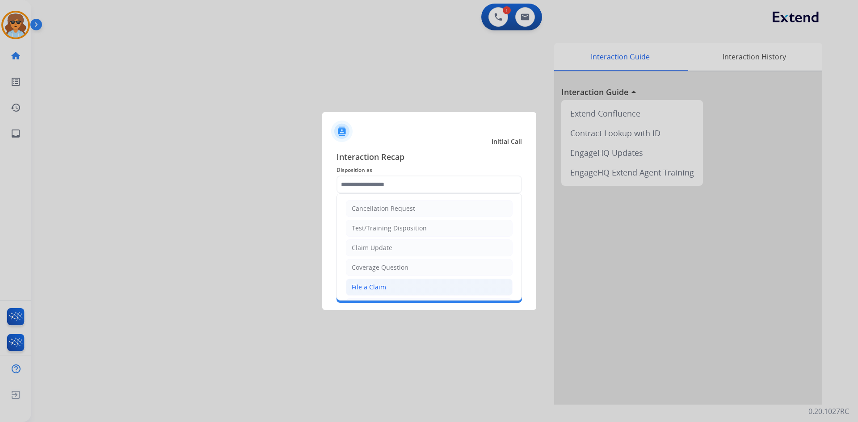
click at [374, 281] on li "File a Claim" at bounding box center [429, 287] width 167 height 17
type input "**********"
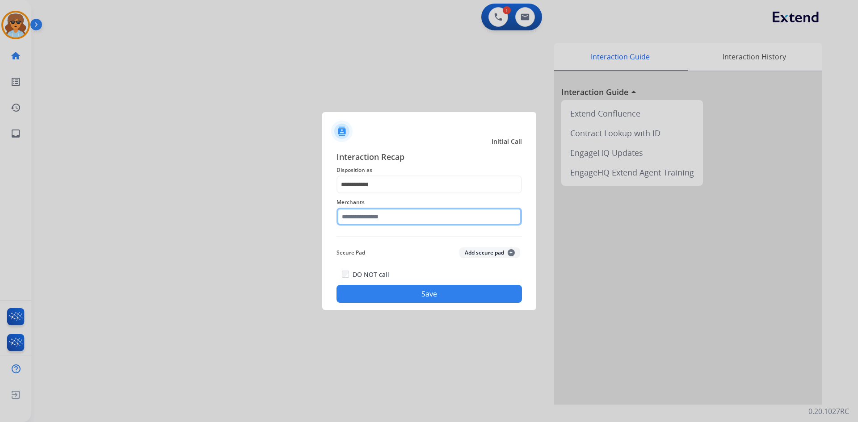
click at [380, 218] on input "text" at bounding box center [429, 217] width 185 height 18
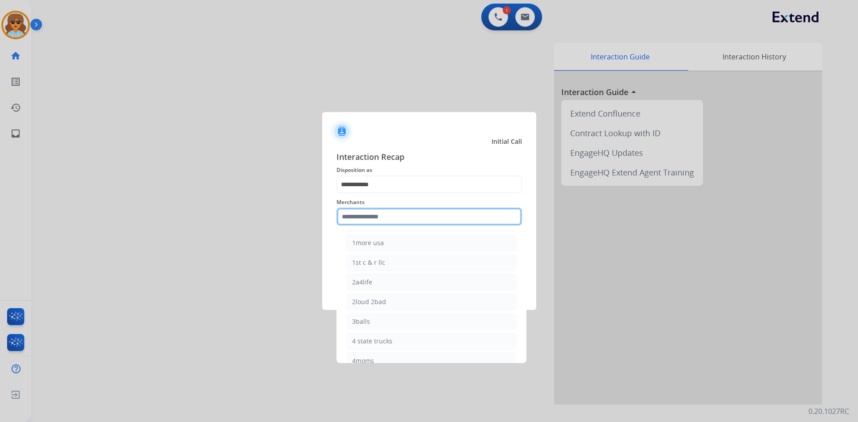
scroll to position [89, 0]
click at [357, 218] on input "text" at bounding box center [429, 217] width 185 height 18
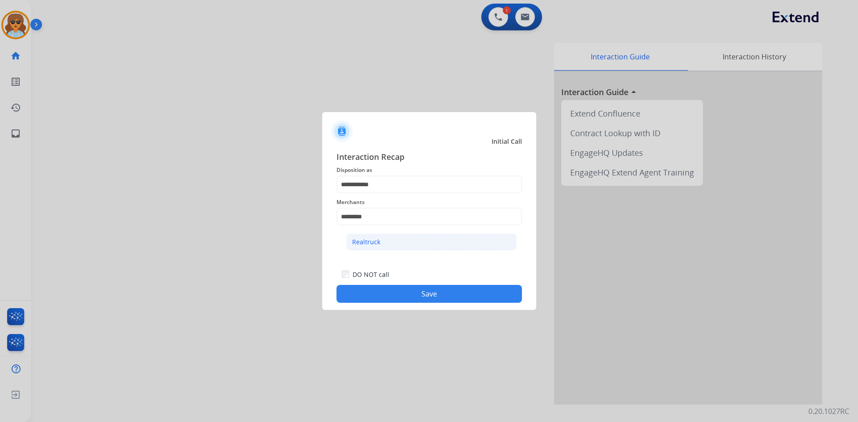
click at [374, 244] on div "Realtruck" at bounding box center [366, 242] width 28 height 9
type input "*********"
click at [449, 297] on button "Save" at bounding box center [429, 294] width 185 height 18
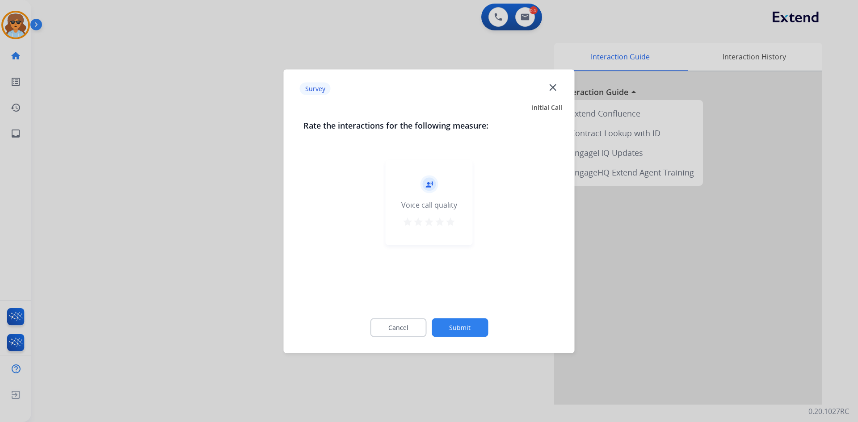
click at [450, 223] on mat-icon "star" at bounding box center [450, 221] width 11 height 11
click at [469, 320] on button "Submit" at bounding box center [460, 327] width 56 height 19
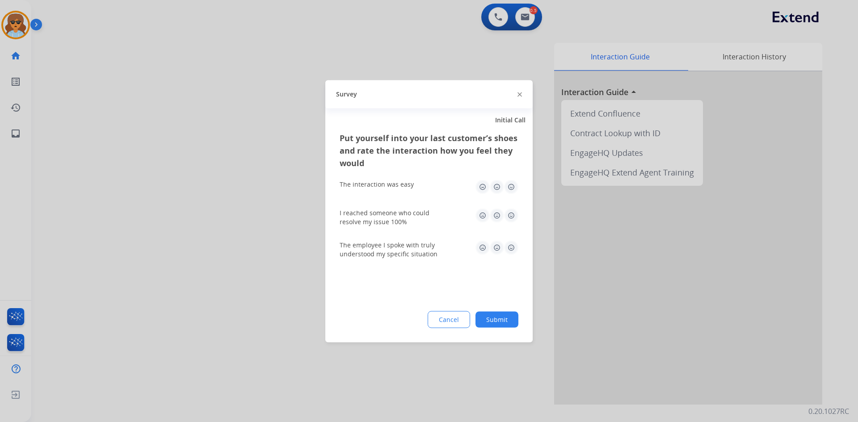
click at [480, 187] on img at bounding box center [482, 187] width 14 height 14
click at [486, 218] on img at bounding box center [482, 215] width 14 height 14
click at [482, 248] on img at bounding box center [482, 247] width 14 height 14
click at [494, 305] on div "Put yourself into your last customer’s shoes and rate the interaction how you f…" at bounding box center [428, 236] width 207 height 211
click at [499, 323] on button "Submit" at bounding box center [496, 319] width 43 height 16
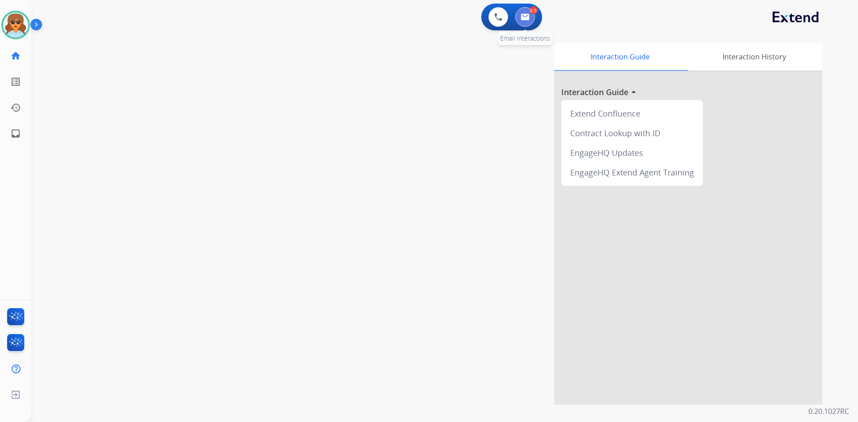
click at [526, 17] on img at bounding box center [525, 16] width 9 height 7
select select "**********"
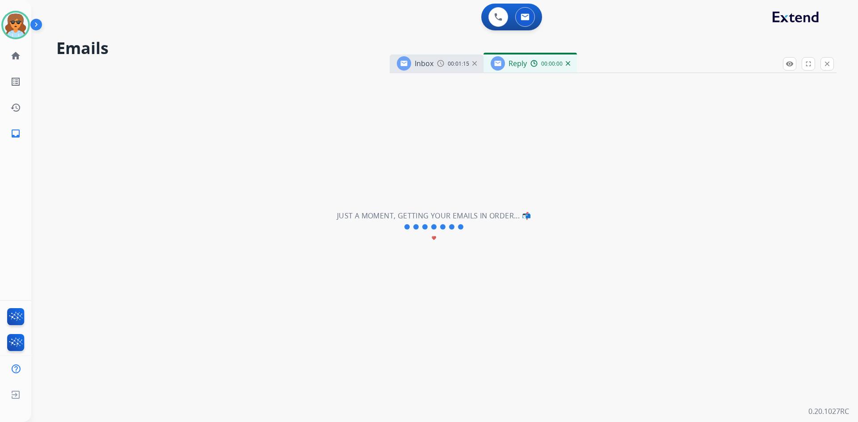
select select "**********"
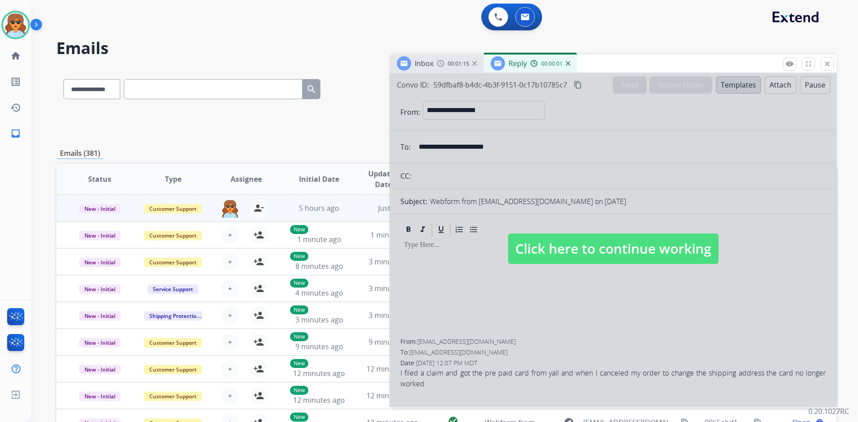
click at [590, 249] on span "Click here to continue working" at bounding box center [613, 249] width 210 height 30
select select
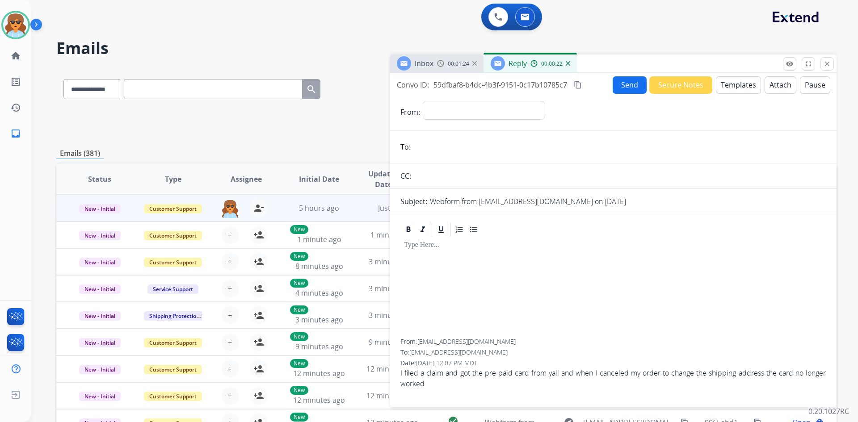
click at [582, 84] on button "content_copy" at bounding box center [577, 85] width 11 height 11
click at [725, 90] on button "Templates" at bounding box center [738, 84] width 45 height 17
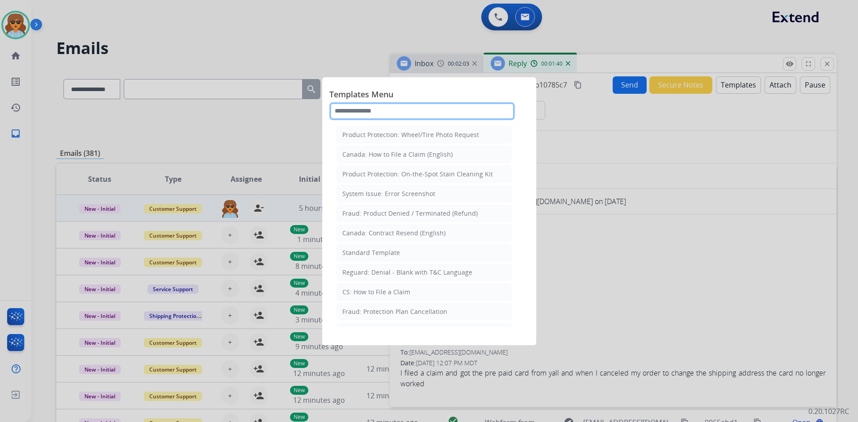
click at [374, 115] on input "text" at bounding box center [421, 111] width 185 height 18
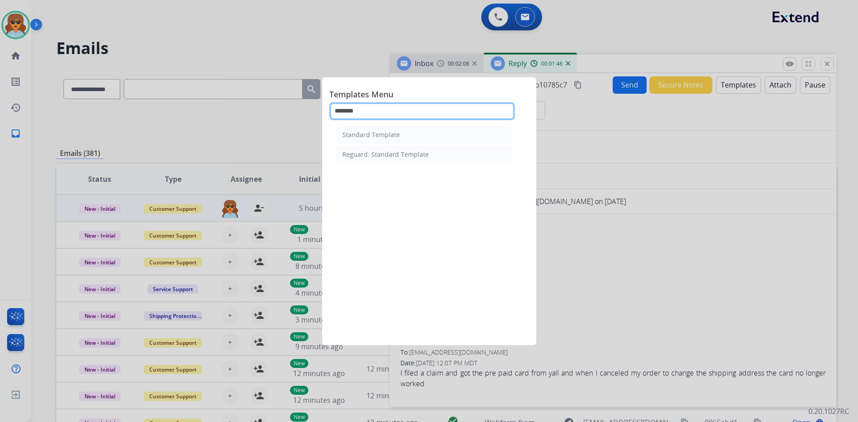
type input "********"
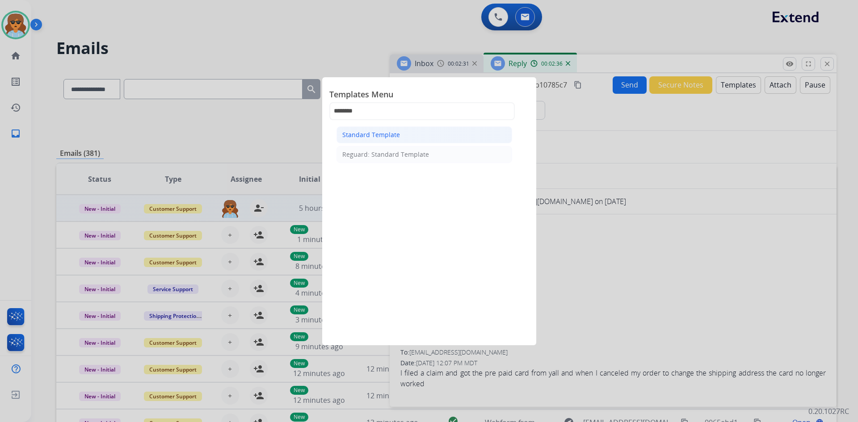
click at [377, 137] on div "Standard Template" at bounding box center [371, 134] width 58 height 9
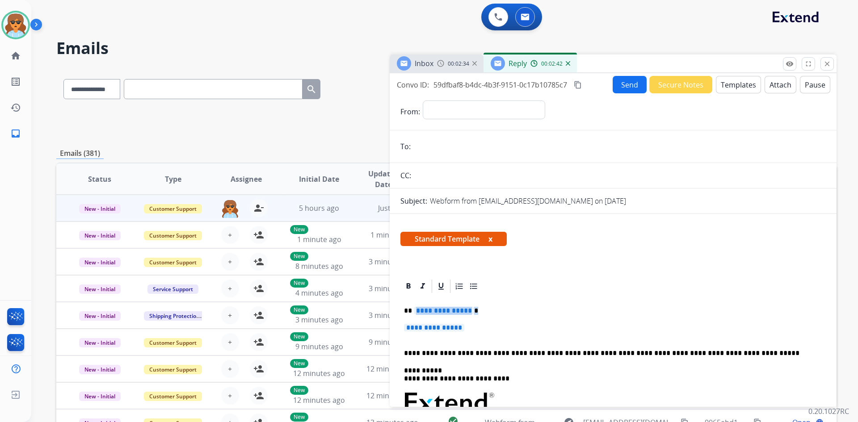
drag, startPoint x: 476, startPoint y: 311, endPoint x: 421, endPoint y: 310, distance: 55.0
click at [421, 310] on p "**********" at bounding box center [609, 311] width 411 height 8
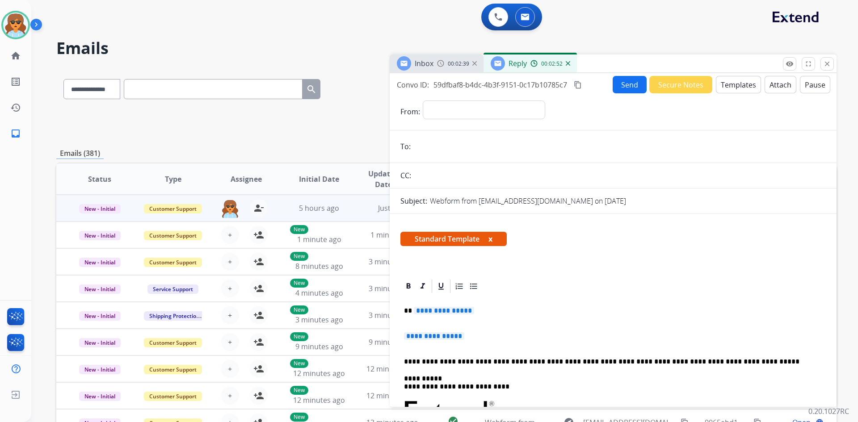
drag, startPoint x: 469, startPoint y: 309, endPoint x: 458, endPoint y: 321, distance: 16.4
click at [466, 311] on p "**********" at bounding box center [609, 315] width 411 height 17
click at [472, 311] on p "**********" at bounding box center [609, 315] width 411 height 17
drag, startPoint x: 472, startPoint y: 311, endPoint x: 467, endPoint y: 312, distance: 6.1
click at [471, 311] on p "**********" at bounding box center [609, 315] width 411 height 17
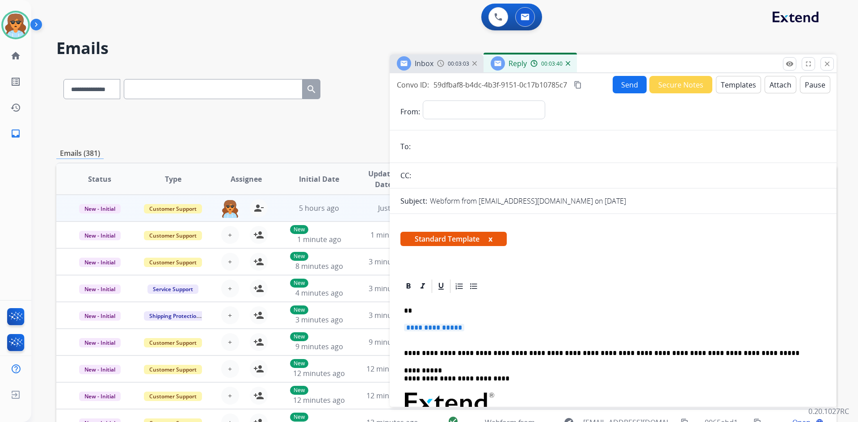
click at [427, 309] on p "**" at bounding box center [609, 311] width 411 height 8
click at [439, 311] on p "** *******" at bounding box center [609, 311] width 411 height 8
drag, startPoint x: 439, startPoint y: 311, endPoint x: 412, endPoint y: 313, distance: 26.9
click at [412, 313] on p "** *******" at bounding box center [609, 311] width 411 height 8
click at [408, 283] on icon at bounding box center [408, 286] width 9 height 9
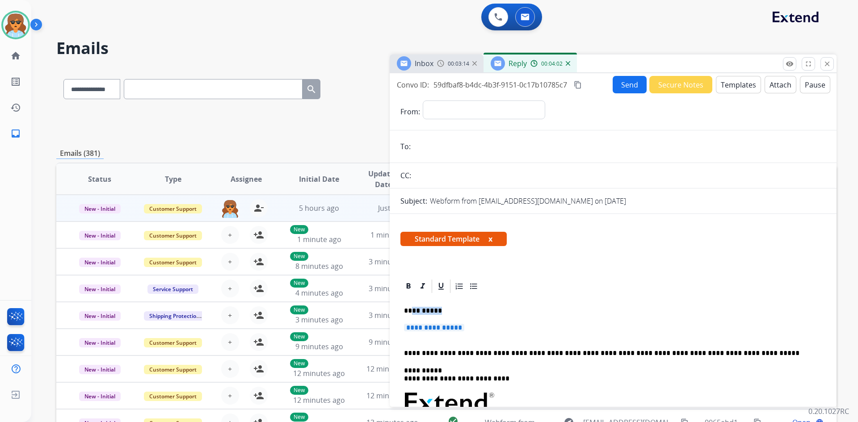
click at [436, 311] on p "**********" at bounding box center [609, 311] width 411 height 8
click at [484, 326] on p "**********" at bounding box center [613, 332] width 418 height 17
click at [478, 328] on p "**********" at bounding box center [613, 332] width 418 height 17
click at [472, 329] on p "**********" at bounding box center [613, 332] width 418 height 17
click at [464, 328] on span "**********" at bounding box center [434, 328] width 60 height 8
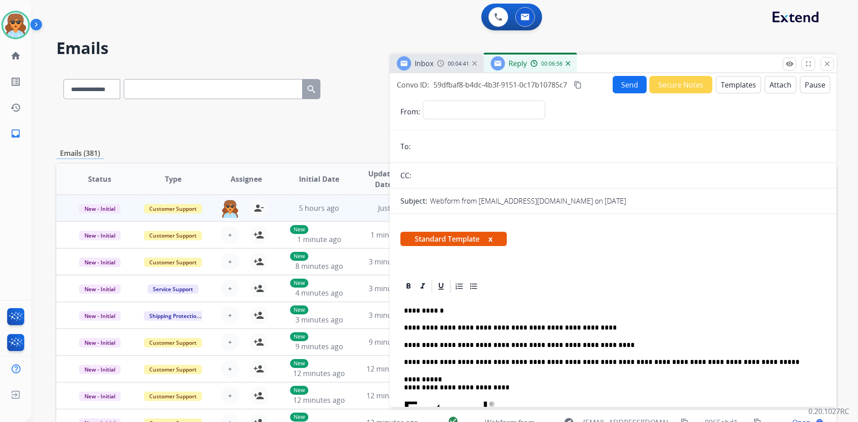
drag, startPoint x: 626, startPoint y: 83, endPoint x: 623, endPoint y: 79, distance: 4.8
click at [626, 83] on button "Send" at bounding box center [630, 84] width 34 height 17
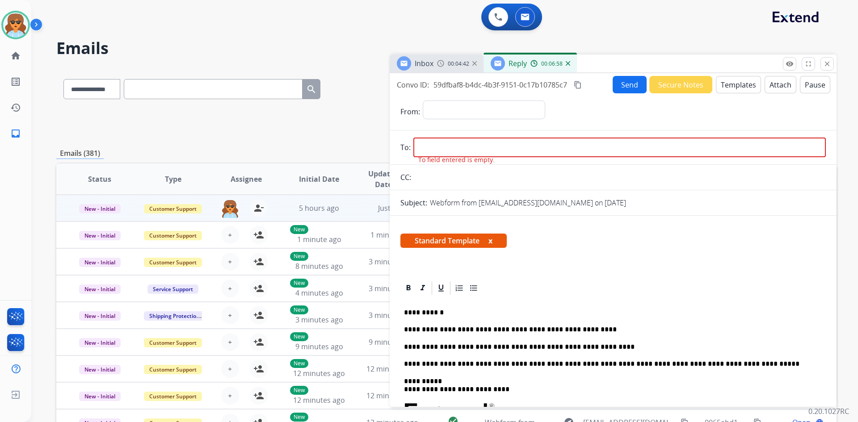
click at [485, 147] on input "email" at bounding box center [619, 148] width 412 height 20
click at [440, 151] on input "email" at bounding box center [619, 148] width 412 height 20
paste input "**********"
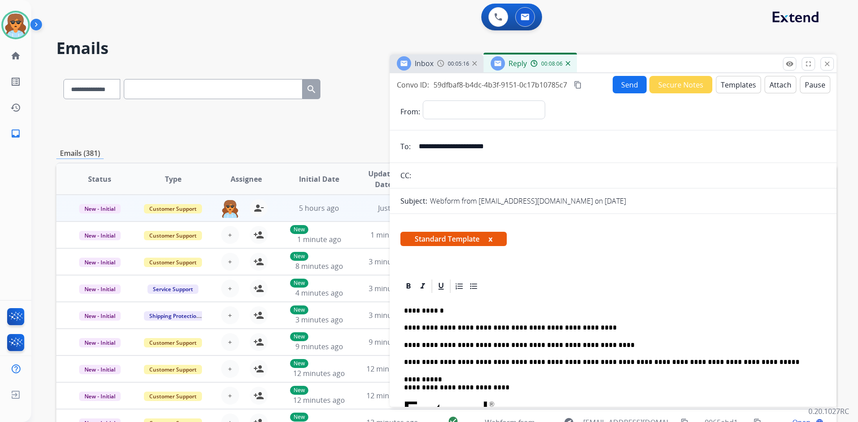
type input "**********"
click at [501, 104] on select "**********" at bounding box center [484, 110] width 122 height 18
select select "**********"
click at [423, 101] on select "**********" at bounding box center [484, 110] width 122 height 18
click at [613, 84] on button "Send" at bounding box center [630, 84] width 34 height 17
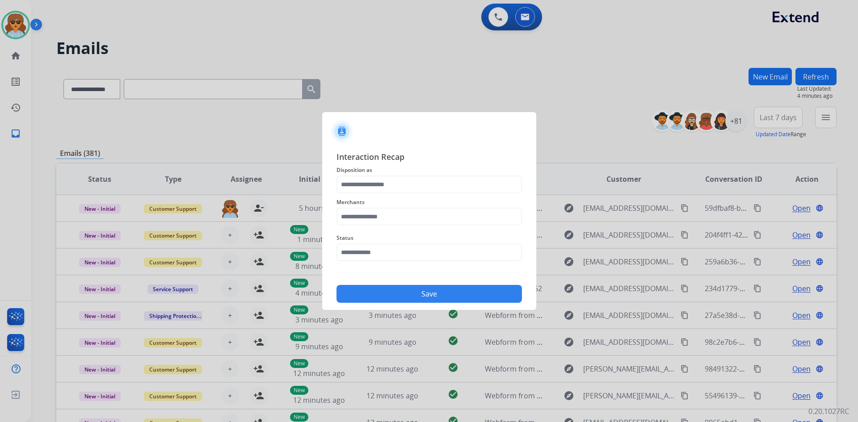
click at [486, 170] on span "Disposition as" at bounding box center [429, 170] width 185 height 11
click at [481, 178] on input "text" at bounding box center [429, 185] width 185 height 18
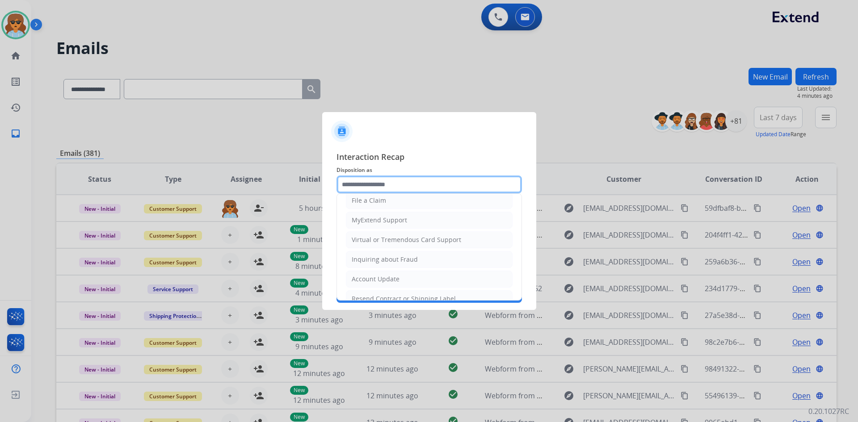
scroll to position [89, 0]
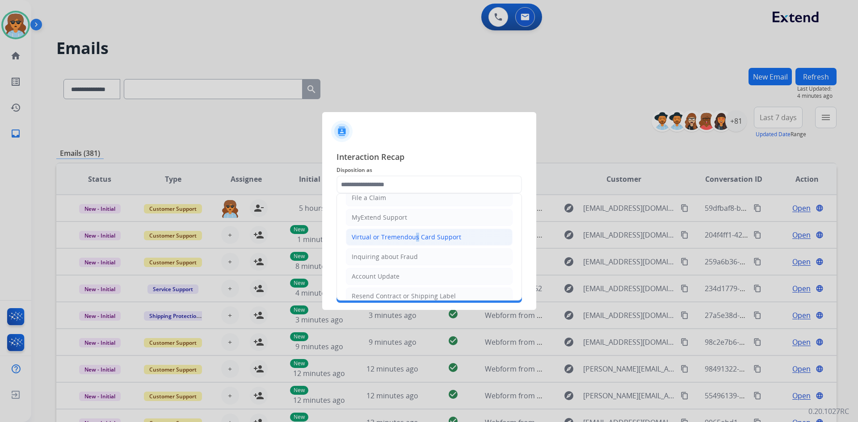
click at [412, 237] on div "Virtual or Tremendous Card Support" at bounding box center [406, 237] width 109 height 9
type input "**********"
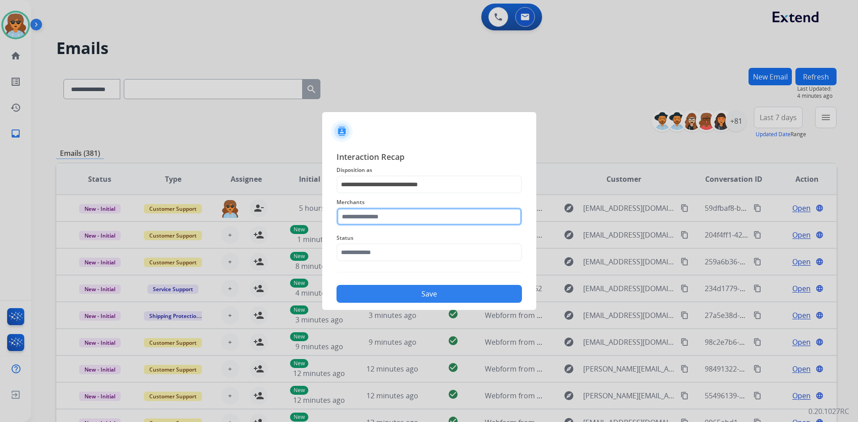
click at [398, 213] on input "text" at bounding box center [429, 217] width 185 height 18
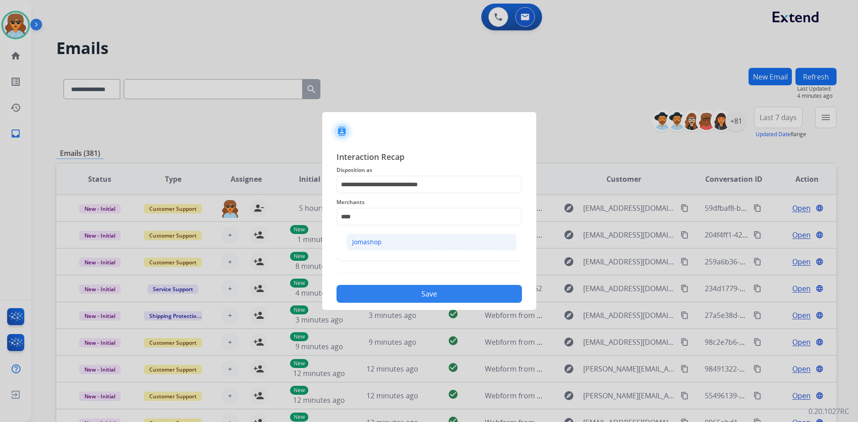
click at [390, 236] on li "Jomashop" at bounding box center [431, 242] width 170 height 17
type input "********"
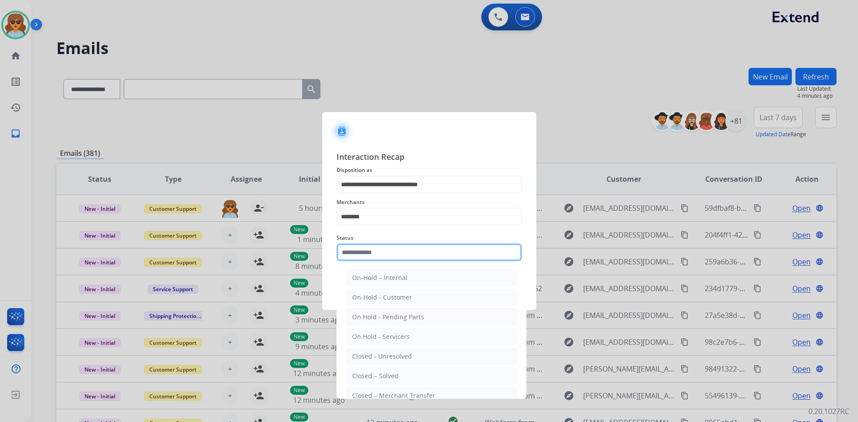
click at [376, 253] on input "text" at bounding box center [429, 253] width 185 height 18
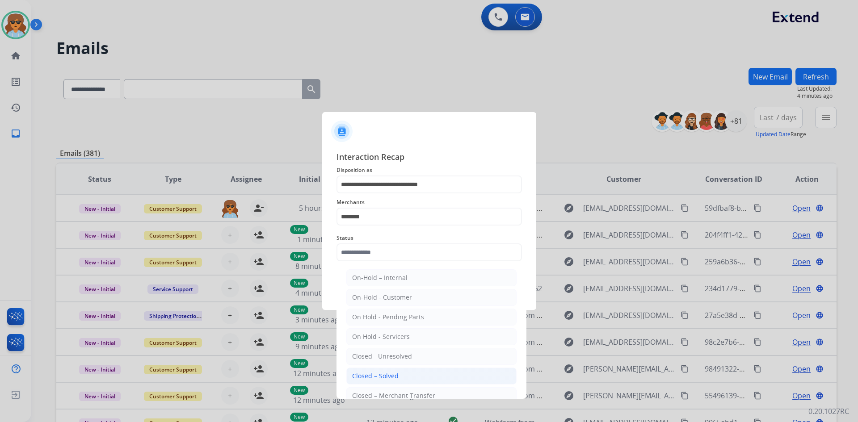
click at [370, 373] on div "Closed – Solved" at bounding box center [375, 376] width 46 height 9
type input "**********"
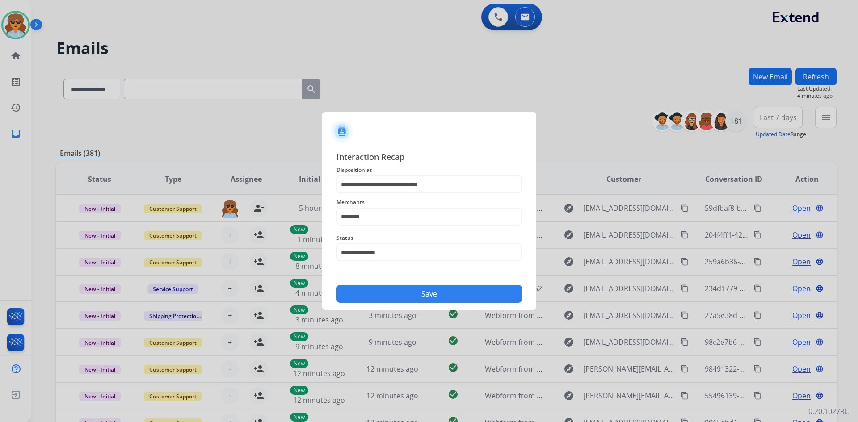
click at [395, 291] on button "Save" at bounding box center [429, 294] width 185 height 18
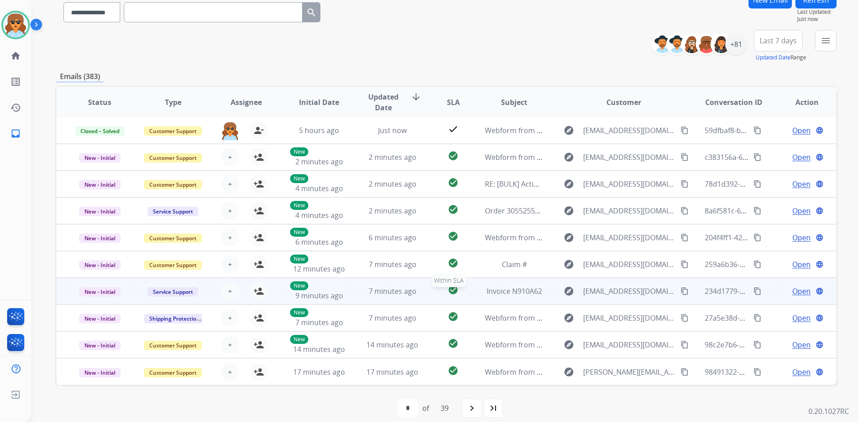
scroll to position [86, 0]
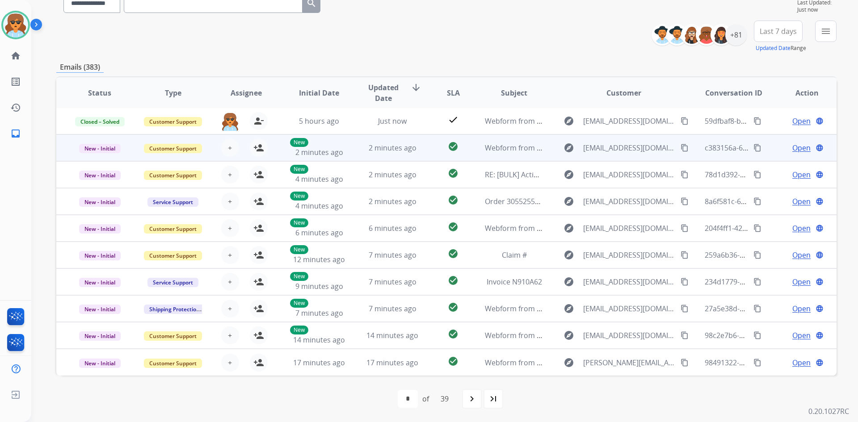
click at [799, 144] on span "Open" at bounding box center [801, 148] width 18 height 11
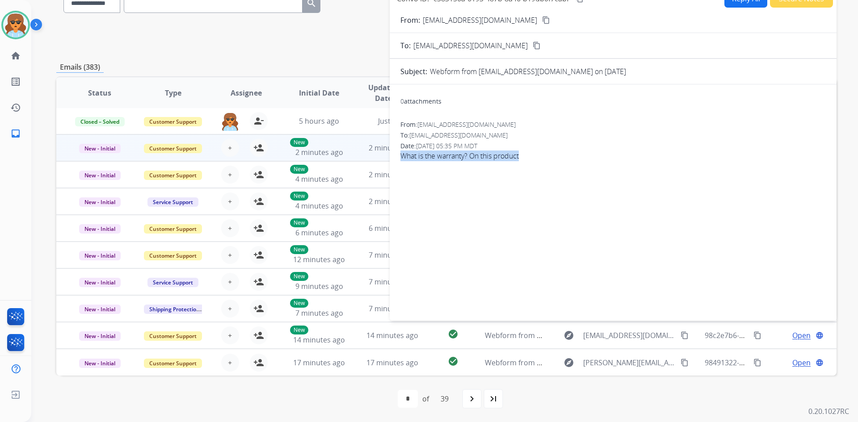
drag, startPoint x: 522, startPoint y: 156, endPoint x: 404, endPoint y: 158, distance: 118.0
click at [400, 160] on div "0 attachments From: juniorrosario0130@gmail.com To: support@extend.com Date: 09…" at bounding box center [613, 201] width 447 height 219
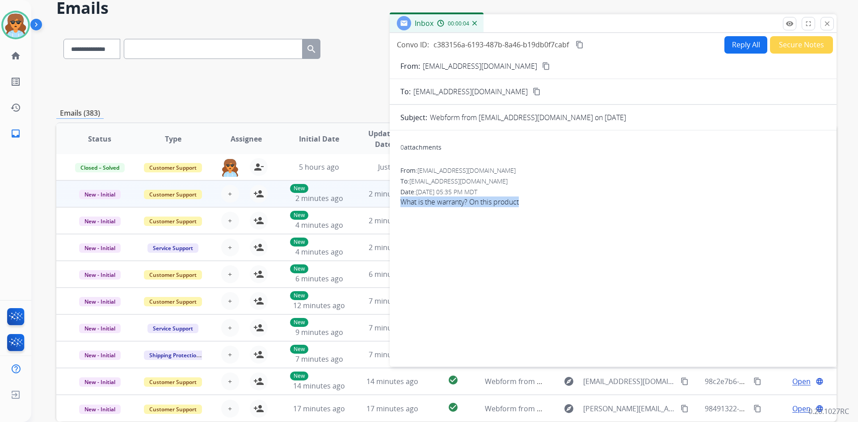
scroll to position [0, 0]
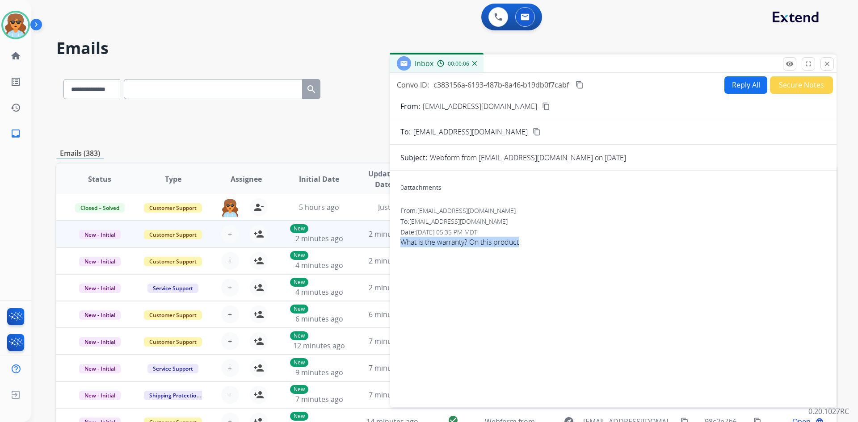
click at [541, 106] on button "content_copy" at bounding box center [546, 106] width 11 height 11
click at [728, 80] on button "Reply All" at bounding box center [745, 84] width 43 height 17
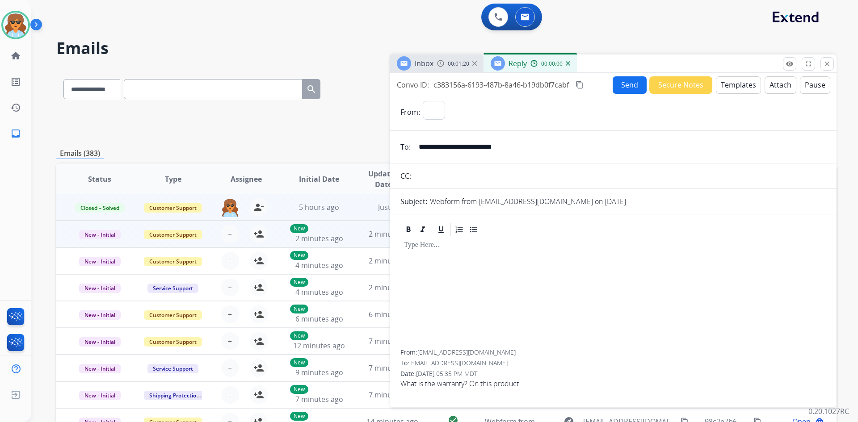
select select "**********"
click at [722, 83] on button "Templates" at bounding box center [738, 84] width 45 height 17
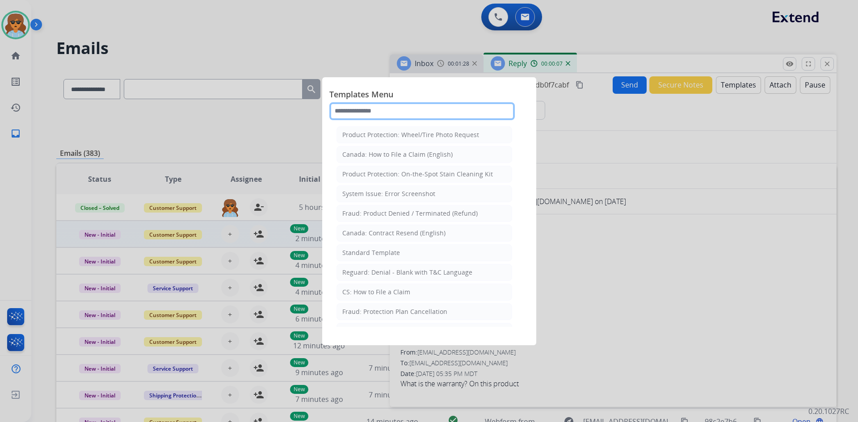
drag, startPoint x: 398, startPoint y: 111, endPoint x: 399, endPoint y: 116, distance: 4.7
click at [398, 113] on input "text" at bounding box center [421, 111] width 185 height 18
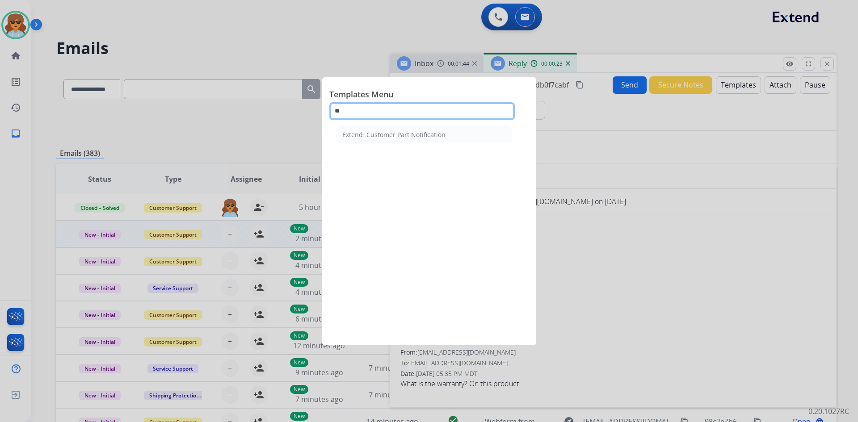
type input "*"
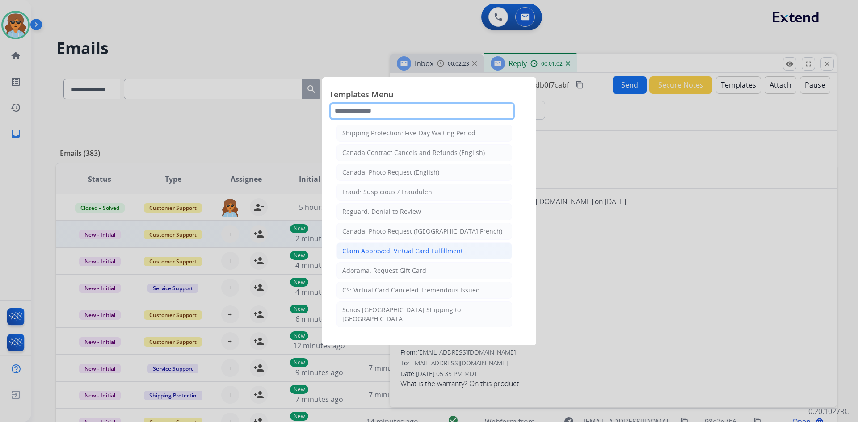
scroll to position [1079, 0]
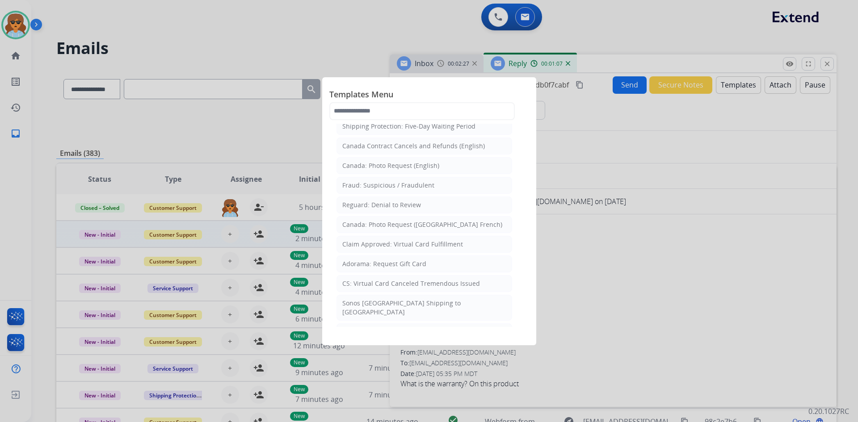
click at [252, 29] on div at bounding box center [429, 211] width 858 height 422
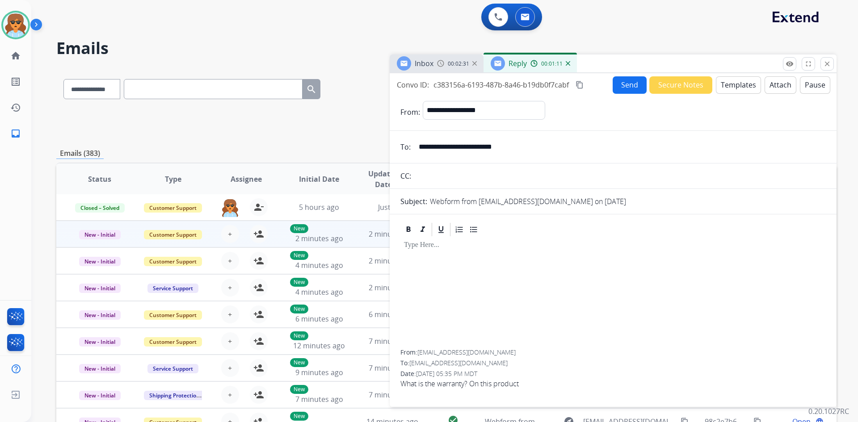
click at [730, 80] on button "Templates" at bounding box center [738, 84] width 45 height 17
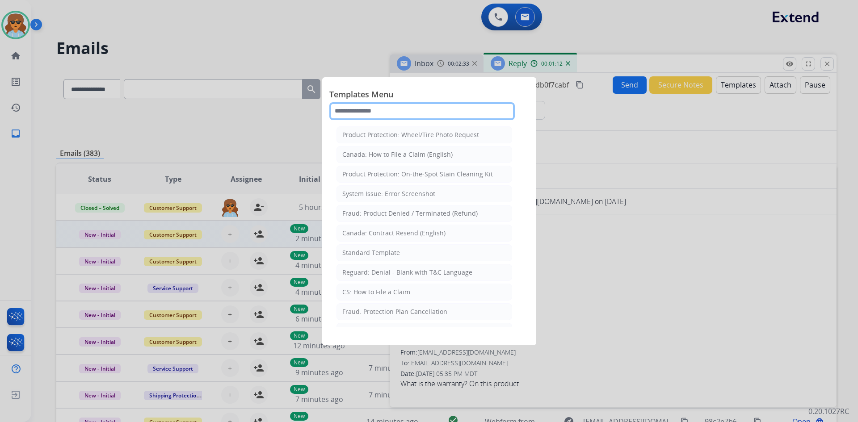
click at [379, 117] on input "text" at bounding box center [421, 111] width 185 height 18
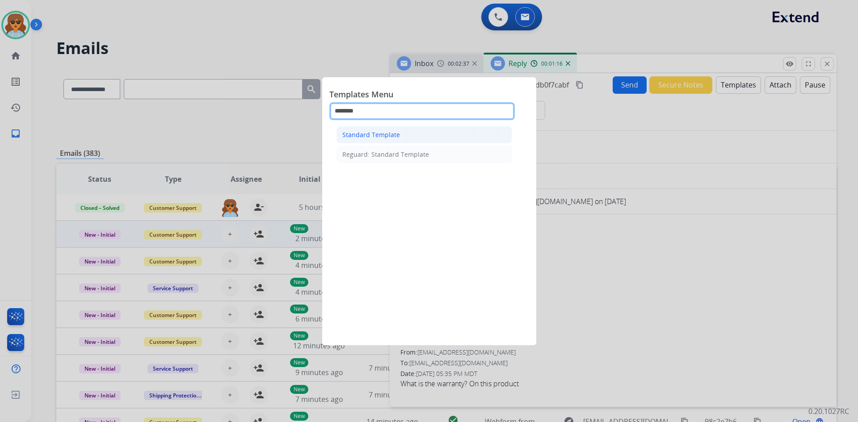
type input "********"
click at [378, 133] on div "Standard Template" at bounding box center [371, 134] width 58 height 9
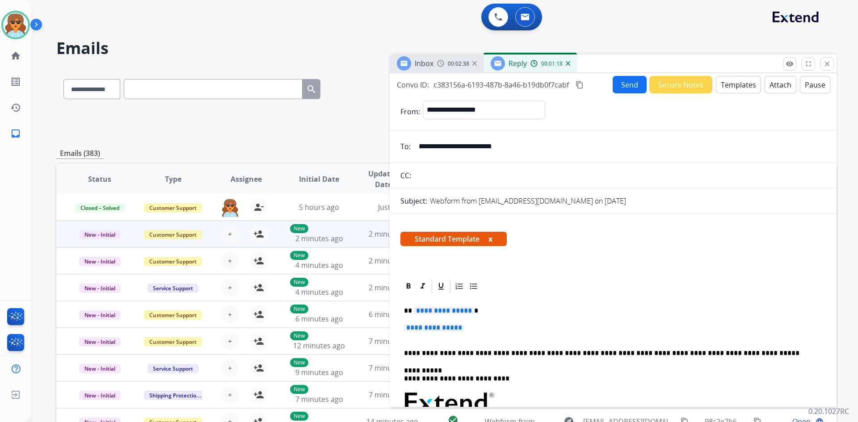
scroll to position [89, 0]
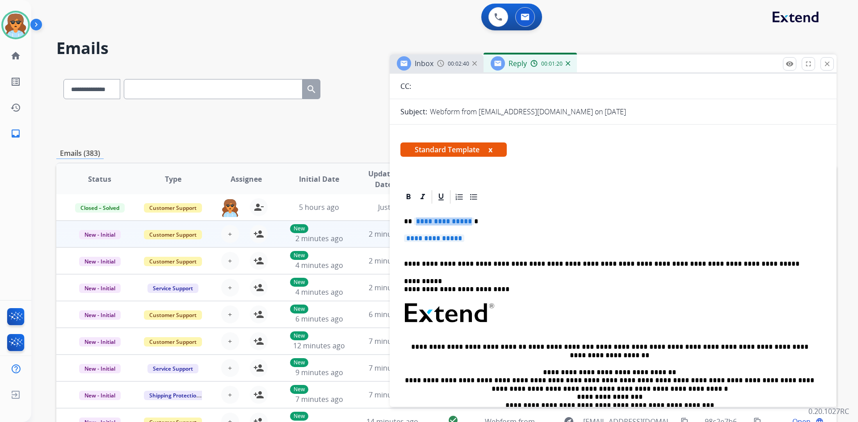
drag, startPoint x: 468, startPoint y: 219, endPoint x: 449, endPoint y: 219, distance: 19.2
click at [448, 220] on span "**********" at bounding box center [444, 222] width 60 height 8
drag, startPoint x: 466, startPoint y: 222, endPoint x: 433, endPoint y: 221, distance: 32.6
click at [433, 221] on span "**********" at bounding box center [444, 222] width 60 height 8
click at [466, 221] on span "**********" at bounding box center [444, 222] width 60 height 8
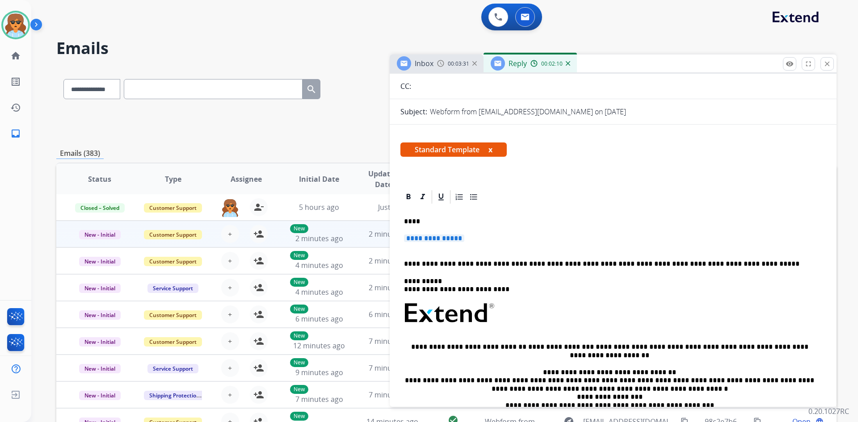
click at [420, 215] on div "**********" at bounding box center [612, 334] width 425 height 259
click at [412, 223] on p "****" at bounding box center [609, 222] width 411 height 8
click at [470, 240] on p "**********" at bounding box center [613, 243] width 418 height 17
click at [469, 240] on p "**********" at bounding box center [613, 243] width 418 height 17
click at [464, 238] on span "**********" at bounding box center [434, 239] width 60 height 8
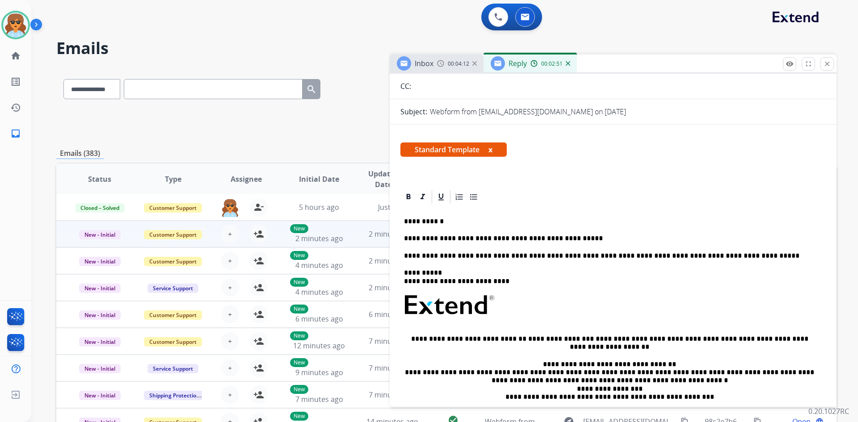
click at [403, 255] on div "**********" at bounding box center [612, 330] width 425 height 250
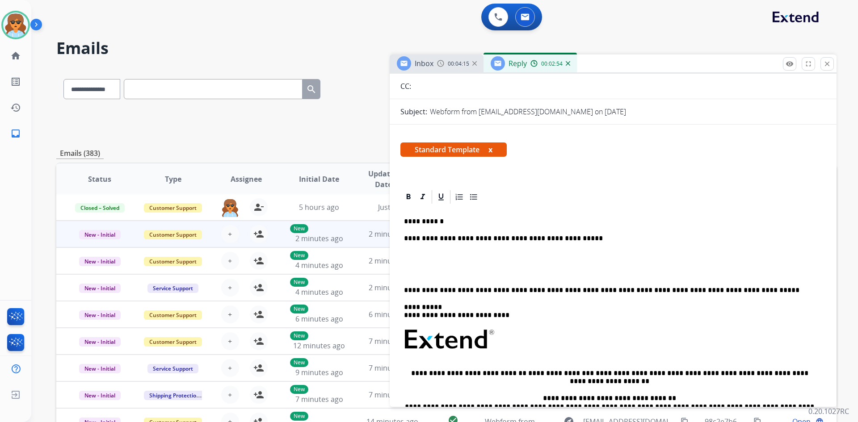
click at [413, 251] on div "**********" at bounding box center [612, 347] width 425 height 285
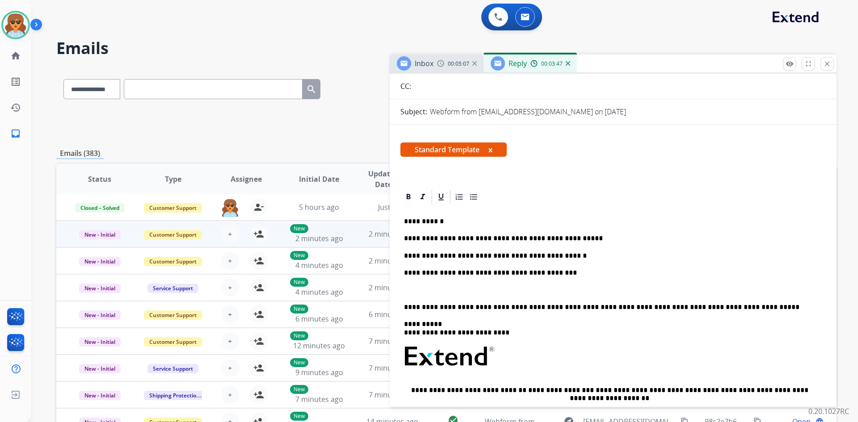
click at [402, 305] on div "**********" at bounding box center [612, 356] width 425 height 302
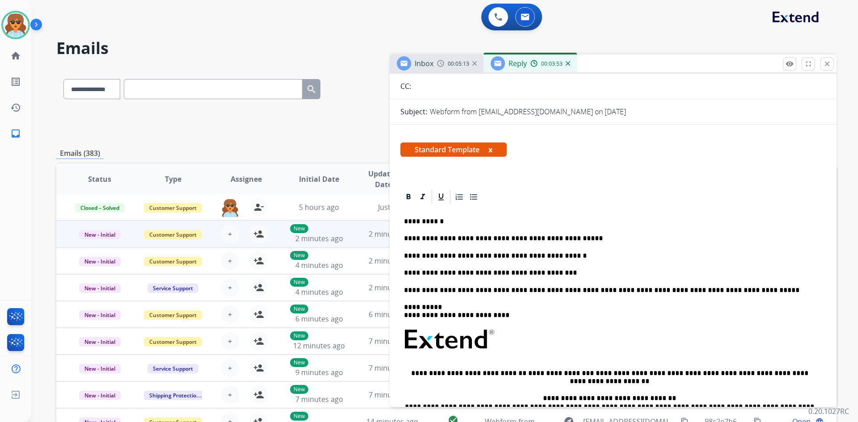
click at [515, 290] on p "**********" at bounding box center [609, 290] width 411 height 8
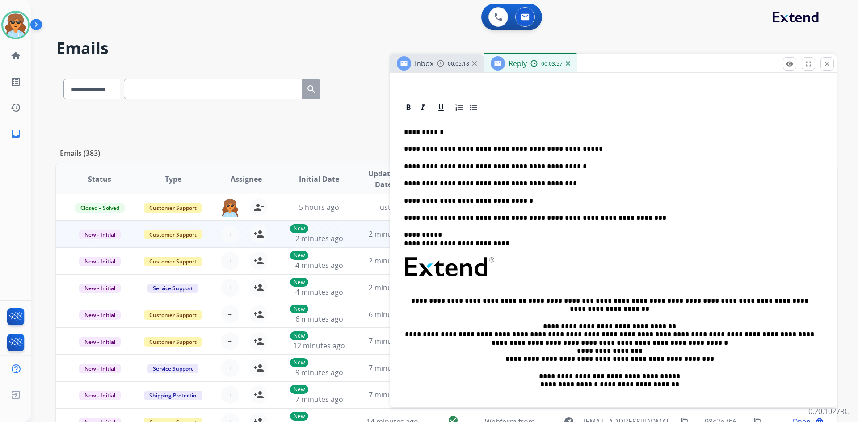
scroll to position [0, 0]
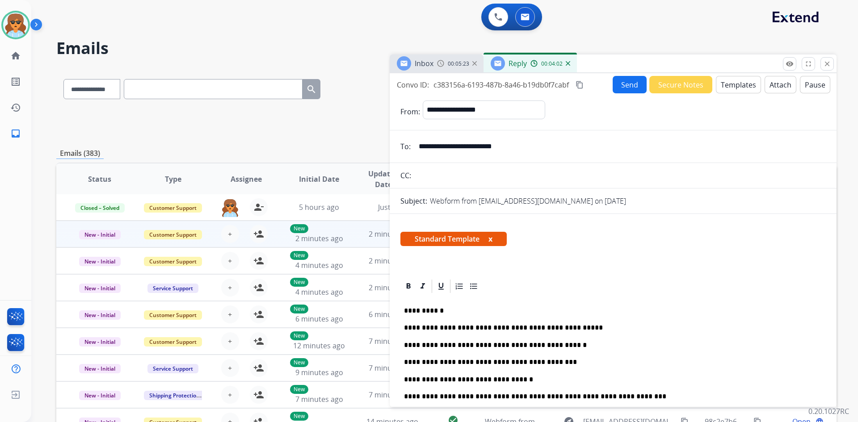
click at [624, 80] on button "Send" at bounding box center [630, 84] width 34 height 17
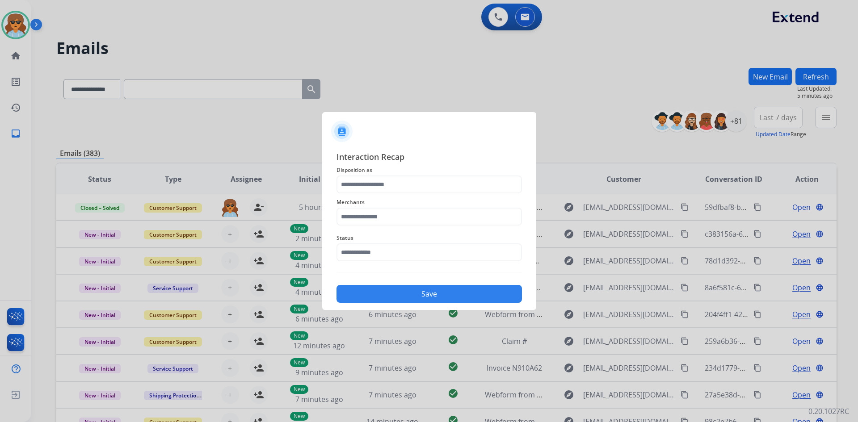
click at [421, 196] on div "Merchants" at bounding box center [429, 212] width 185 height 36
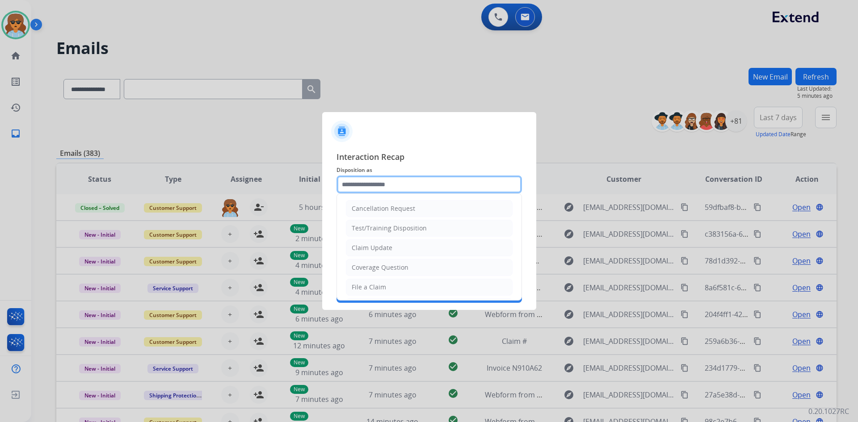
click at [429, 187] on input "text" at bounding box center [429, 185] width 185 height 18
click at [372, 176] on input "text" at bounding box center [429, 185] width 185 height 18
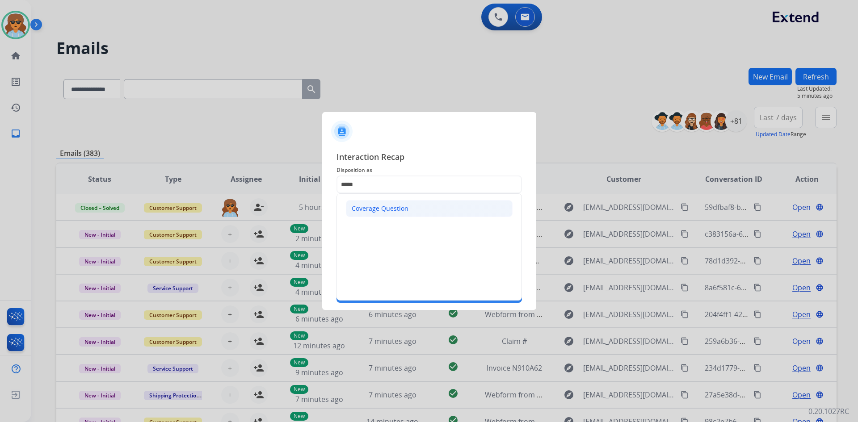
click at [392, 210] on div "Coverage Question" at bounding box center [380, 208] width 57 height 9
type input "**********"
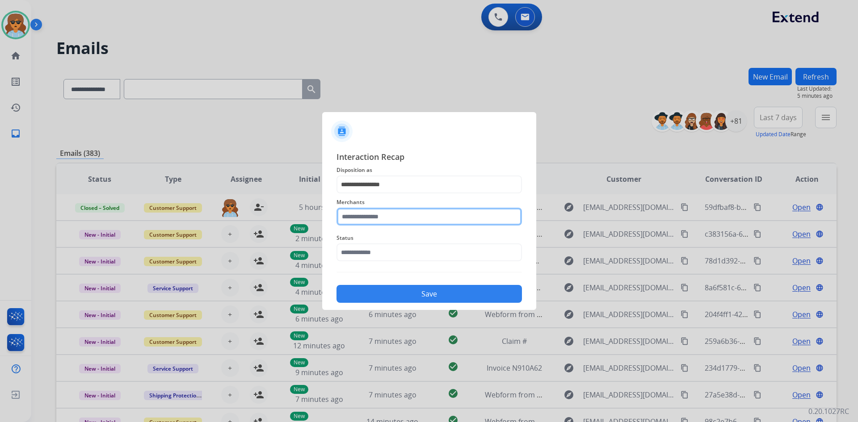
click at [369, 222] on input "text" at bounding box center [429, 217] width 185 height 18
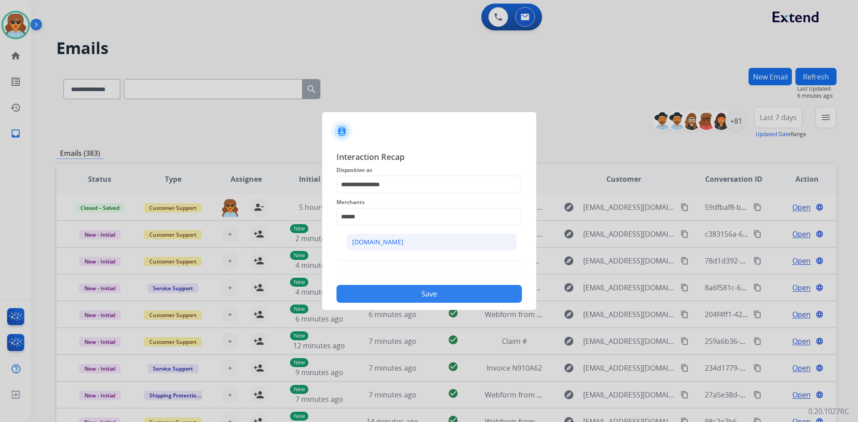
click at [366, 243] on div "Carparts.com" at bounding box center [377, 242] width 51 height 9
type input "**********"
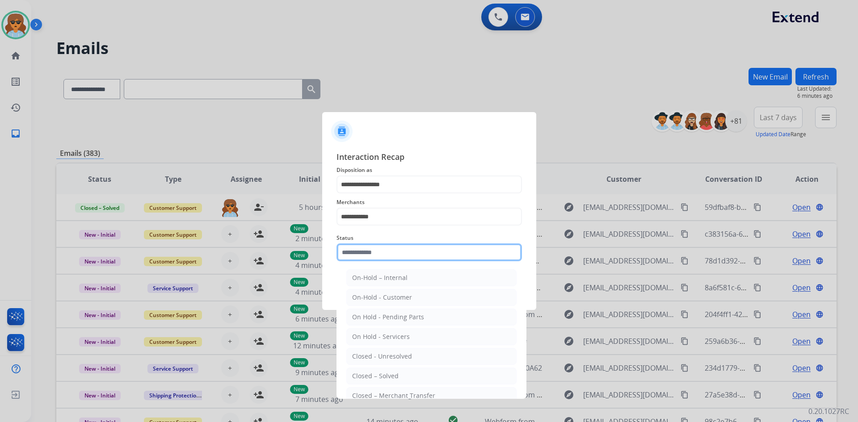
click at [383, 258] on input "text" at bounding box center [429, 253] width 185 height 18
click at [389, 378] on div "Closed – Solved" at bounding box center [375, 376] width 46 height 9
type input "**********"
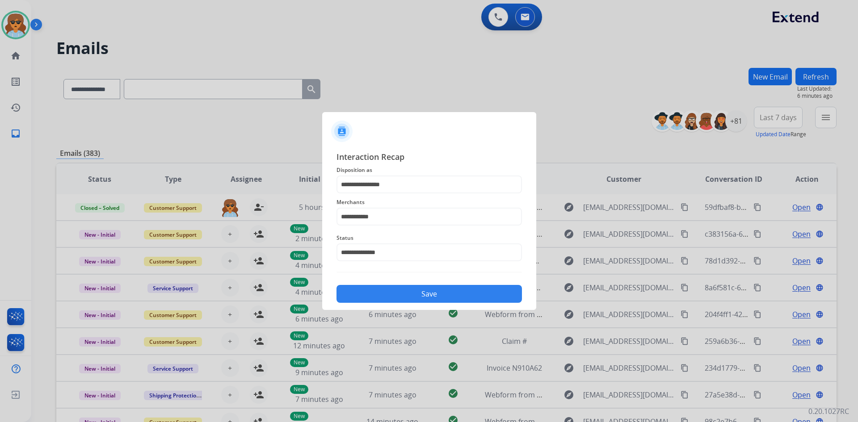
drag, startPoint x: 390, startPoint y: 294, endPoint x: 374, endPoint y: 300, distance: 17.4
click at [390, 294] on button "Save" at bounding box center [429, 294] width 185 height 18
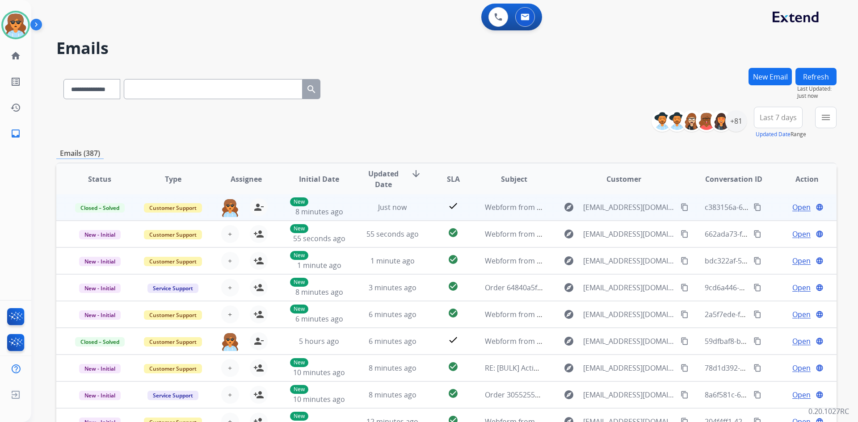
click at [756, 208] on button "content_copy" at bounding box center [757, 207] width 11 height 11
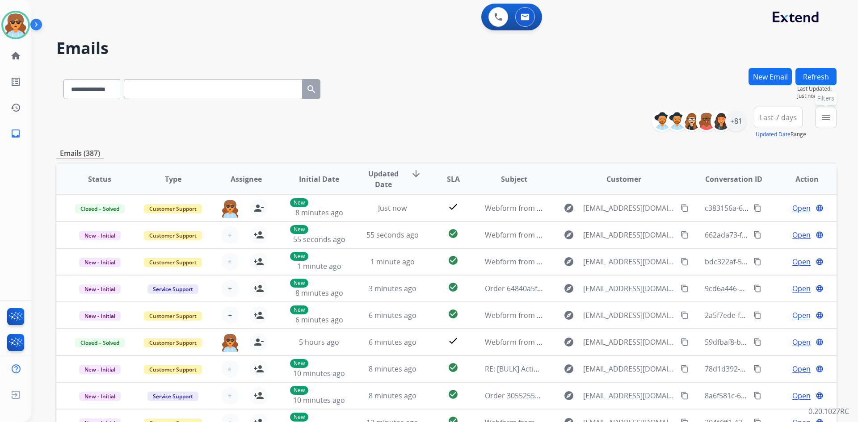
click at [828, 118] on mat-icon "menu" at bounding box center [826, 117] width 11 height 11
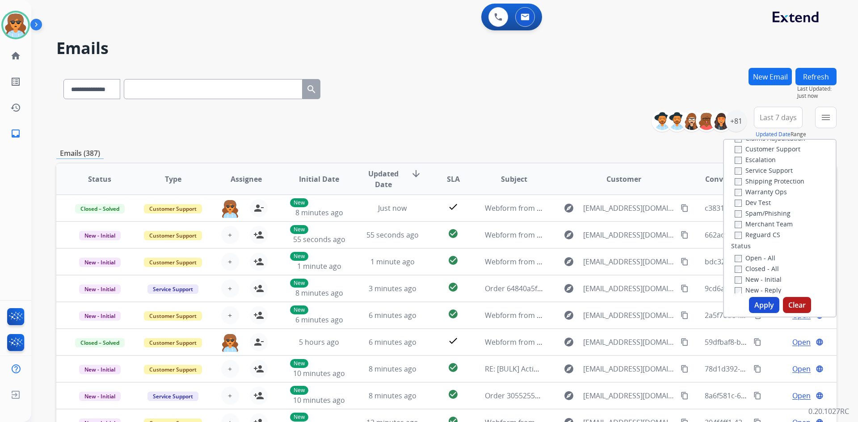
scroll to position [45, 0]
drag, startPoint x: 755, startPoint y: 304, endPoint x: 734, endPoint y: 309, distance: 21.2
click at [755, 303] on button "Apply" at bounding box center [764, 305] width 30 height 16
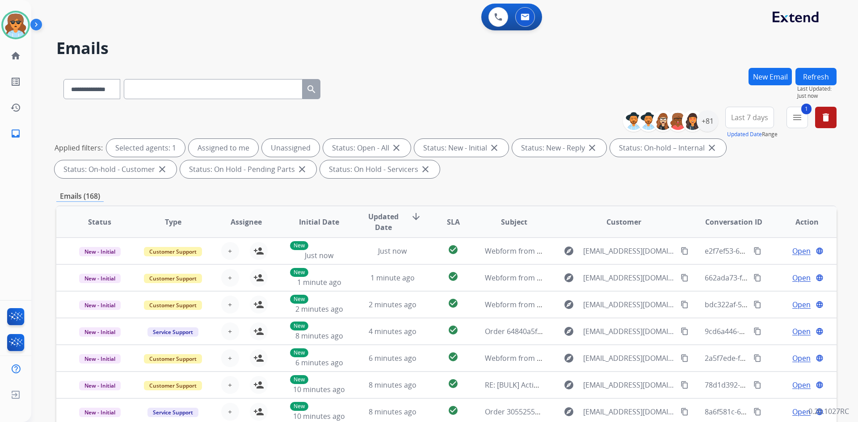
click at [758, 117] on span "Last 7 days" at bounding box center [749, 118] width 37 height 4
click at [749, 227] on div "Last 90 days" at bounding box center [746, 225] width 49 height 13
click at [708, 121] on div "+136" at bounding box center [707, 120] width 21 height 21
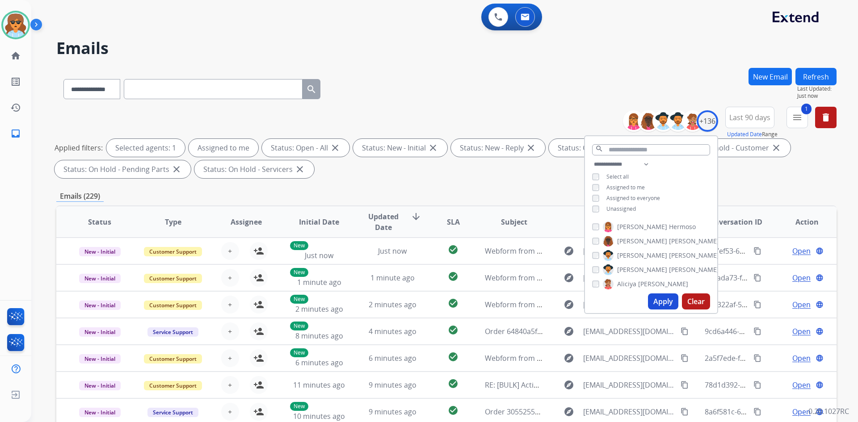
click at [664, 302] on button "Apply" at bounding box center [663, 302] width 30 height 16
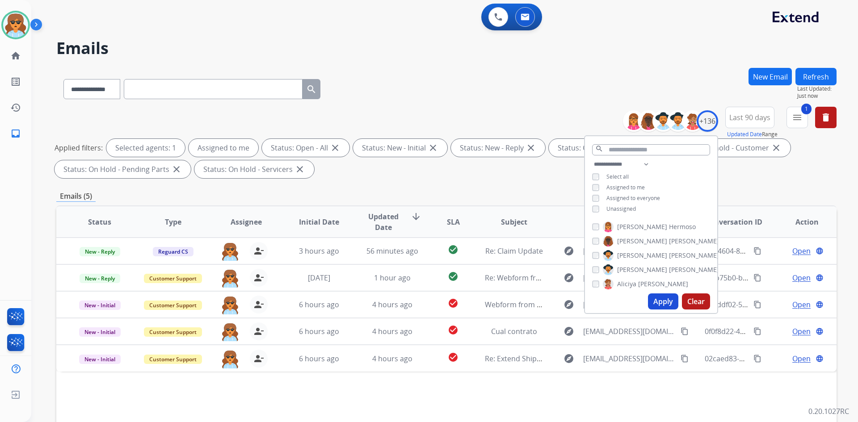
click at [531, 182] on div "**********" at bounding box center [446, 310] width 780 height 484
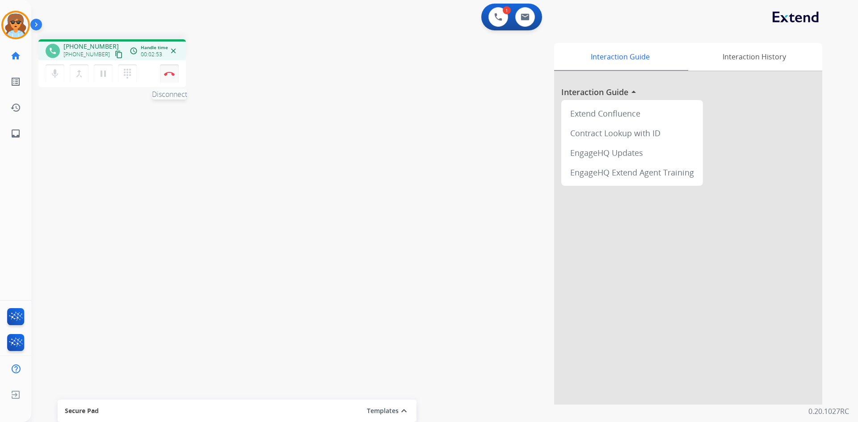
click at [173, 67] on button "Disconnect" at bounding box center [169, 73] width 19 height 19
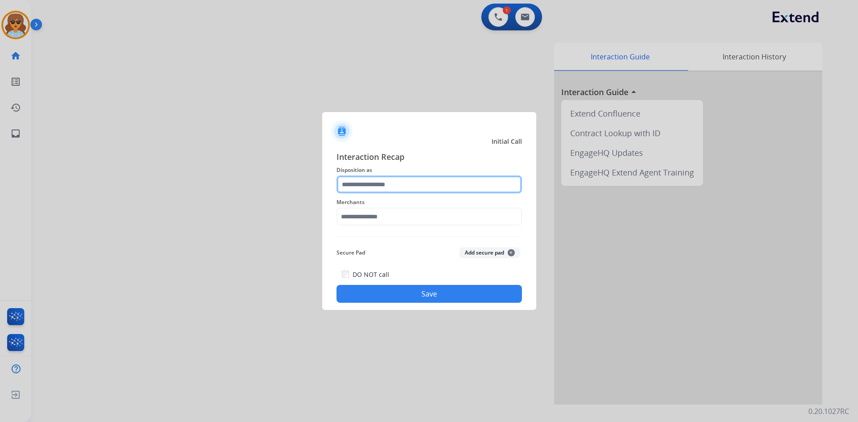
click at [416, 191] on input "text" at bounding box center [429, 185] width 185 height 18
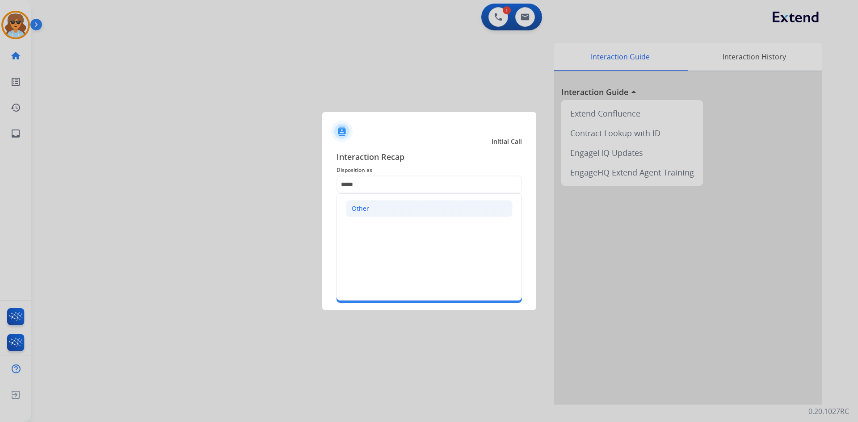
click at [371, 202] on li "Other" at bounding box center [429, 208] width 167 height 17
type input "*****"
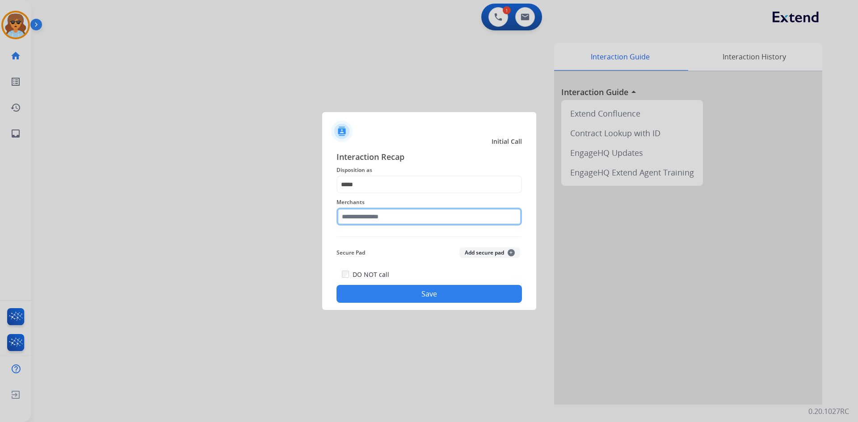
click at [358, 218] on input "text" at bounding box center [429, 217] width 185 height 18
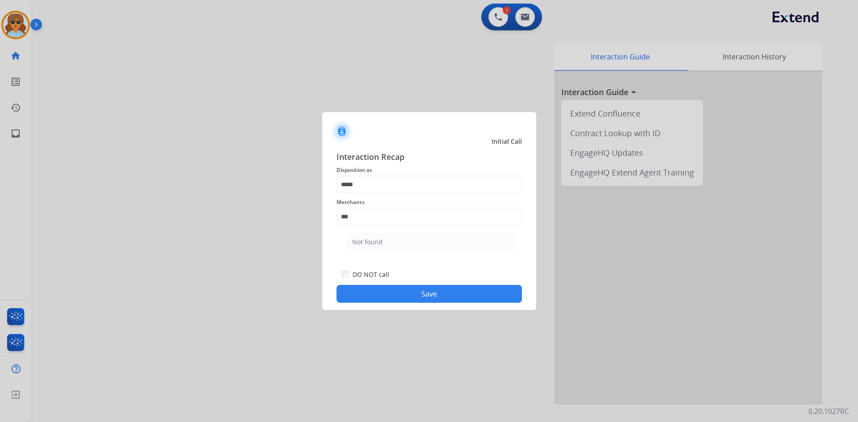
drag, startPoint x: 404, startPoint y: 242, endPoint x: 398, endPoint y: 252, distance: 11.4
click at [404, 240] on li "Not found" at bounding box center [431, 242] width 170 height 17
type input "*********"
drag, startPoint x: 411, startPoint y: 285, endPoint x: 420, endPoint y: 281, distance: 9.6
click at [418, 282] on div "DO NOT call Save" at bounding box center [429, 286] width 185 height 34
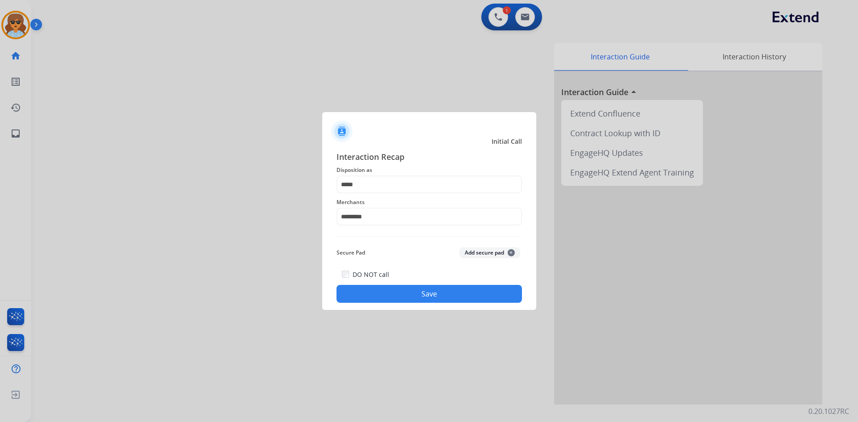
click at [426, 290] on button "Save" at bounding box center [429, 294] width 185 height 18
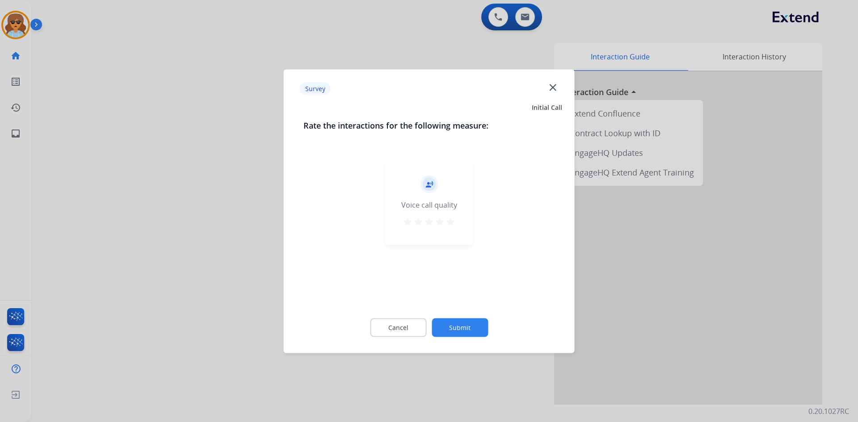
drag, startPoint x: 452, startPoint y: 219, endPoint x: 455, endPoint y: 258, distance: 39.5
click at [452, 219] on mat-icon "star" at bounding box center [450, 221] width 11 height 11
click at [457, 322] on button "Submit" at bounding box center [460, 327] width 56 height 19
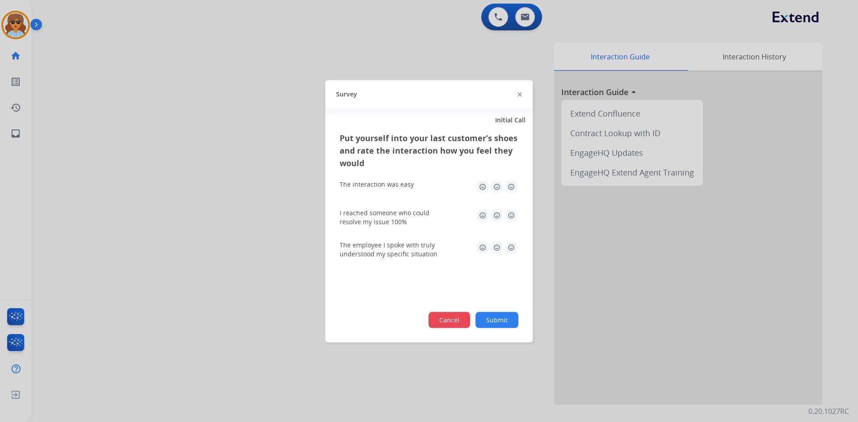
click at [446, 320] on button "Cancel" at bounding box center [450, 320] width 42 height 16
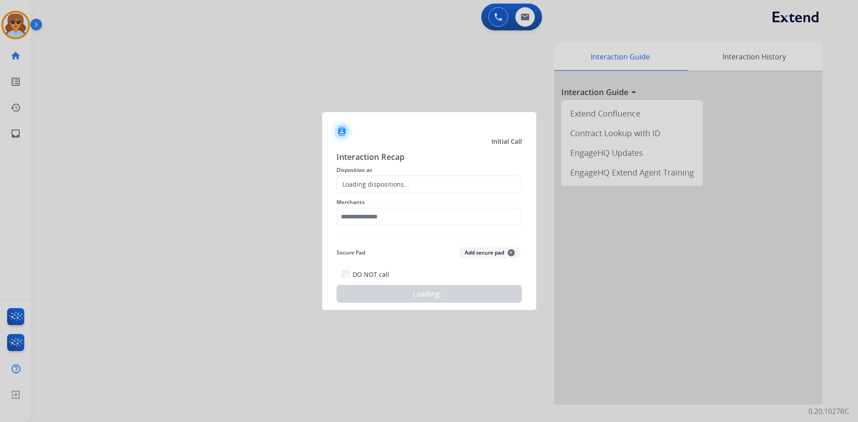
click at [450, 185] on div "Loading dispositions..." at bounding box center [429, 185] width 185 height 18
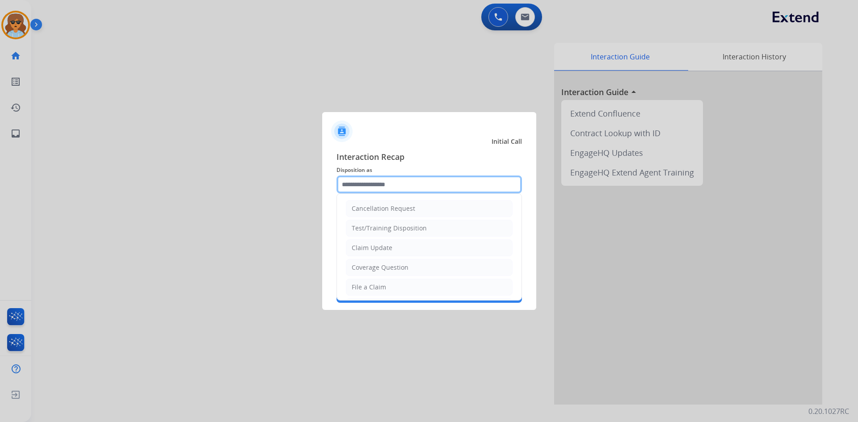
click at [411, 185] on input "text" at bounding box center [429, 185] width 185 height 18
click at [408, 181] on input "text" at bounding box center [429, 185] width 185 height 18
click at [378, 287] on div "File a Claim" at bounding box center [369, 287] width 34 height 9
type input "**********"
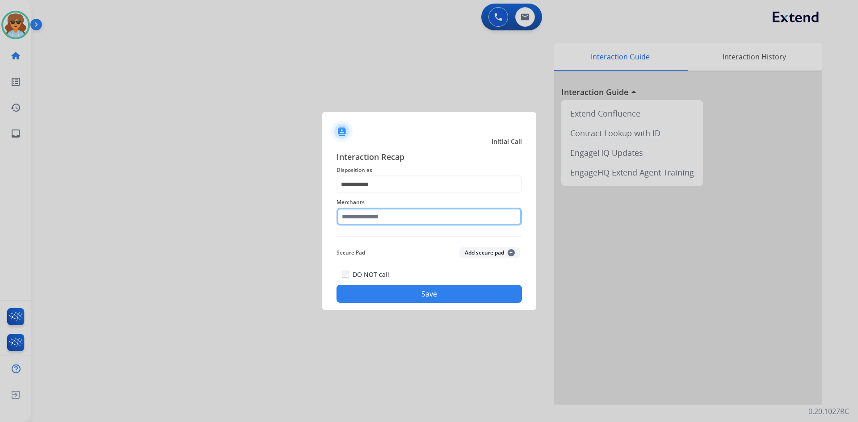
click at [377, 216] on input "text" at bounding box center [429, 217] width 185 height 18
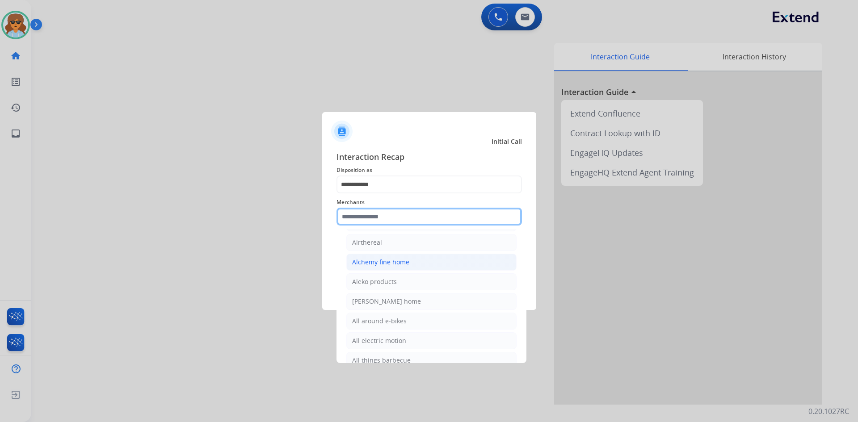
scroll to position [536, 0]
click at [374, 217] on input "text" at bounding box center [429, 217] width 185 height 18
click at [370, 219] on input "text" at bounding box center [429, 217] width 185 height 18
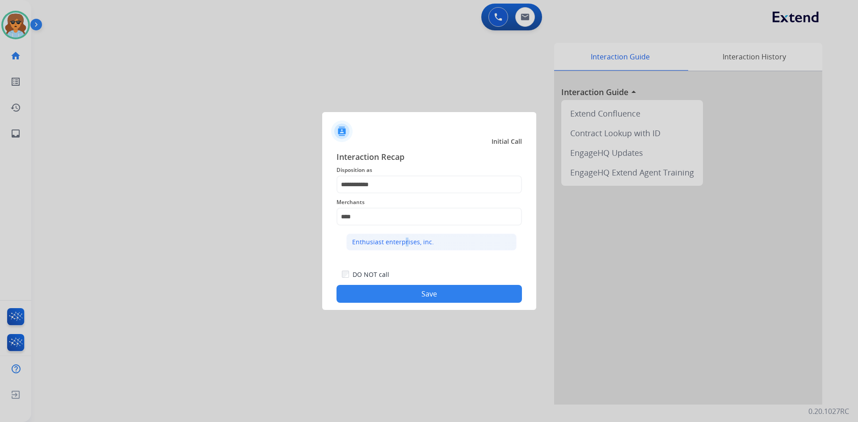
click at [403, 239] on div "Enthusiast enterprises, inc." at bounding box center [393, 242] width 82 height 9
type input "**********"
click at [430, 301] on button "Save" at bounding box center [429, 294] width 185 height 18
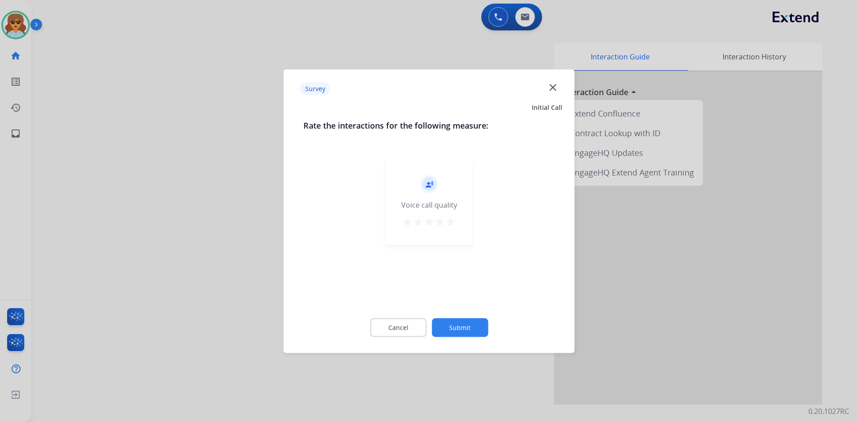
click at [451, 223] on mat-icon "star" at bounding box center [450, 221] width 11 height 11
click at [455, 332] on button "Submit" at bounding box center [460, 327] width 56 height 19
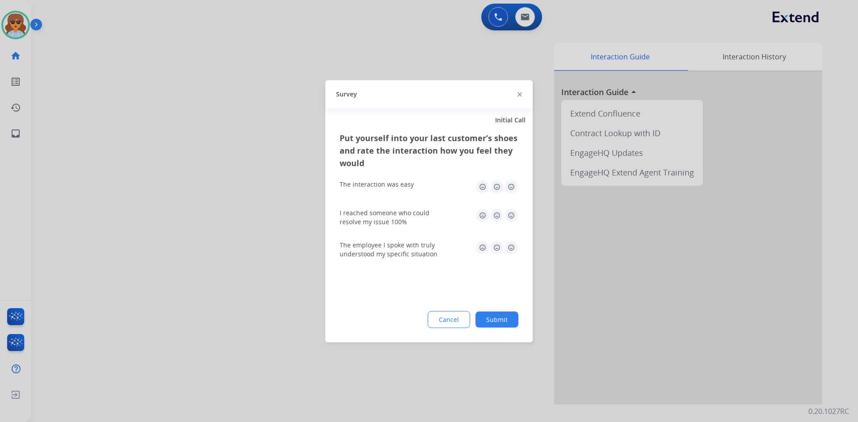
drag, startPoint x: 480, startPoint y: 183, endPoint x: 480, endPoint y: 198, distance: 15.2
click at [480, 184] on img at bounding box center [482, 187] width 14 height 14
click at [481, 216] on img at bounding box center [482, 215] width 14 height 14
click at [482, 254] on img at bounding box center [482, 247] width 14 height 14
click at [455, 310] on div "Put yourself into your last customer’s shoes and rate the interaction how you f…" at bounding box center [428, 236] width 207 height 211
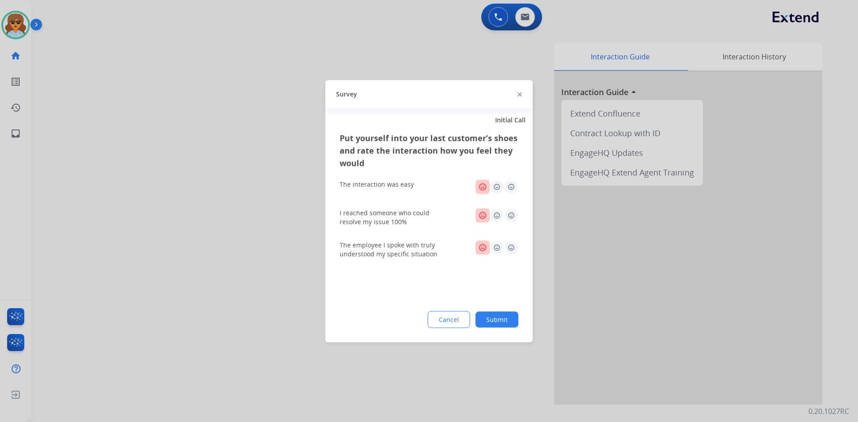
click at [456, 316] on button "Cancel" at bounding box center [449, 319] width 42 height 17
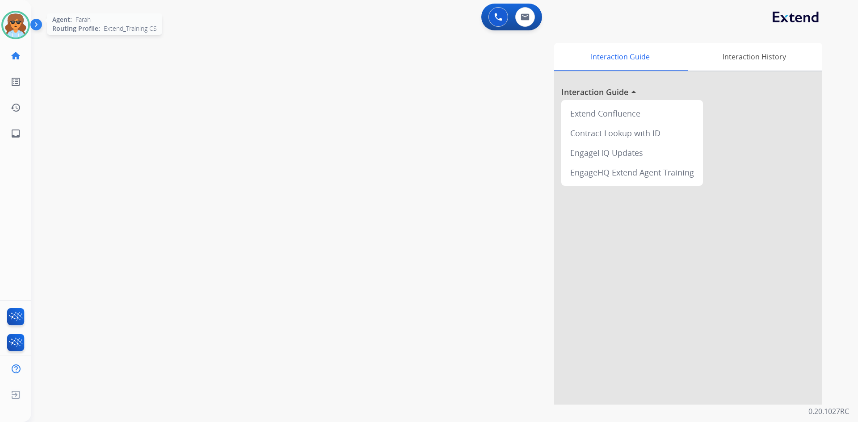
click at [21, 31] on img at bounding box center [15, 25] width 25 height 25
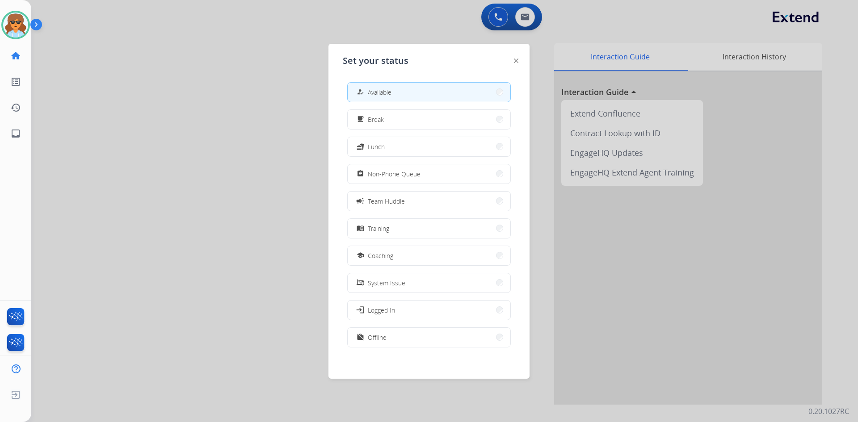
click at [442, 341] on button "work_off Offline" at bounding box center [429, 337] width 163 height 19
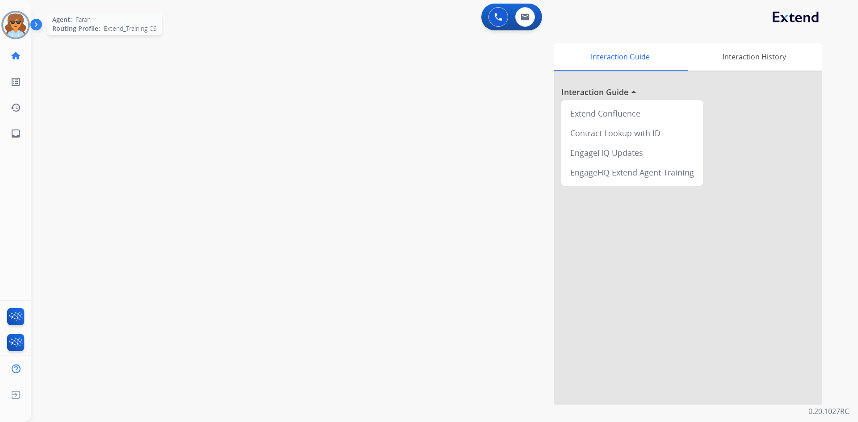
click at [19, 27] on img at bounding box center [15, 25] width 25 height 25
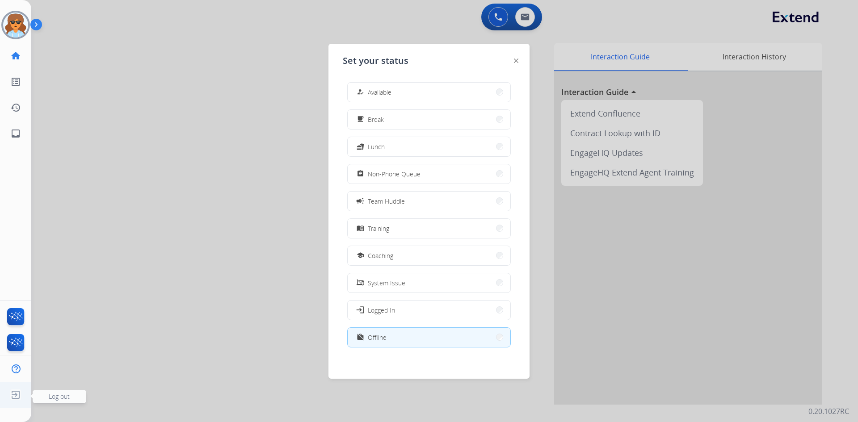
click at [15, 396] on img at bounding box center [16, 395] width 16 height 17
drag, startPoint x: 72, startPoint y: 400, endPoint x: 67, endPoint y: 400, distance: 4.5
click at [71, 400] on span "Log out" at bounding box center [60, 396] width 54 height 13
click at [67, 398] on span "Log out" at bounding box center [59, 396] width 21 height 8
click at [67, 397] on span "Log out" at bounding box center [59, 396] width 21 height 8
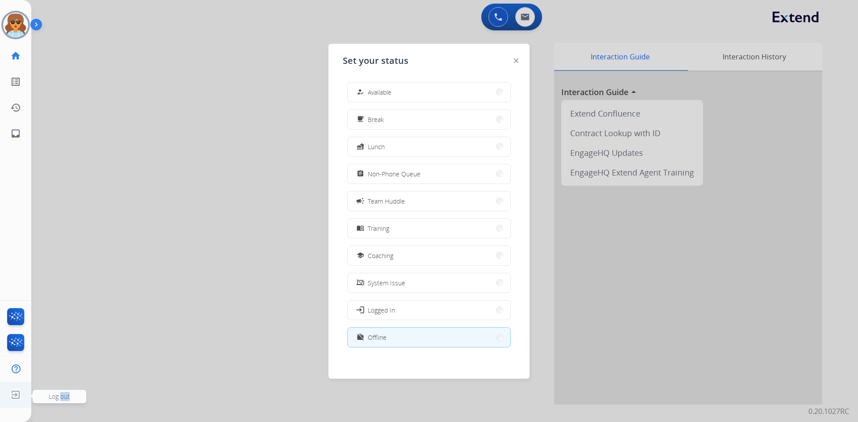
click at [77, 396] on span "Log out" at bounding box center [60, 396] width 54 height 13
